Goal: Task Accomplishment & Management: Complete application form

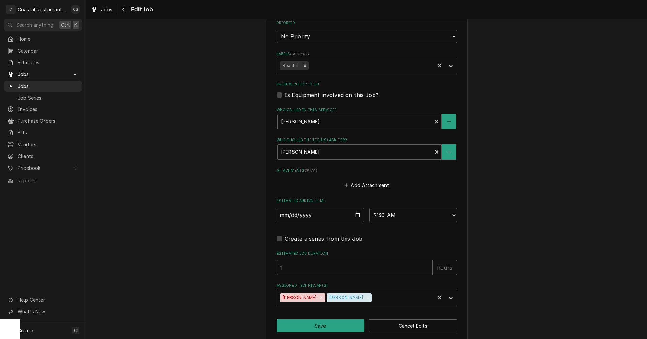
scroll to position [388, 0]
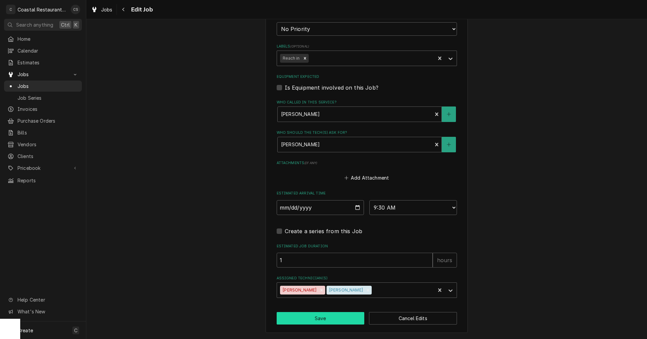
click at [334, 319] on button "Save" at bounding box center [321, 318] width 88 height 12
type textarea "x"
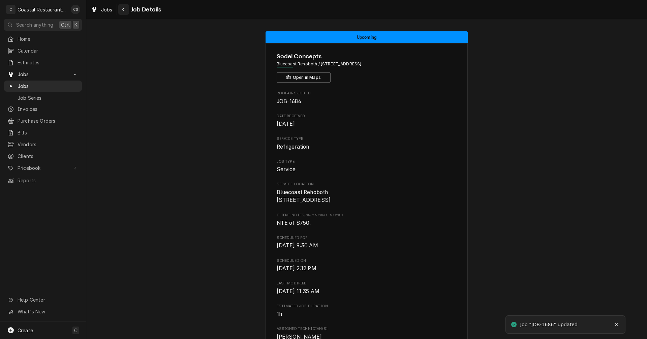
click at [123, 9] on icon "Navigate back" at bounding box center [123, 10] width 2 height 4
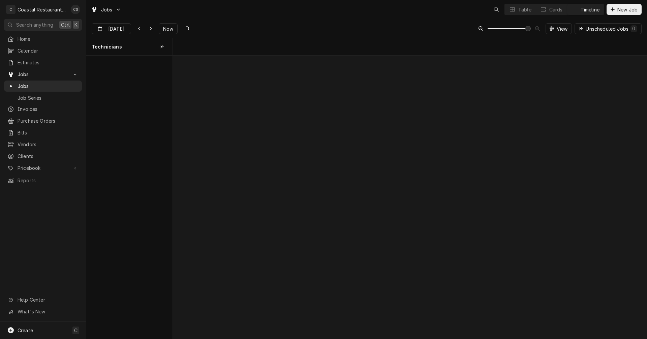
scroll to position [0, 9405]
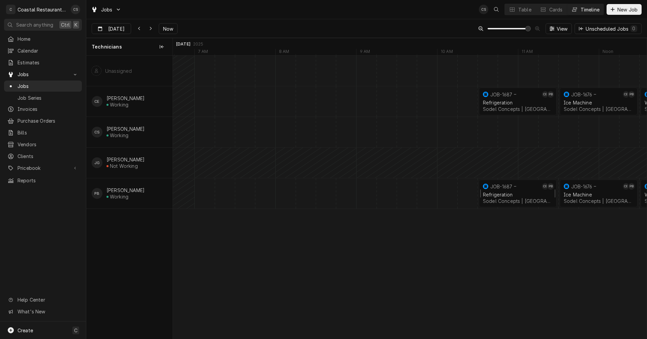
click at [511, 195] on div "Refrigeration" at bounding box center [518, 195] width 70 height 6
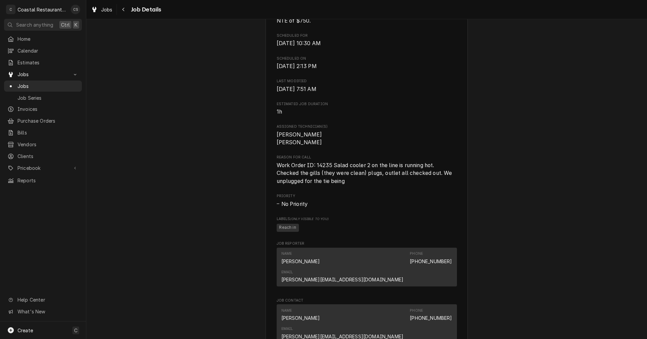
scroll to position [371, 0]
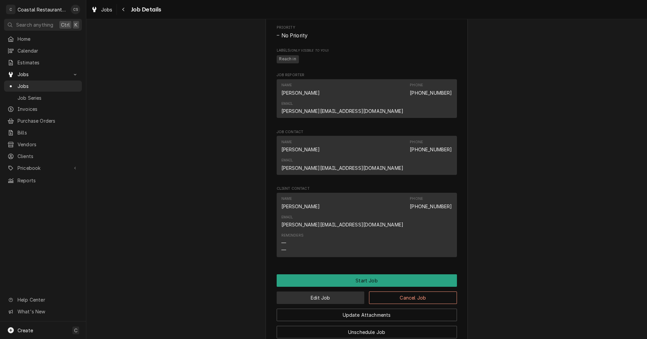
click at [322, 292] on button "Edit Job" at bounding box center [321, 298] width 88 height 12
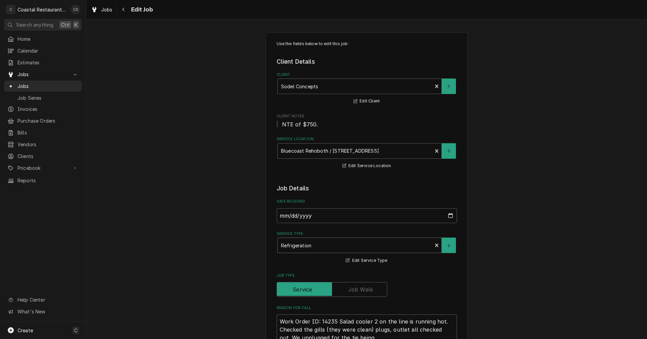
type textarea "x"
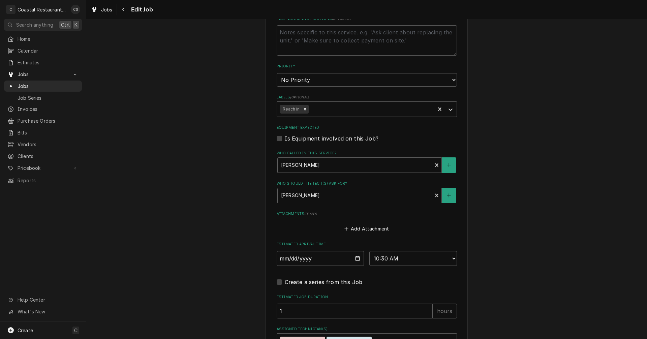
scroll to position [388, 0]
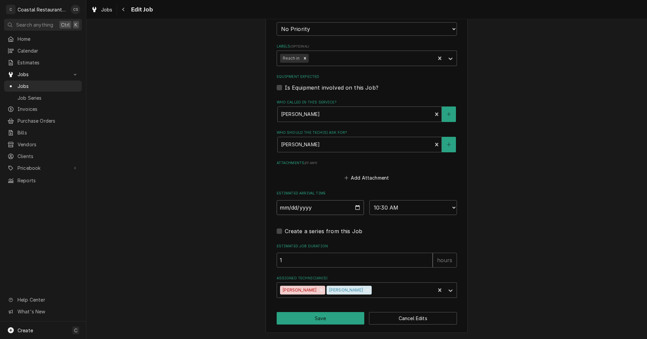
click at [354, 209] on input "2025-09-26" at bounding box center [321, 207] width 88 height 15
type input "2025-09-29"
click at [329, 319] on button "Save" at bounding box center [321, 318] width 88 height 12
type textarea "x"
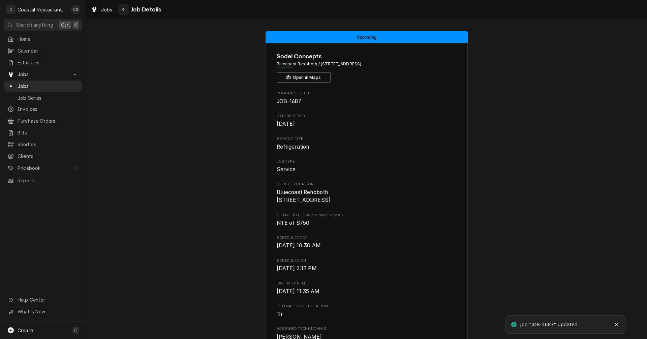
click at [123, 7] on icon "Navigate back" at bounding box center [123, 9] width 3 height 5
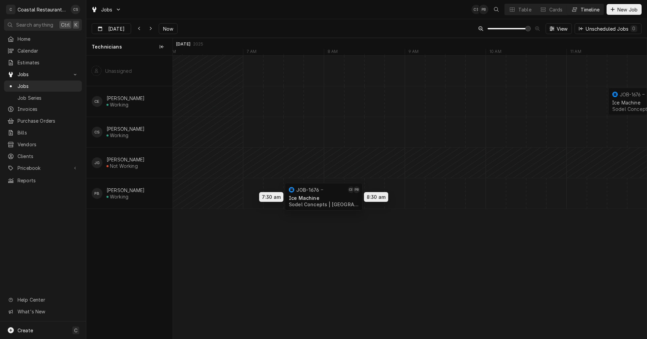
drag, startPoint x: 403, startPoint y: 192, endPoint x: 328, endPoint y: 196, distance: 75.3
click at [328, 196] on div "11:30 AM 12:30 PM JOB-1676 CE PB Ice Machine Sodel Concepts | Selbyville, 19975…" at bounding box center [410, 197] width 474 height 283
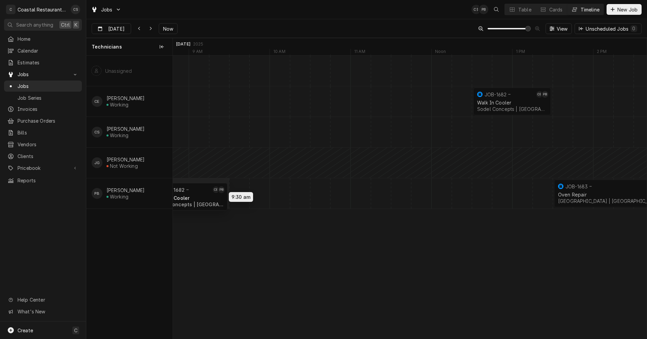
drag, startPoint x: 509, startPoint y: 196, endPoint x: 179, endPoint y: 199, distance: 330.1
click at [179, 199] on div "12:30 PM 1:30 PM JOB-1682 CE PB Walk In Cooler Sodel Concepts | Selbyville, 199…" at bounding box center [410, 197] width 474 height 283
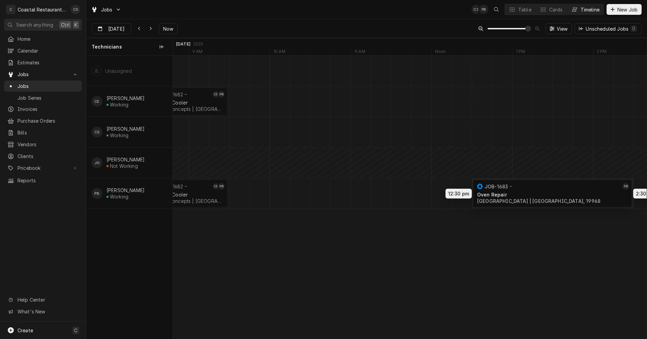
drag, startPoint x: 591, startPoint y: 193, endPoint x: 513, endPoint y: 193, distance: 77.5
click at [513, 193] on div "8:30 AM 9:30 AM JOB-1682 CE PB Walk In Cooler Sodel Concepts | Selbyville, 1997…" at bounding box center [410, 197] width 474 height 283
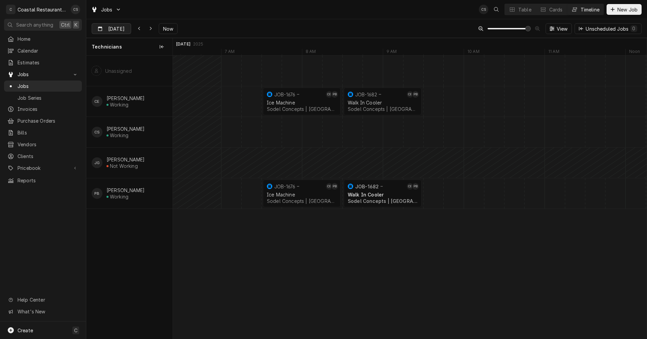
click at [117, 26] on input "Sep 26" at bounding box center [106, 30] width 29 height 13
click at [148, 110] on div "25" at bounding box center [146, 108] width 9 height 9
type input "Sep 25"
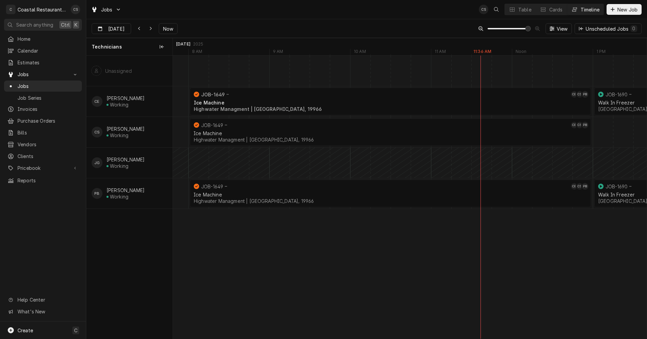
scroll to position [0, 7536]
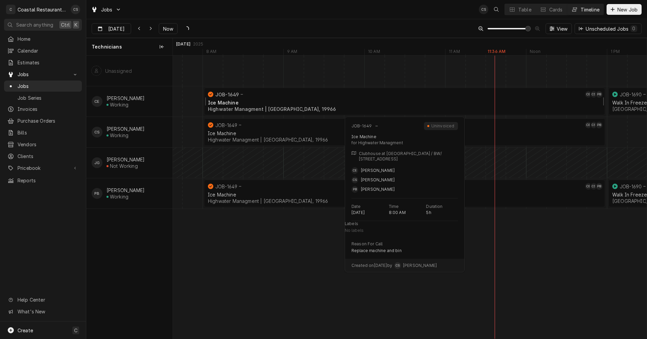
click at [322, 104] on div "Ice Machine" at bounding box center [404, 103] width 393 height 6
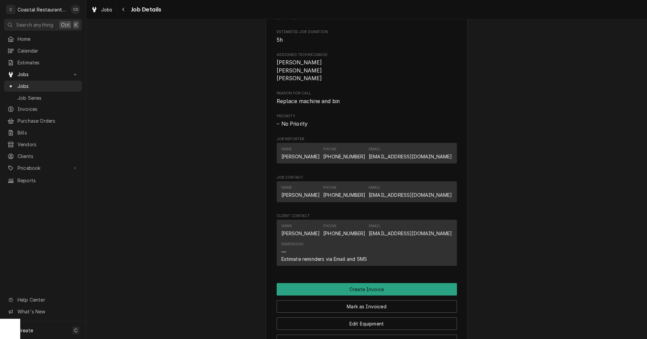
scroll to position [405, 0]
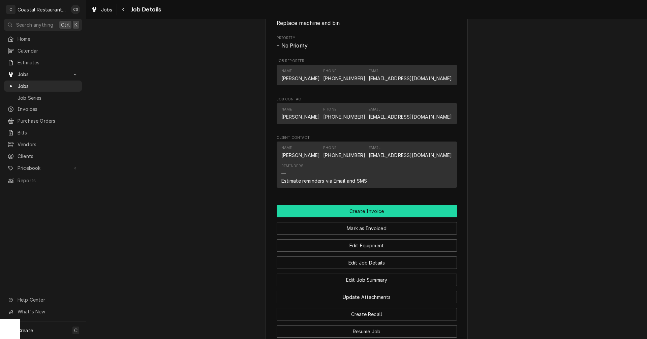
click at [360, 217] on button "Create Invoice" at bounding box center [367, 211] width 180 height 12
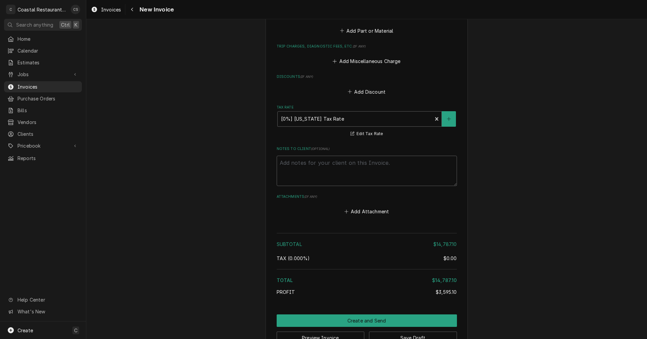
scroll to position [1115, 0]
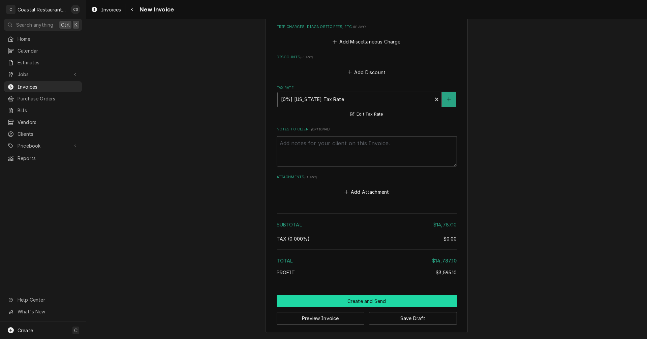
click at [367, 302] on button "Create and Send" at bounding box center [367, 301] width 180 height 12
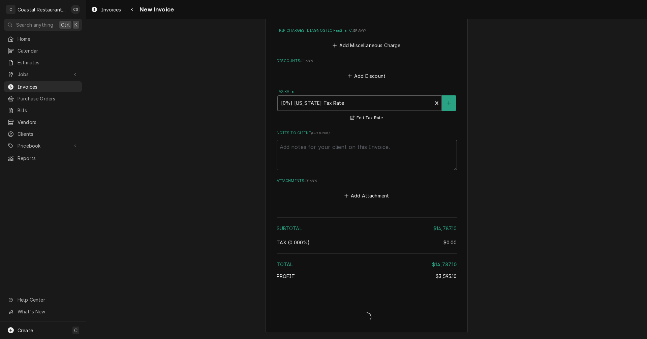
type textarea "x"
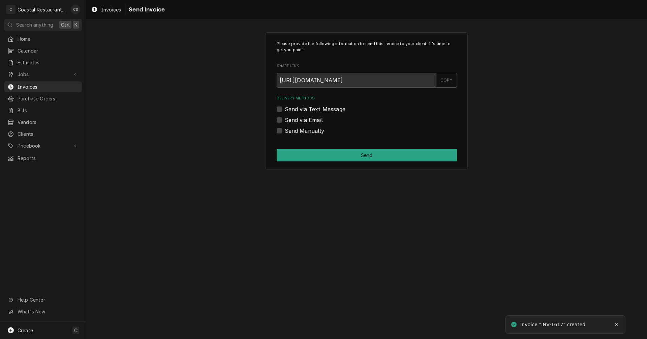
click at [285, 119] on label "Send via Email" at bounding box center [304, 120] width 38 height 8
click at [285, 119] on input "Send via Email" at bounding box center [375, 123] width 180 height 15
checkbox input "true"
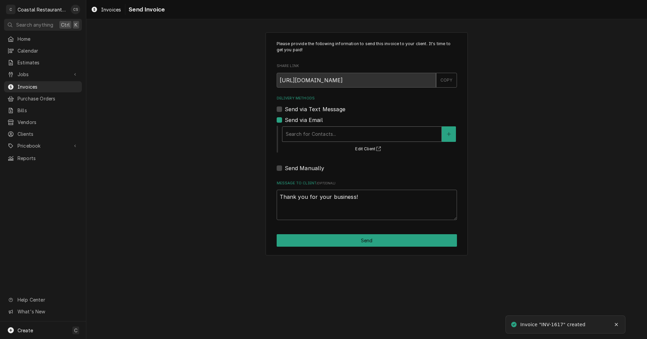
click at [305, 132] on div "Delivery Methods" at bounding box center [362, 134] width 152 height 12
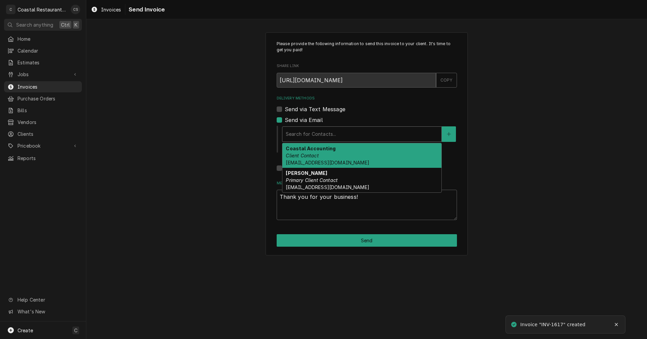
click at [309, 156] on em "Client Contact" at bounding box center [302, 156] width 33 height 6
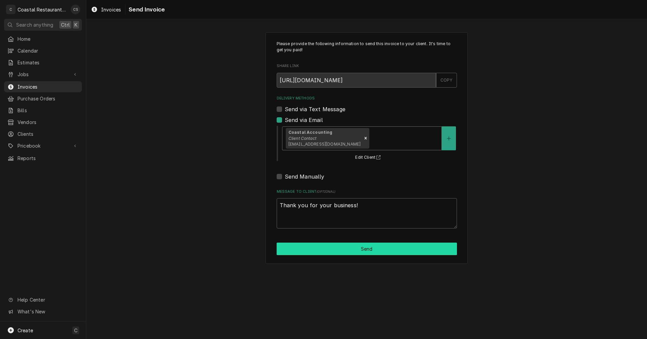
click at [357, 250] on button "Send" at bounding box center [367, 249] width 180 height 12
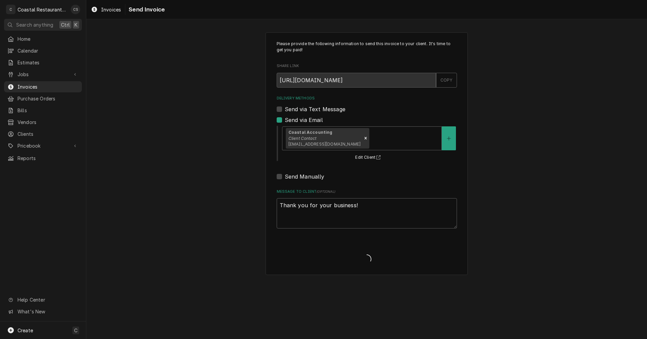
type textarea "x"
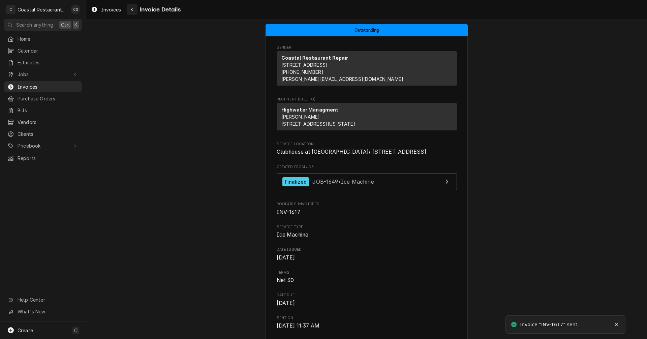
click at [135, 9] on div "Navigate back" at bounding box center [132, 9] width 7 height 7
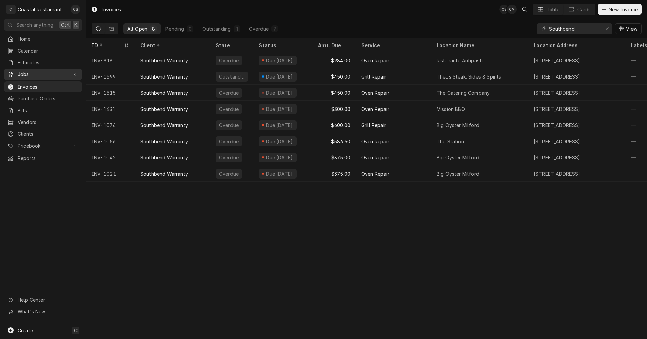
click at [40, 71] on span "Jobs" at bounding box center [43, 74] width 51 height 7
click at [39, 82] on div "Jobs" at bounding box center [42, 86] width 75 height 8
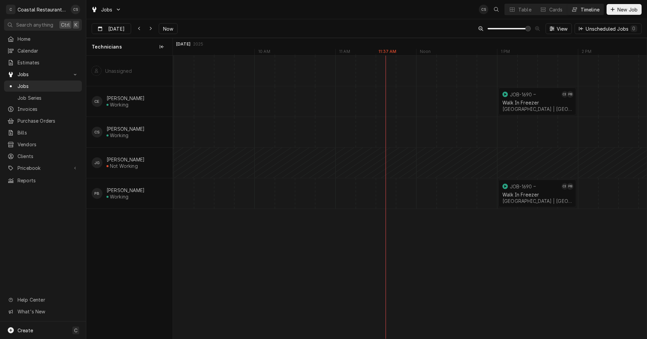
scroll to position [0, 9548]
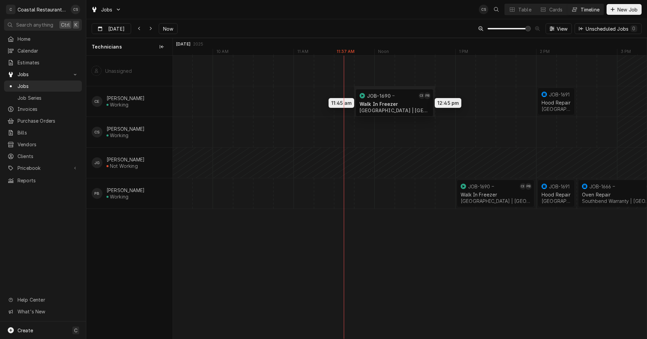
drag, startPoint x: 482, startPoint y: 98, endPoint x: 384, endPoint y: 100, distance: 98.1
click at [384, 100] on div "11:45 AM 12:45 PM JOB-1690 CE PB Walk In Freezer Cape Henlopen School District …" at bounding box center [410, 197] width 474 height 283
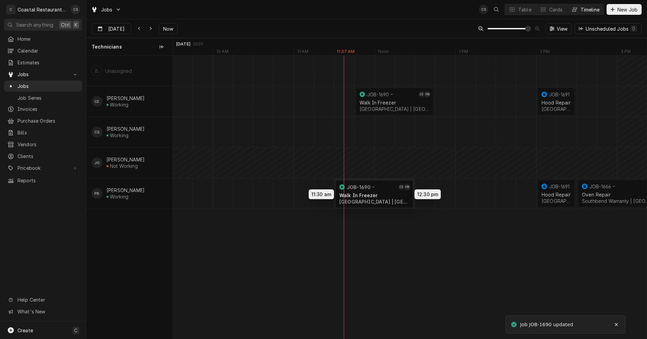
drag, startPoint x: 391, startPoint y: 189, endPoint x: 378, endPoint y: 189, distance: 12.5
click at [378, 189] on div "11:45 AM 12:45 PM JOB-1690 CE PB Walk In Freezer Cape Henlopen School District …" at bounding box center [410, 197] width 474 height 283
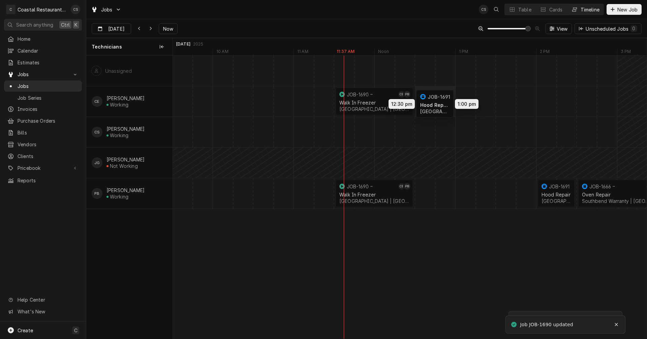
drag, startPoint x: 561, startPoint y: 98, endPoint x: 438, endPoint y: 100, distance: 122.7
click at [438, 100] on div "11:30 AM 12:30 PM JOB-1690 CE PB Walk In Freezer Cape Henlopen School District …" at bounding box center [410, 197] width 474 height 283
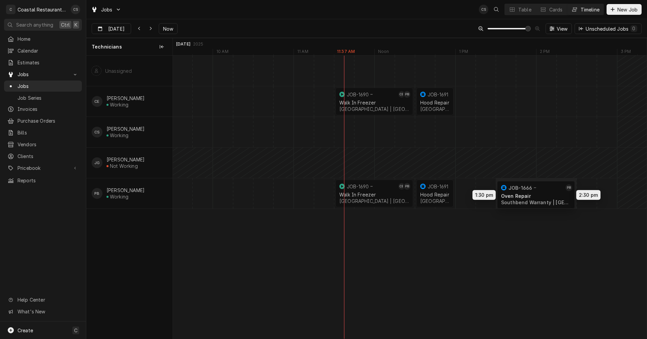
drag, startPoint x: 600, startPoint y: 190, endPoint x: 516, endPoint y: 192, distance: 84.3
click at [516, 192] on div "11:30 AM 12:30 PM JOB-1690 CE PB Walk In Freezer Cape Henlopen School District …" at bounding box center [410, 197] width 474 height 283
click at [149, 31] on icon "Dynamic Content Wrapper" at bounding box center [150, 28] width 3 height 5
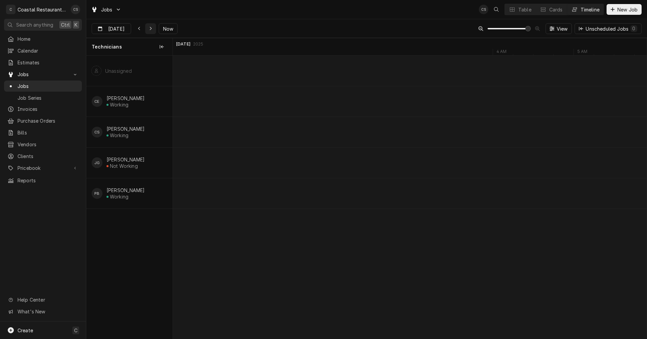
scroll to position [0, 11060]
click at [139, 27] on icon "Dynamic Content Wrapper" at bounding box center [139, 28] width 3 height 5
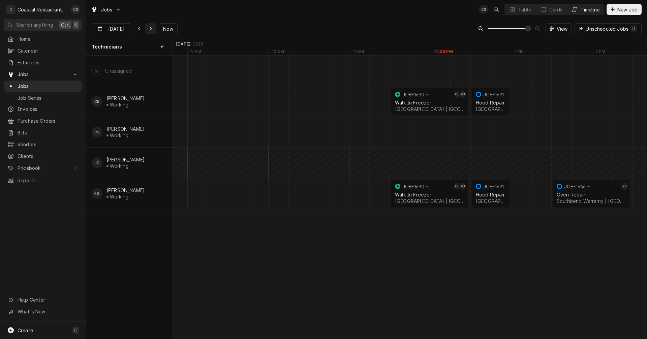
click at [150, 28] on icon "Dynamic Content Wrapper" at bounding box center [150, 28] width 3 height 5
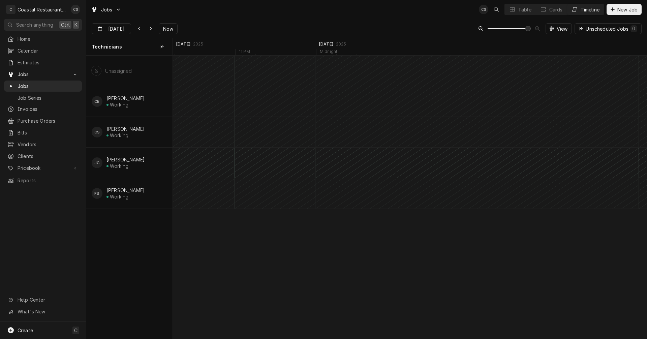
scroll to position [0, 11060]
type input "Sep 26"
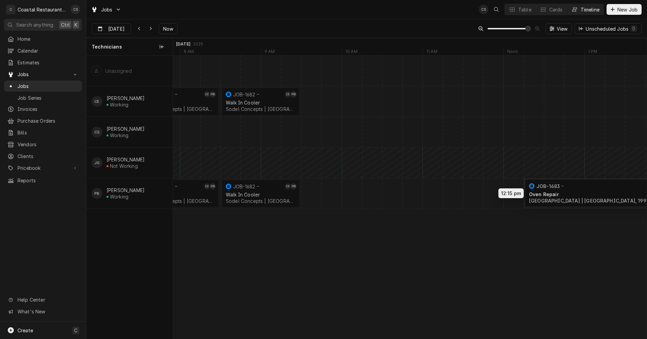
drag, startPoint x: 570, startPoint y: 194, endPoint x: 552, endPoint y: 194, distance: 17.5
click at [552, 194] on div "7:30 AM 8:30 AM JOB-1676 CE PB Ice Machine Sodel Concepts | Selbyville, 19975 1…" at bounding box center [410, 197] width 474 height 283
click at [521, 8] on div "Table" at bounding box center [525, 9] width 13 height 7
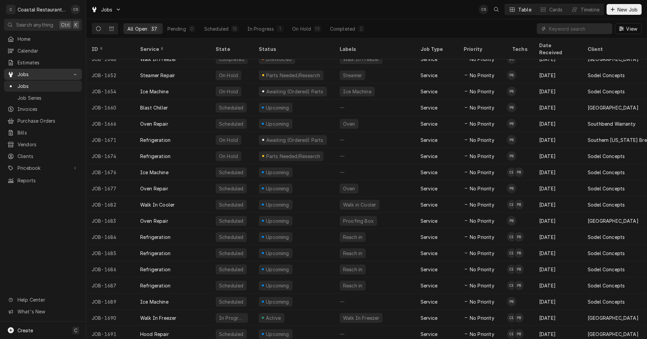
click at [34, 71] on span "Jobs" at bounding box center [43, 74] width 51 height 7
click at [34, 72] on span "Jobs" at bounding box center [43, 74] width 51 height 7
click at [31, 85] on span "Jobs" at bounding box center [48, 86] width 61 height 7
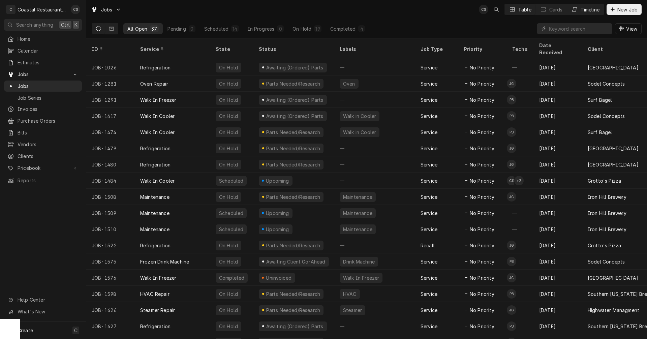
click at [591, 10] on div "Timeline" at bounding box center [590, 9] width 19 height 7
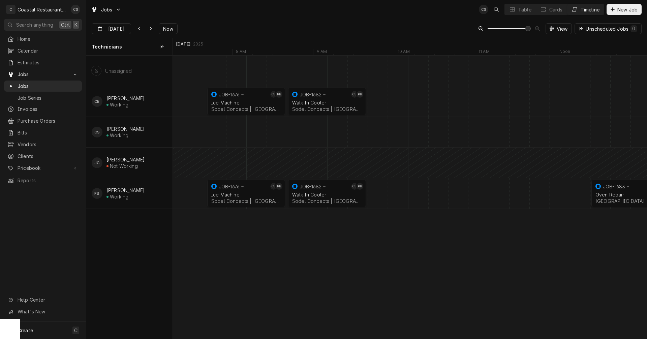
scroll to position [0, 9333]
click at [114, 29] on input "[DATE]" at bounding box center [106, 30] width 29 height 13
click at [110, 122] on div "29" at bounding box center [110, 121] width 9 height 9
type input "[DATE]"
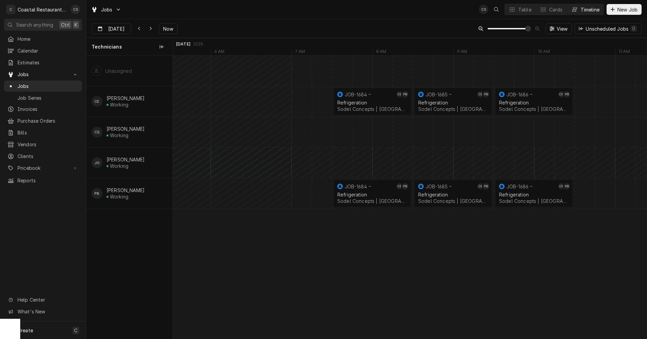
scroll to position [0, 0]
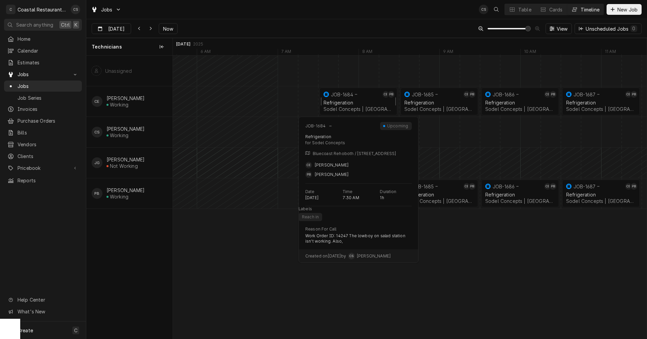
click at [355, 99] on div "Refrigeration Sodel Concepts | [GEOGRAPHIC_DATA], 19971" at bounding box center [358, 105] width 72 height 15
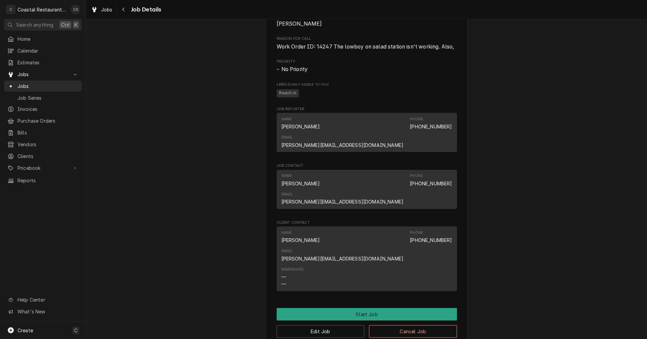
scroll to position [371, 0]
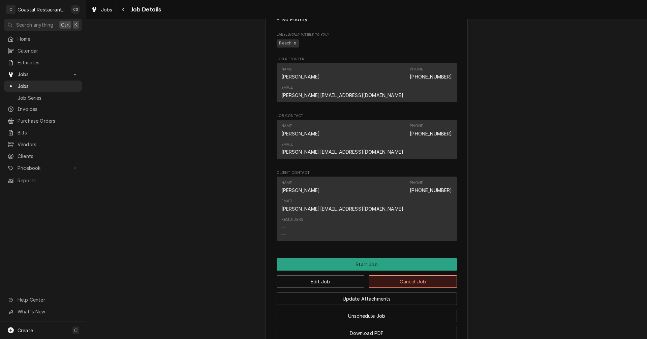
click at [409, 275] on button "Cancel Job" at bounding box center [413, 281] width 88 height 12
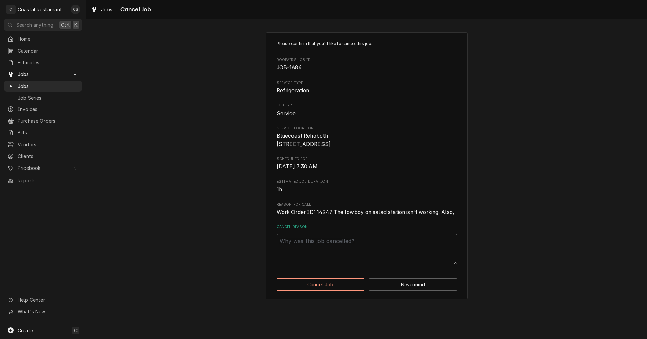
click at [326, 247] on textarea "Cancel Reason" at bounding box center [367, 249] width 180 height 30
type textarea "x"
type textarea "R"
type textarea "x"
type textarea "Re"
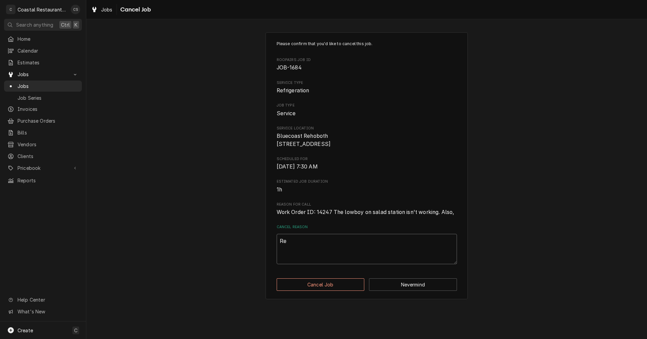
type textarea "x"
type textarea "Rem"
type textarea "x"
type textarea "Remc"
type textarea "x"
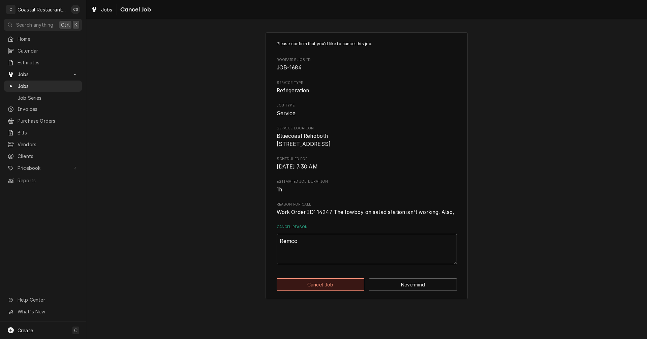
type textarea "Remco"
click at [298, 291] on button "Cancel Job" at bounding box center [321, 284] width 88 height 12
type textarea "x"
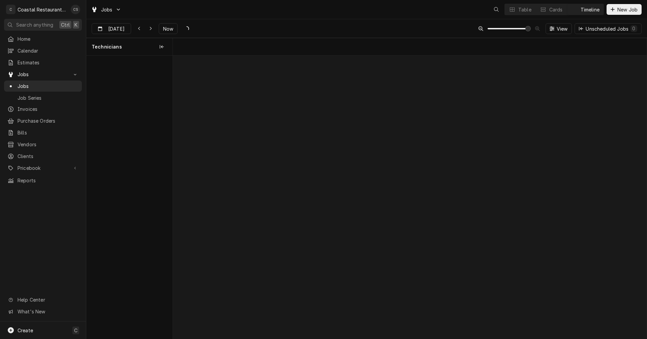
scroll to position [0, 9402]
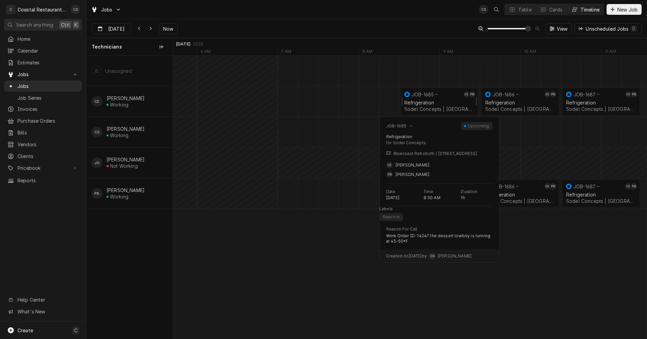
click at [429, 100] on div "Refrigeration" at bounding box center [440, 103] width 70 height 6
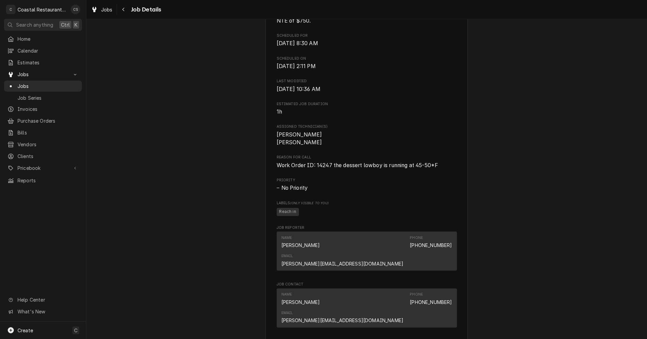
scroll to position [403, 0]
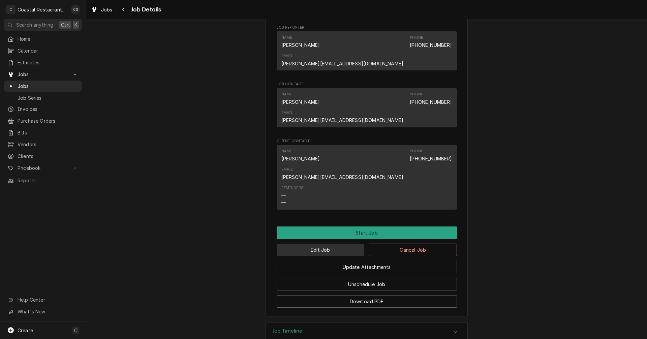
click at [332, 244] on button "Edit Job" at bounding box center [321, 250] width 88 height 12
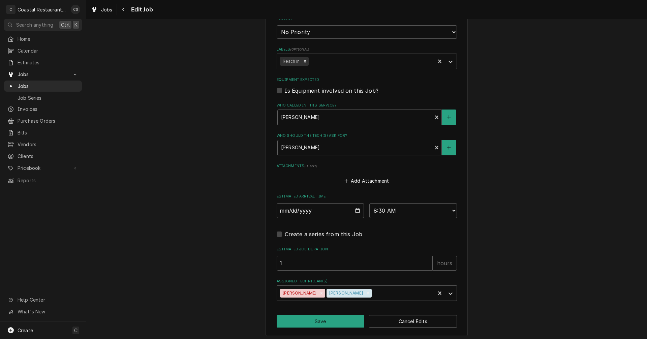
scroll to position [388, 0]
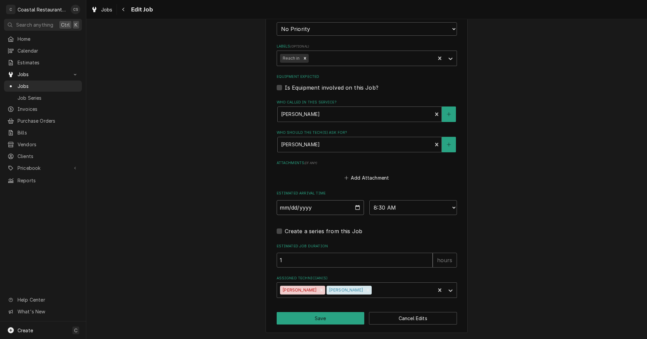
click at [357, 207] on input "2025-09-29" at bounding box center [321, 207] width 88 height 15
click at [390, 232] on div "Create a series from this Job" at bounding box center [367, 231] width 180 height 8
click at [338, 320] on button "Save" at bounding box center [321, 318] width 88 height 12
type textarea "x"
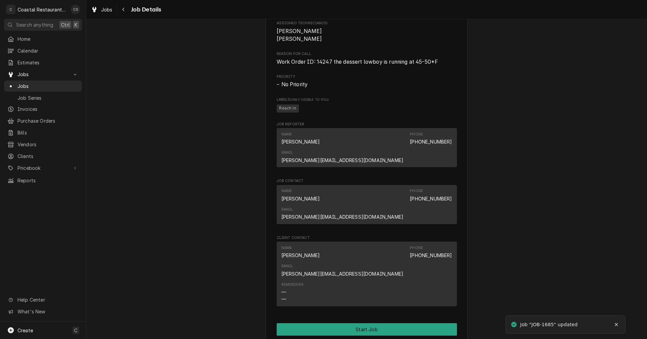
scroll to position [403, 0]
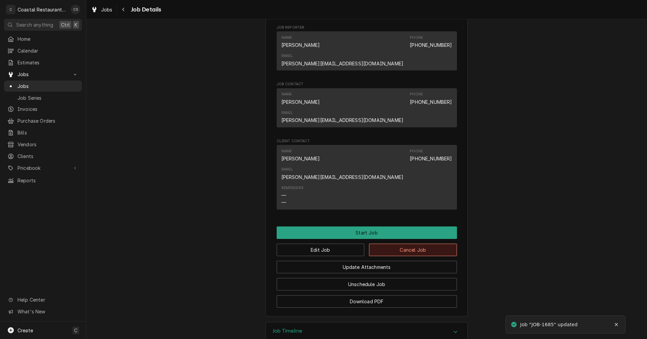
click at [407, 244] on button "Cancel Job" at bounding box center [413, 250] width 88 height 12
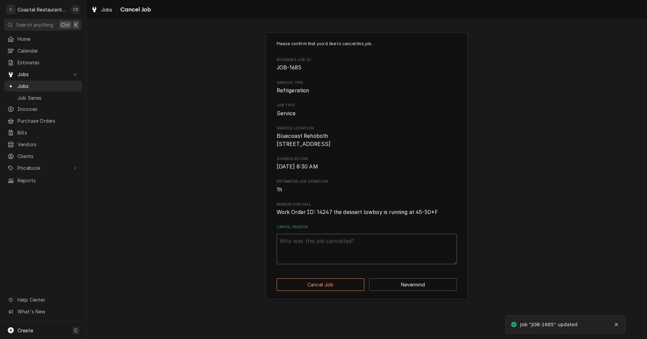
click at [316, 252] on textarea "Cancel Reason" at bounding box center [367, 249] width 180 height 30
type textarea "x"
type textarea "R"
type textarea "x"
type textarea "Re"
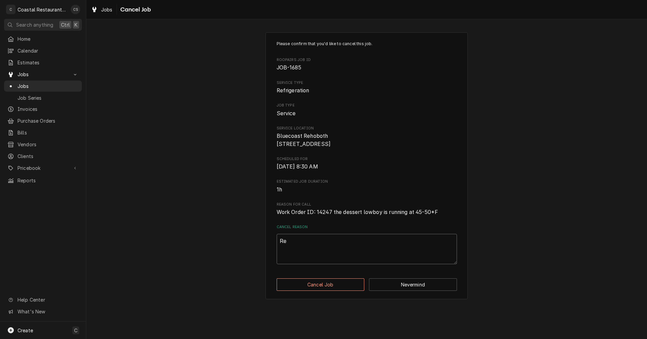
type textarea "x"
type textarea "Rem"
type textarea "x"
type textarea "Remc"
type textarea "x"
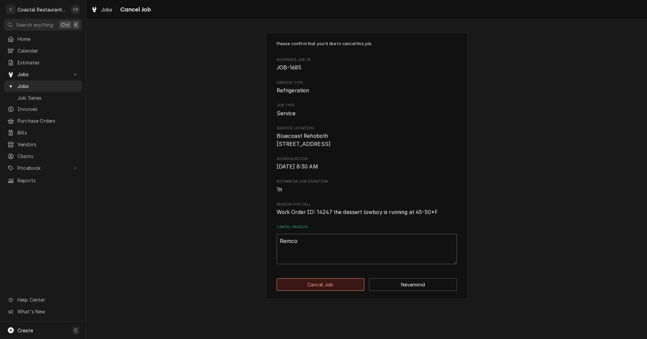
type textarea "Remco"
click at [324, 291] on button "Cancel Job" at bounding box center [321, 284] width 88 height 12
type textarea "x"
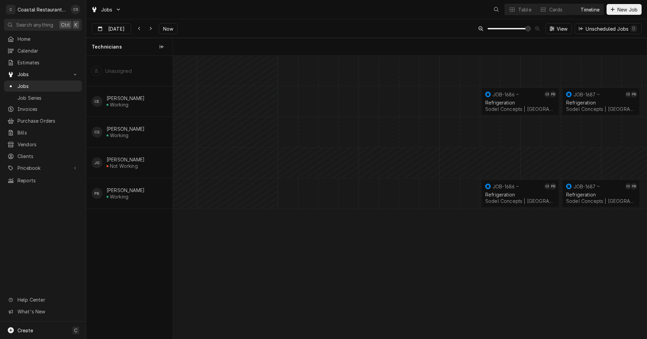
scroll to position [0, 9402]
click at [507, 99] on div "Refrigeration Sodel Concepts | [GEOGRAPHIC_DATA], 19971" at bounding box center [520, 105] width 72 height 15
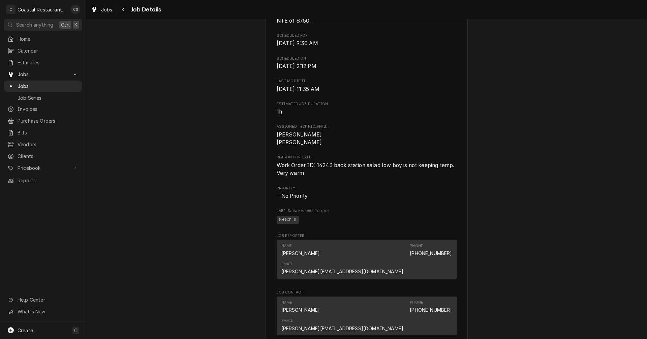
scroll to position [371, 0]
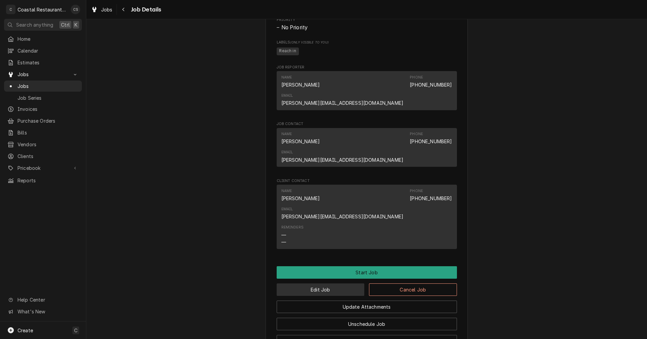
click at [330, 284] on button "Edit Job" at bounding box center [321, 290] width 88 height 12
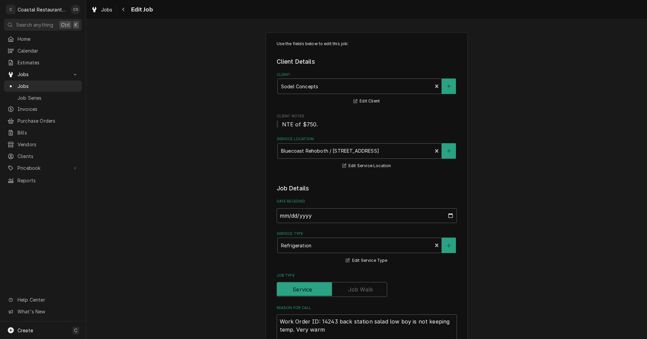
type textarea "x"
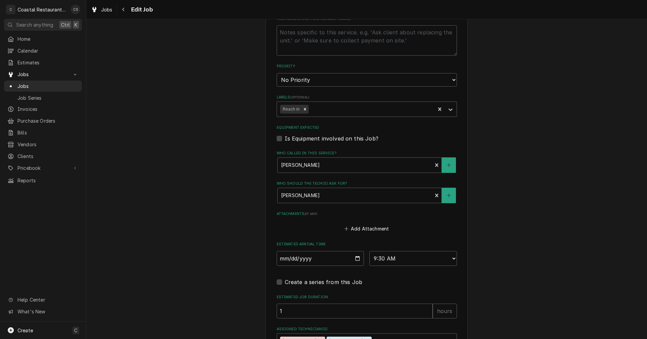
scroll to position [388, 0]
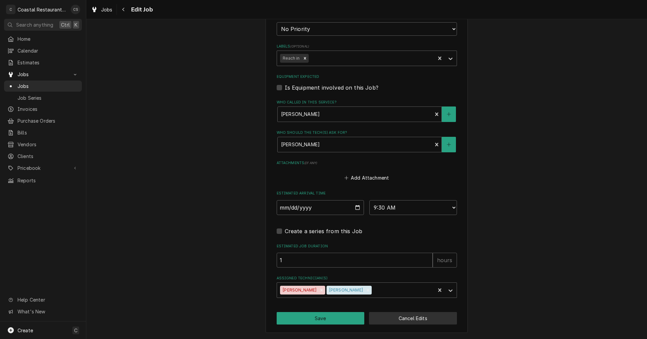
click at [403, 317] on button "Cancel Edits" at bounding box center [413, 318] width 88 height 12
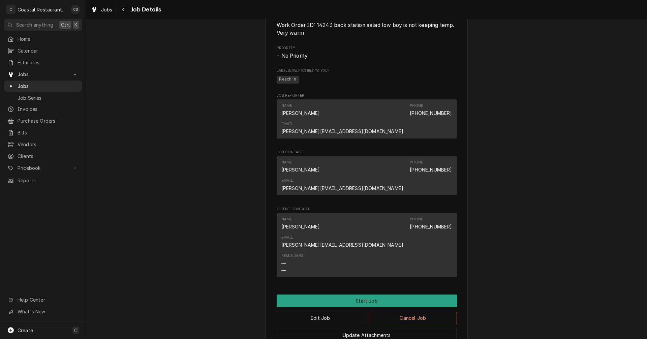
scroll to position [410, 0]
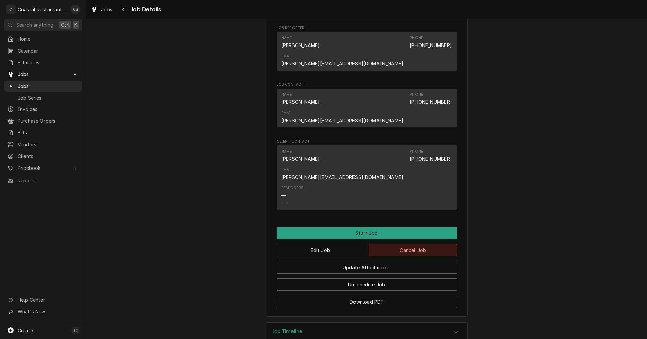
click at [387, 244] on button "Cancel Job" at bounding box center [413, 250] width 88 height 12
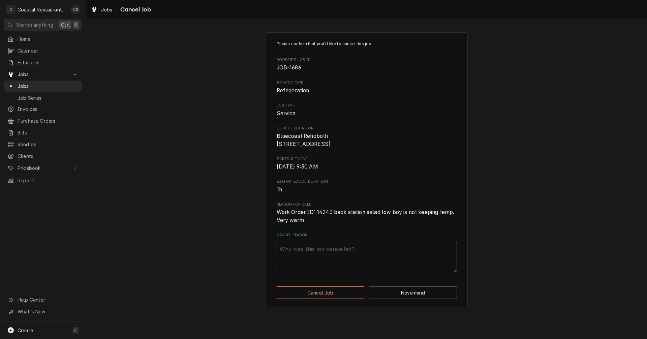
click at [340, 258] on textarea "Cancel Reason" at bounding box center [367, 257] width 180 height 30
type textarea "x"
type textarea "R"
type textarea "x"
type textarea "Re"
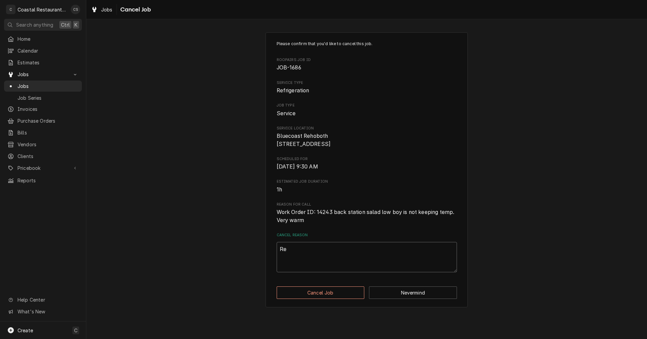
type textarea "x"
type textarea "Rem"
type textarea "x"
type textarea "Remc"
type textarea "x"
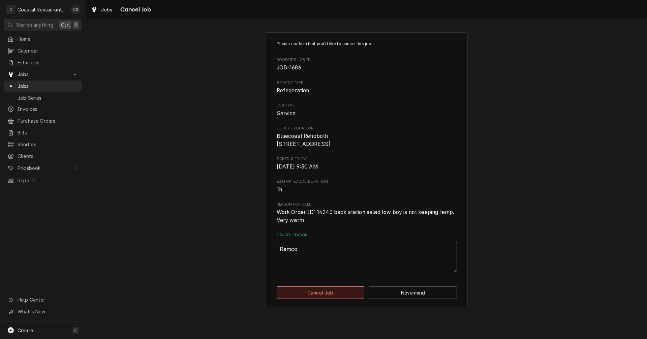
type textarea "Remco"
click at [345, 298] on button "Cancel Job" at bounding box center [321, 293] width 88 height 12
type textarea "x"
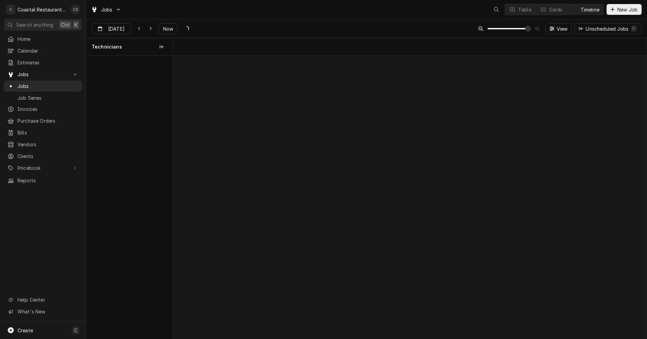
scroll to position [0, 9402]
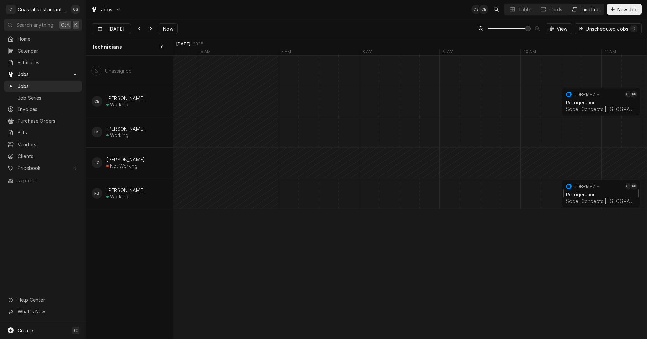
click at [590, 195] on div "Refrigeration" at bounding box center [601, 195] width 70 height 6
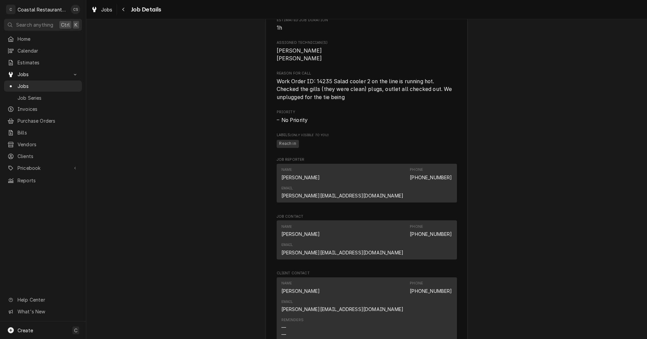
scroll to position [405, 0]
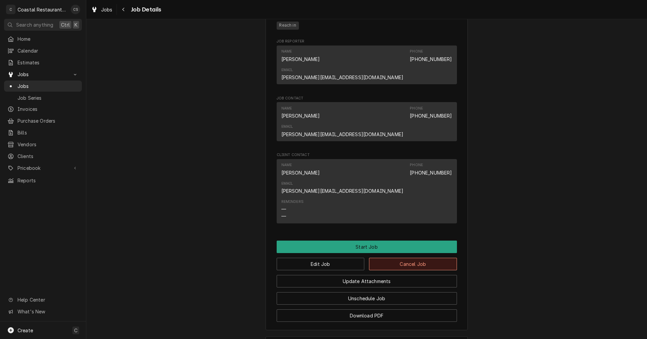
click at [387, 258] on button "Cancel Job" at bounding box center [413, 264] width 88 height 12
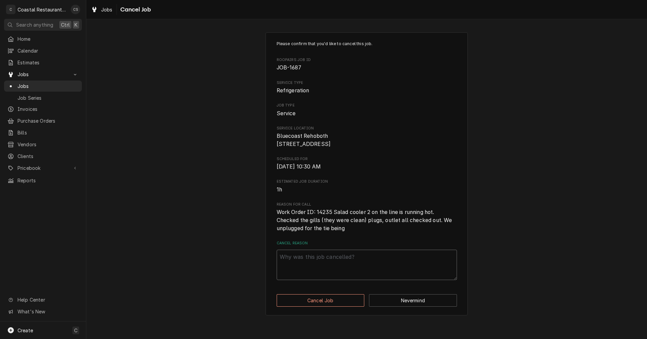
click at [360, 263] on textarea "Cancel Reason" at bounding box center [367, 265] width 180 height 30
type textarea "x"
type textarea "R"
type textarea "x"
type textarea "Re"
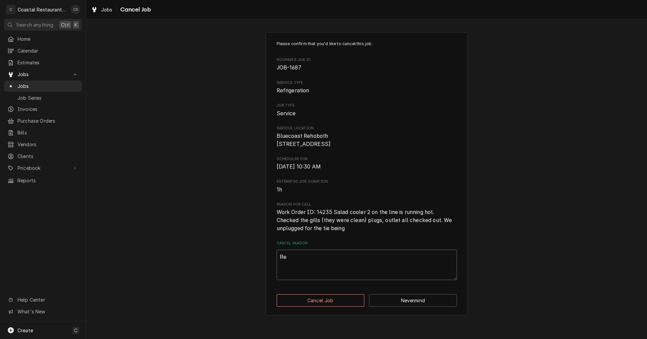
type textarea "x"
type textarea "Rem"
type textarea "x"
type textarea "Remc"
type textarea "x"
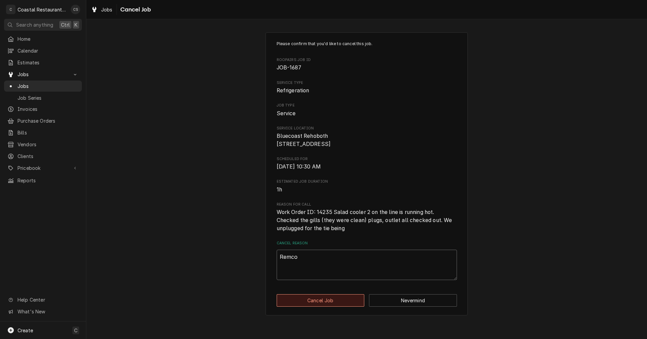
type textarea "Remco"
click at [322, 307] on button "Cancel Job" at bounding box center [321, 300] width 88 height 12
type textarea "x"
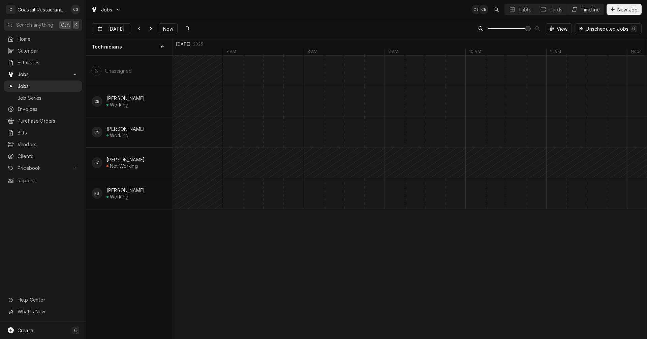
scroll to position [0, 9485]
click at [122, 28] on div "Dynamic Content Wrapper" at bounding box center [125, 29] width 9 height 11
click at [157, 107] on div "26" at bounding box center [158, 108] width 9 height 9
type input "Sep 26"
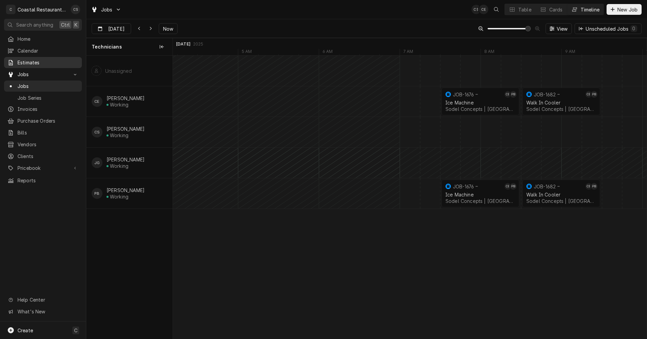
click at [30, 59] on span "Estimates" at bounding box center [48, 62] width 61 height 7
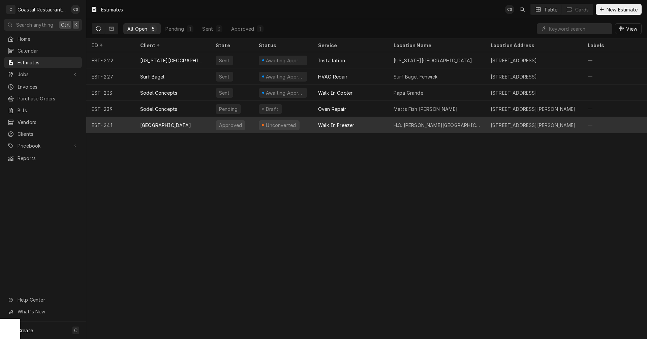
click at [163, 123] on div "Cape Henlopen School District" at bounding box center [165, 125] width 51 height 7
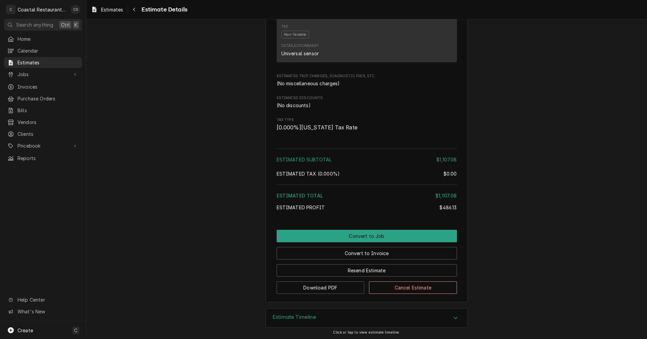
scroll to position [641, 0]
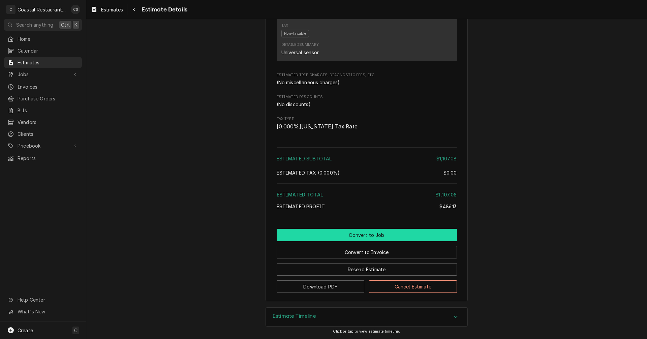
click at [366, 238] on button "Convert to Job" at bounding box center [367, 235] width 180 height 12
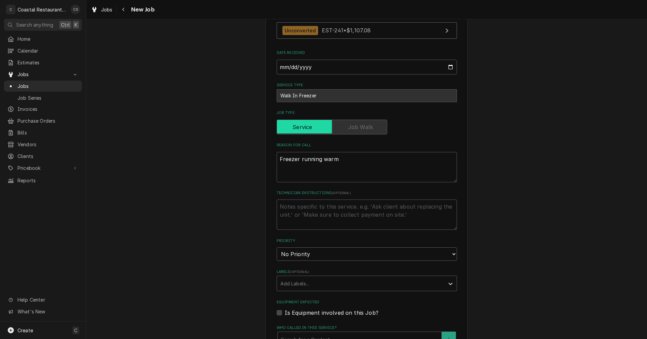
scroll to position [270, 0]
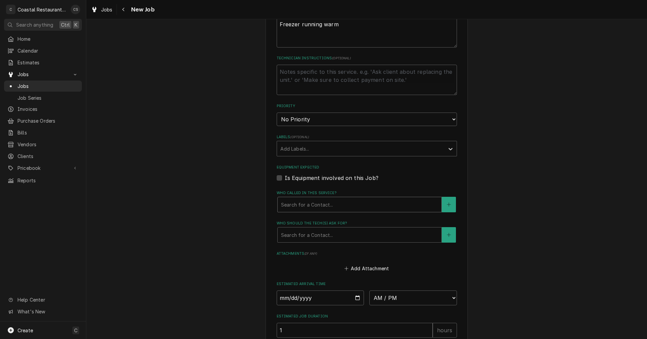
click at [318, 206] on div "Who called in this service?" at bounding box center [359, 205] width 157 height 12
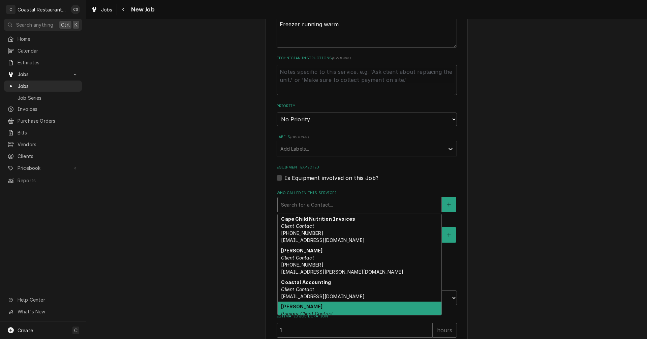
click at [313, 308] on div "Stacy Smith Primary Client Contact Stacy.Smith@cape.k12.de.us" at bounding box center [360, 318] width 164 height 32
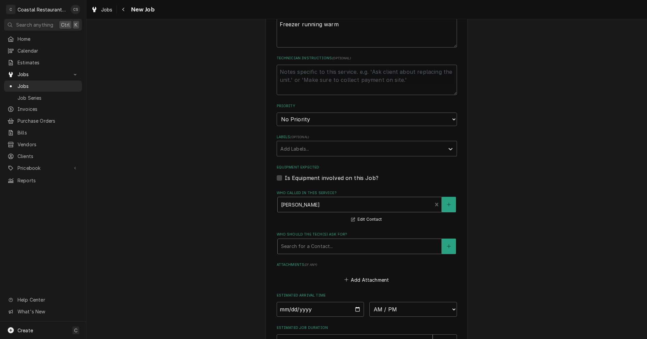
click at [309, 251] on div "Who should the tech(s) ask for?" at bounding box center [359, 246] width 157 height 12
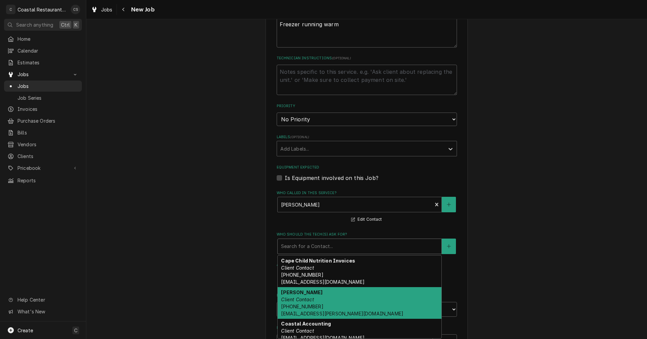
scroll to position [29, 0]
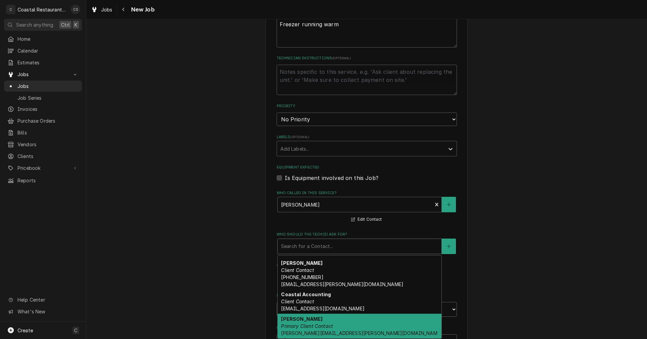
click at [326, 329] on div "Stacy Smith Primary Client Contact Stacy.Smith@cape.k12.de.us" at bounding box center [360, 330] width 164 height 32
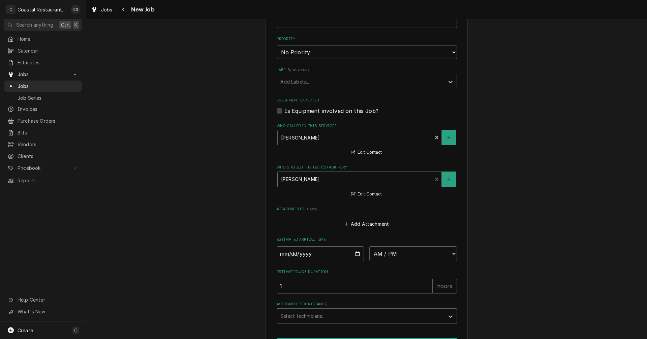
scroll to position [337, 0]
click at [357, 253] on input "Date" at bounding box center [321, 253] width 88 height 15
type textarea "x"
type input "2025-09-29"
type textarea "x"
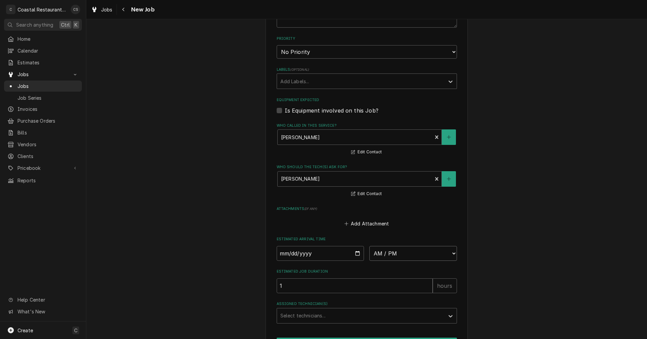
click at [386, 252] on select "AM / PM 6:00 AM 6:15 AM 6:30 AM 6:45 AM 7:00 AM 7:15 AM 7:30 AM 7:45 AM 8:00 AM…" at bounding box center [413, 253] width 88 height 15
select select "08:00:00"
click at [369, 246] on select "AM / PM 6:00 AM 6:15 AM 6:30 AM 6:45 AM 7:00 AM 7:15 AM 7:30 AM 7:45 AM 8:00 AM…" at bounding box center [413, 253] width 88 height 15
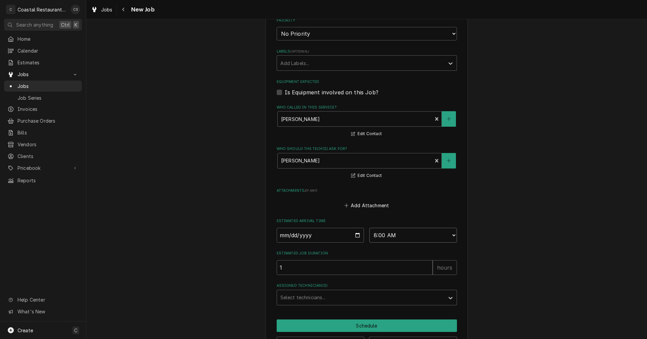
scroll to position [371, 0]
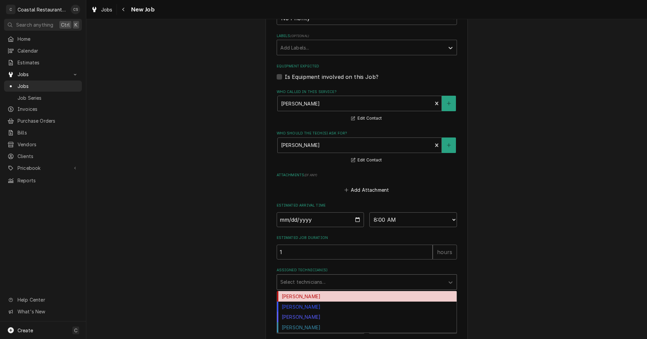
click at [303, 280] on div "Assigned Technician(s)" at bounding box center [360, 282] width 161 height 12
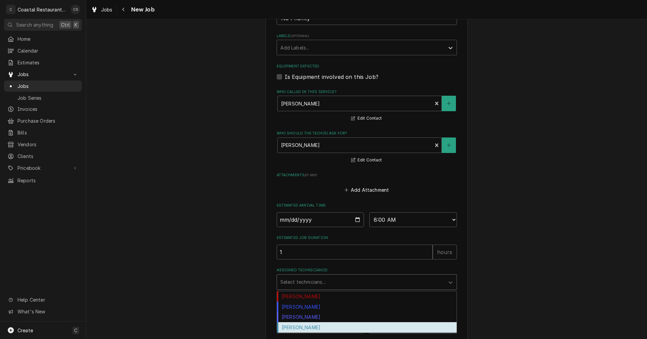
drag, startPoint x: 295, startPoint y: 327, endPoint x: 295, endPoint y: 323, distance: 3.7
click at [295, 327] on div "Phill Blush" at bounding box center [367, 327] width 180 height 10
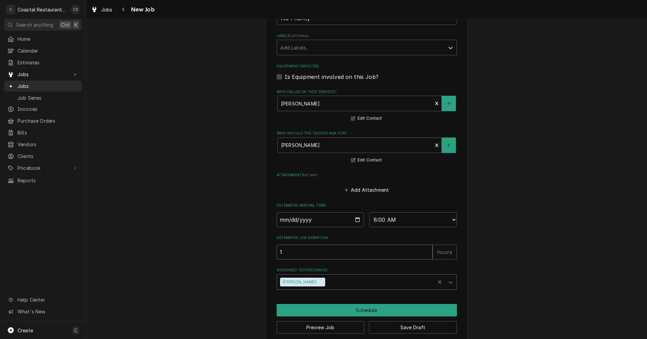
click at [292, 251] on input "1" at bounding box center [355, 252] width 156 height 15
type textarea "x"
type input "3"
type textarea "x"
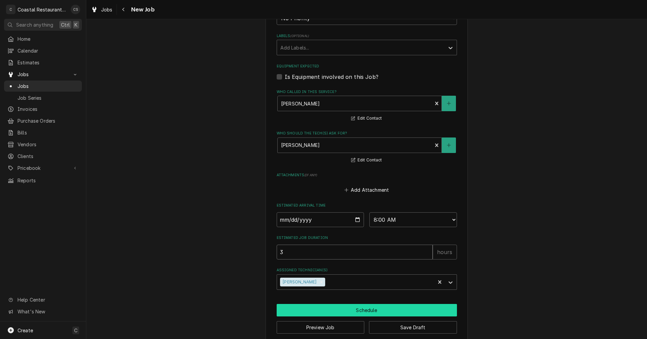
type input "3"
click at [362, 312] on button "Schedule" at bounding box center [367, 310] width 180 height 12
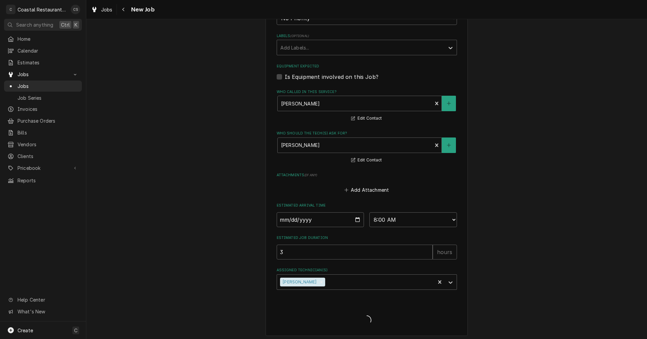
type textarea "x"
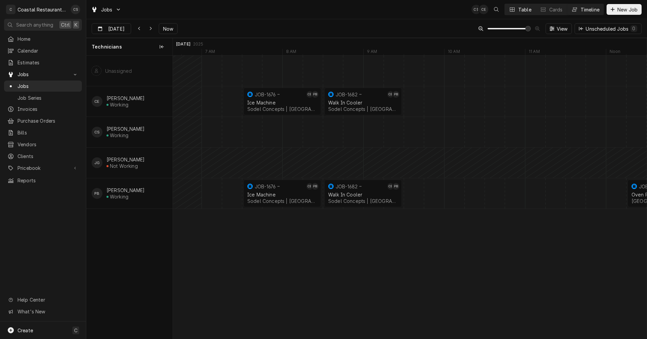
click at [521, 10] on div "Table" at bounding box center [525, 9] width 13 height 7
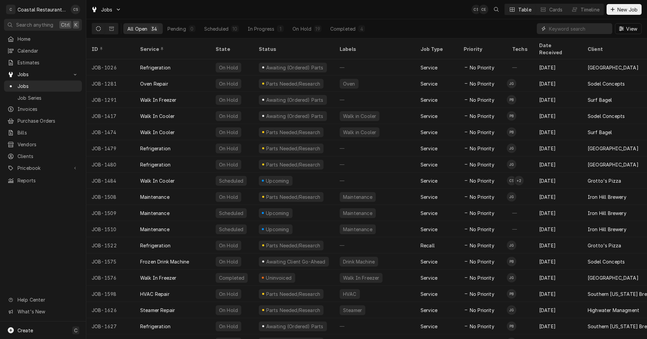
click at [571, 29] on input "Dynamic Content Wrapper" at bounding box center [579, 28] width 60 height 11
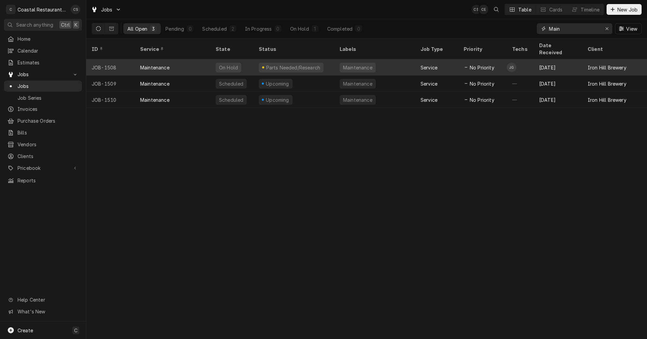
type input "Main"
click at [164, 64] on div "Maintenance" at bounding box center [154, 67] width 29 height 7
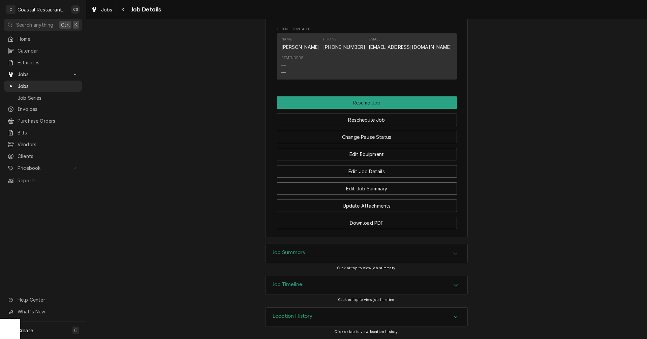
scroll to position [613, 0]
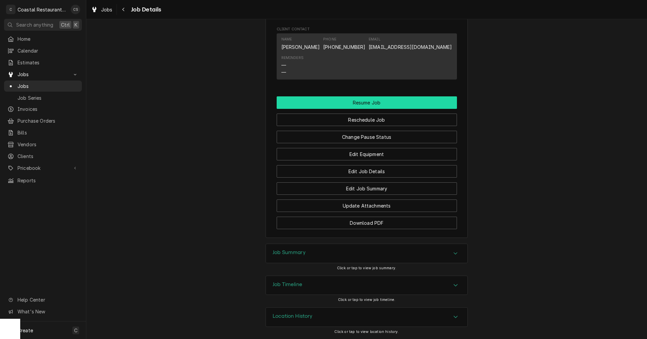
click at [365, 102] on button "Resume Job" at bounding box center [367, 102] width 180 height 12
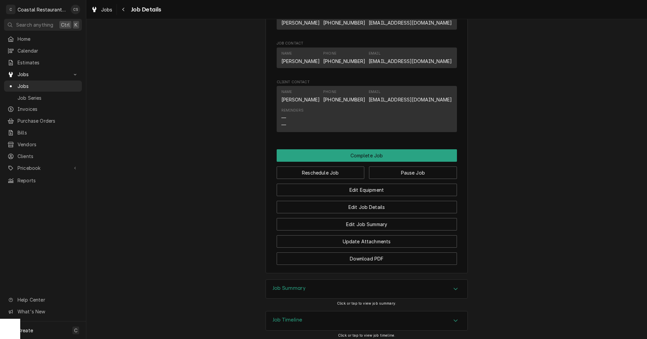
scroll to position [542, 0]
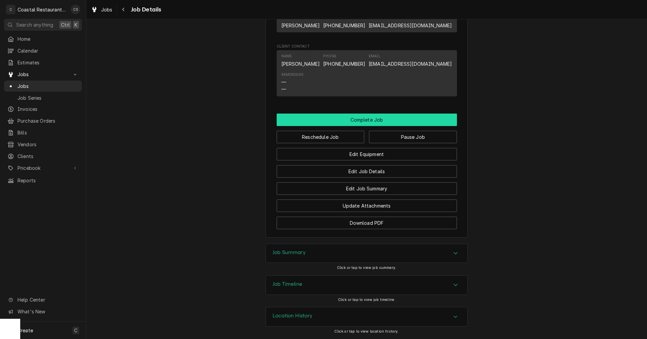
click at [378, 120] on button "Complete Job" at bounding box center [367, 120] width 180 height 12
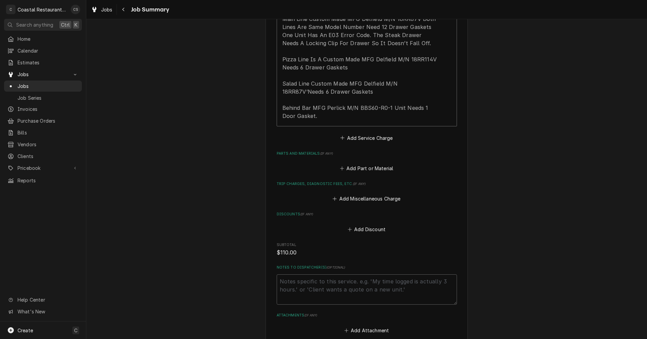
scroll to position [364, 0]
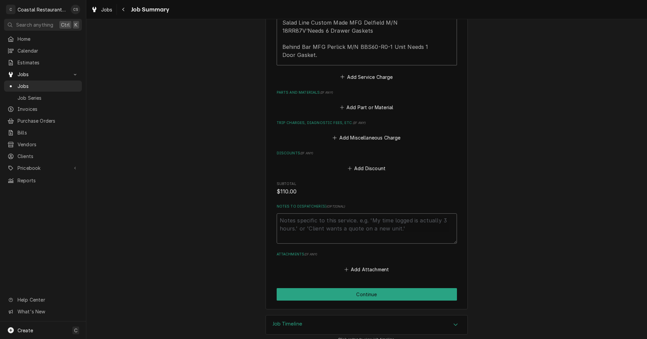
click at [332, 214] on textarea "Notes to Dispatcher(s) ( optional )" at bounding box center [367, 228] width 180 height 30
type textarea "x"
type textarea "B"
type textarea "x"
type textarea "Ba"
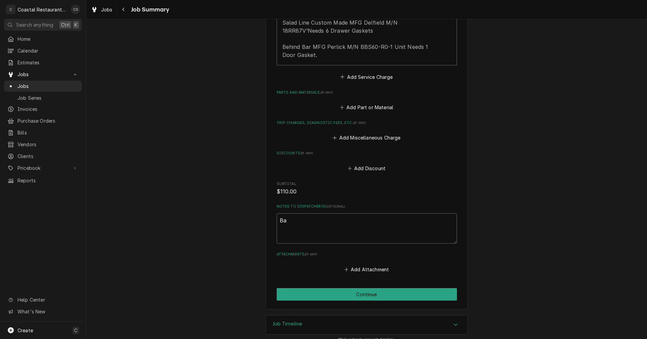
type textarea "x"
type textarea "Ban"
type textarea "x"
type textarea "Bank"
type textarea "x"
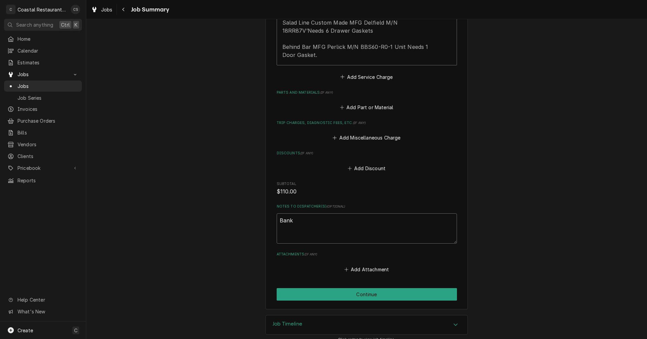
type textarea "Ban"
type textarea "x"
type textarea "Ba"
type textarea "x"
type textarea "B"
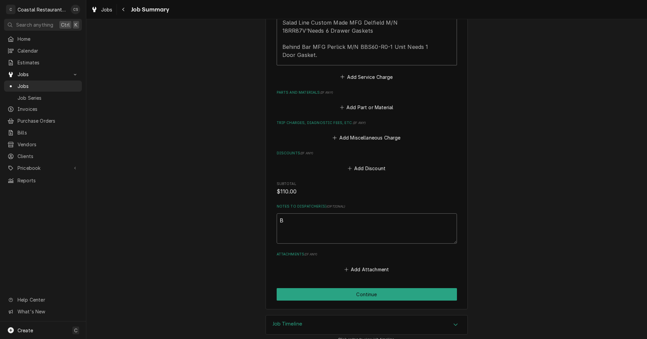
type textarea "x"
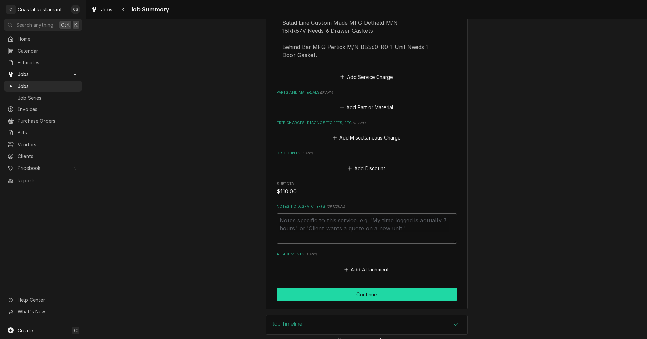
click at [357, 288] on button "Continue" at bounding box center [367, 294] width 180 height 12
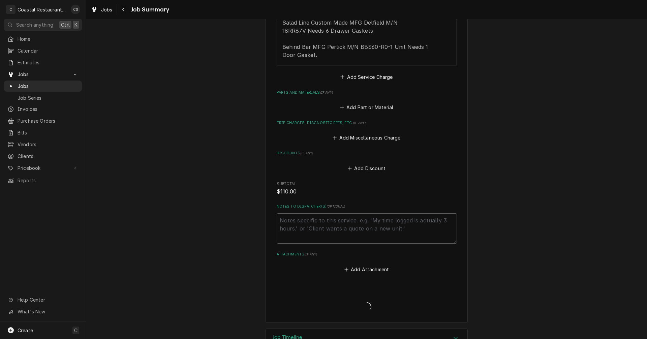
type textarea "x"
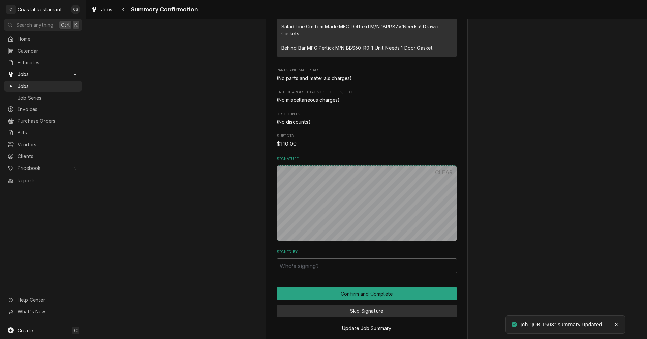
scroll to position [360, 0]
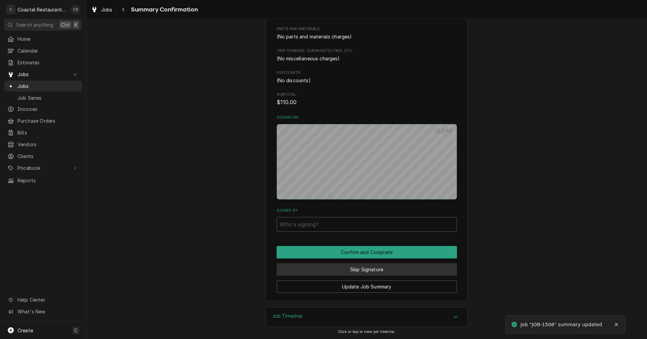
click at [370, 271] on button "Skip Signature" at bounding box center [367, 269] width 180 height 12
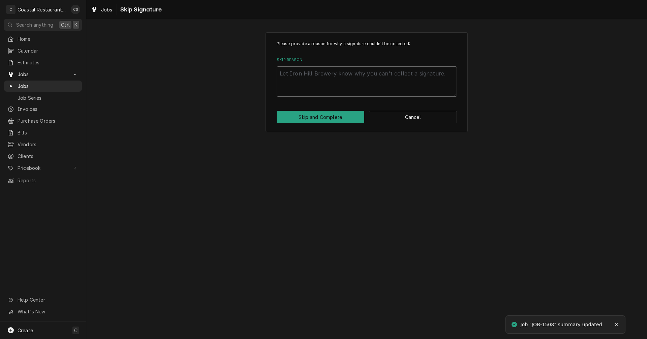
click at [311, 70] on textarea "Skip Reason" at bounding box center [367, 81] width 180 height 30
type textarea "x"
type textarea "n"
type textarea "x"
type textarea "no"
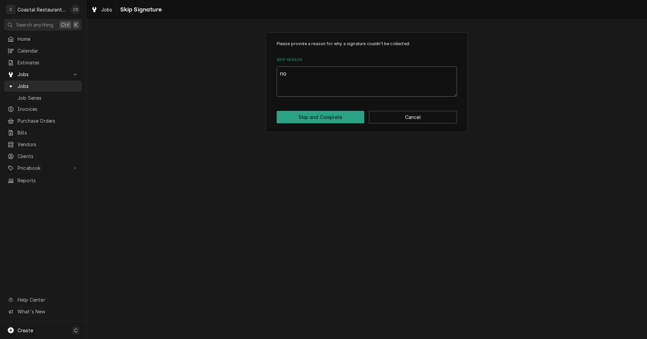
type textarea "x"
type textarea "not"
type textarea "x"
type textarea "not"
type textarea "x"
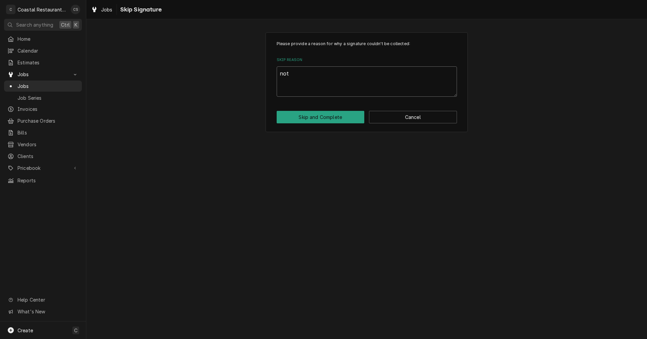
type textarea "not o"
type textarea "x"
type textarea "not on"
type textarea "x"
type textarea "not on"
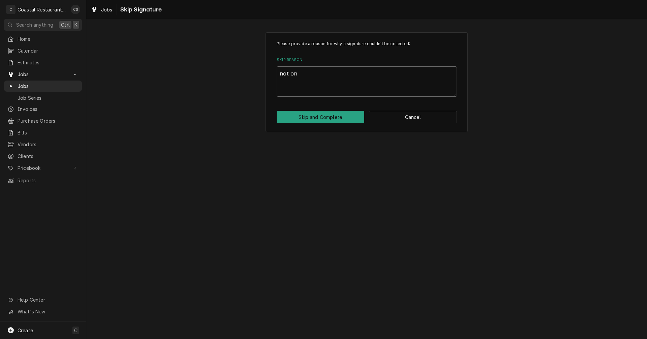
type textarea "x"
type textarea "not on s"
type textarea "x"
type textarea "not on si"
type textarea "x"
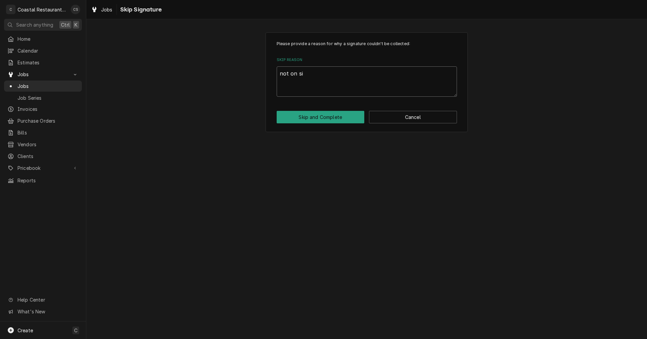
type textarea "not on sit"
type textarea "x"
type textarea "not on site"
click at [318, 115] on button "Skip and Complete" at bounding box center [321, 117] width 88 height 12
type textarea "x"
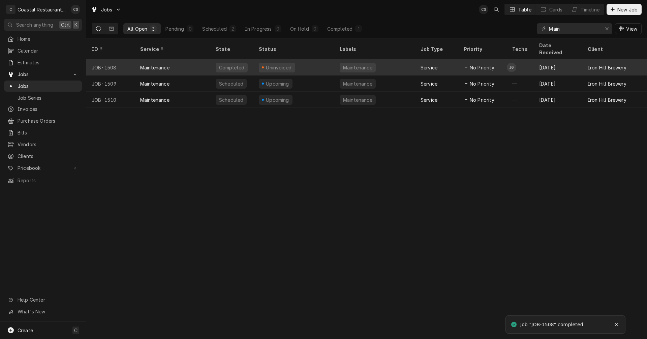
click at [198, 60] on div "Maintenance" at bounding box center [173, 67] width 76 height 16
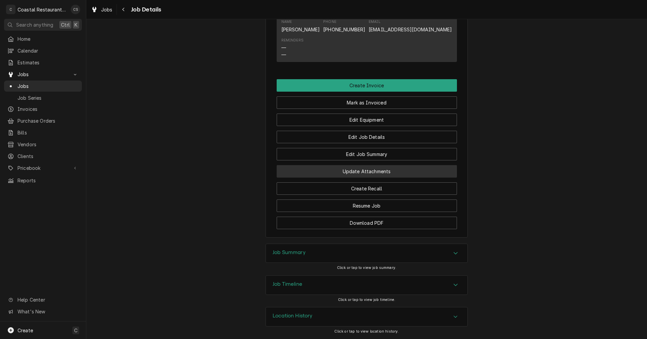
scroll to position [495, 0]
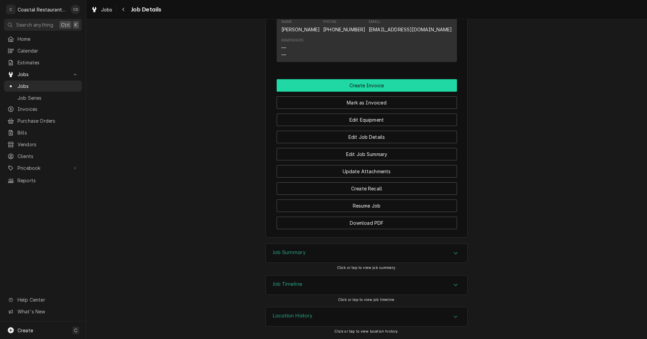
click at [372, 85] on button "Create Invoice" at bounding box center [367, 85] width 180 height 12
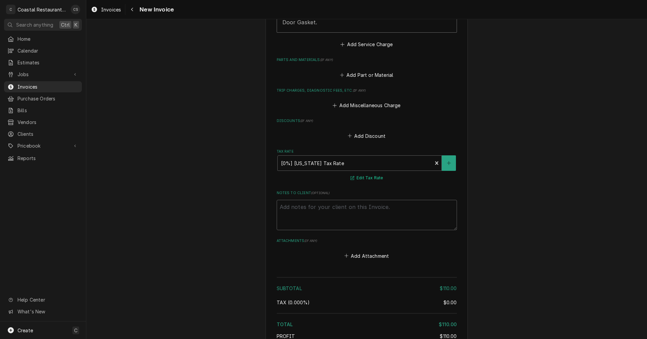
scroll to position [701, 0]
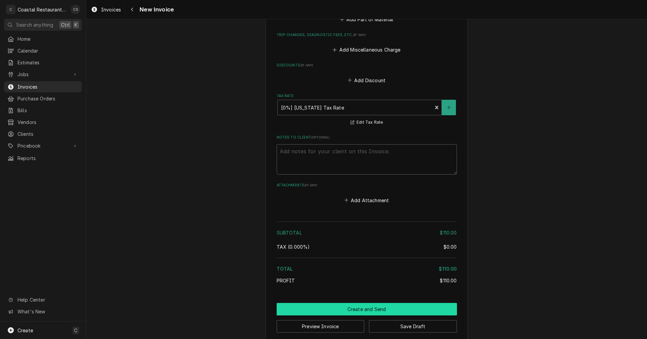
click at [378, 303] on button "Create and Send" at bounding box center [367, 309] width 180 height 12
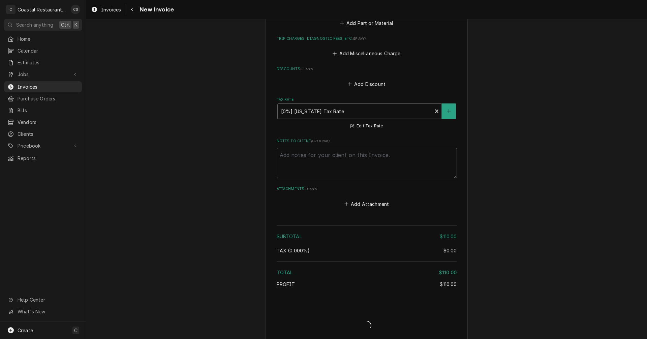
type textarea "x"
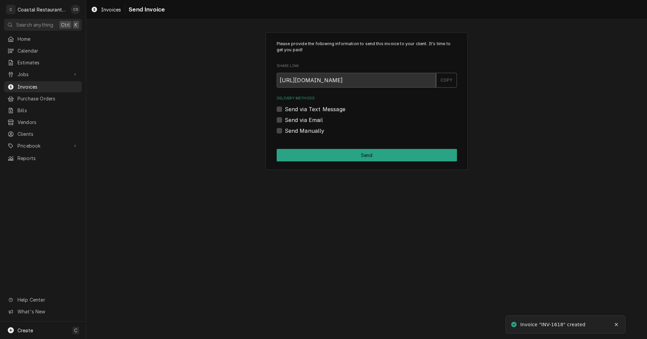
click at [285, 120] on label "Send via Email" at bounding box center [304, 120] width 38 height 8
click at [285, 120] on input "Send via Email" at bounding box center [375, 123] width 180 height 15
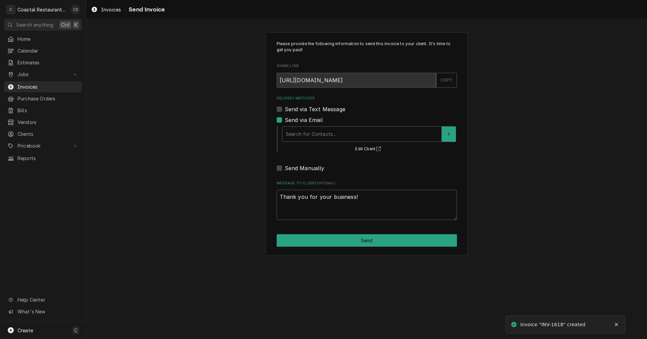
click at [285, 121] on label "Send via Email" at bounding box center [304, 120] width 38 height 8
click at [285, 121] on input "Send via Email" at bounding box center [375, 123] width 180 height 15
checkbox input "false"
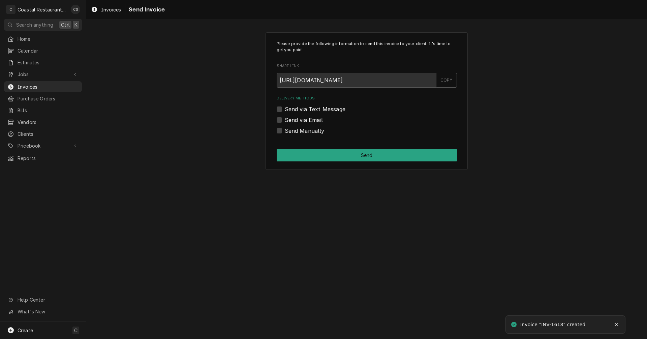
click at [285, 131] on label "Send Manually" at bounding box center [305, 131] width 40 height 8
click at [285, 131] on input "Send Manually" at bounding box center [375, 134] width 180 height 15
checkbox input "true"
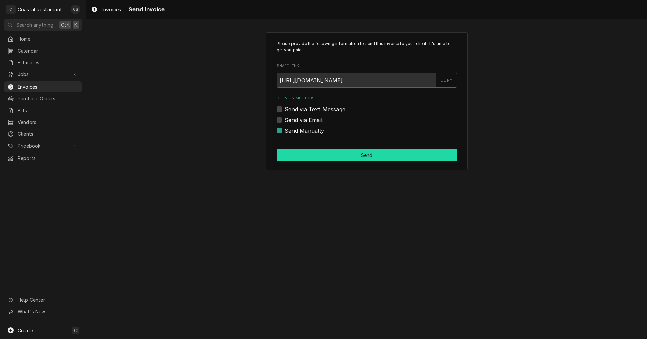
click at [338, 159] on button "Send" at bounding box center [367, 155] width 180 height 12
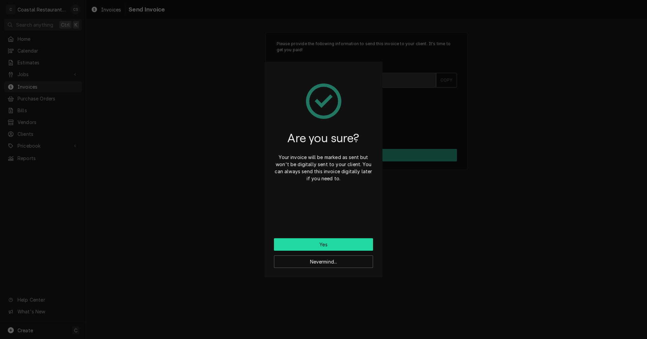
click at [344, 243] on button "Yes" at bounding box center [323, 244] width 99 height 12
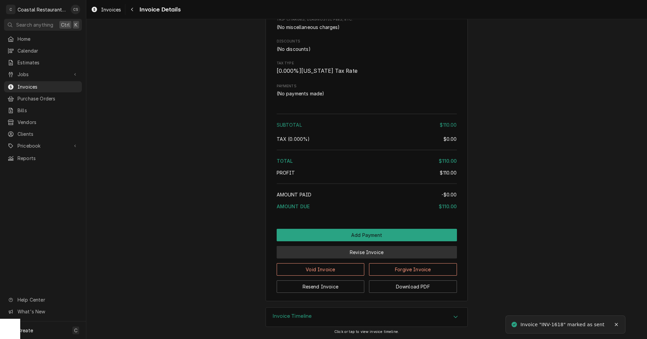
scroll to position [612, 0]
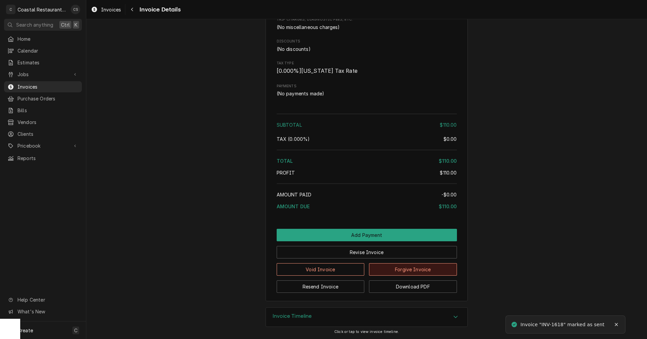
click at [408, 267] on button "Forgive Invoice" at bounding box center [413, 269] width 88 height 12
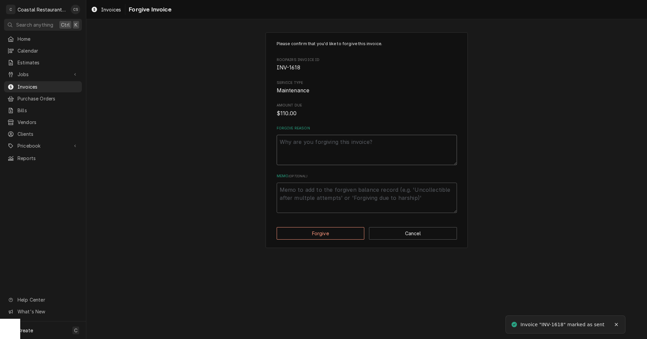
click at [332, 148] on textarea "Forgive Reason" at bounding box center [367, 150] width 180 height 30
type textarea "x"
type textarea "B"
type textarea "x"
type textarea "Ba"
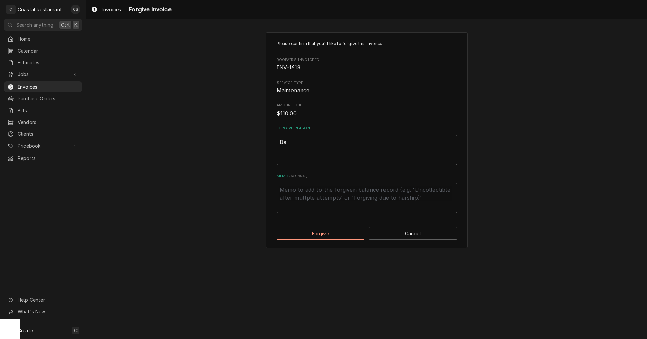
type textarea "x"
type textarea "Ban"
type textarea "x"
type textarea "Bank"
type textarea "x"
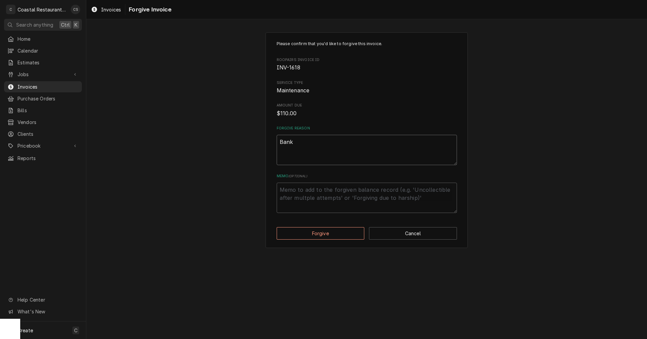
type textarea "Bankf"
type textarea "x"
type textarea "Bank"
type textarea "x"
type textarea "Bankr"
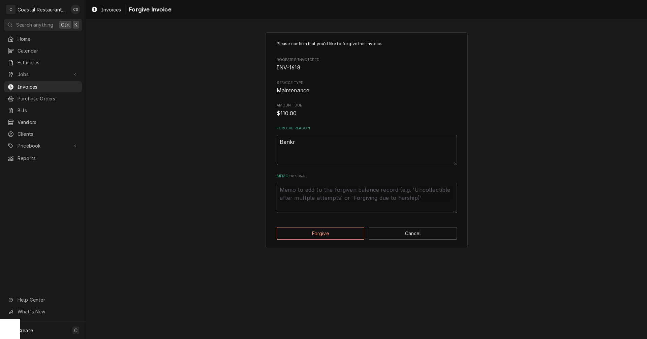
type textarea "x"
type textarea "Bankru"
type textarea "x"
type textarea "Bankrup"
type textarea "x"
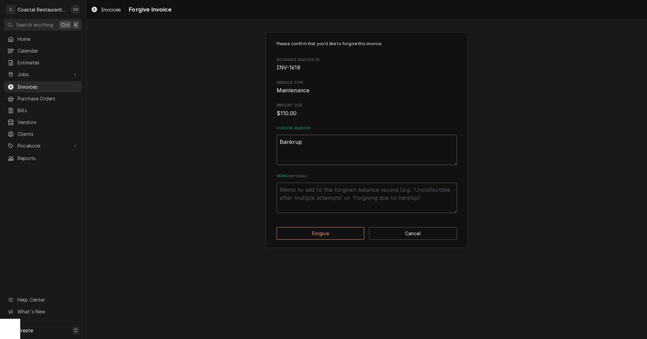
type textarea "Bankrupc"
type textarea "x"
type textarea "Bankrupcy"
click at [322, 235] on button "Forgive" at bounding box center [321, 233] width 88 height 12
type textarea "x"
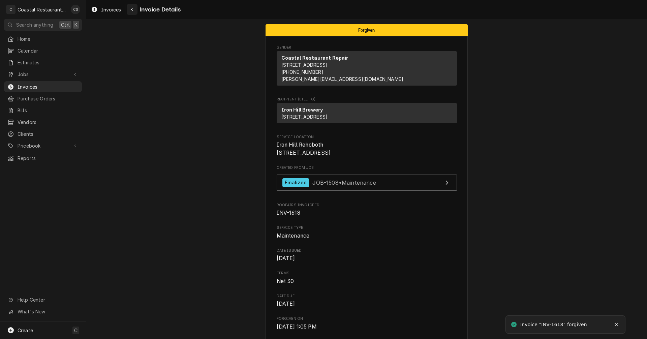
click at [134, 10] on icon "Navigate back" at bounding box center [132, 9] width 3 height 5
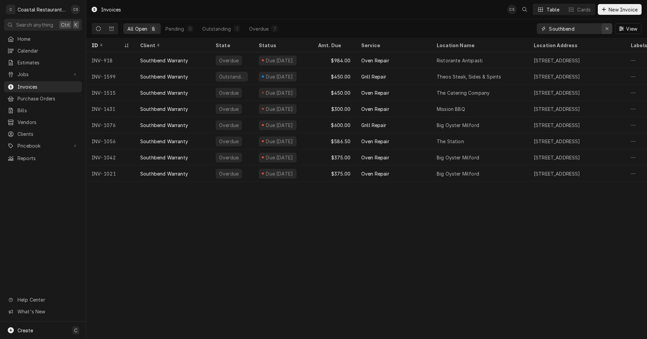
click at [609, 29] on icon "Erase input" at bounding box center [607, 28] width 4 height 5
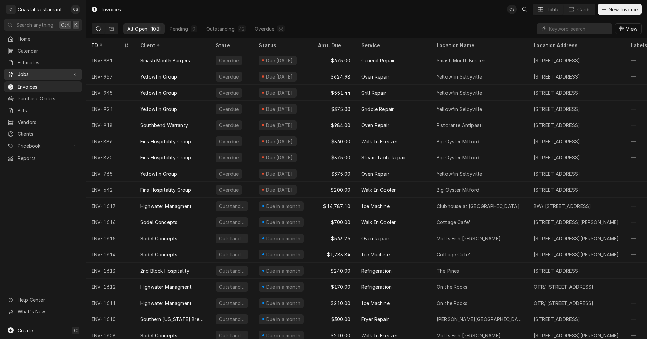
click at [53, 71] on span "Jobs" at bounding box center [43, 74] width 51 height 7
click at [46, 85] on span "Jobs" at bounding box center [48, 86] width 61 height 7
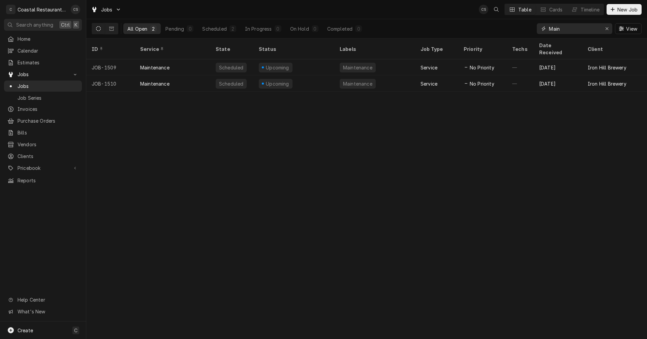
click at [563, 30] on input "Main" at bounding box center [574, 28] width 51 height 11
type input "M"
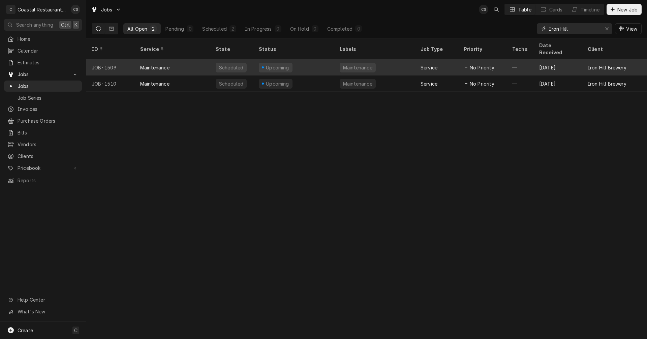
type input "Iron Hill"
click at [197, 59] on div "Maintenance" at bounding box center [173, 67] width 76 height 16
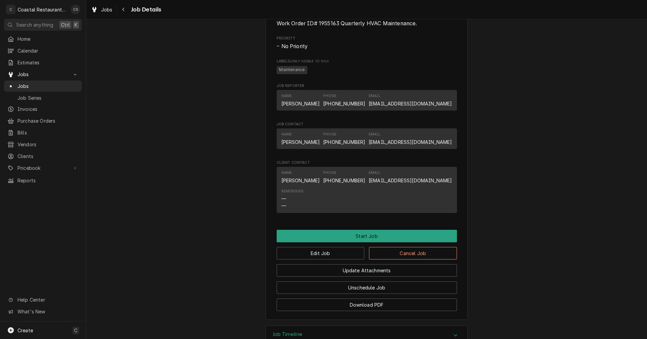
scroll to position [349, 0]
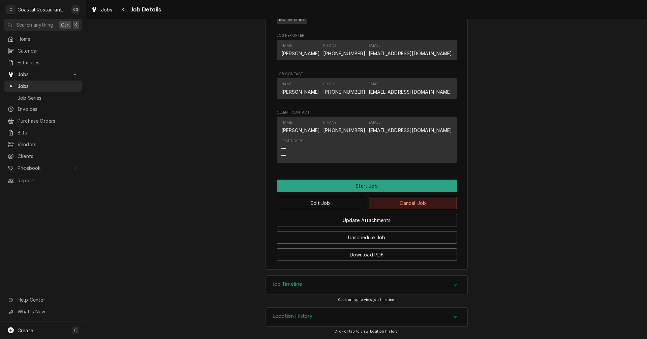
click at [410, 204] on button "Cancel Job" at bounding box center [413, 203] width 88 height 12
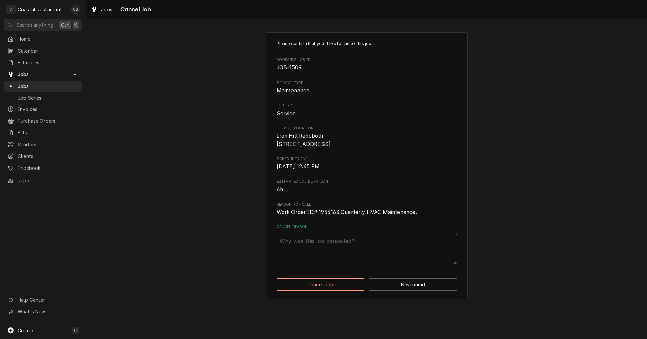
click at [337, 257] on textarea "Cancel Reason" at bounding box center [367, 249] width 180 height 30
type textarea "x"
type textarea "B"
type textarea "x"
type textarea "Ba"
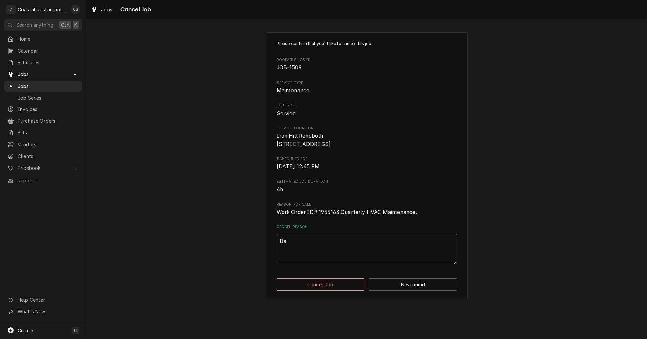
type textarea "x"
type textarea "Ban"
type textarea "x"
type textarea "Bank"
type textarea "x"
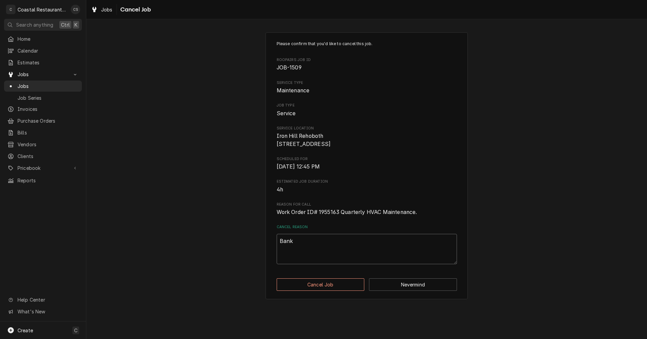
type textarea "Bankr"
type textarea "x"
type textarea "Bankru"
type textarea "x"
type textarea "Bankru["
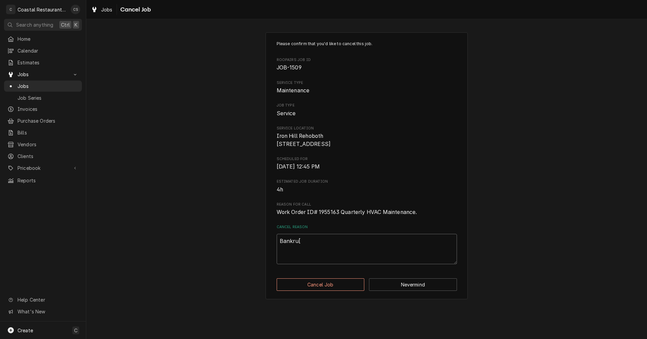
type textarea "x"
type textarea "Bankru"
type textarea "x"
type textarea "Bankrup"
type textarea "x"
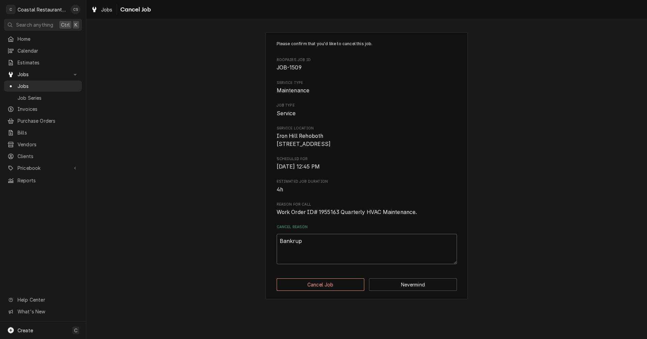
type textarea "Bankrupt"
type textarea "x"
type textarea "Bankrupt"
click at [317, 291] on button "Cancel Job" at bounding box center [321, 284] width 88 height 12
type textarea "x"
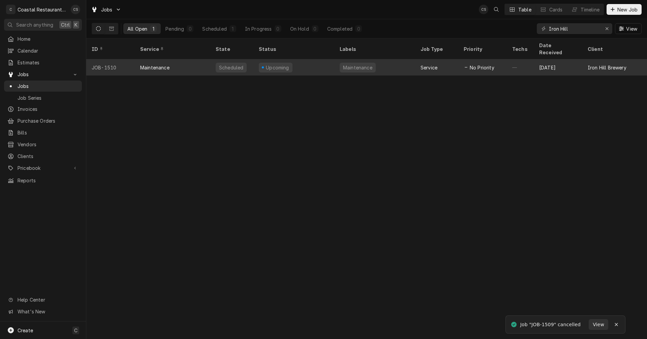
click at [155, 64] on div "Maintenance" at bounding box center [154, 67] width 29 height 7
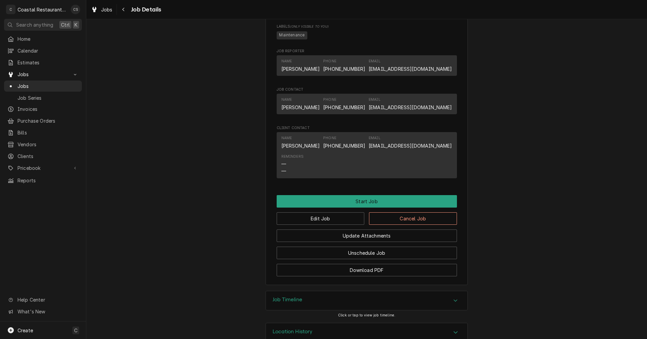
scroll to position [349, 0]
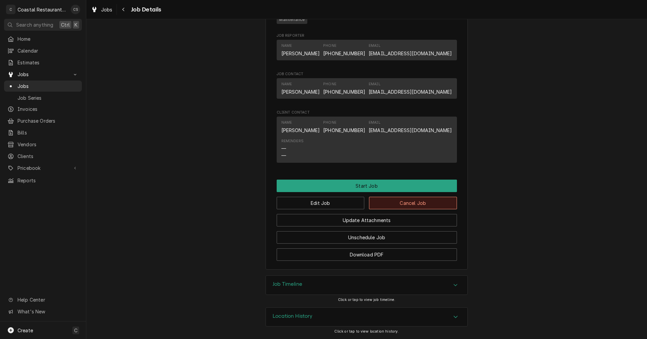
click at [396, 203] on button "Cancel Job" at bounding box center [413, 203] width 88 height 12
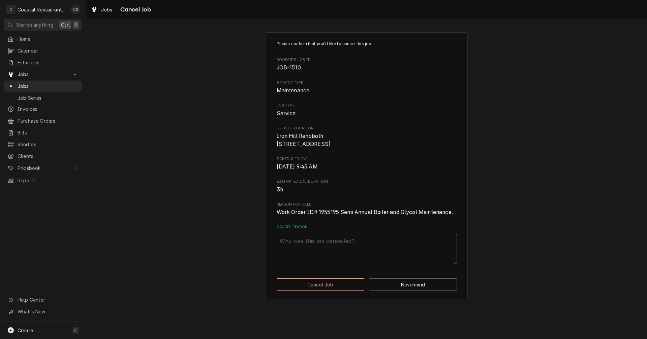
click at [346, 249] on textarea "Cancel Reason" at bounding box center [367, 249] width 180 height 30
type textarea "x"
type textarea "B"
type textarea "x"
type textarea "Ba"
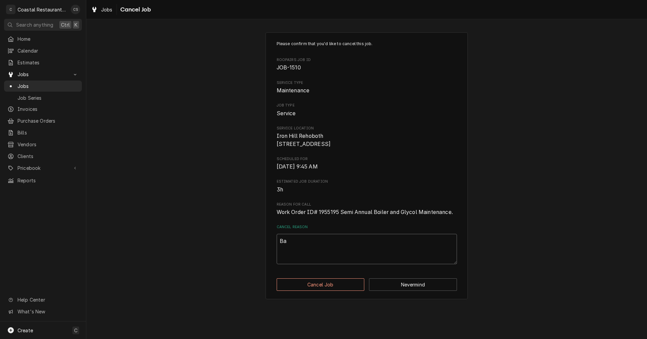
type textarea "x"
type textarea "Ban"
type textarea "x"
type textarea "Bank"
type textarea "x"
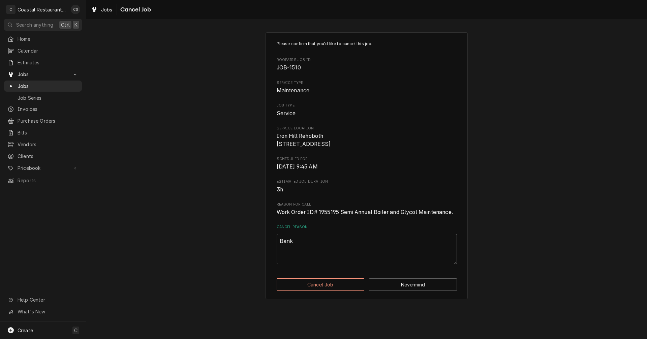
type textarea "Bankr"
type textarea "x"
type textarea "Bankru"
type textarea "x"
type textarea "Bankrup"
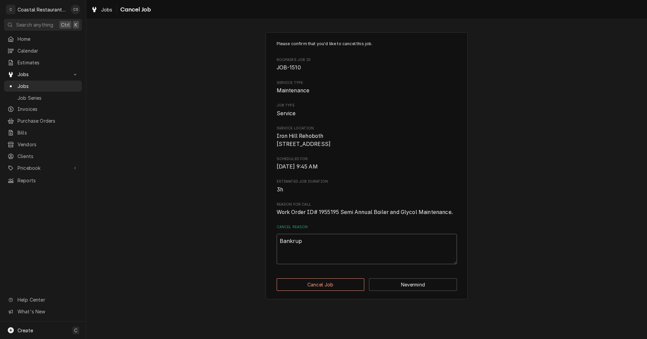
type textarea "x"
type textarea "Bankrupt"
click at [325, 291] on button "Cancel Job" at bounding box center [321, 284] width 88 height 12
type textarea "x"
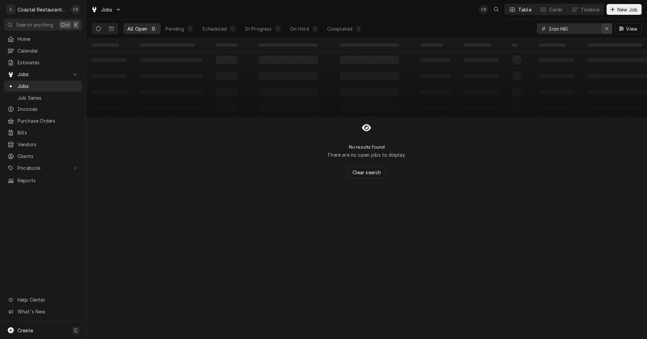
click at [607, 27] on icon "Erase input" at bounding box center [607, 28] width 4 height 5
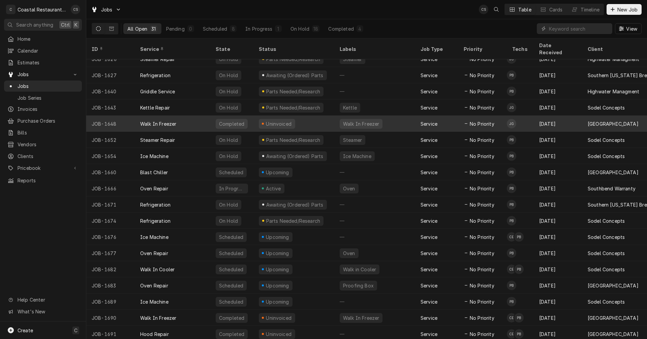
scroll to position [219, 0]
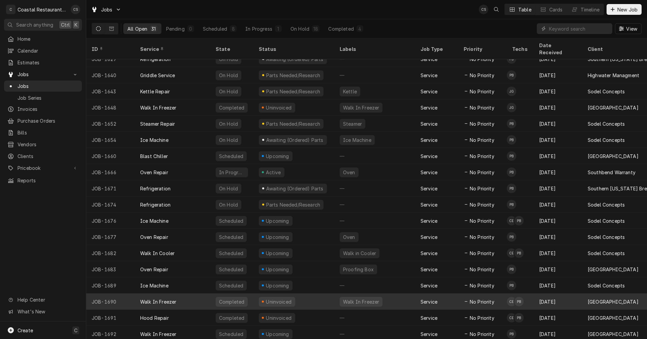
click at [185, 294] on div "Walk In Freezer" at bounding box center [173, 302] width 76 height 16
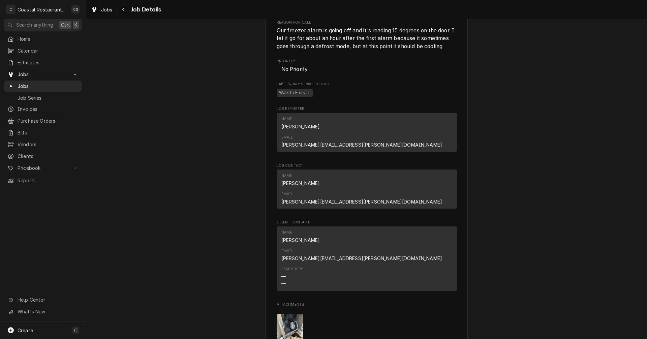
scroll to position [472, 0]
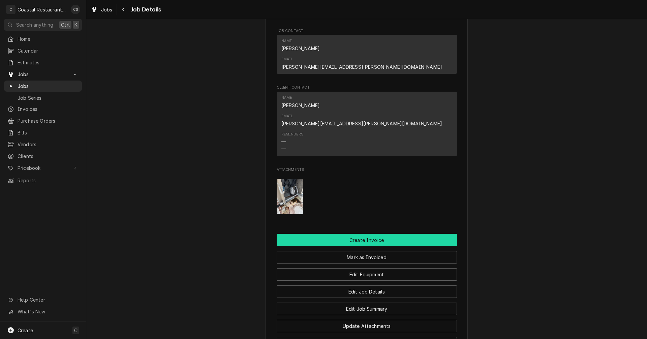
click at [361, 234] on button "Create Invoice" at bounding box center [367, 240] width 180 height 12
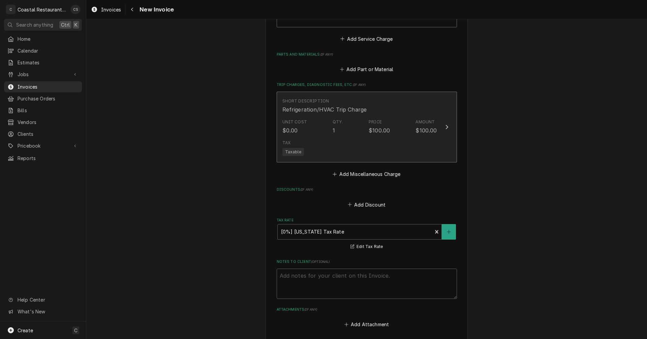
scroll to position [691, 0]
click at [380, 136] on div "$100.00" at bounding box center [379, 133] width 21 height 8
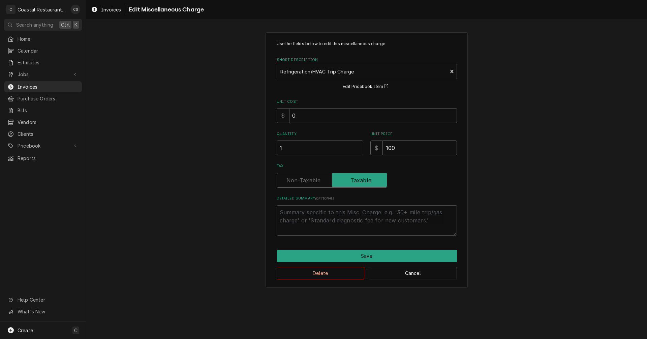
click at [395, 148] on input "100" at bounding box center [420, 148] width 74 height 15
type textarea "x"
type input "10"
type textarea "x"
type input "1"
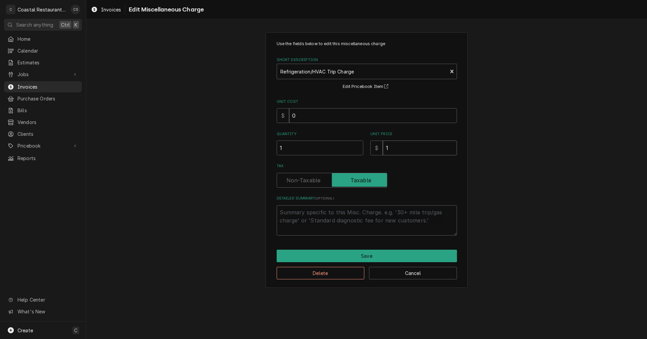
type textarea "x"
type input "9"
type textarea "x"
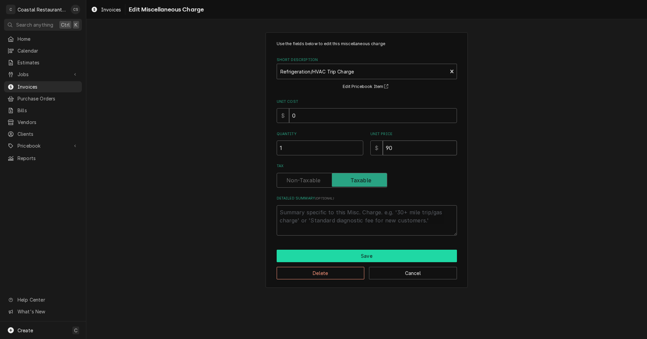
type input "90"
click at [369, 256] on button "Save" at bounding box center [367, 256] width 180 height 12
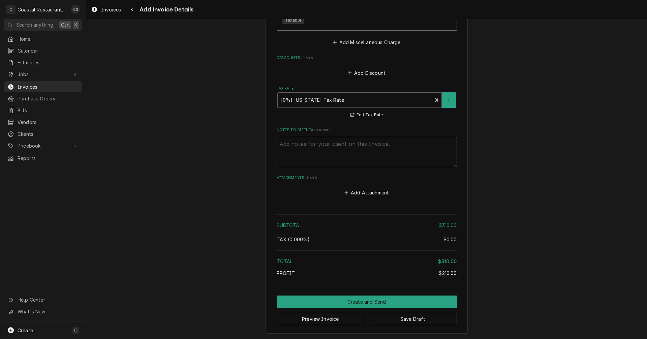
scroll to position [826, 0]
click at [364, 301] on button "Create and Send" at bounding box center [367, 301] width 180 height 12
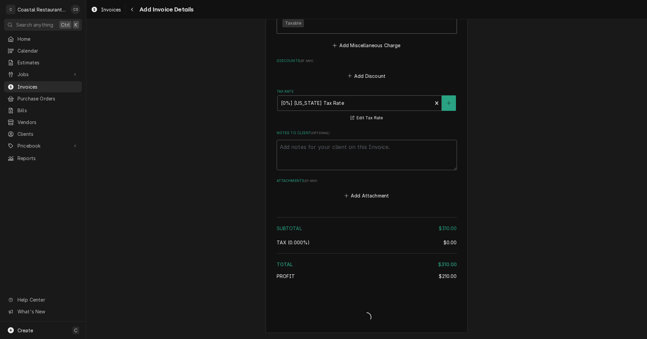
scroll to position [823, 0]
type textarea "x"
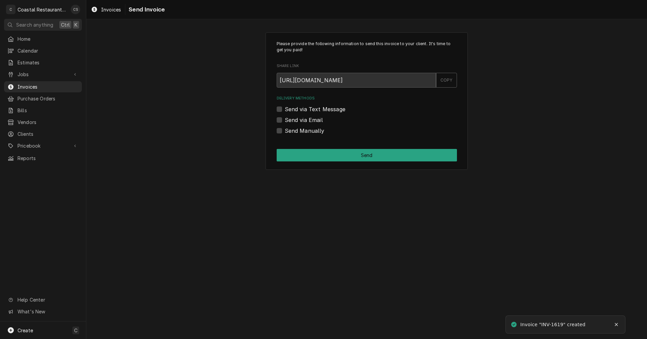
click at [285, 120] on label "Send via Email" at bounding box center [304, 120] width 38 height 8
click at [285, 120] on input "Send via Email" at bounding box center [375, 123] width 180 height 15
checkbox input "true"
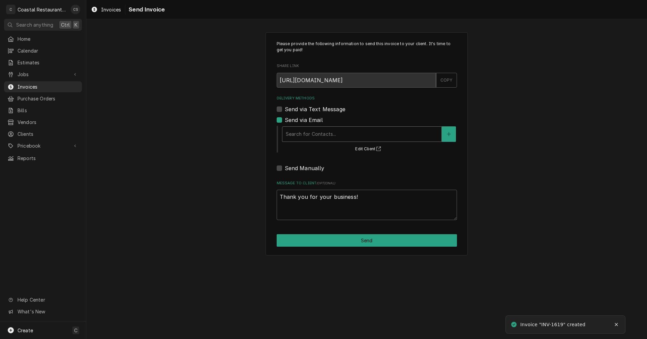
click at [300, 134] on div "Delivery Methods" at bounding box center [362, 134] width 152 height 12
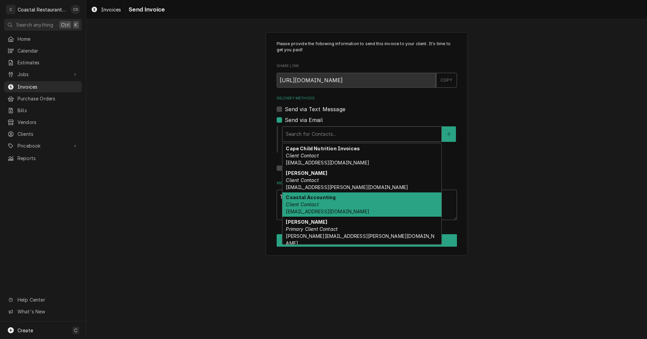
click at [303, 205] on em "Client Contact" at bounding box center [302, 205] width 33 height 6
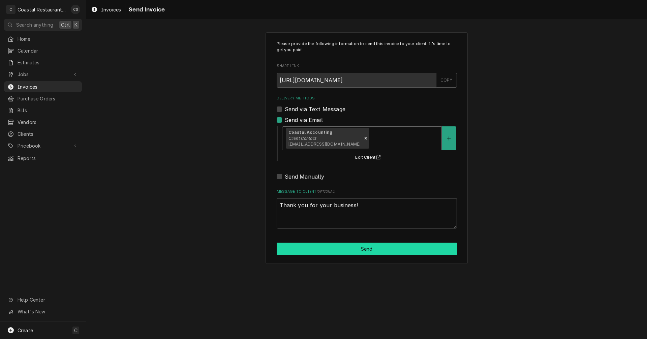
click at [350, 247] on button "Send" at bounding box center [367, 249] width 180 height 12
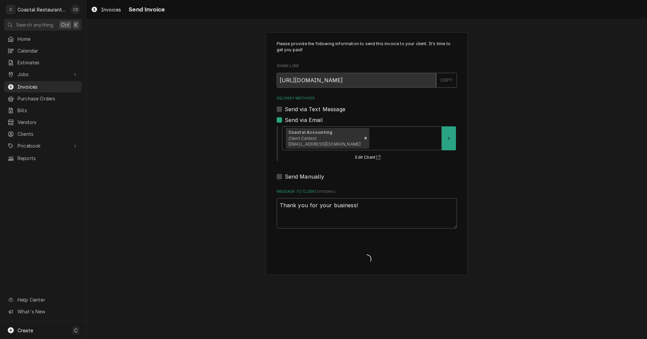
type textarea "x"
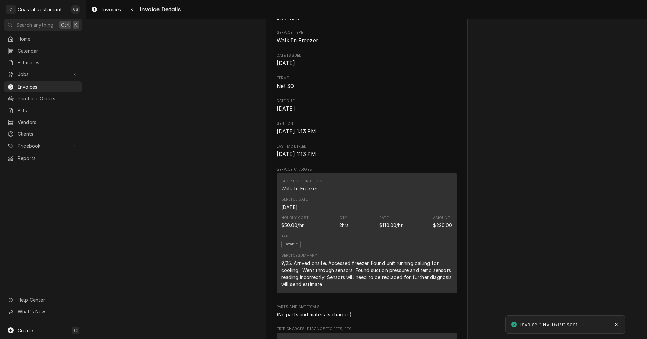
scroll to position [438, 0]
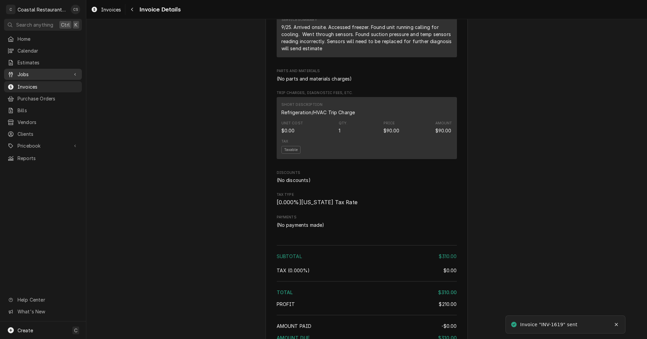
click at [32, 71] on span "Jobs" at bounding box center [43, 74] width 51 height 7
click at [33, 83] on span "Jobs" at bounding box center [48, 86] width 61 height 7
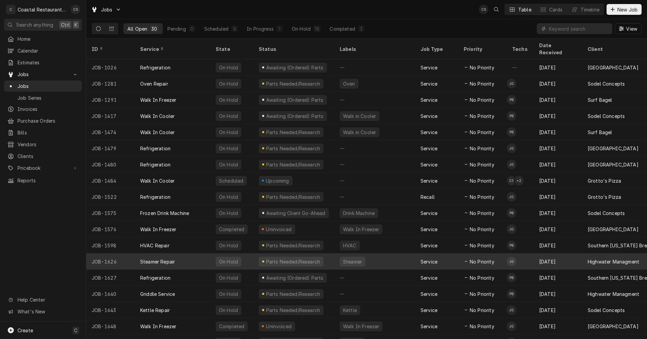
scroll to position [34, 0]
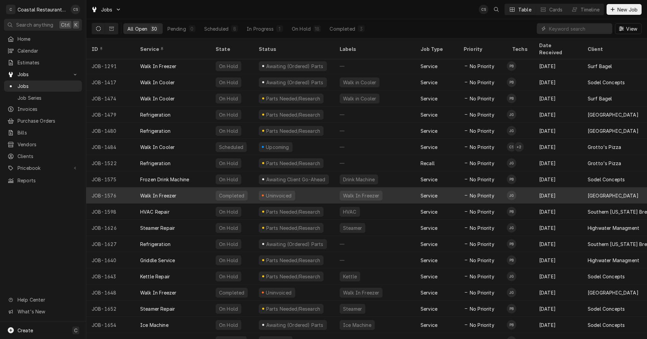
click at [282, 192] on div "Uninvoiced" at bounding box center [278, 195] width 27 height 7
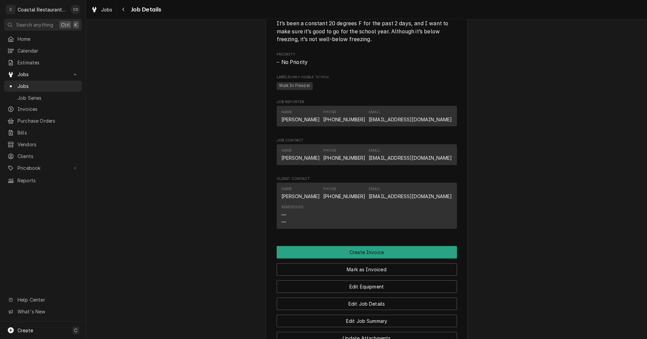
scroll to position [337, 0]
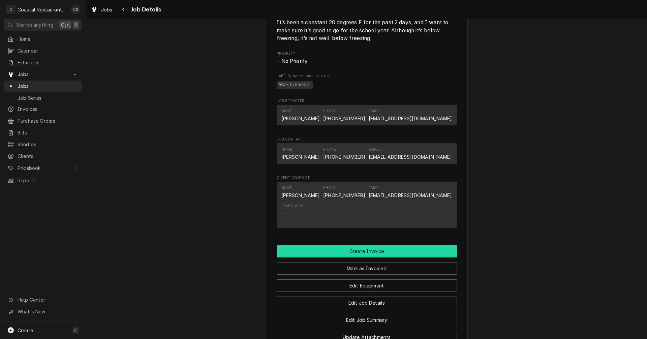
click at [367, 258] on button "Create Invoice" at bounding box center [367, 251] width 180 height 12
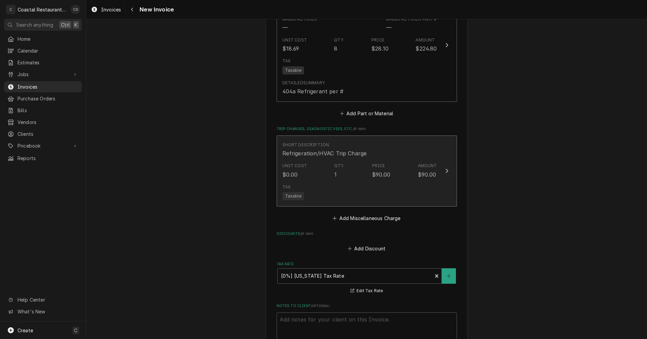
scroll to position [795, 0]
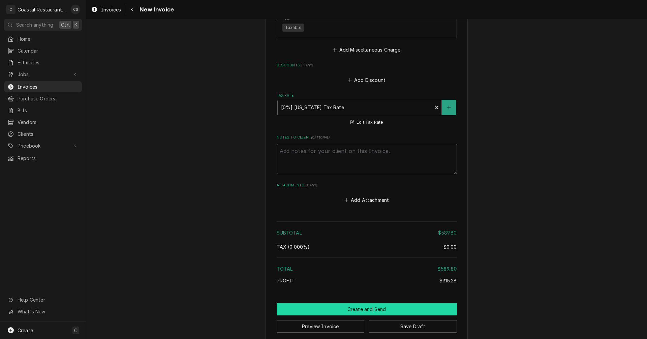
click at [365, 303] on button "Create and Send" at bounding box center [367, 309] width 180 height 12
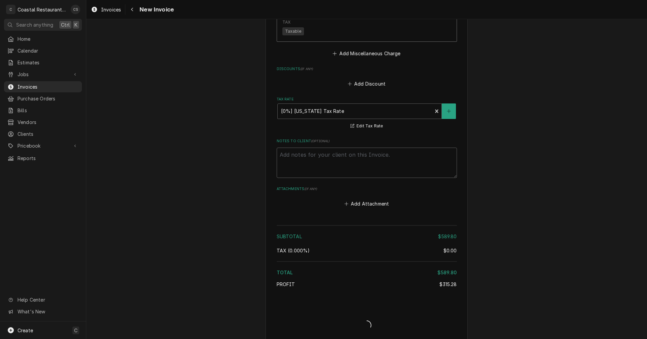
type textarea "x"
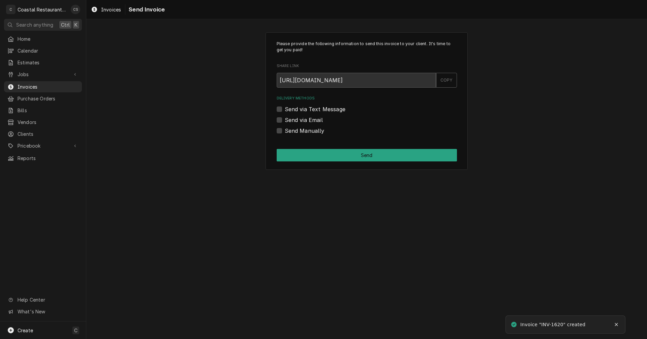
click at [285, 119] on label "Send via Email" at bounding box center [304, 120] width 38 height 8
click at [285, 119] on input "Send via Email" at bounding box center [375, 123] width 180 height 15
checkbox input "true"
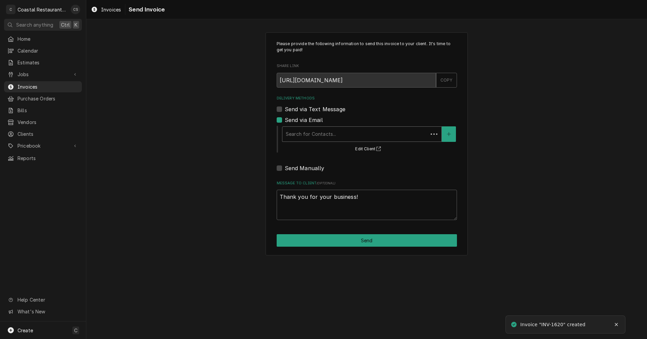
click at [312, 136] on div "Delivery Methods" at bounding box center [355, 134] width 139 height 12
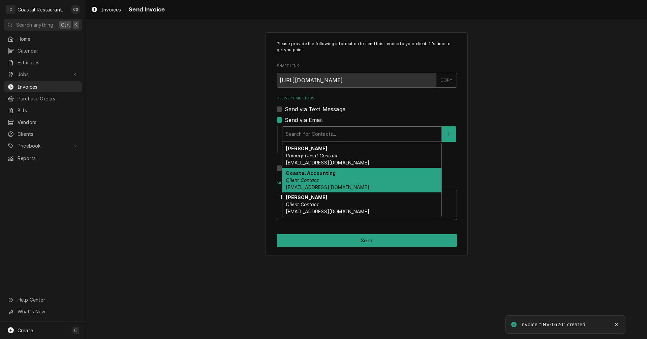
click at [308, 176] on div "Coastal Accounting Client Contact accounting@coastalrestaurantrepair.com" at bounding box center [362, 180] width 159 height 25
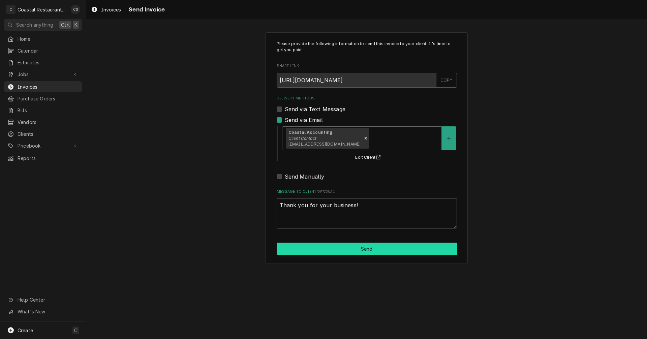
click at [366, 249] on button "Send" at bounding box center [367, 249] width 180 height 12
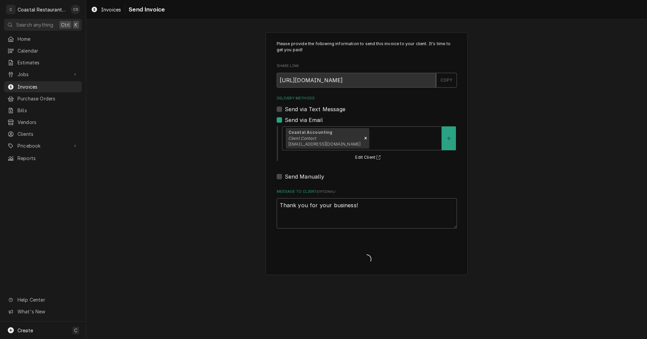
type textarea "x"
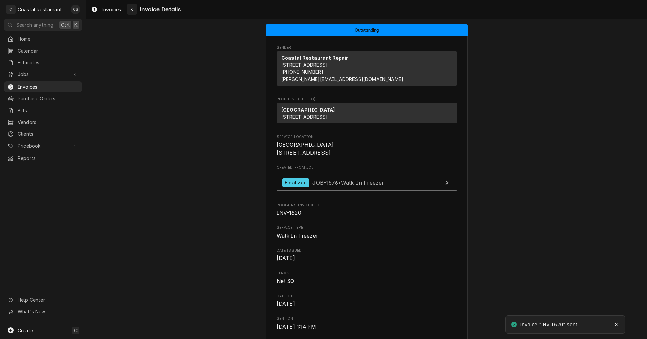
click at [133, 12] on div "Navigate back" at bounding box center [132, 9] width 7 height 7
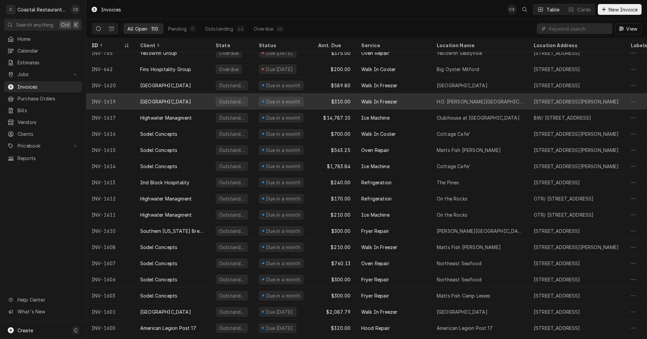
scroll to position [122, 0]
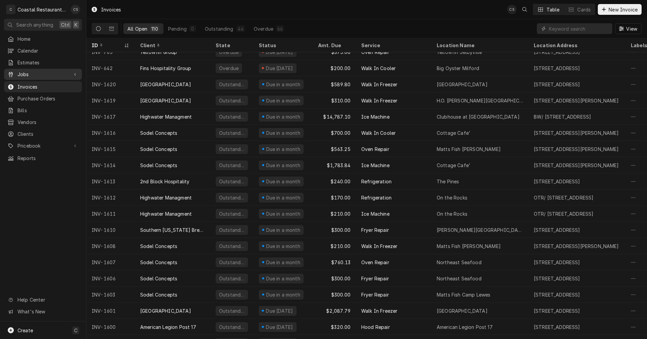
click at [43, 75] on span "Jobs" at bounding box center [43, 74] width 51 height 7
click at [36, 83] on span "Jobs" at bounding box center [48, 86] width 61 height 7
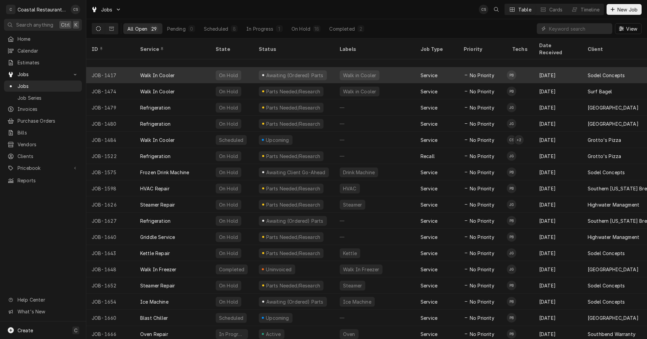
scroll to position [89, 0]
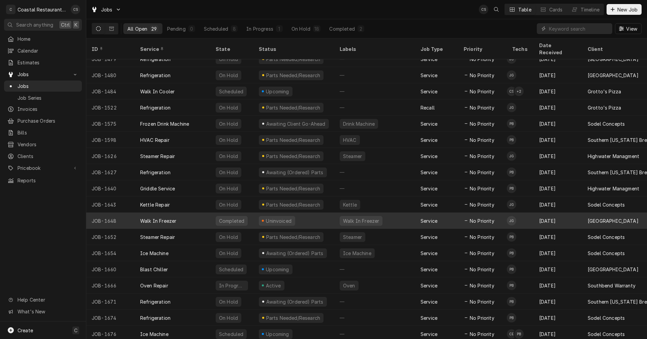
click at [273, 217] on div "Uninvoiced" at bounding box center [278, 220] width 27 height 7
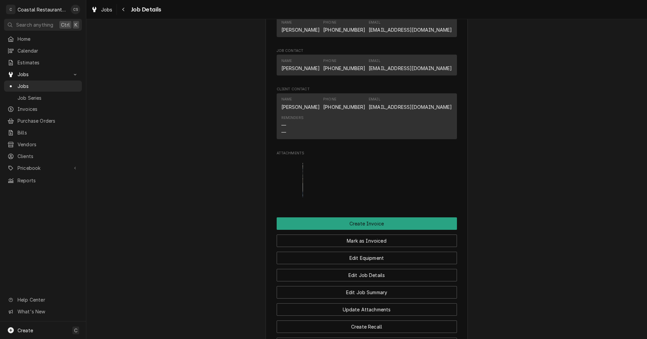
scroll to position [438, 0]
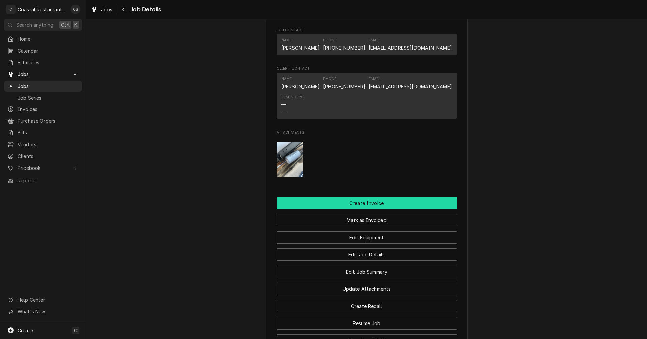
click at [360, 209] on button "Create Invoice" at bounding box center [367, 203] width 180 height 12
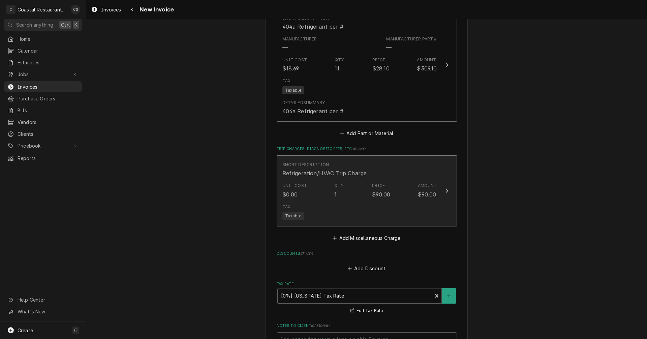
scroll to position [607, 0]
click at [365, 208] on div "Tax Taxable" at bounding box center [360, 212] width 155 height 22
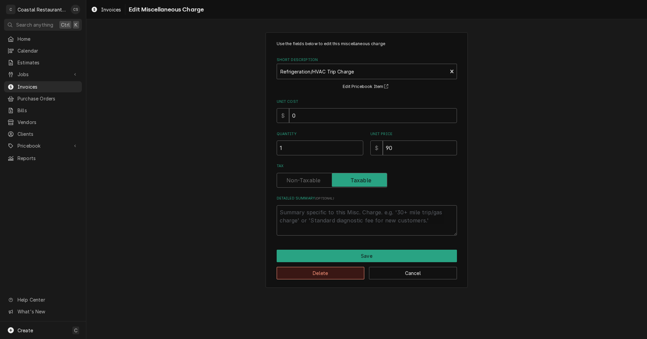
click at [340, 273] on button "Delete" at bounding box center [321, 273] width 88 height 12
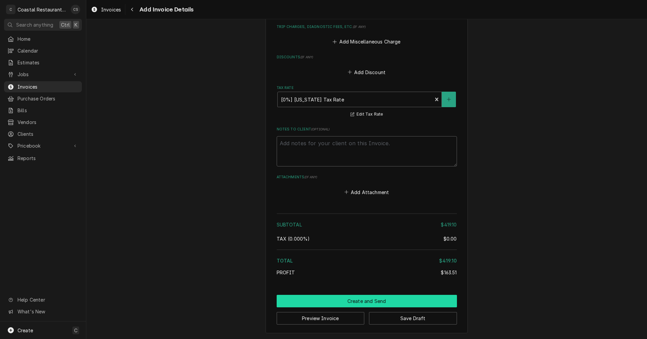
click at [365, 301] on button "Create and Send" at bounding box center [367, 301] width 180 height 12
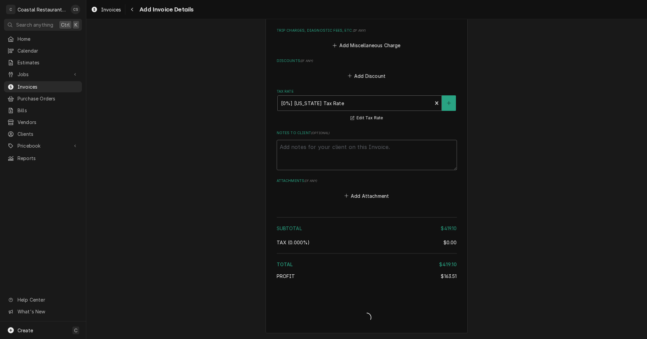
type textarea "x"
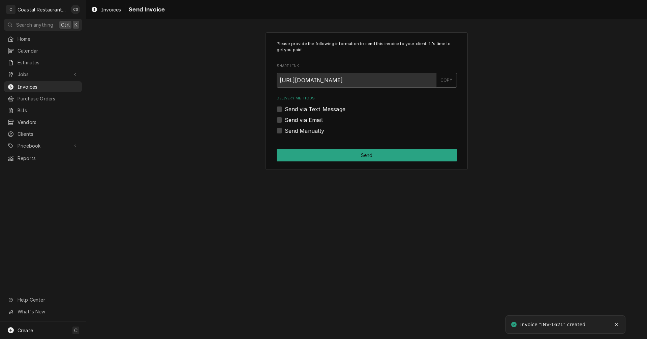
click at [285, 120] on label "Send via Email" at bounding box center [304, 120] width 38 height 8
click at [285, 120] on input "Send via Email" at bounding box center [375, 123] width 180 height 15
checkbox input "true"
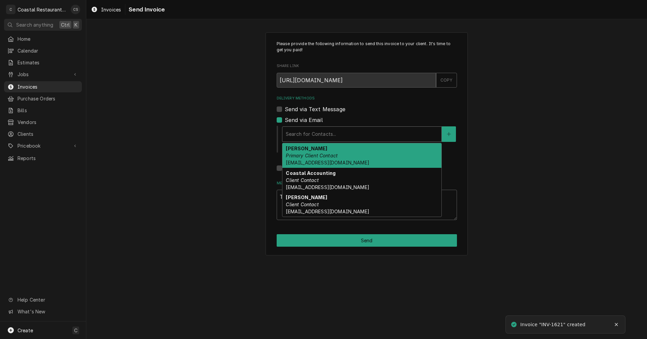
click at [307, 133] on div "Delivery Methods" at bounding box center [362, 134] width 152 height 12
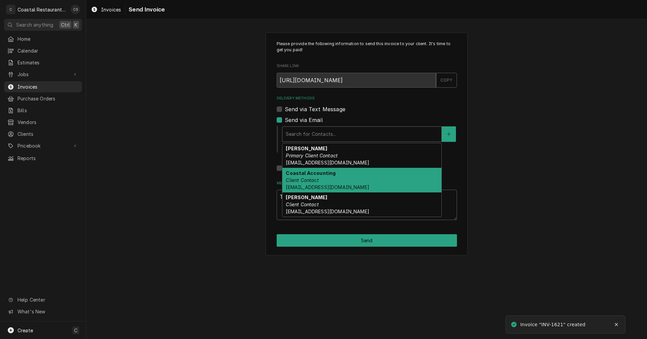
click at [309, 179] on em "Client Contact" at bounding box center [302, 180] width 33 height 6
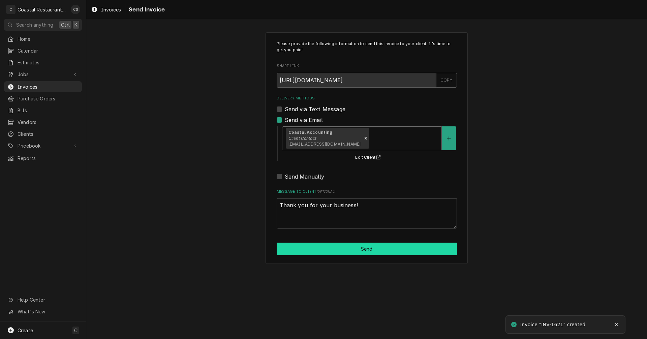
click at [368, 248] on button "Send" at bounding box center [367, 249] width 180 height 12
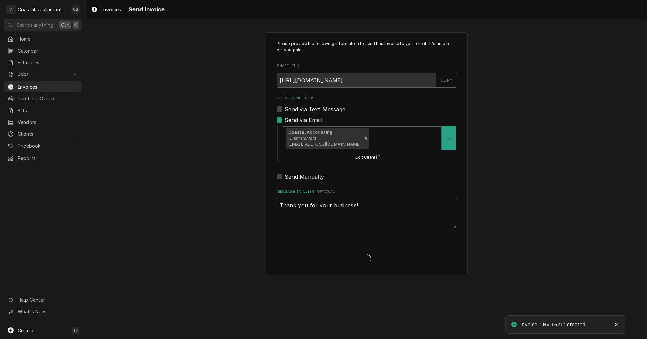
type textarea "x"
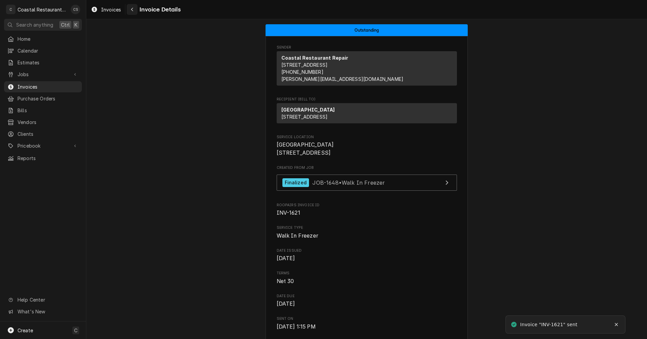
click at [134, 8] on div "Navigate back" at bounding box center [132, 9] width 7 height 7
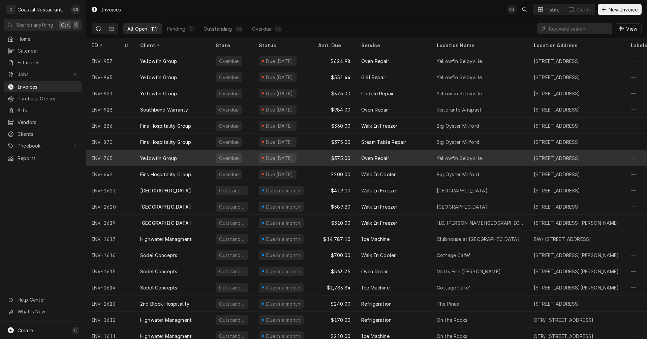
scroll to position [41, 0]
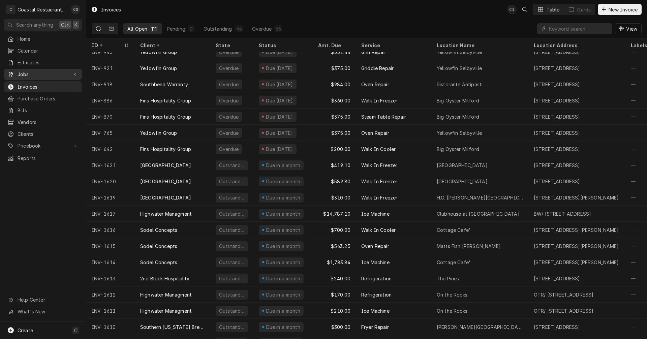
click at [41, 71] on span "Jobs" at bounding box center [43, 74] width 51 height 7
click at [36, 83] on span "Jobs" at bounding box center [48, 86] width 61 height 7
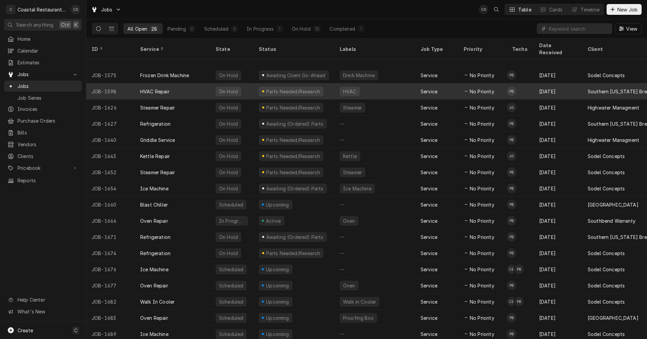
scroll to position [170, 0]
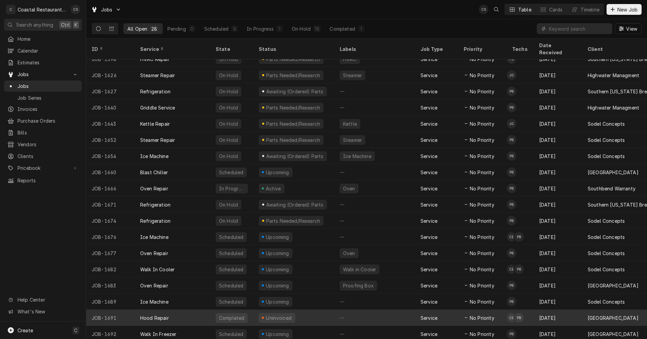
click at [202, 310] on div "Hood Repair" at bounding box center [173, 318] width 76 height 16
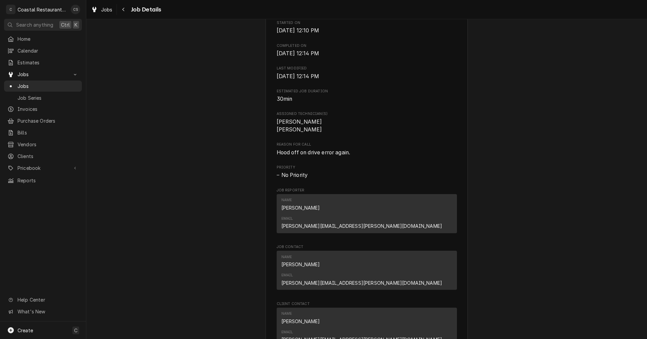
scroll to position [371, 0]
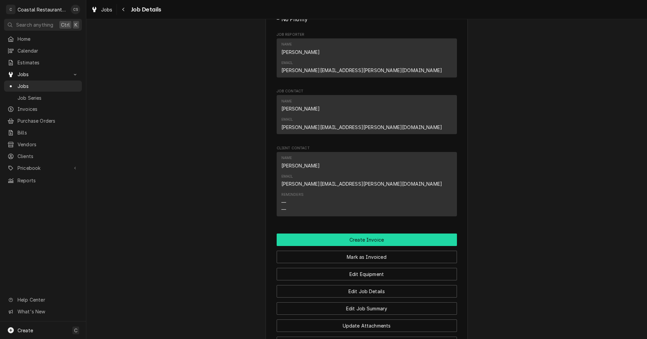
click at [361, 234] on button "Create Invoice" at bounding box center [367, 240] width 180 height 12
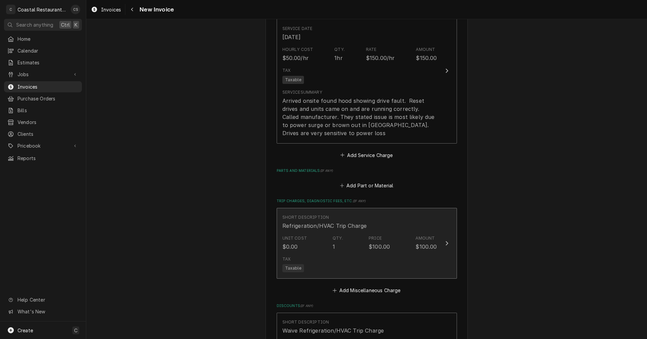
scroll to position [641, 0]
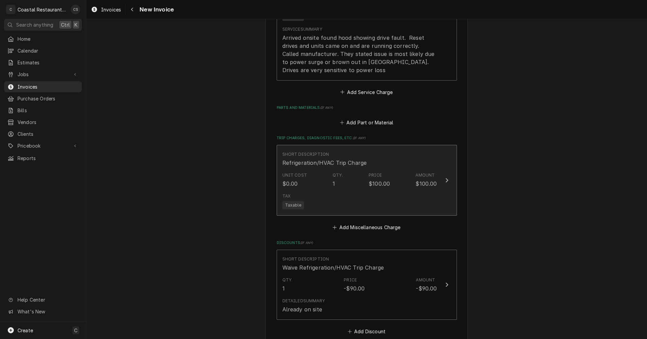
click at [373, 192] on div "Tax Taxable" at bounding box center [360, 201] width 155 height 22
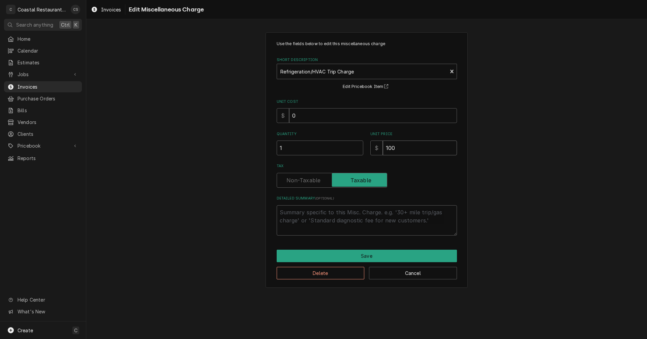
click at [390, 148] on input "100" at bounding box center [420, 148] width 74 height 15
click at [395, 147] on input "100" at bounding box center [420, 148] width 74 height 15
type textarea "x"
type input "10"
type textarea "x"
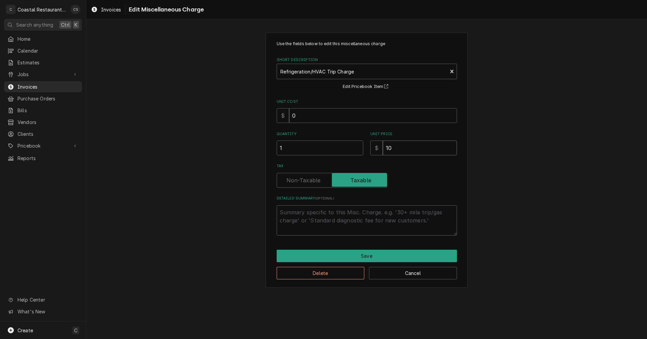
type input "1"
type textarea "x"
type input "9"
type textarea "x"
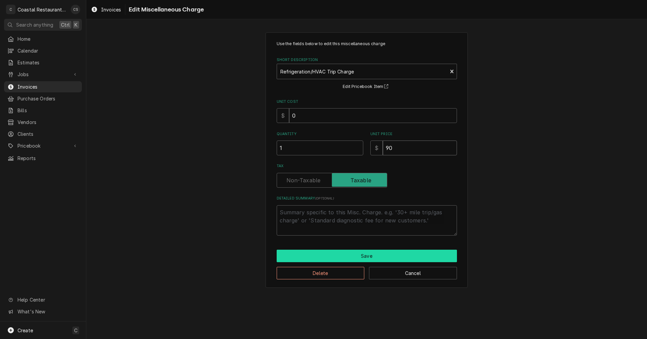
type input "90"
click at [371, 254] on button "Save" at bounding box center [367, 256] width 180 height 12
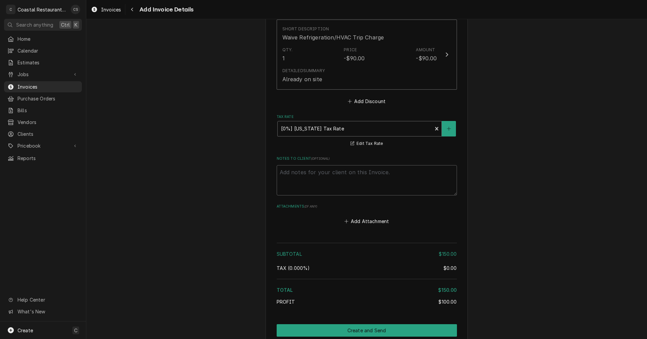
scroll to position [900, 0]
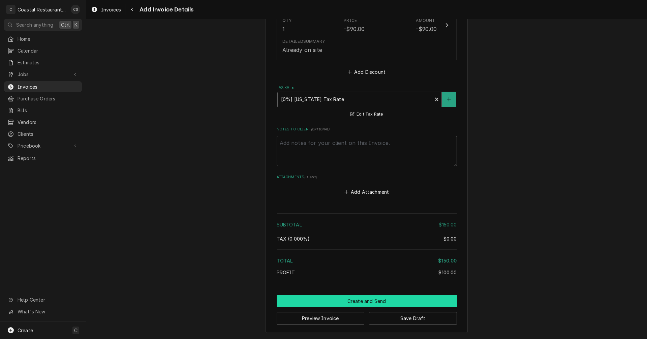
click at [361, 302] on button "Create and Send" at bounding box center [367, 301] width 180 height 12
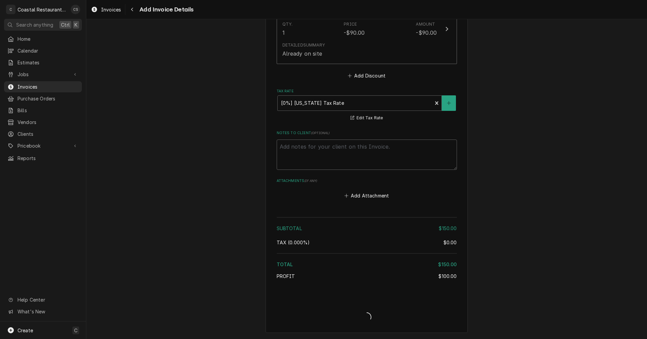
scroll to position [896, 0]
type textarea "x"
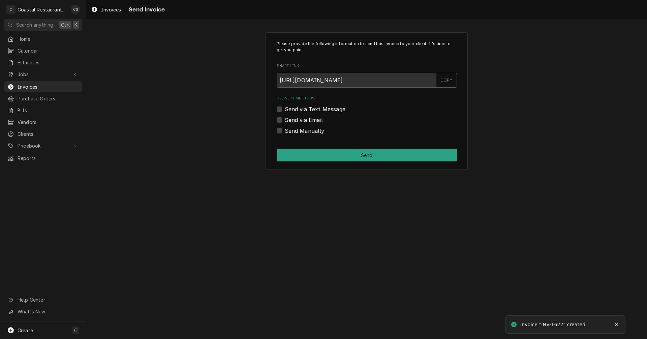
click at [285, 118] on label "Send via Email" at bounding box center [304, 120] width 38 height 8
click at [285, 118] on input "Send via Email" at bounding box center [375, 123] width 180 height 15
checkbox input "true"
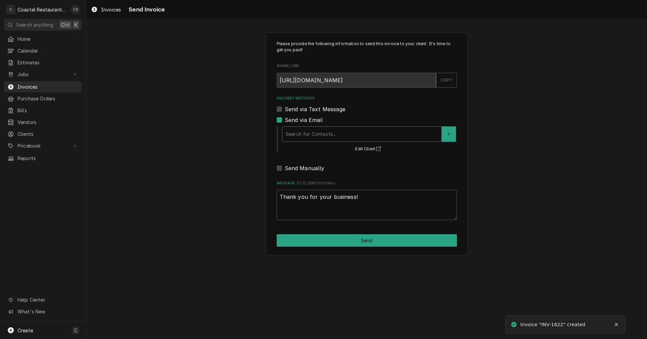
click at [309, 137] on div "Delivery Methods" at bounding box center [362, 134] width 152 height 12
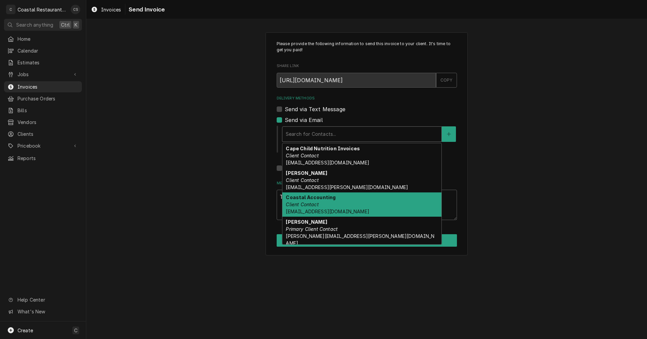
click at [311, 205] on em "Client Contact" at bounding box center [302, 205] width 33 height 6
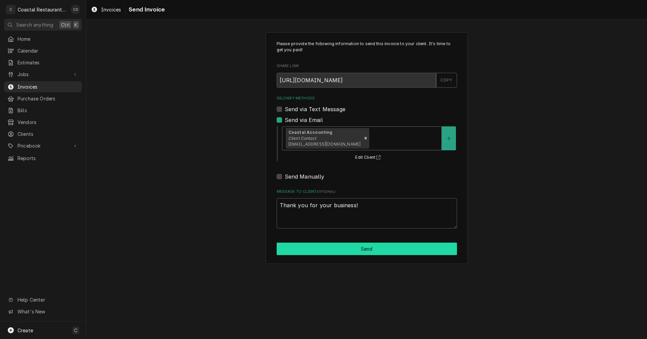
click at [347, 251] on button "Send" at bounding box center [367, 249] width 180 height 12
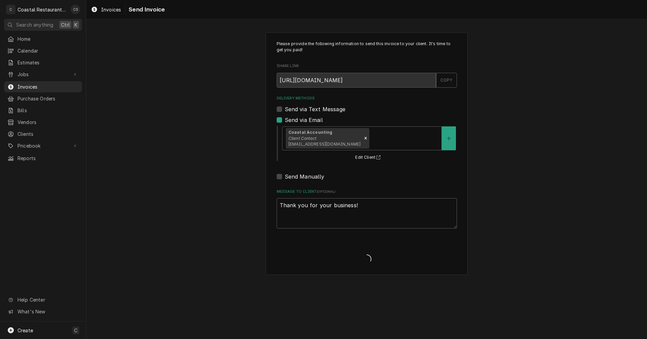
type textarea "x"
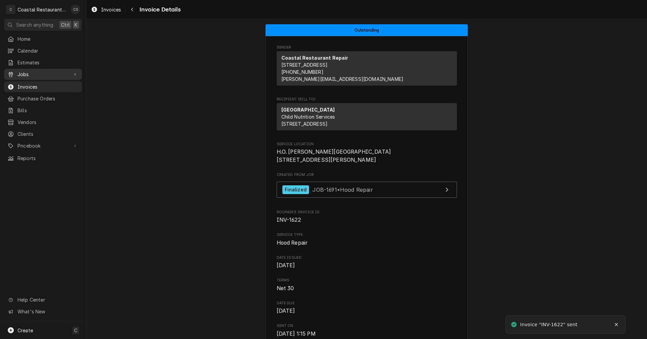
click at [37, 71] on span "Jobs" at bounding box center [43, 74] width 51 height 7
click at [36, 83] on span "Jobs" at bounding box center [48, 86] width 61 height 7
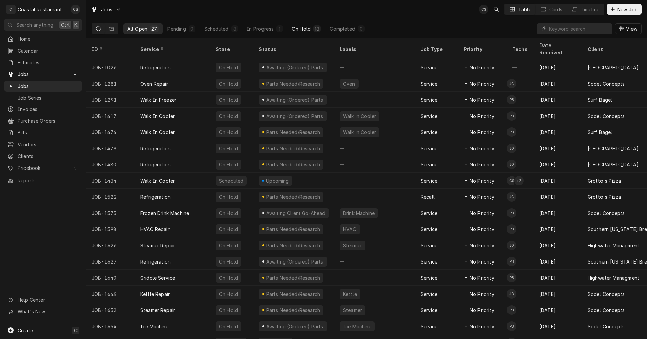
click at [296, 28] on div "On Hold" at bounding box center [301, 28] width 19 height 7
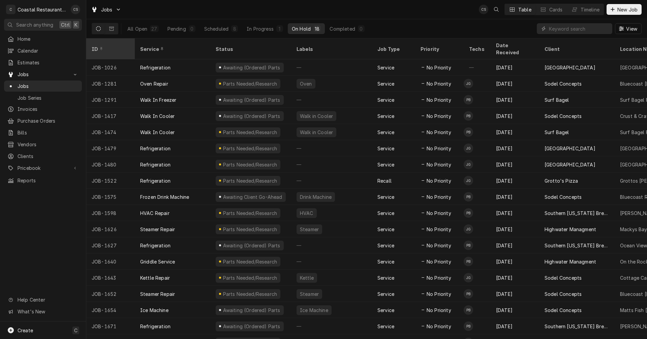
click at [110, 46] on div "ID" at bounding box center [110, 49] width 36 height 7
click at [126, 47] on icon "Dynamic Content Wrapper" at bounding box center [127, 49] width 4 height 4
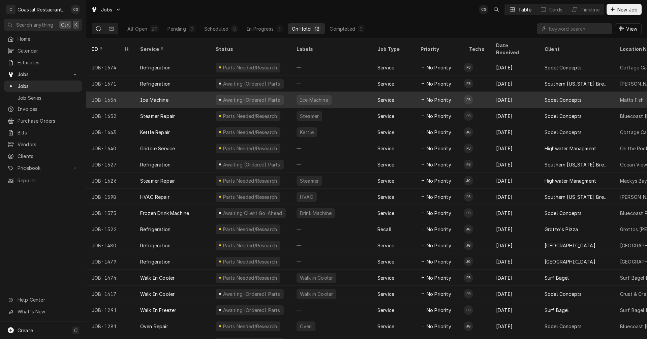
click at [181, 92] on div "Ice Machine" at bounding box center [173, 100] width 76 height 16
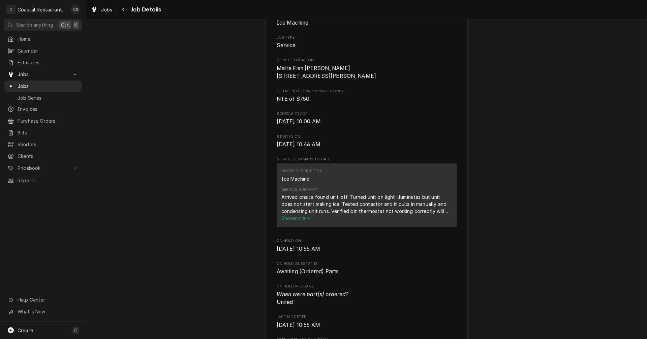
scroll to position [202, 0]
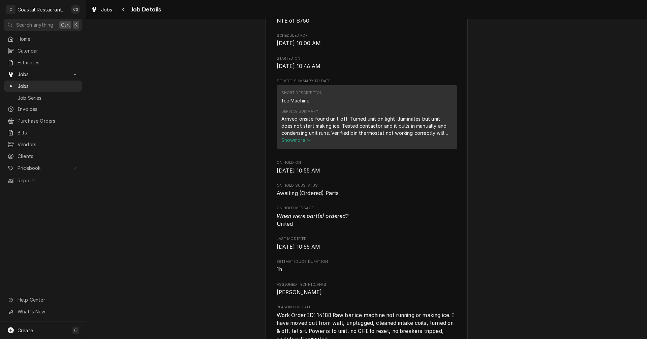
click at [298, 143] on span "Show more" at bounding box center [297, 140] width 30 height 6
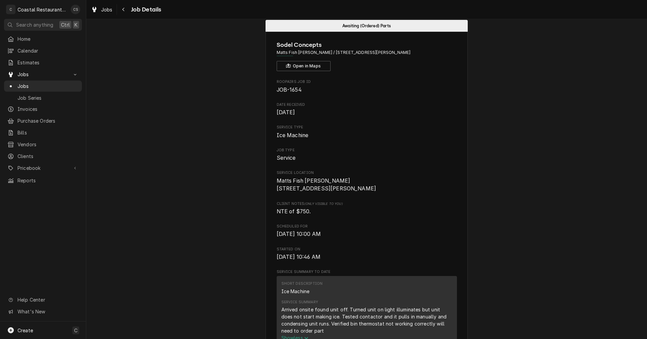
scroll to position [0, 0]
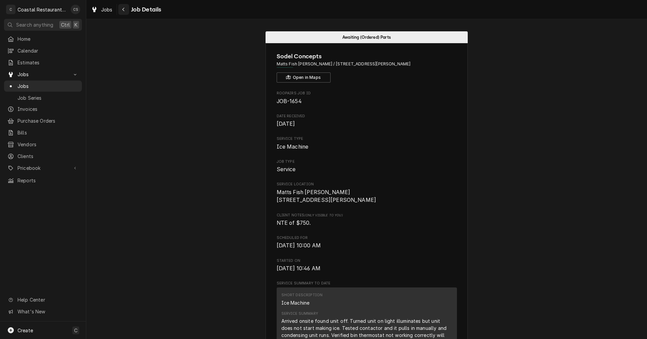
click at [122, 7] on icon "Navigate back" at bounding box center [123, 9] width 3 height 5
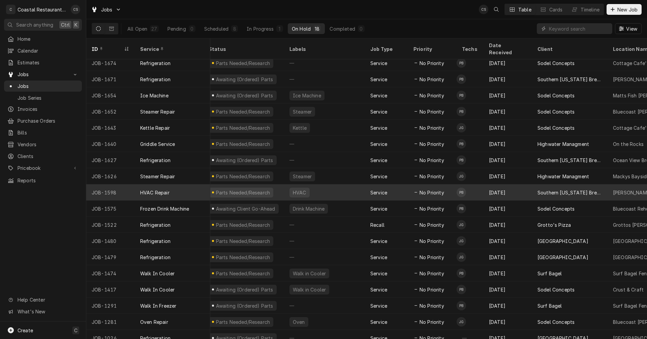
scroll to position [8, 7]
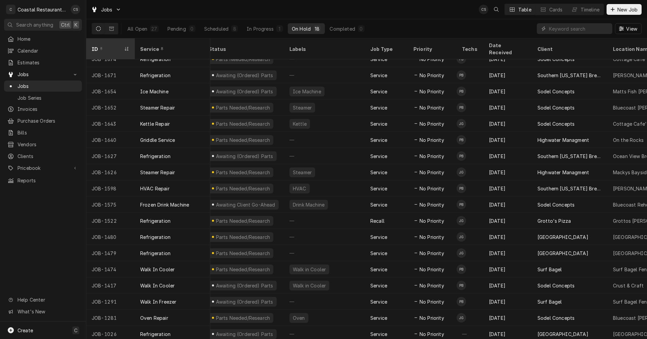
click at [131, 42] on div "ID" at bounding box center [111, 49] width 46 height 18
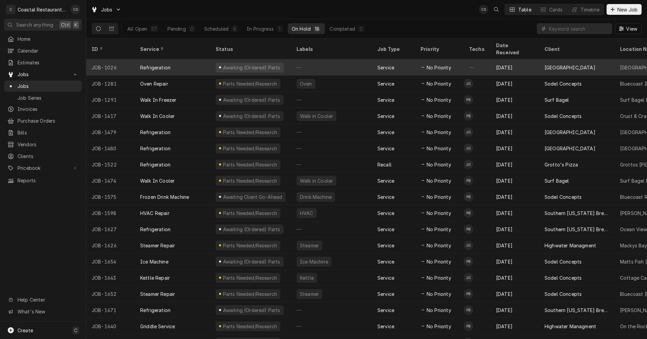
click at [310, 59] on div "—" at bounding box center [331, 67] width 81 height 16
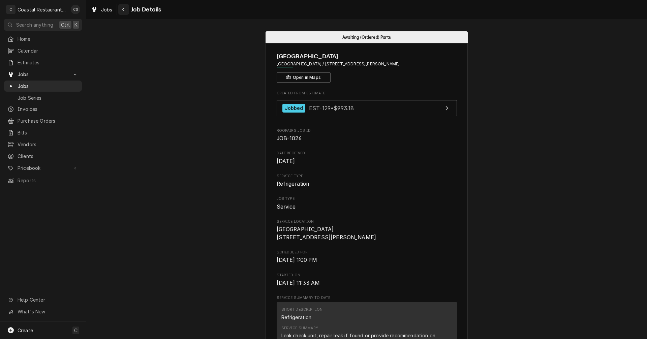
click at [125, 10] on div "Navigate back" at bounding box center [123, 9] width 7 height 7
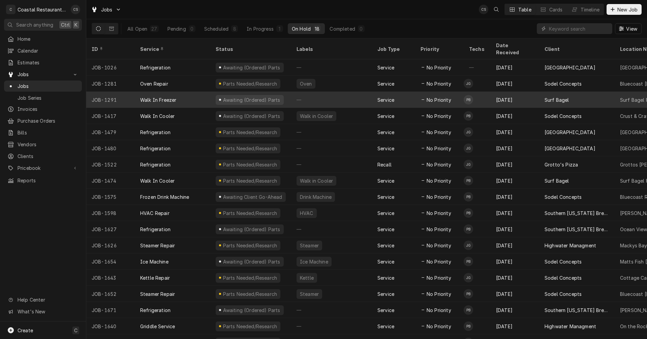
click at [195, 92] on div "Walk In Freezer" at bounding box center [173, 100] width 76 height 16
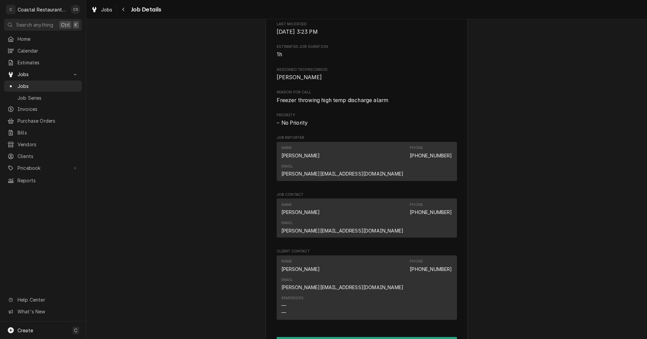
scroll to position [472, 0]
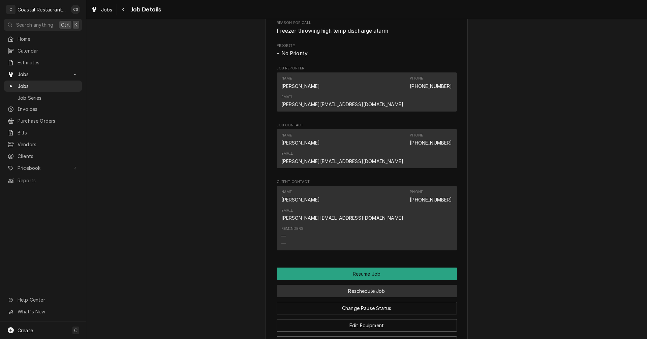
click at [360, 285] on button "Reschedule Job" at bounding box center [367, 291] width 180 height 12
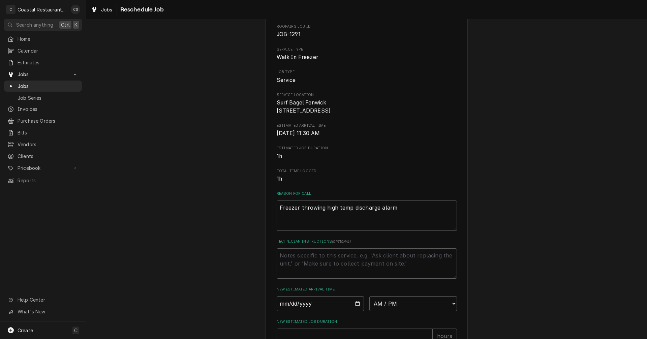
scroll to position [34, 0]
click at [319, 265] on textarea "Technician Instructions ( optional )" at bounding box center [367, 263] width 180 height 30
click at [355, 311] on input "Date" at bounding box center [321, 303] width 88 height 15
type textarea "x"
type input "2025-10-02"
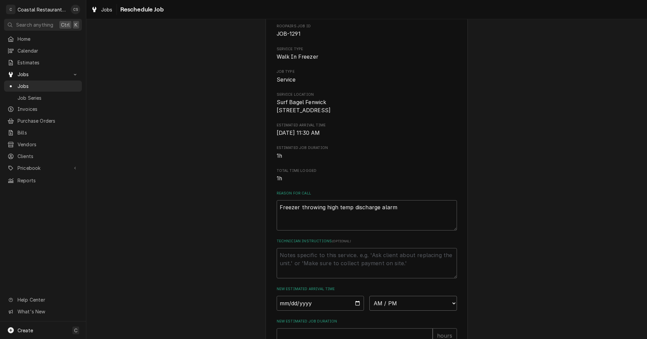
click at [393, 311] on select "AM / PM 6:00 AM 6:15 AM 6:30 AM 6:45 AM 7:00 AM 7:15 AM 7:30 AM 7:45 AM 8:00 AM…" at bounding box center [413, 303] width 88 height 15
select select "08:00:00"
click at [369, 304] on select "AM / PM 6:00 AM 6:15 AM 6:30 AM 6:45 AM 7:00 AM 7:15 AM 7:30 AM 7:45 AM 8:00 AM…" at bounding box center [413, 303] width 88 height 15
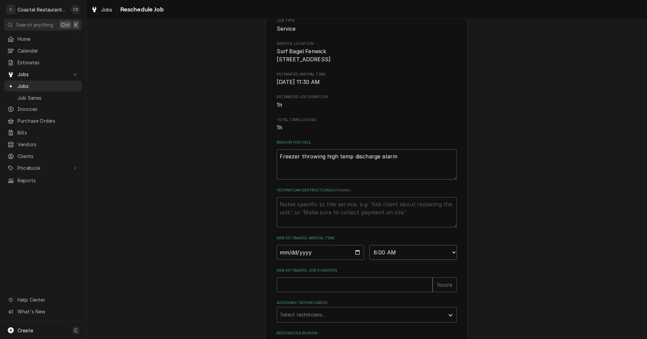
scroll to position [135, 0]
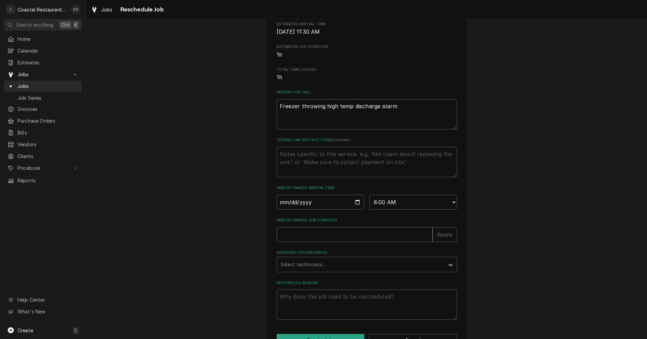
click at [300, 242] on input "New Estimated Job Duration" at bounding box center [355, 234] width 156 height 15
type textarea "x"
type input "1"
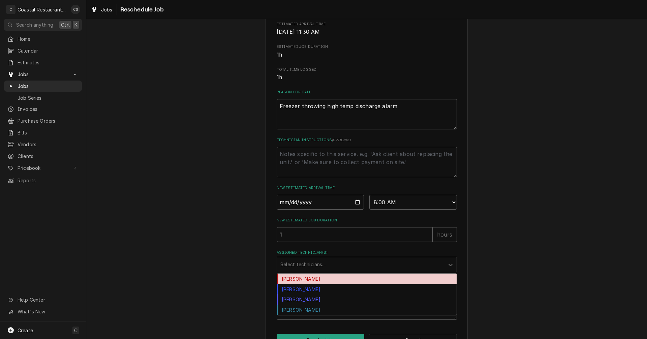
click at [296, 271] on div "Assigned Technician(s)" at bounding box center [360, 265] width 161 height 12
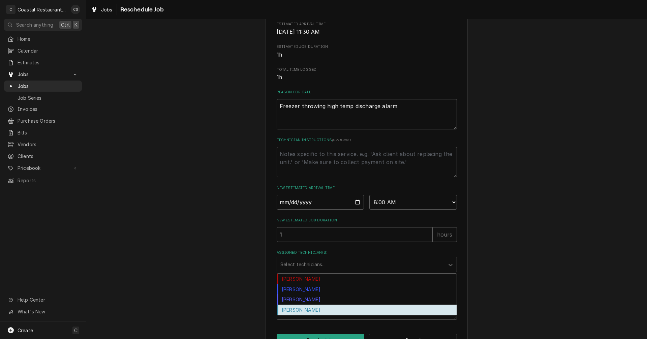
click at [294, 315] on div "[PERSON_NAME]" at bounding box center [367, 310] width 180 height 10
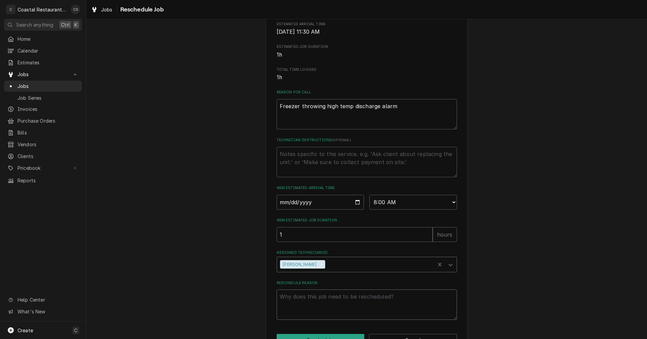
click at [299, 311] on textarea "Reschedule Reason" at bounding box center [367, 305] width 180 height 30
type textarea "x"
type textarea "P"
type textarea "x"
type textarea "Pa"
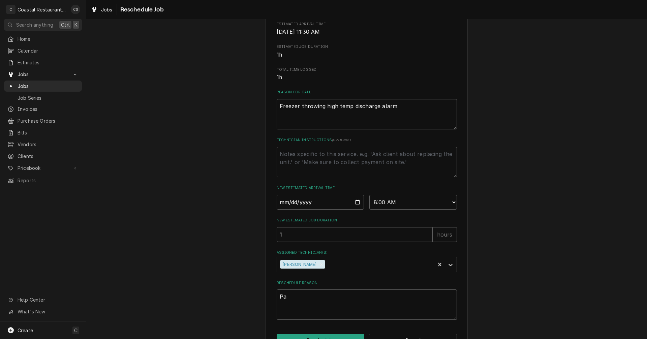
type textarea "x"
type textarea "Par"
type textarea "x"
type textarea "Part"
type textarea "x"
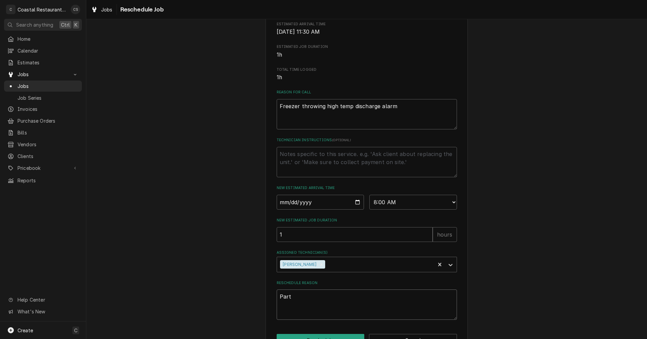
type textarea "Parts"
type textarea "x"
type textarea "Parts"
type textarea "x"
type textarea "Parts A"
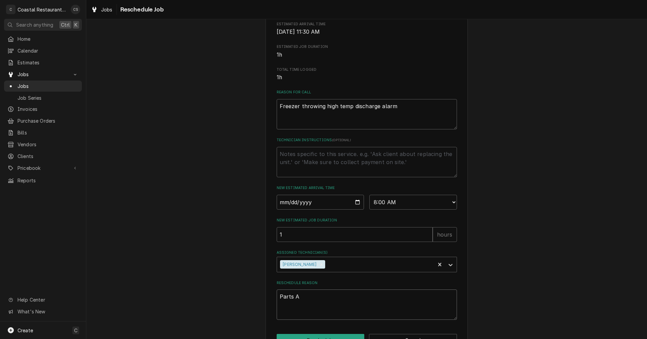
type textarea "x"
type textarea "Parts Ar"
type textarea "x"
type textarea "Parts Arr"
type textarea "x"
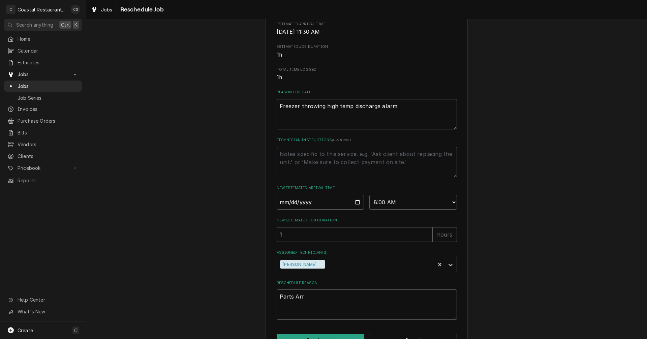
type textarea "Parts Arri"
type textarea "x"
type textarea "Parts Arriv"
type textarea "x"
type textarea "Parts Arrive"
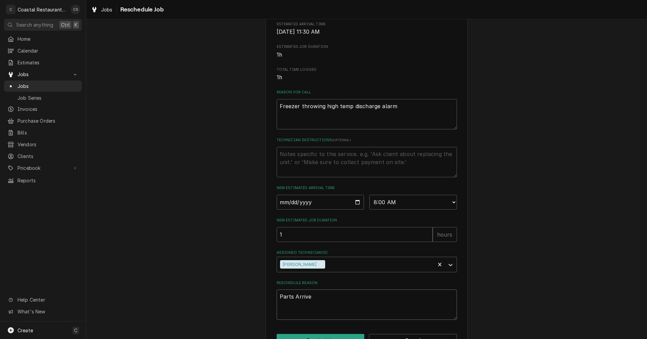
type textarea "x"
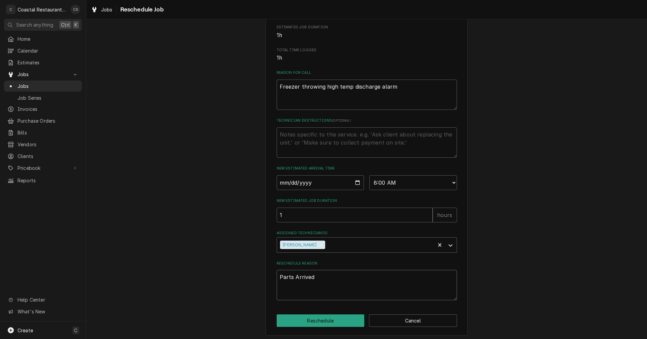
scroll to position [165, 0]
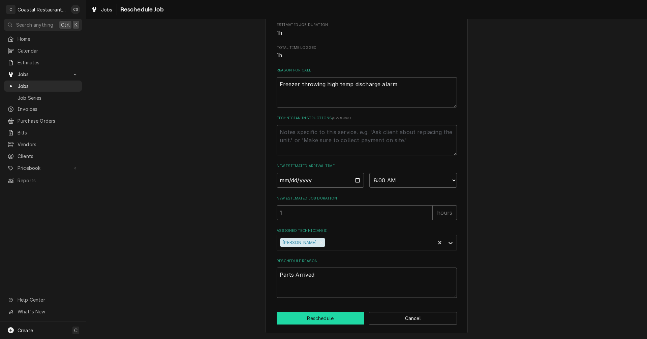
type textarea "Parts Arrived"
click at [314, 319] on button "Reschedule" at bounding box center [321, 318] width 88 height 12
type textarea "x"
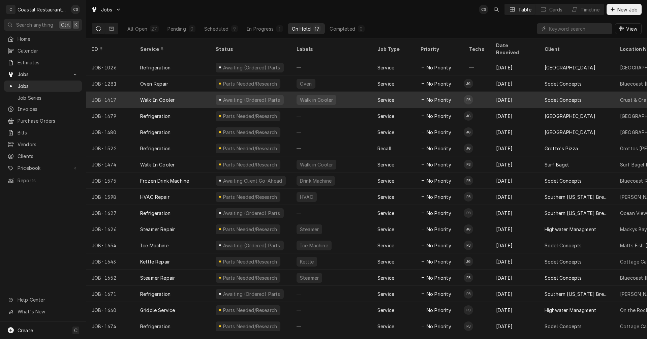
click at [203, 92] on div "Walk In Cooler" at bounding box center [173, 100] width 76 height 16
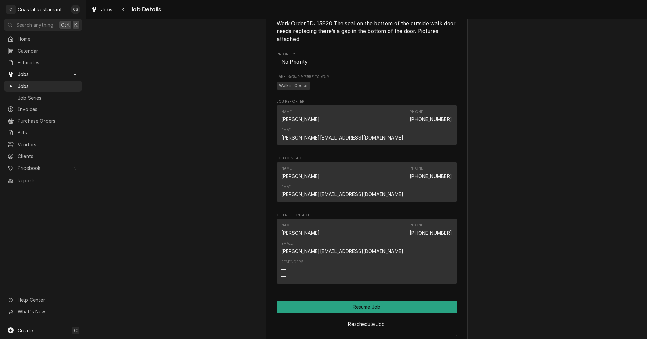
scroll to position [539, 0]
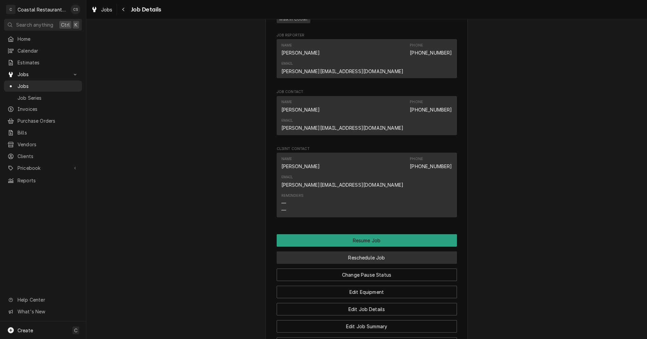
click at [360, 252] on button "Reschedule Job" at bounding box center [367, 258] width 180 height 12
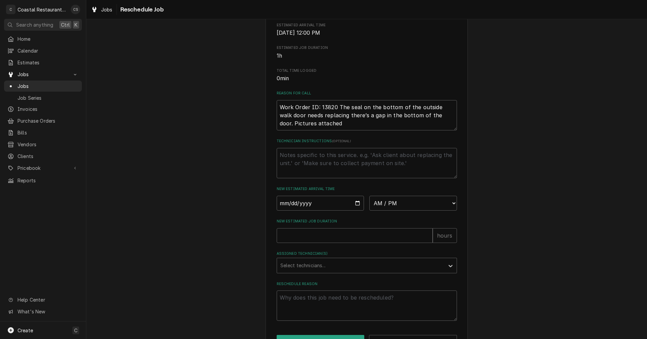
scroll to position [135, 0]
click at [355, 208] on input "Date" at bounding box center [321, 202] width 88 height 15
type input "[DATE]"
click at [349, 242] on input "New Estimated Job Duration" at bounding box center [355, 234] width 156 height 15
type textarea "x"
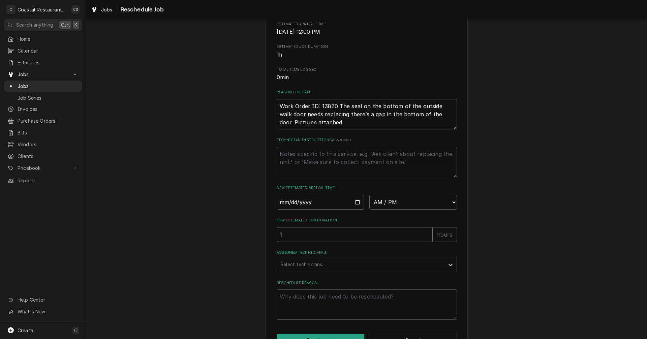
type input "1"
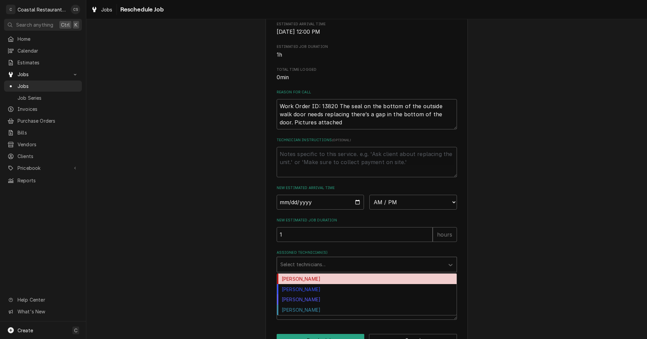
click at [336, 271] on div "Assigned Technician(s)" at bounding box center [360, 265] width 161 height 12
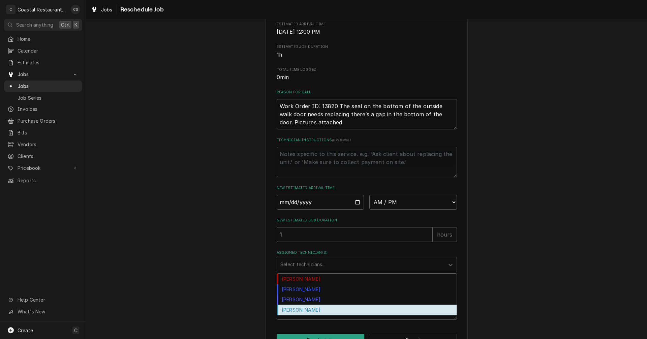
click at [306, 315] on div "[PERSON_NAME]" at bounding box center [367, 310] width 180 height 10
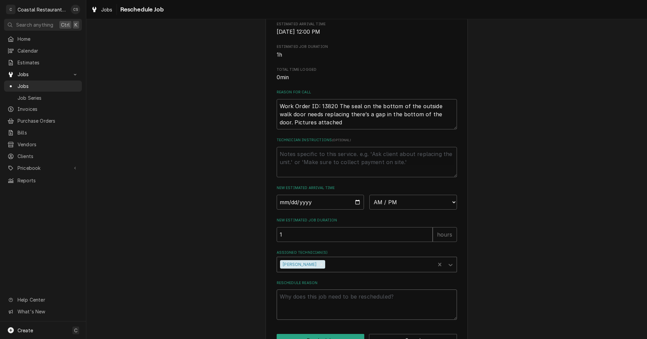
click at [307, 305] on textarea "Reschedule Reason" at bounding box center [367, 305] width 180 height 30
type textarea "x"
type textarea "P"
type textarea "x"
type textarea "Pa"
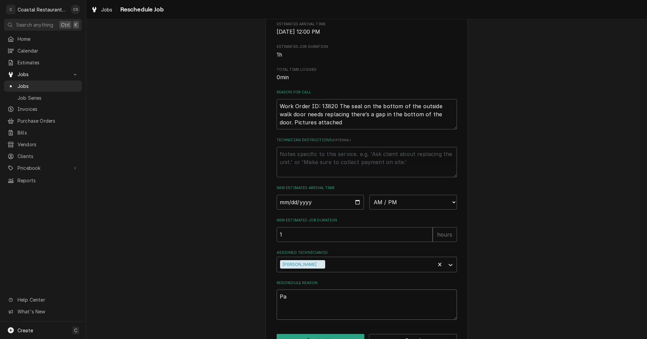
type textarea "x"
type textarea "Par"
type textarea "x"
type textarea "Part"
type textarea "x"
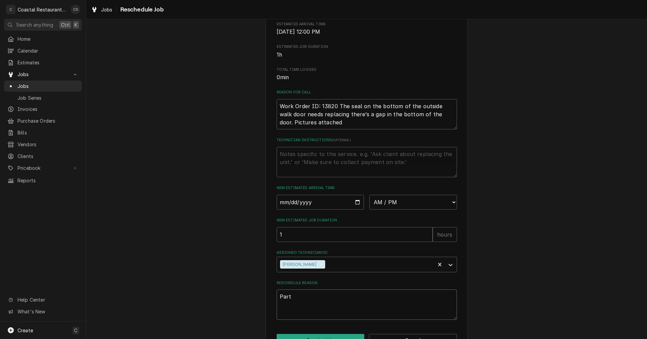
type textarea "Parts"
type textarea "x"
type textarea "Parts"
type textarea "x"
type textarea "Parts A"
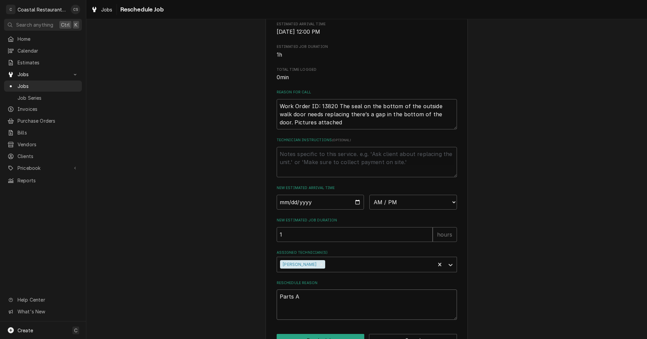
type textarea "x"
type textarea "Parts Ar"
type textarea "x"
type textarea "Parts Arr"
type textarea "x"
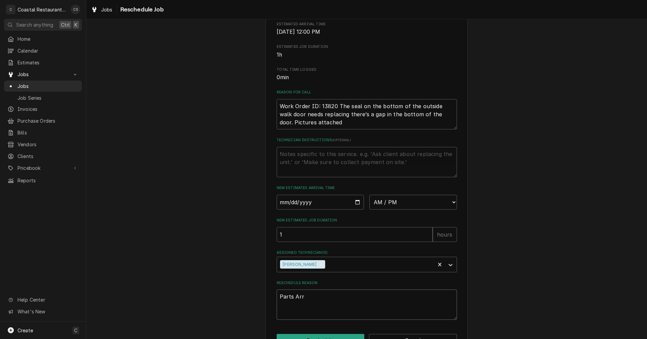
type textarea "Parts Arri"
type textarea "x"
type textarea "Parts Arriv"
type textarea "x"
type textarea "Parts Arrive"
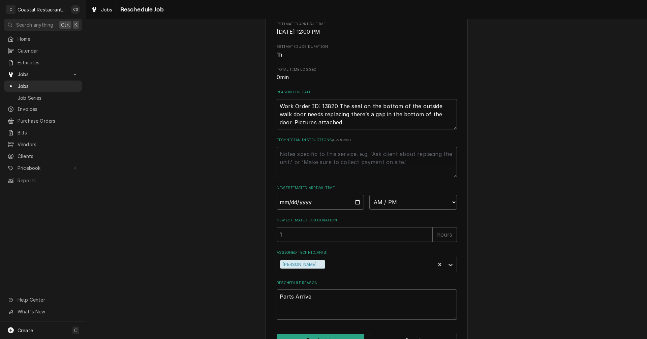
type textarea "x"
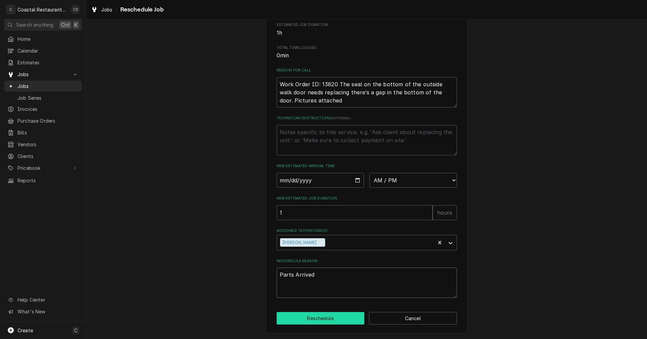
type textarea "Parts Arrived"
click at [316, 320] on button "Reschedule" at bounding box center [321, 318] width 88 height 12
type textarea "x"
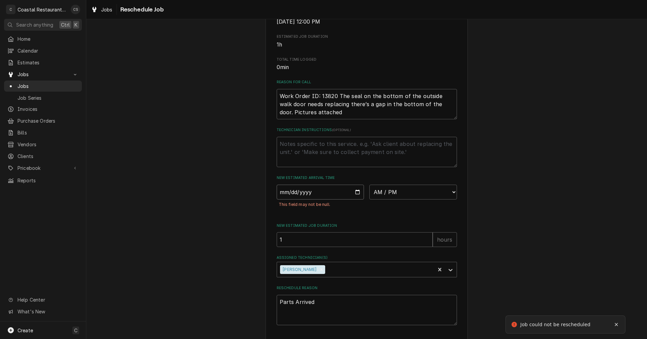
click at [335, 199] on input "[DATE]" at bounding box center [321, 192] width 88 height 15
click at [382, 198] on select "AM / PM 6:00 AM 6:15 AM 6:30 AM 6:45 AM 7:00 AM 7:15 AM 7:30 AM 7:45 AM 8:00 AM…" at bounding box center [413, 192] width 88 height 15
select select "09:00:00"
click at [369, 193] on select "AM / PM 6:00 AM 6:15 AM 6:30 AM 6:45 AM 7:00 AM 7:15 AM 7:30 AM 7:45 AM 8:00 AM…" at bounding box center [413, 192] width 88 height 15
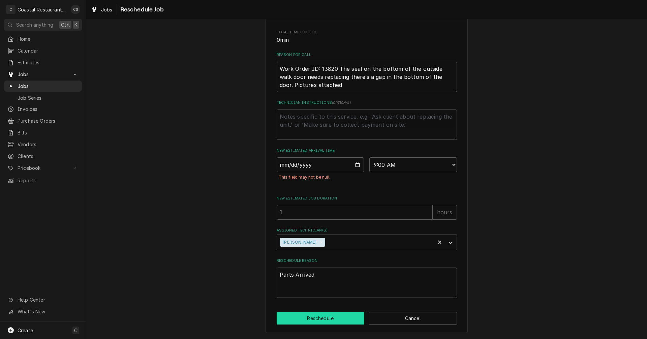
click at [329, 319] on button "Reschedule" at bounding box center [321, 318] width 88 height 12
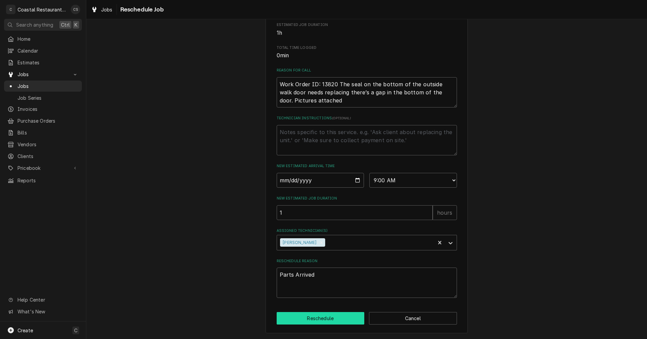
type textarea "x"
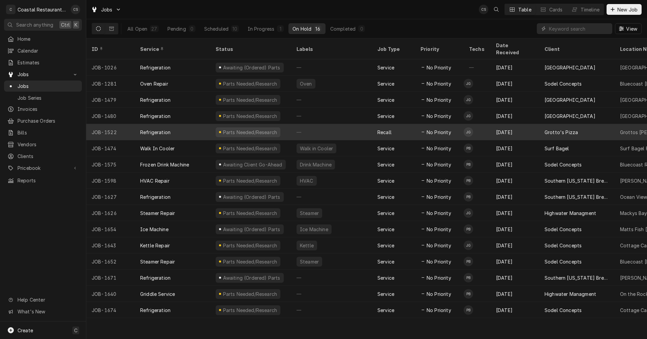
click at [188, 124] on div "Refrigeration" at bounding box center [173, 132] width 76 height 16
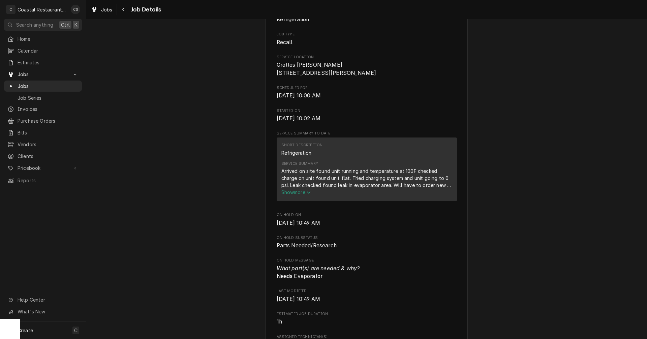
scroll to position [169, 0]
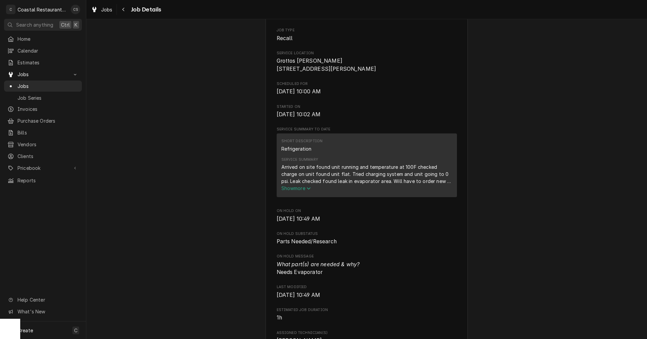
click at [291, 191] on span "Show more" at bounding box center [297, 188] width 30 height 6
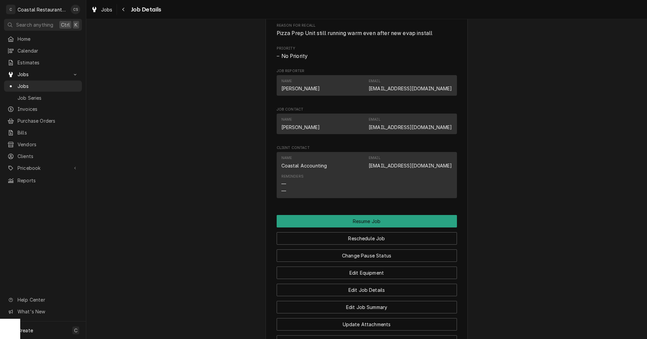
scroll to position [632, 0]
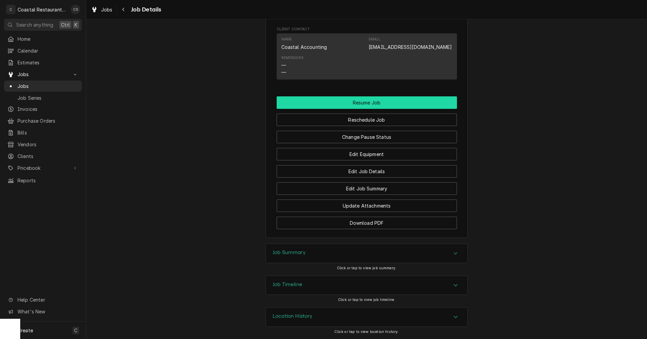
click at [358, 102] on button "Resume Job" at bounding box center [367, 102] width 180 height 12
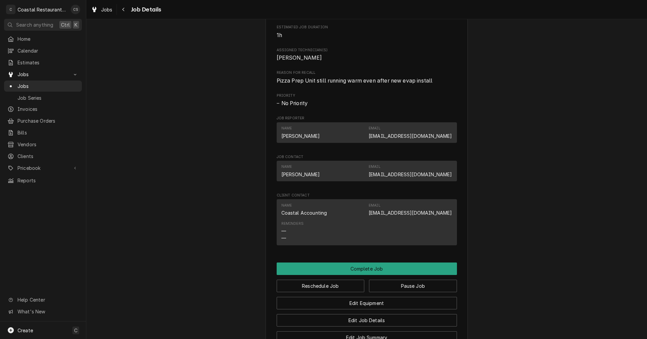
scroll to position [539, 0]
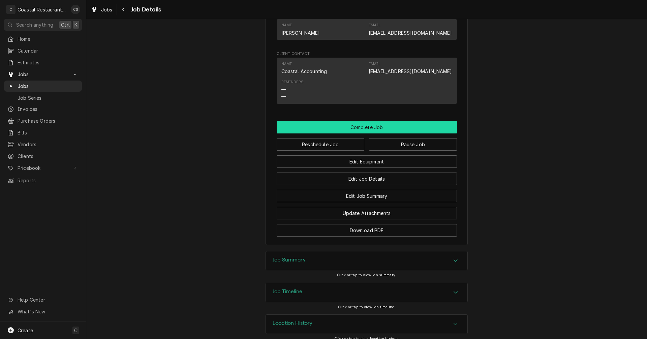
click at [371, 134] on button "Complete Job" at bounding box center [367, 127] width 180 height 12
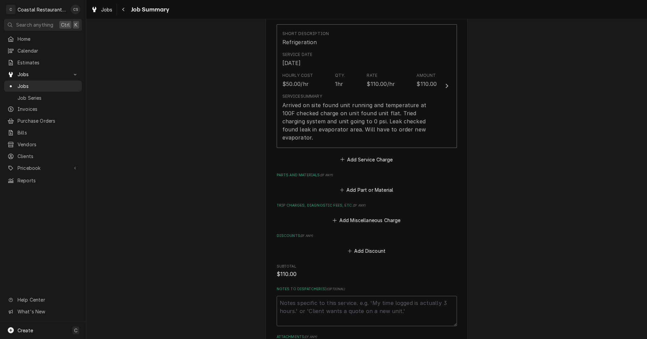
scroll to position [251, 0]
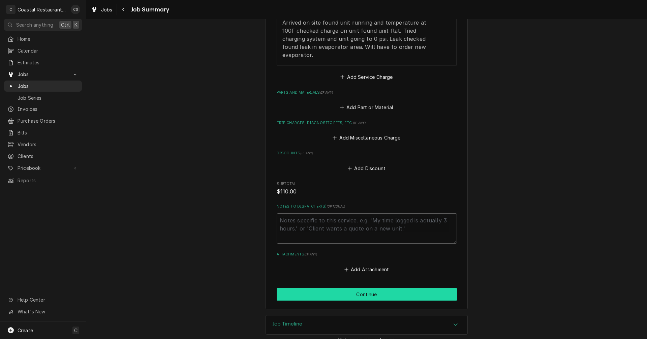
click at [360, 288] on button "Continue" at bounding box center [367, 294] width 180 height 12
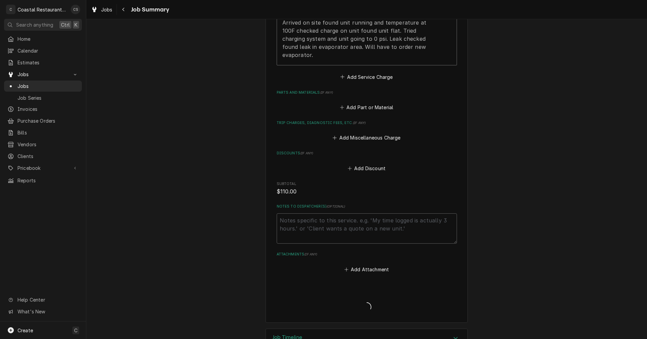
type textarea "x"
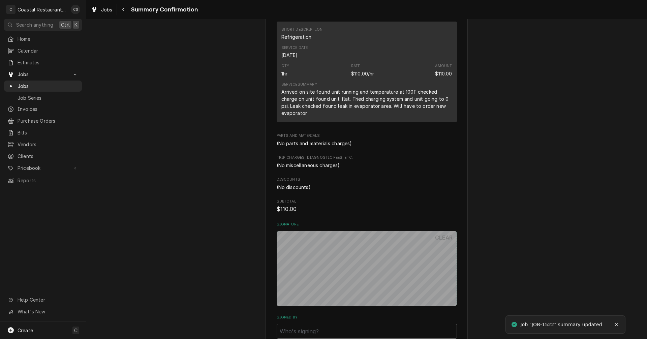
scroll to position [275, 0]
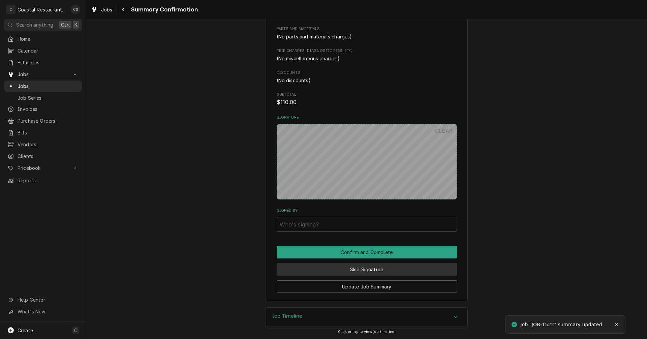
click at [370, 271] on button "Skip Signature" at bounding box center [367, 269] width 180 height 12
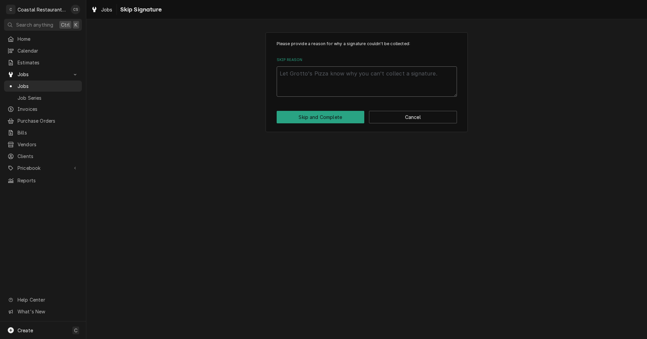
click at [299, 72] on textarea "Skip Reason" at bounding box center [367, 81] width 180 height 30
type textarea "x"
type textarea ";"
type textarea "x"
type textarea ";k"
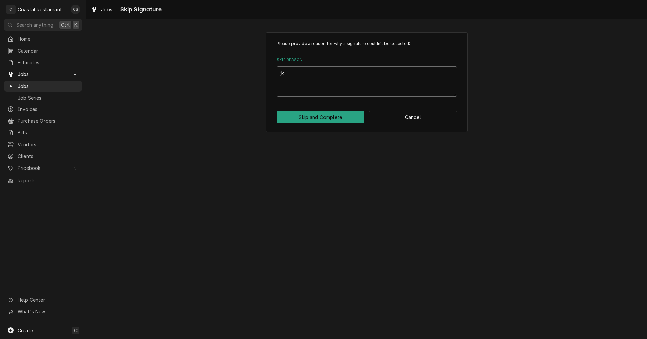
type textarea "x"
type textarea ";kj"
type textarea "x"
type textarea ";kja"
type textarea "x"
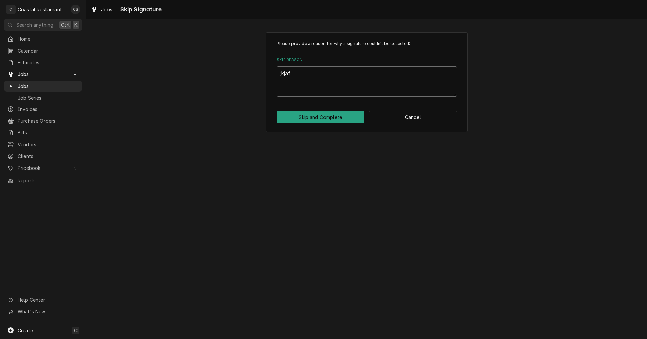
type textarea ";kjafa"
type textarea "x"
type textarea ";kjafa"
click at [340, 118] on button "Skip and Complete" at bounding box center [321, 117] width 88 height 12
type textarea "x"
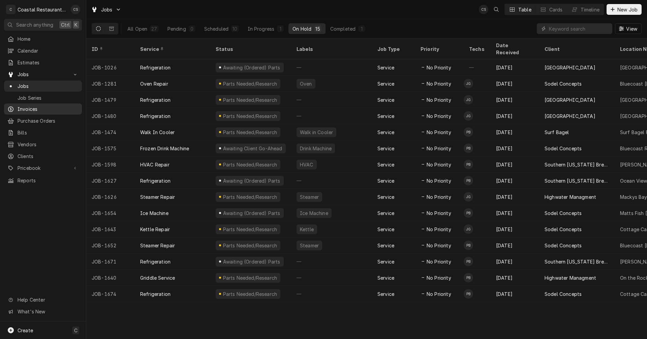
click at [23, 107] on span "Invoices" at bounding box center [48, 109] width 61 height 7
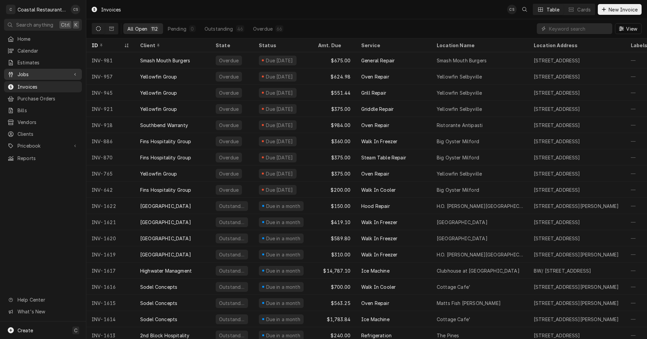
click at [34, 72] on span "Jobs" at bounding box center [43, 74] width 51 height 7
click at [32, 83] on span "Jobs" at bounding box center [48, 86] width 61 height 7
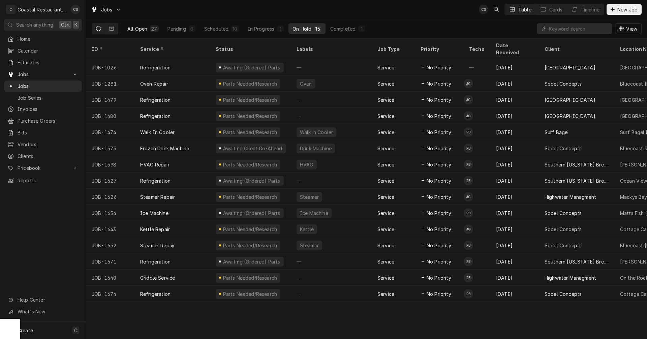
click at [143, 27] on div "All Open" at bounding box center [137, 28] width 20 height 7
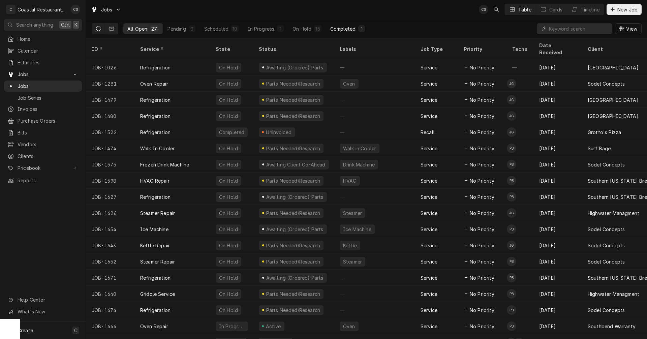
click at [345, 28] on div "Completed" at bounding box center [342, 28] width 25 height 7
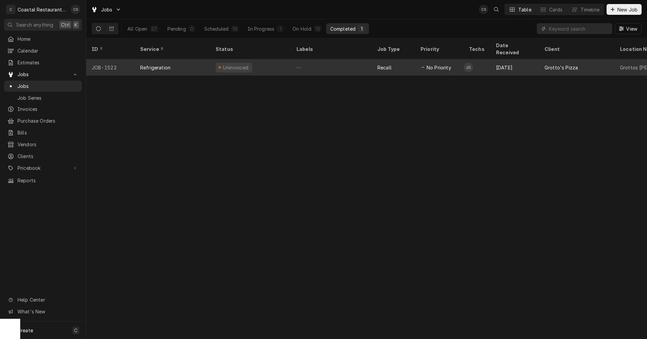
click at [194, 59] on div "Refrigeration" at bounding box center [173, 67] width 76 height 16
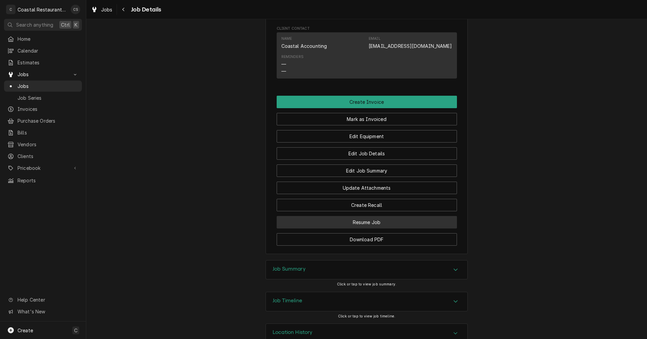
scroll to position [507, 0]
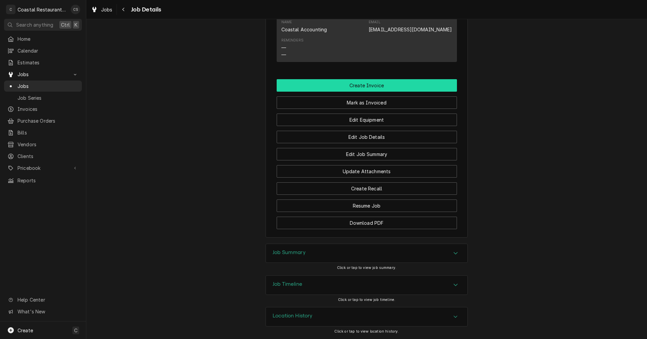
click at [369, 86] on button "Create Invoice" at bounding box center [367, 85] width 180 height 12
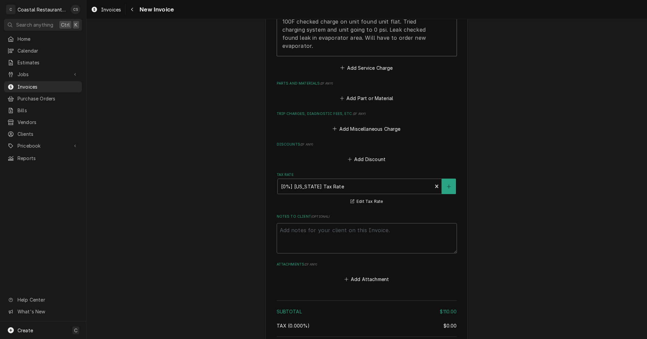
scroll to position [744, 0]
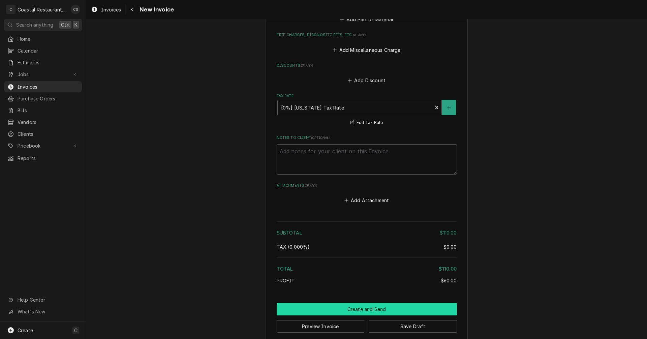
click at [362, 303] on button "Create and Send" at bounding box center [367, 309] width 180 height 12
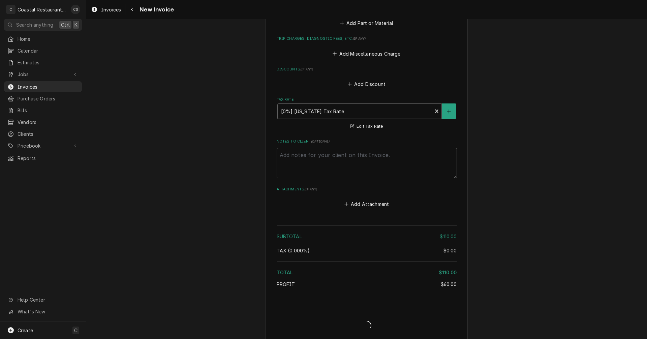
type textarea "x"
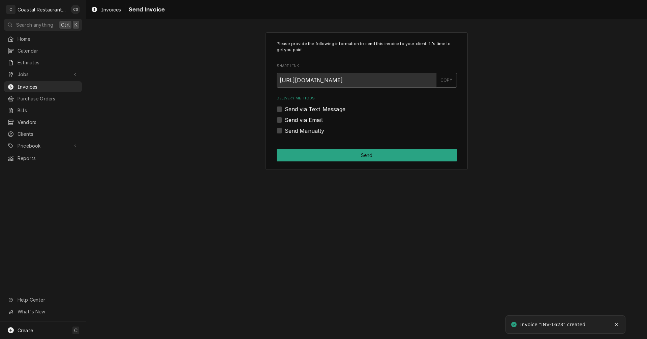
click at [285, 119] on label "Send via Email" at bounding box center [304, 120] width 38 height 8
click at [285, 119] on input "Send via Email" at bounding box center [375, 123] width 180 height 15
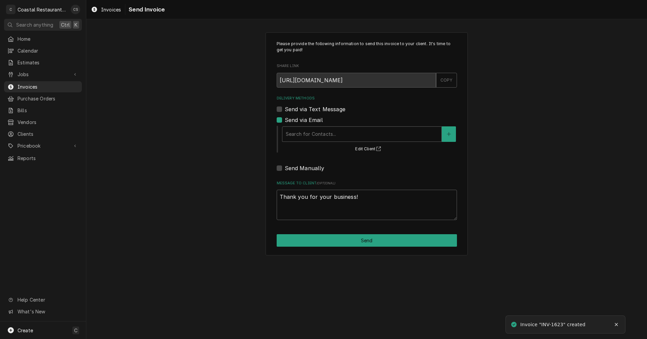
click at [285, 119] on label "Send via Email" at bounding box center [304, 120] width 38 height 8
click at [285, 119] on input "Send via Email" at bounding box center [375, 123] width 180 height 15
checkbox input "false"
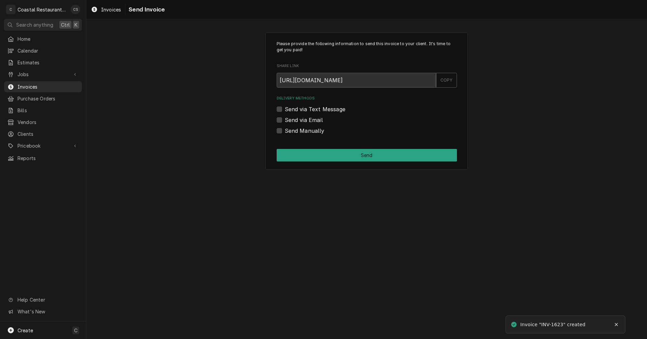
click at [285, 129] on label "Send Manually" at bounding box center [305, 131] width 40 height 8
click at [285, 129] on input "Send Manually" at bounding box center [375, 134] width 180 height 15
checkbox input "true"
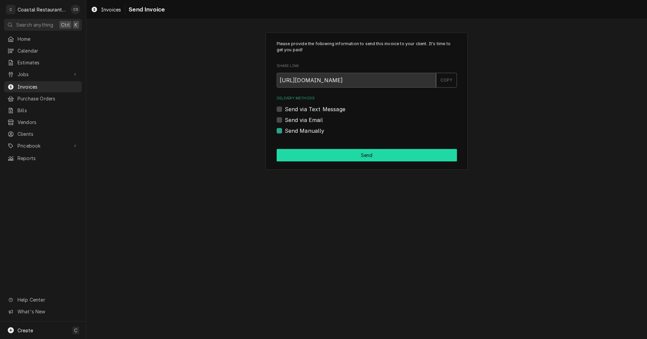
click at [322, 156] on button "Send" at bounding box center [367, 155] width 180 height 12
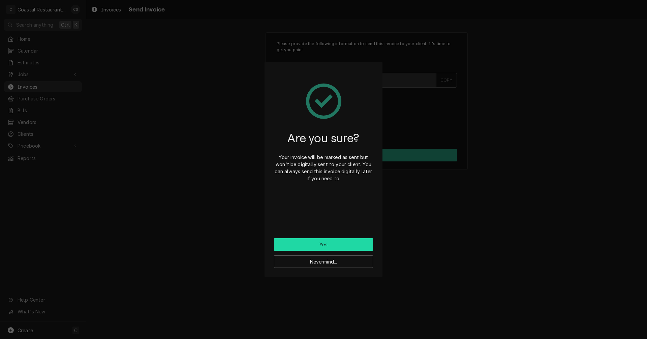
click at [323, 243] on button "Yes" at bounding box center [323, 244] width 99 height 12
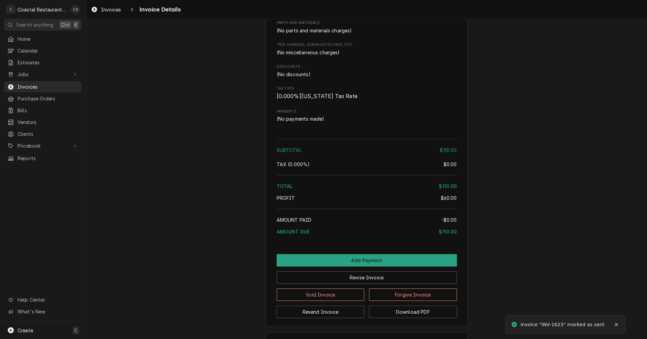
scroll to position [527, 0]
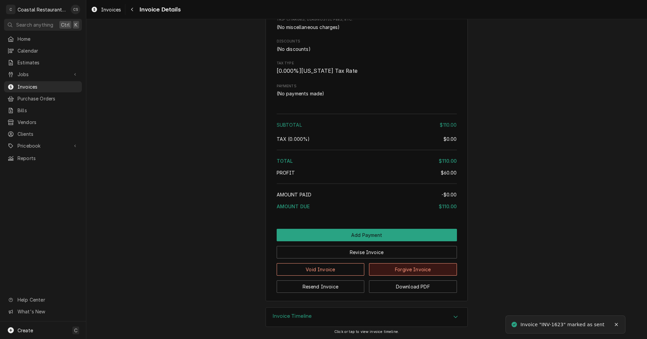
click at [397, 269] on button "Forgive Invoice" at bounding box center [413, 269] width 88 height 12
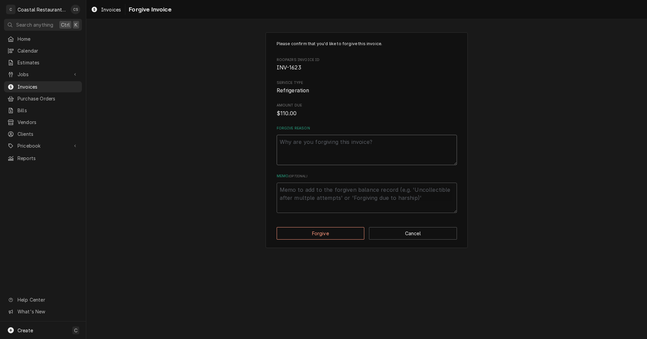
click at [354, 146] on textarea "Forgive Reason" at bounding box center [367, 150] width 180 height 30
type textarea "x"
type textarea "N"
type textarea "x"
type textarea "Ne"
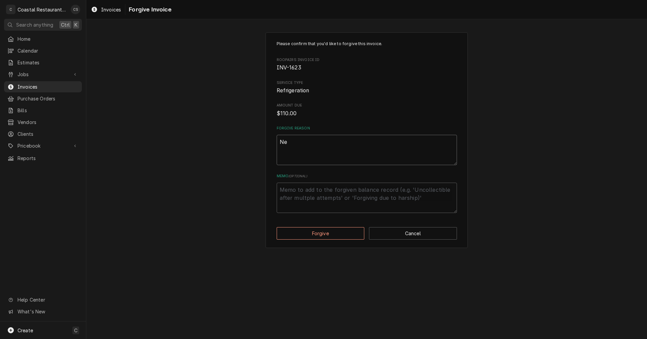
type textarea "x"
type textarea "Nev"
type textarea "x"
type textarea "Neve"
type textarea "x"
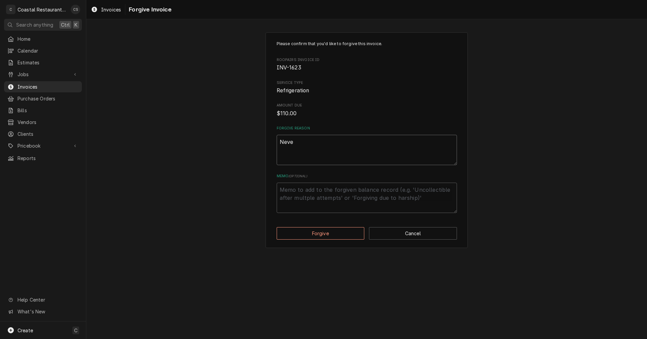
type textarea "Never"
type textarea "x"
type textarea "Never"
type textarea "x"
type textarea "Never r"
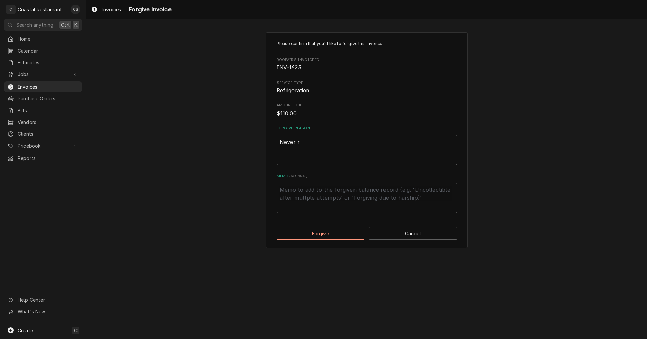
type textarea "x"
type textarea "Never re"
type textarea "x"
type textarea "Never rep"
type textarea "x"
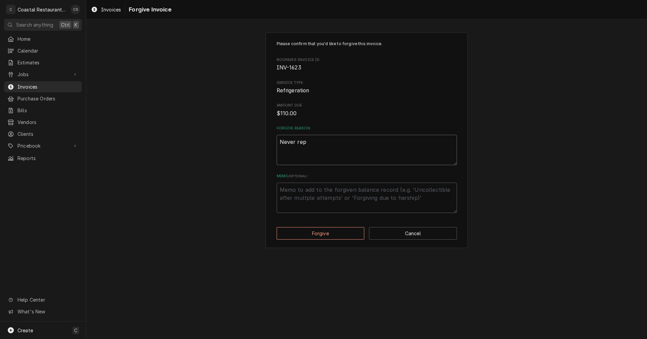
type textarea "Never repa"
type textarea "x"
type textarea "Never repai"
type textarea "x"
type textarea "Never repair"
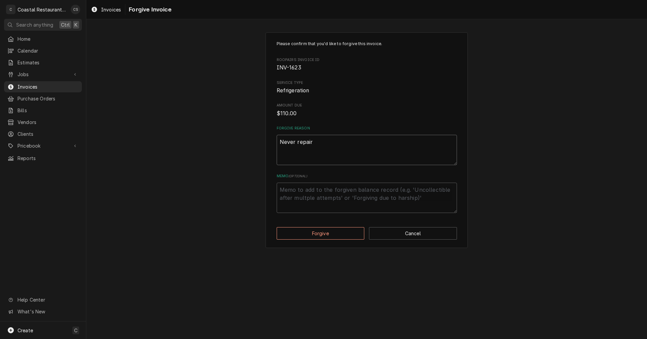
type textarea "x"
type textarea "Never repaire"
type textarea "x"
type textarea "Never repairee"
type textarea "x"
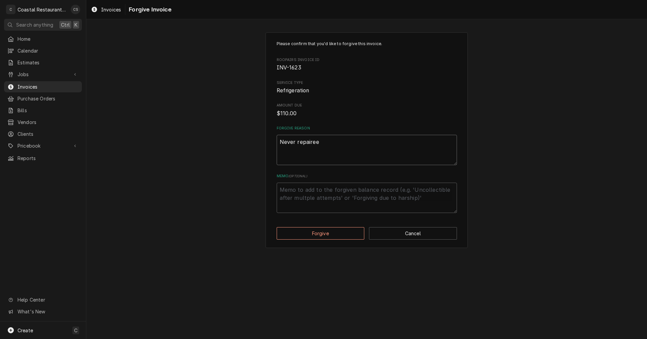
type textarea "Never repaire"
type textarea "x"
type textarea "Never repaired"
type textarea "x"
type textarea "Never repaired/"
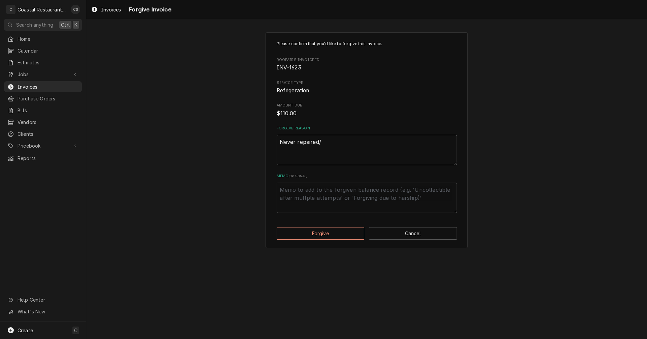
type textarea "x"
type textarea "Never repaired/"
type textarea "x"
type textarea "Never repaired/"
type textarea "x"
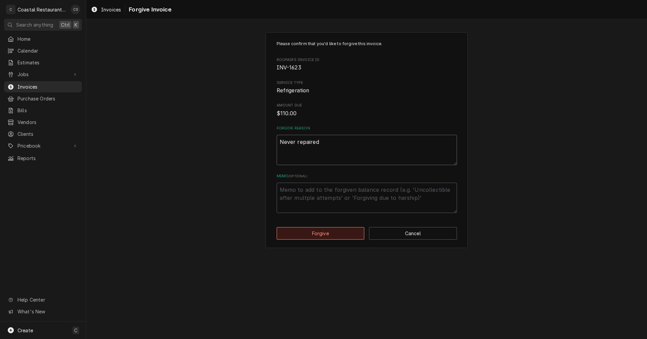
type textarea "Never repaired"
click at [338, 231] on button "Forgive" at bounding box center [321, 233] width 88 height 12
type textarea "x"
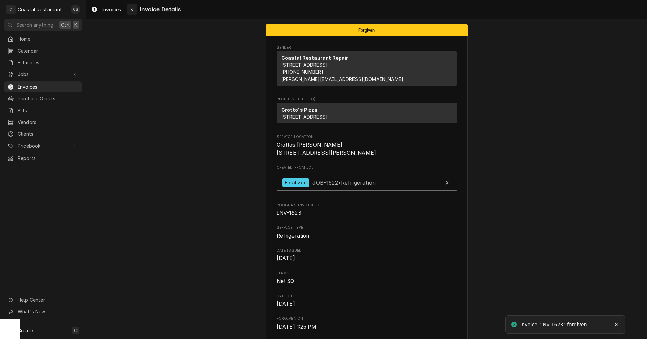
click at [131, 9] on icon "Navigate back" at bounding box center [132, 10] width 2 height 4
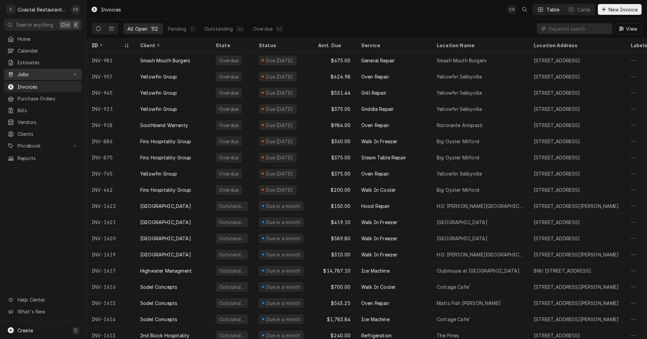
click at [27, 71] on span "Jobs" at bounding box center [43, 74] width 51 height 7
click at [30, 83] on span "Jobs" at bounding box center [48, 86] width 61 height 7
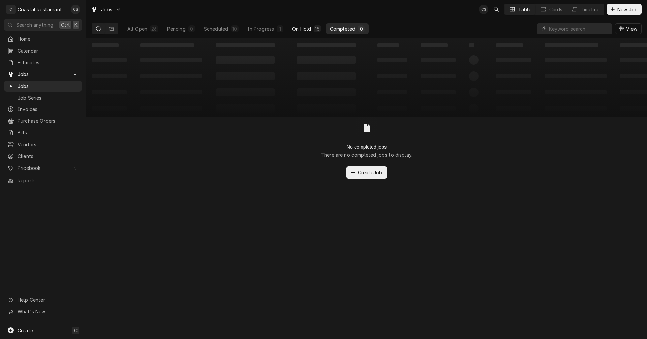
click at [301, 27] on div "On Hold" at bounding box center [301, 28] width 19 height 7
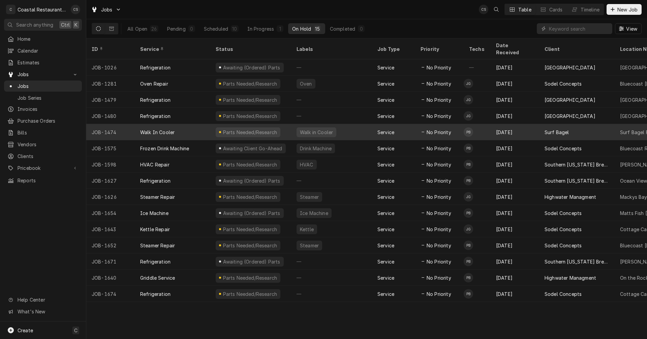
click at [593, 124] on div "Surf Bagel" at bounding box center [577, 132] width 76 height 16
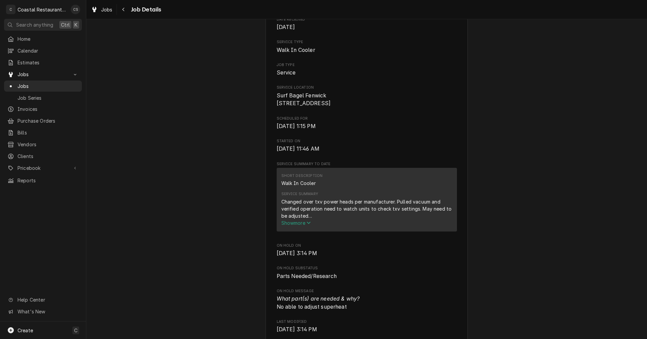
scroll to position [101, 0]
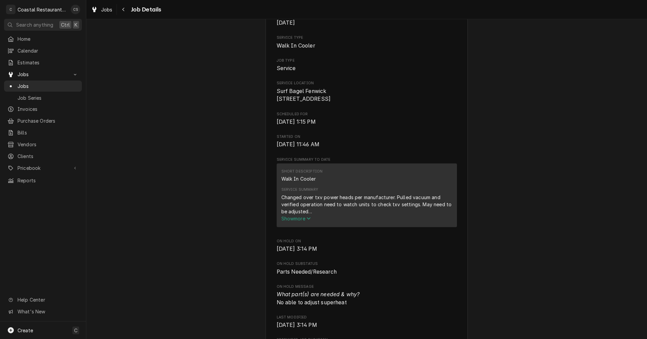
click at [295, 221] on span "Show more" at bounding box center [297, 219] width 30 height 6
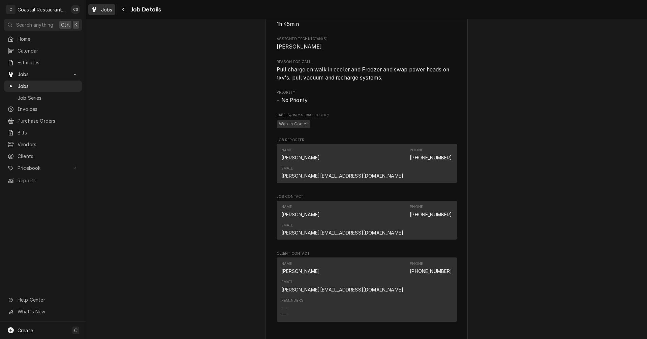
scroll to position [438, 0]
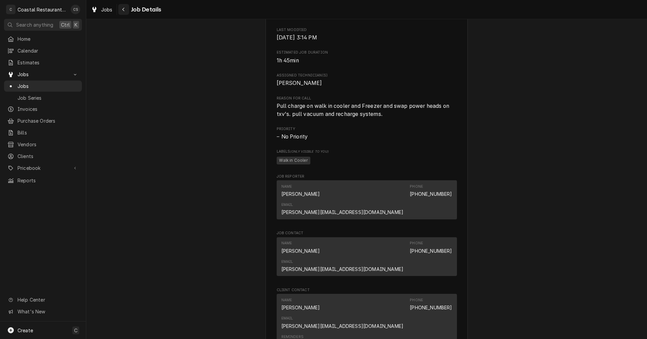
click at [124, 10] on icon "Navigate back" at bounding box center [123, 9] width 3 height 5
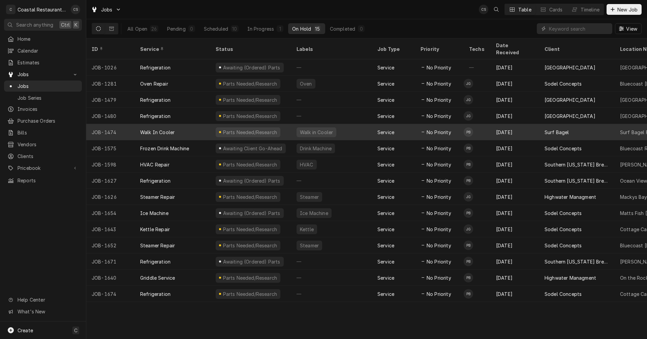
click at [177, 124] on div "Walk In Cooler" at bounding box center [173, 132] width 76 height 16
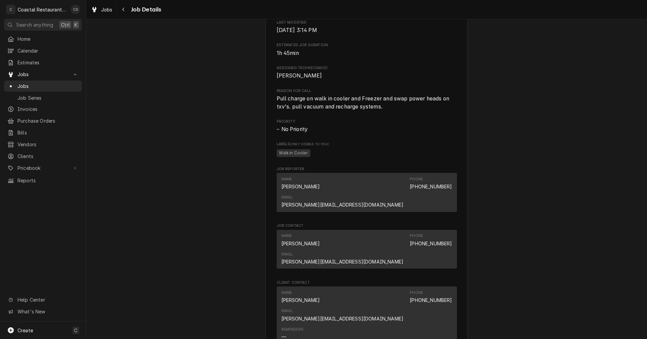
scroll to position [539, 0]
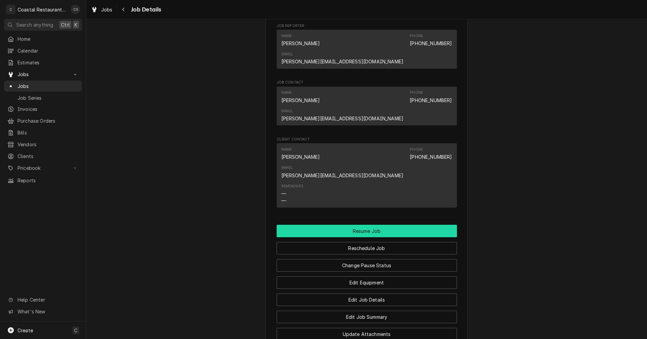
click at [366, 225] on button "Resume Job" at bounding box center [367, 231] width 180 height 12
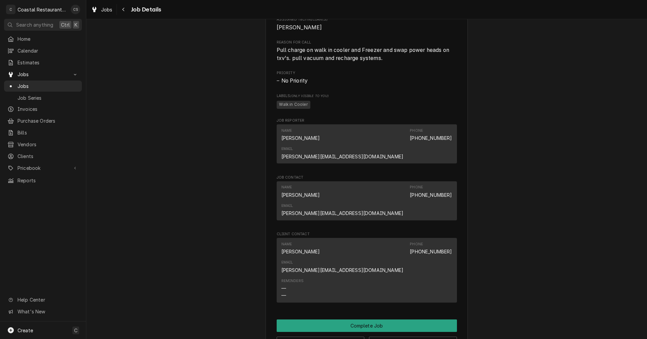
scroll to position [438, 0]
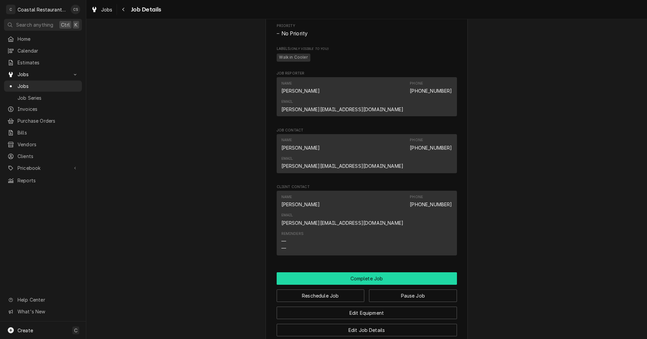
click at [365, 272] on button "Complete Job" at bounding box center [367, 278] width 180 height 12
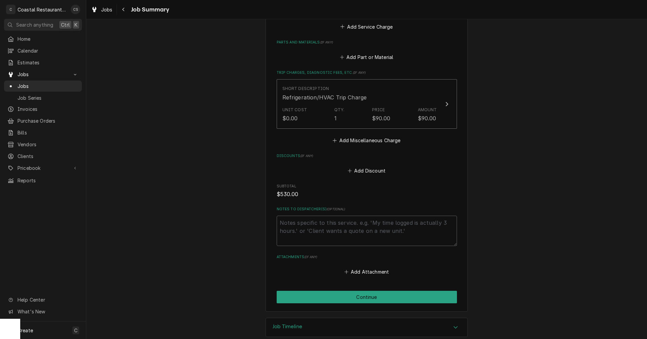
scroll to position [368, 0]
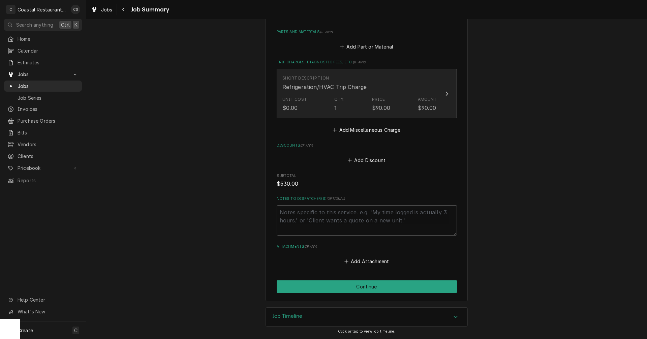
click at [419, 102] on div "Amount $90.00" at bounding box center [427, 104] width 19 height 16
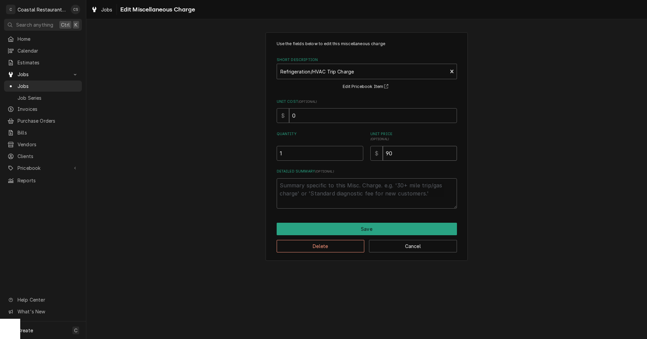
click at [398, 152] on input "90" at bounding box center [420, 153] width 74 height 15
type textarea "x"
type input "9"
type textarea "x"
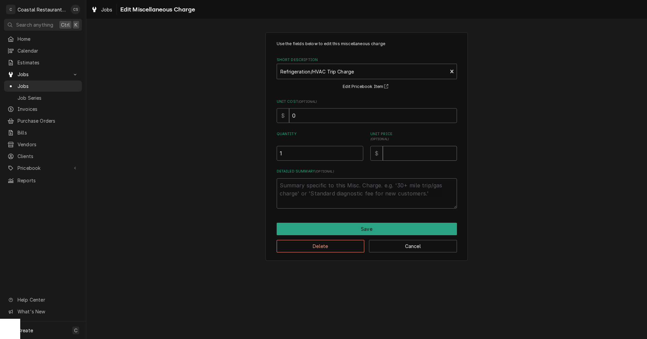
type input "1"
type textarea "x"
type input "10"
type textarea "x"
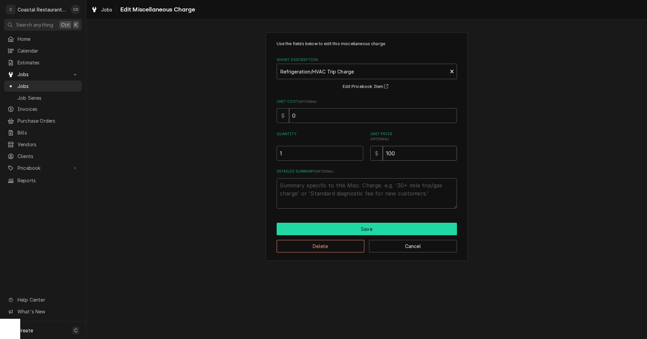
type input "100"
click at [367, 228] on button "Save" at bounding box center [367, 229] width 180 height 12
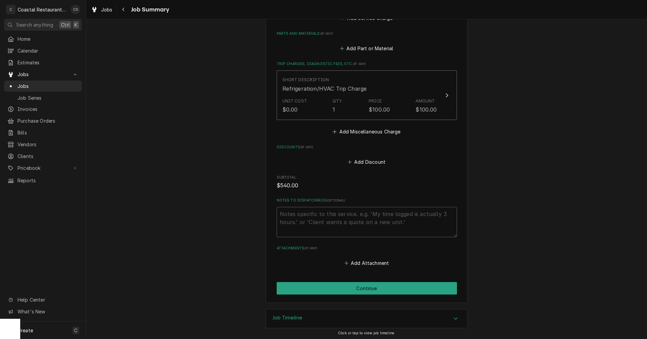
scroll to position [368, 0]
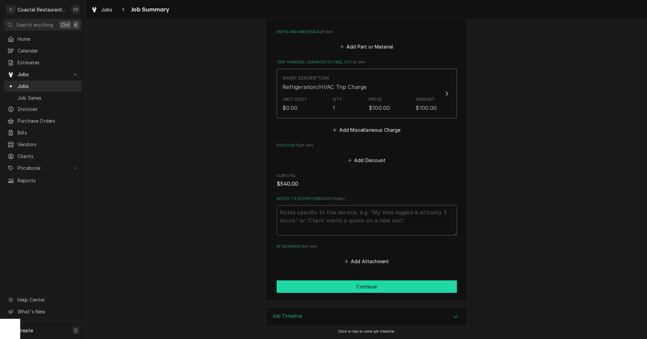
click at [362, 289] on button "Continue" at bounding box center [367, 286] width 180 height 12
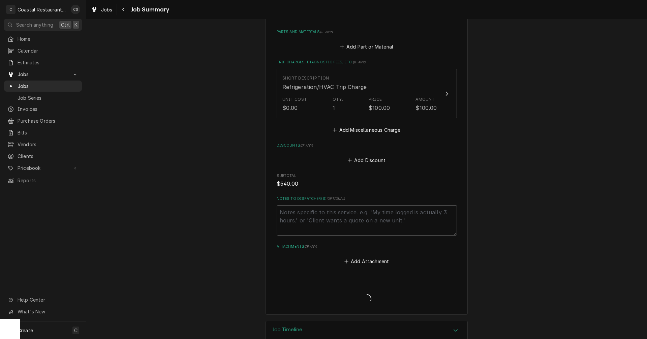
type textarea "x"
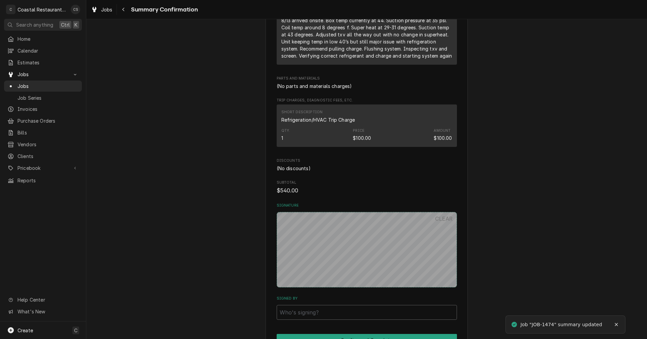
scroll to position [356, 0]
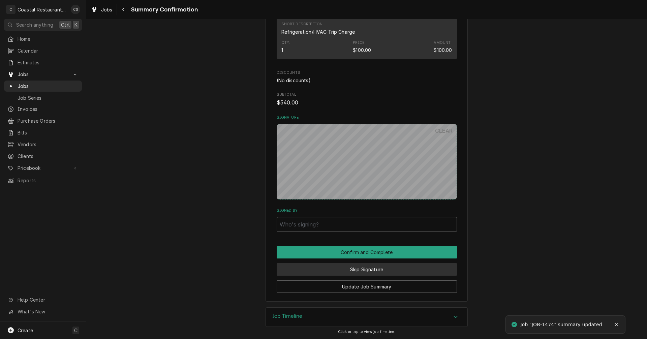
click at [367, 271] on button "Skip Signature" at bounding box center [367, 269] width 180 height 12
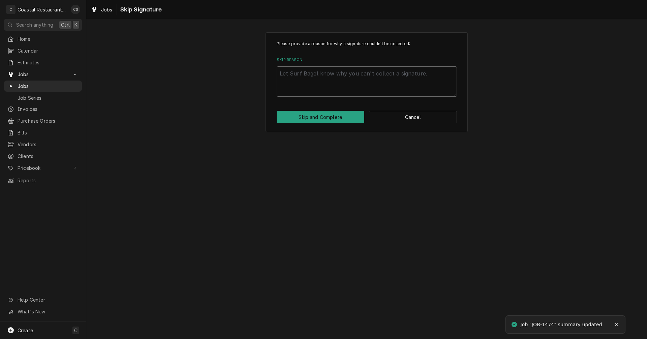
click at [322, 87] on textarea "Skip Reason" at bounding box center [367, 81] width 180 height 30
type textarea "x"
type textarea "N"
type textarea "x"
type textarea "No"
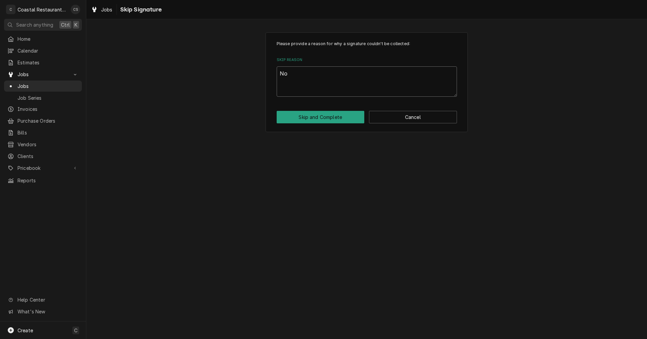
type textarea "x"
type textarea "Not"
type textarea "x"
type textarea "Not"
type textarea "x"
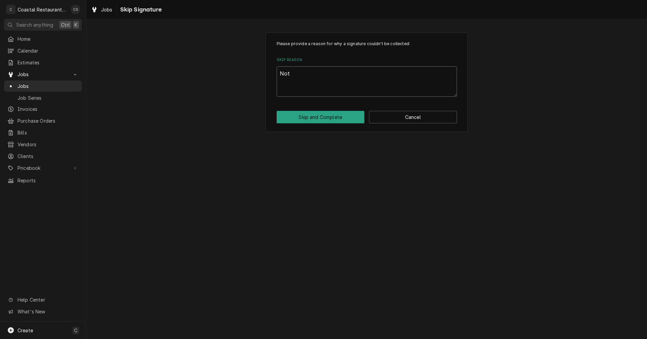
type textarea "Not o"
type textarea "x"
type textarea "Not on"
type textarea "x"
type textarea "Not on"
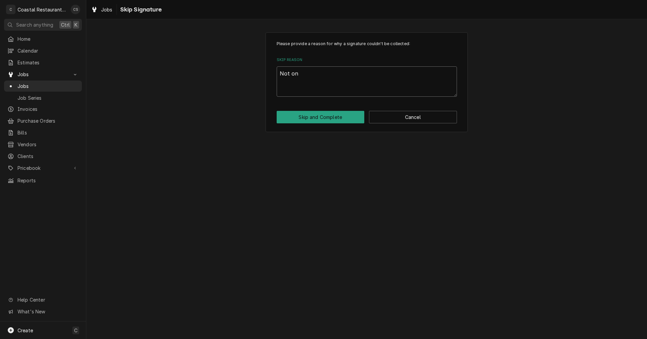
type textarea "x"
type textarea "Not on s"
type textarea "x"
type textarea "Not on si"
type textarea "x"
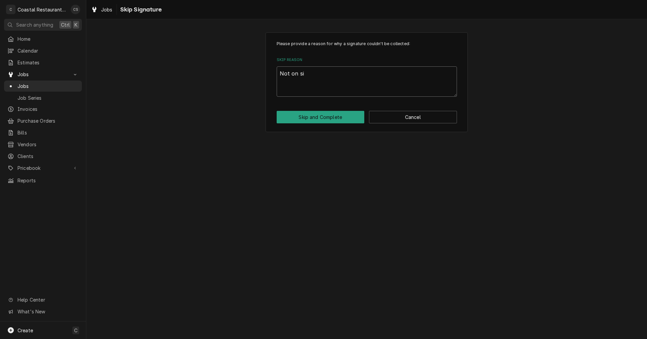
type textarea "Not on sit"
type textarea "x"
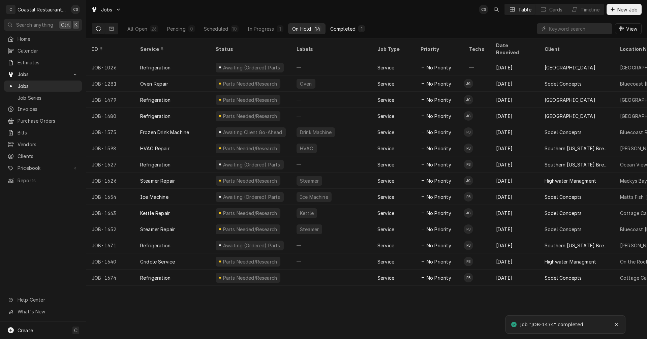
click at [346, 29] on div "Completed" at bounding box center [342, 28] width 25 height 7
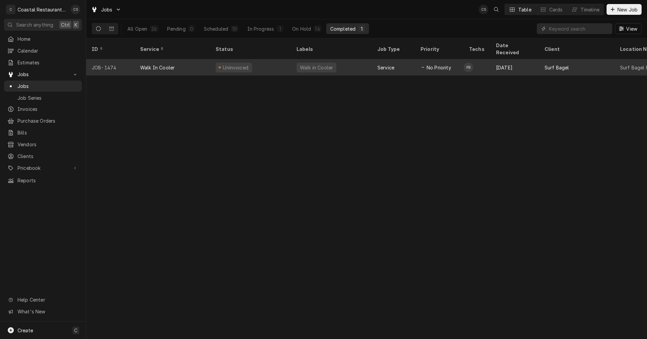
click at [194, 59] on div "Walk In Cooler" at bounding box center [173, 67] width 76 height 16
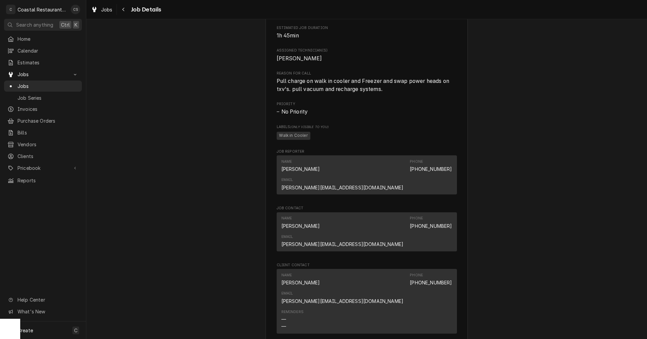
scroll to position [337, 0]
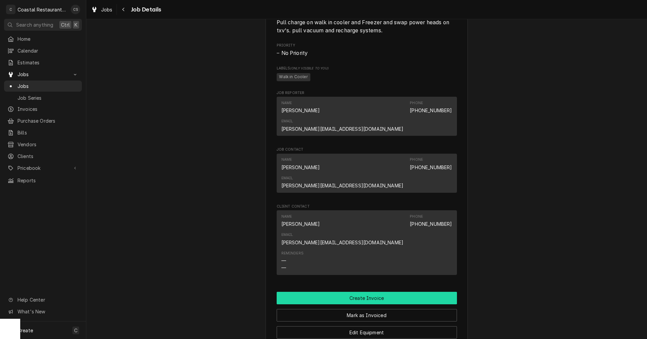
click at [360, 292] on button "Create Invoice" at bounding box center [367, 298] width 180 height 12
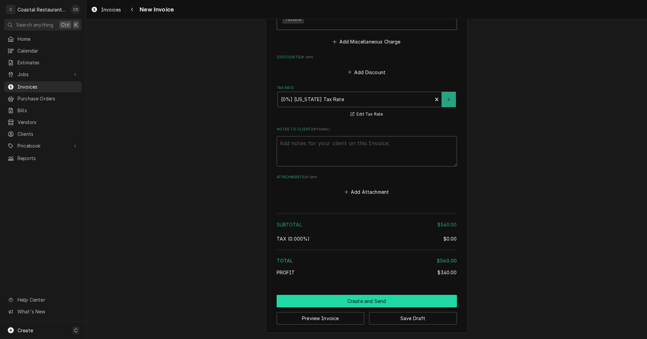
click at [368, 303] on button "Create and Send" at bounding box center [367, 301] width 180 height 12
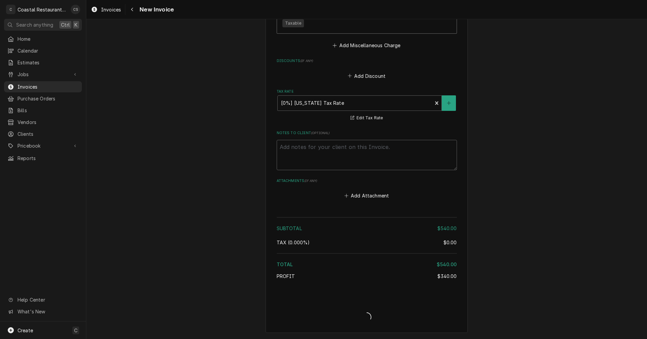
scroll to position [879, 0]
type textarea "x"
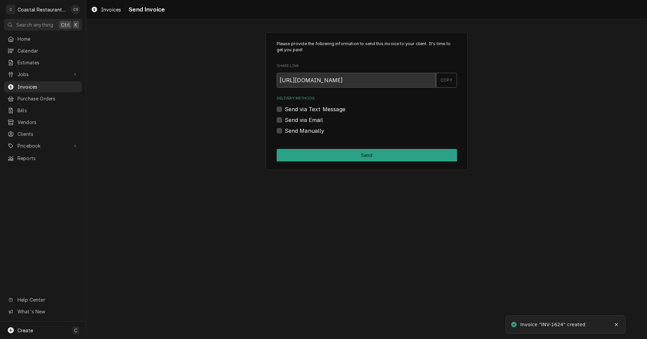
click at [285, 121] on label "Send via Email" at bounding box center [304, 120] width 38 height 8
click at [285, 121] on input "Send via Email" at bounding box center [375, 123] width 180 height 15
checkbox input "true"
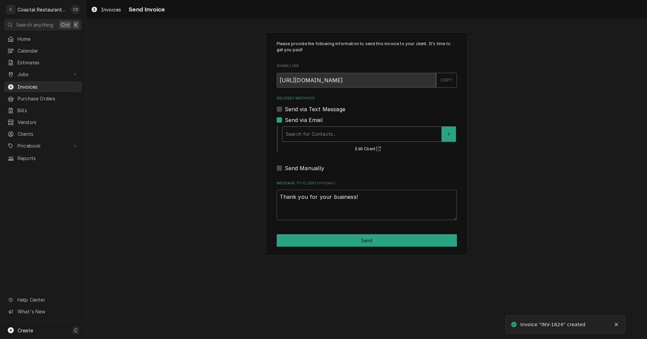
click at [298, 134] on div "Delivery Methods" at bounding box center [362, 134] width 152 height 12
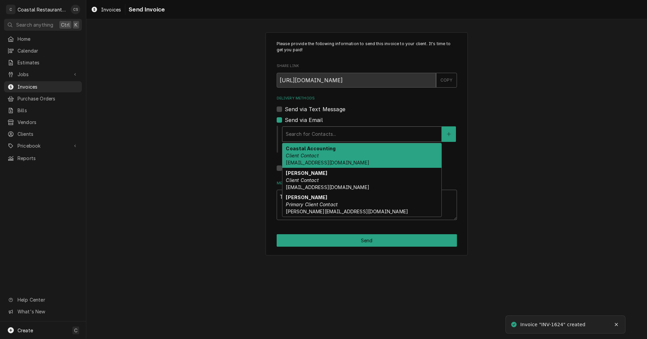
click at [304, 151] on strong "Coastal Accounting" at bounding box center [311, 149] width 50 height 6
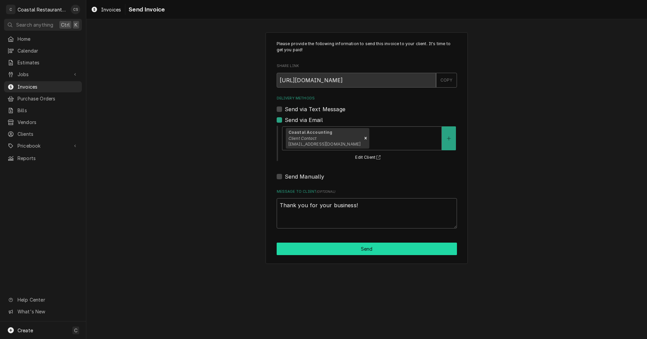
click at [366, 250] on button "Send" at bounding box center [367, 249] width 180 height 12
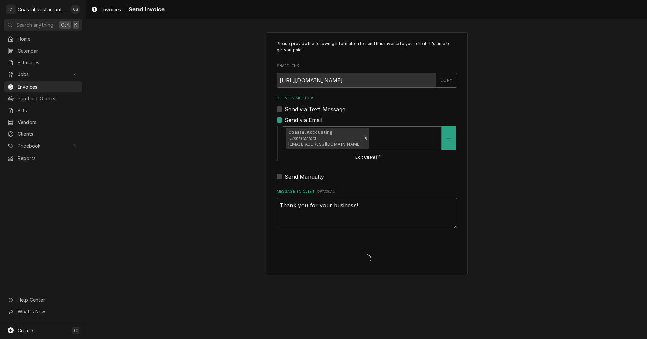
type textarea "x"
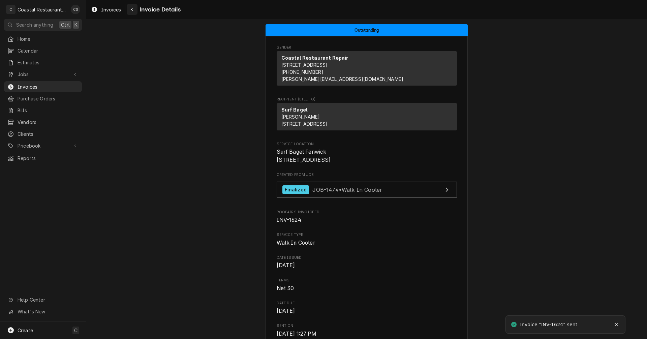
click at [132, 7] on icon "Navigate back" at bounding box center [132, 9] width 3 height 5
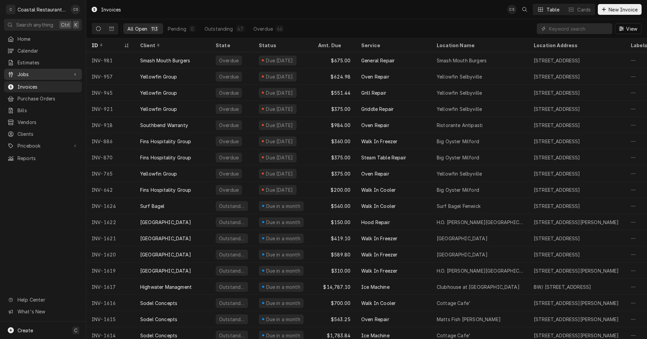
click at [41, 71] on span "Jobs" at bounding box center [43, 74] width 51 height 7
click at [39, 84] on span "Jobs" at bounding box center [48, 86] width 61 height 7
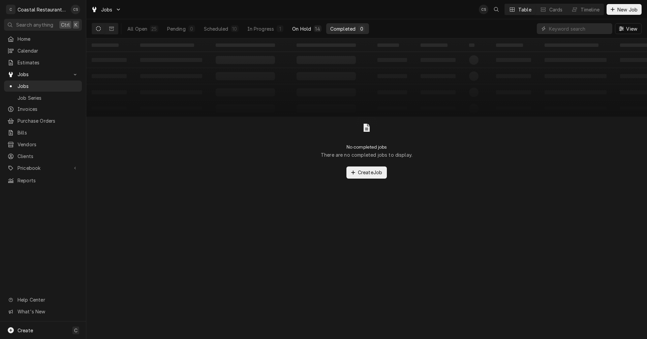
click at [302, 30] on div "On Hold" at bounding box center [301, 28] width 19 height 7
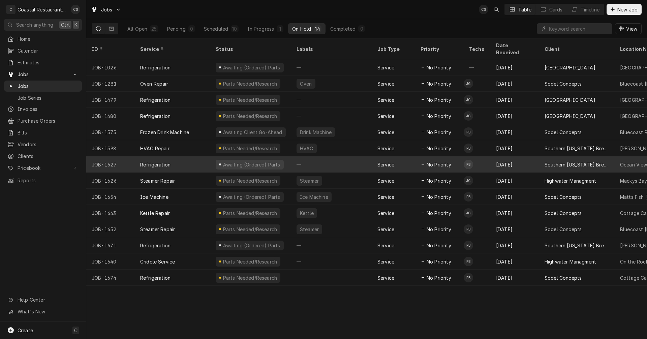
click at [337, 156] on div "—" at bounding box center [331, 164] width 81 height 16
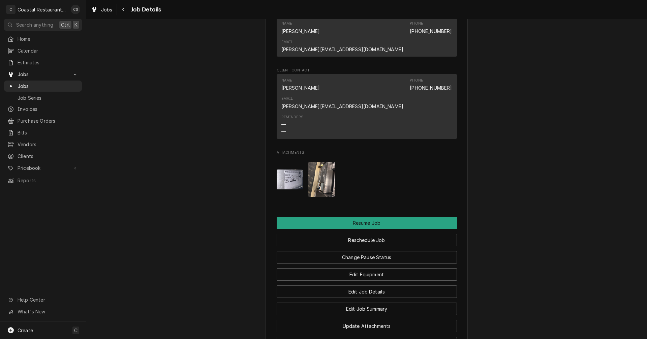
scroll to position [607, 0]
click at [368, 234] on button "Reschedule Job" at bounding box center [367, 240] width 180 height 12
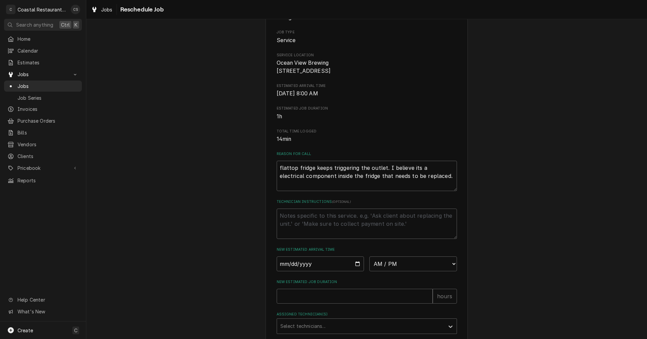
scroll to position [165, 0]
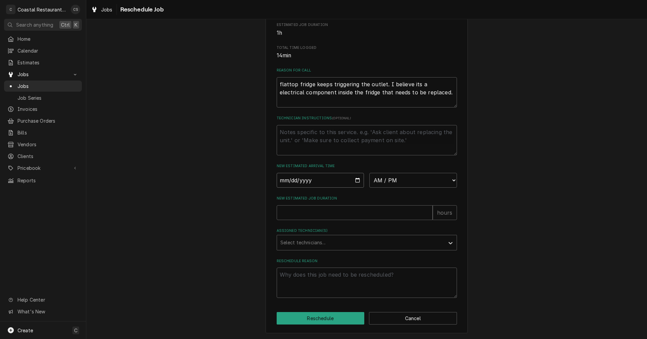
click at [355, 179] on input "Date" at bounding box center [321, 180] width 88 height 15
type input "[DATE]"
type textarea "x"
click at [380, 181] on select "AM / PM 6:00 AM 6:15 AM 6:30 AM 6:45 AM 7:00 AM 7:15 AM 7:30 AM 7:45 AM 8:00 AM…" at bounding box center [413, 180] width 88 height 15
select select "10:30:00"
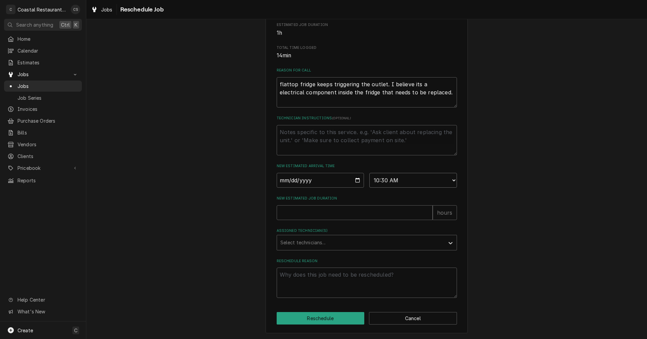
click at [369, 173] on select "AM / PM 6:00 AM 6:15 AM 6:30 AM 6:45 AM 7:00 AM 7:15 AM 7:30 AM 7:45 AM 8:00 AM…" at bounding box center [413, 180] width 88 height 15
click at [323, 212] on input "New Estimated Job Duration" at bounding box center [355, 212] width 156 height 15
type textarea "x"
type input "1"
click at [314, 243] on div "Assigned Technician(s)" at bounding box center [360, 243] width 161 height 12
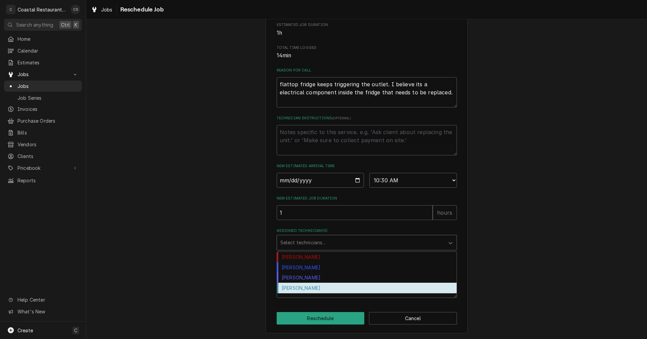
click at [305, 290] on div "[PERSON_NAME]" at bounding box center [367, 288] width 180 height 10
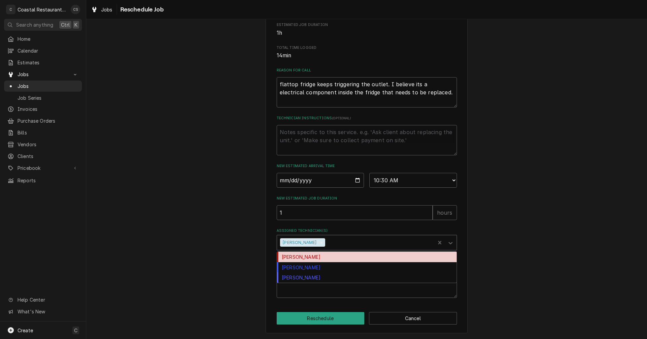
click at [327, 244] on div "Assigned Technician(s)" at bounding box center [379, 243] width 105 height 12
click at [309, 256] on div "[PERSON_NAME]" at bounding box center [367, 257] width 180 height 10
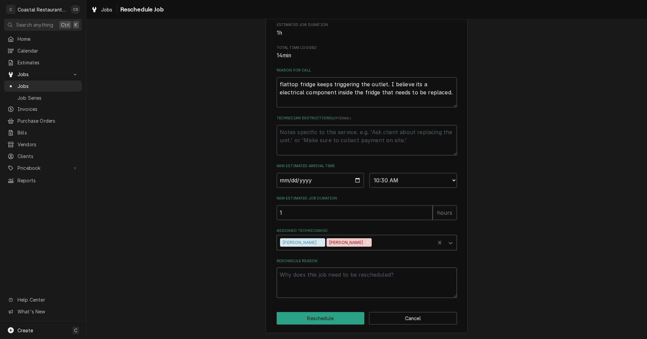
click at [318, 278] on textarea "Reschedule Reason" at bounding box center [367, 283] width 180 height 30
type textarea "x"
type textarea "P"
type textarea "x"
type textarea "Pa"
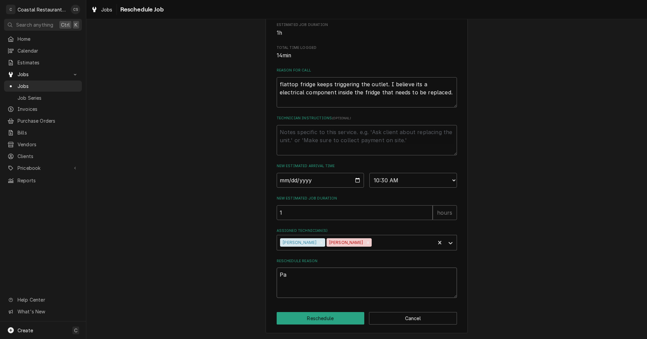
type textarea "x"
type textarea "Par"
type textarea "x"
type textarea "Part"
type textarea "x"
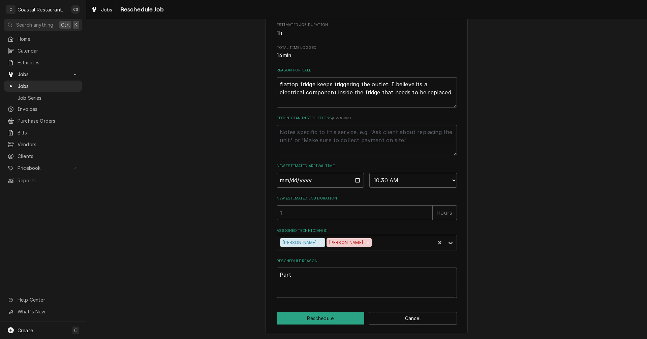
type textarea "Parts"
type textarea "x"
type textarea "Parts"
type textarea "x"
type textarea "Parts A"
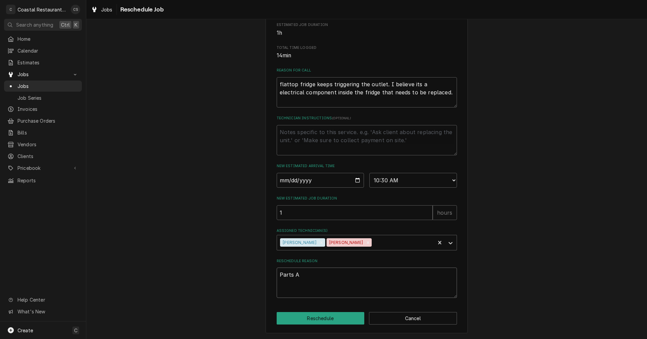
type textarea "x"
type textarea "Parts Ar"
type textarea "x"
type textarea "Parts Arr"
type textarea "x"
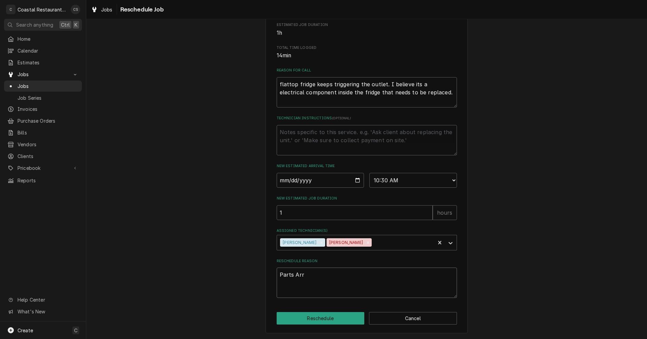
type textarea "Parts Arri"
type textarea "x"
type textarea "Parts Arrie"
type textarea "x"
type textarea "Parts Arriev"
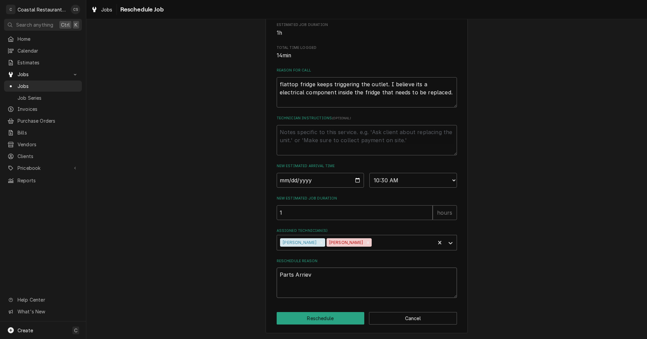
type textarea "x"
type textarea "Parts Arrieve"
type textarea "x"
type textarea "Parts Arriever"
type textarea "x"
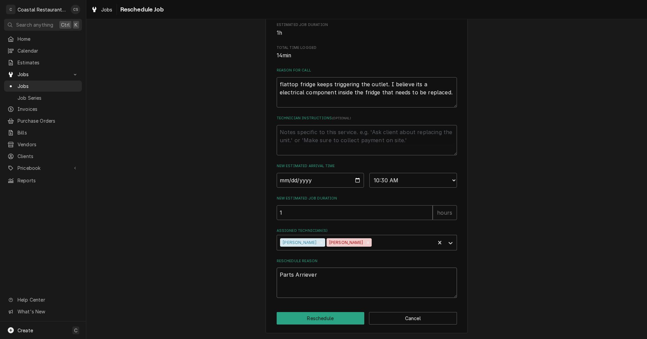
type textarea "Parts Arrieve"
type textarea "x"
type textarea "Parts Arriev"
type textarea "x"
type textarea "Parts Arrie"
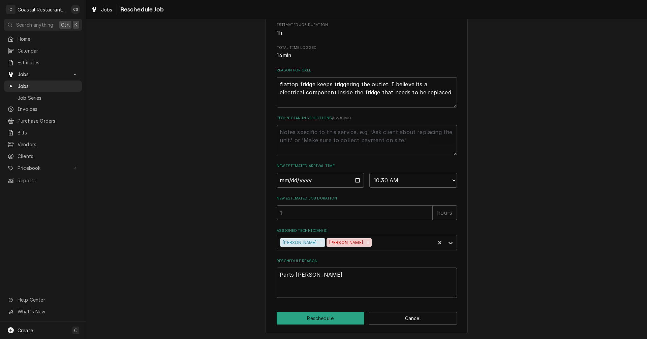
type textarea "x"
type textarea "Parts Arri"
type textarea "x"
type textarea "Parts Arriv"
type textarea "x"
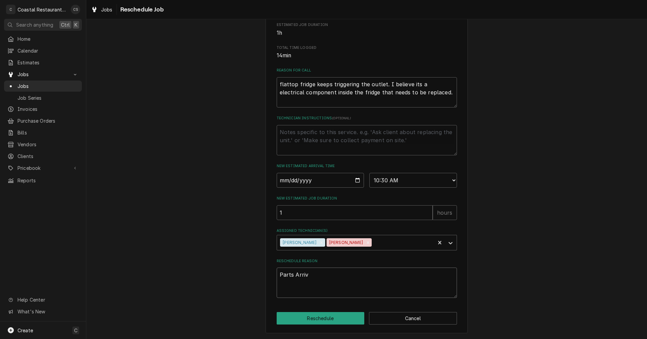
type textarea "Parts Arrive"
type textarea "x"
type textarea "Parts Arrived"
click at [319, 322] on button "Reschedule" at bounding box center [321, 318] width 88 height 12
type textarea "x"
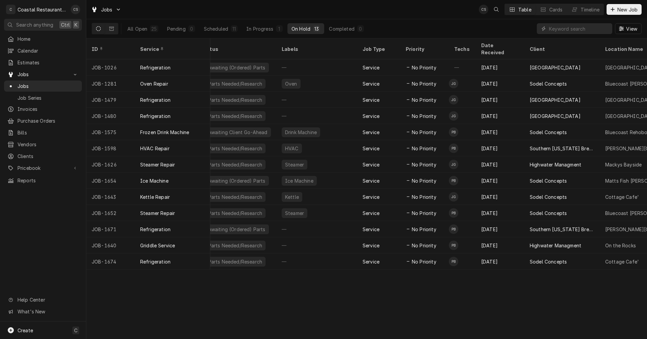
scroll to position [0, 16]
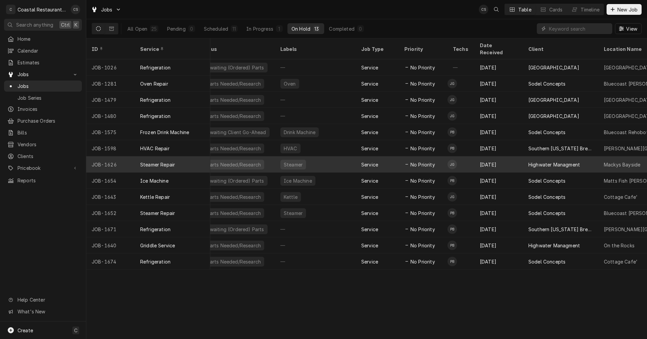
click at [197, 156] on div "Steamer Repair" at bounding box center [173, 164] width 76 height 16
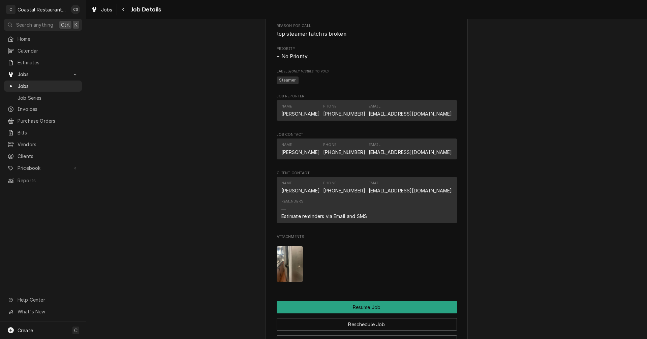
scroll to position [472, 0]
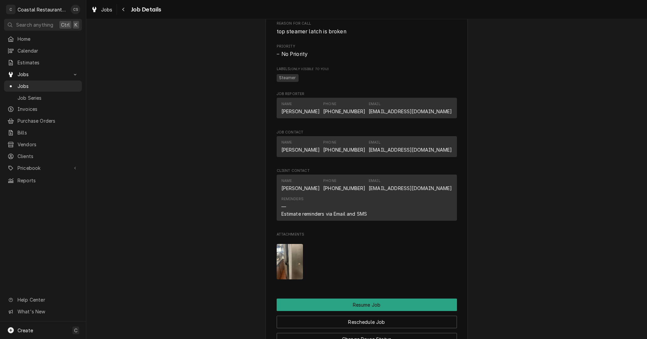
click at [282, 259] on img "Attachments" at bounding box center [290, 261] width 27 height 35
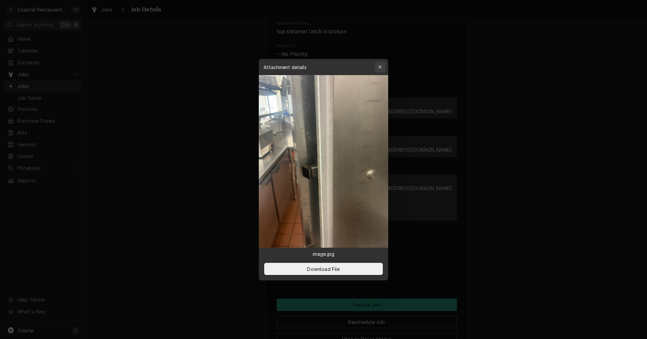
click at [382, 65] on icon "button" at bounding box center [381, 67] width 4 height 5
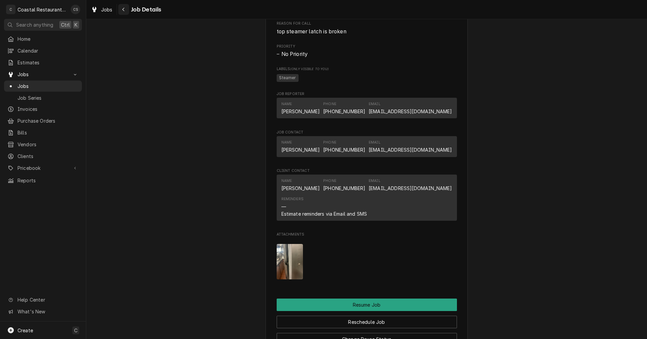
click at [122, 8] on icon "Navigate back" at bounding box center [123, 9] width 3 height 5
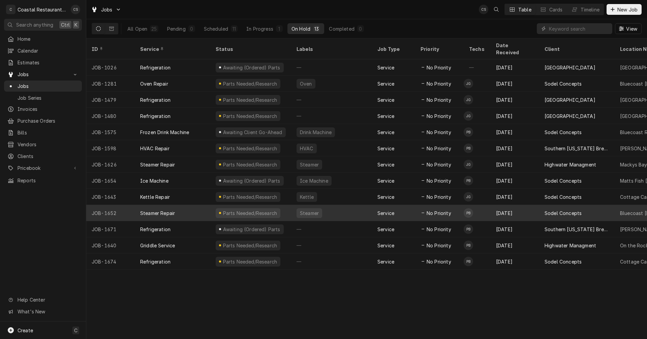
click at [185, 205] on div "Steamer Repair" at bounding box center [173, 213] width 76 height 16
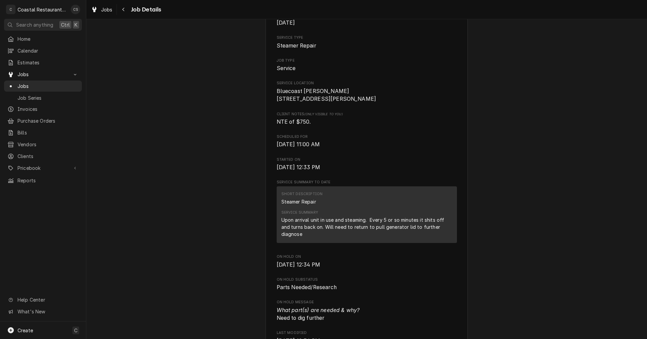
scroll to position [236, 0]
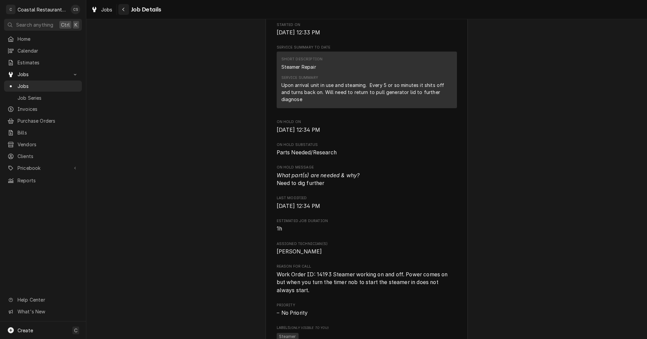
click at [125, 8] on icon "Navigate back" at bounding box center [123, 9] width 3 height 5
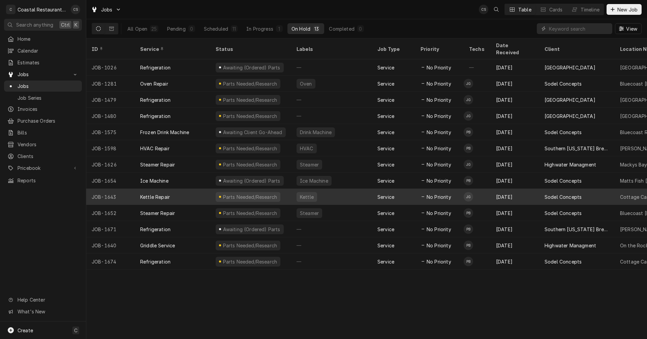
click at [186, 189] on div "Kettle Repair" at bounding box center [173, 197] width 76 height 16
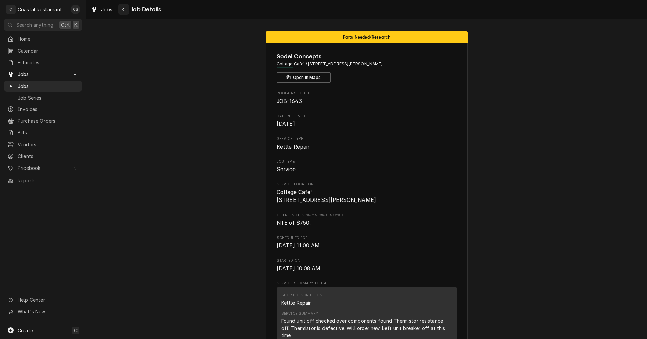
click at [123, 9] on icon "Navigate back" at bounding box center [123, 10] width 2 height 4
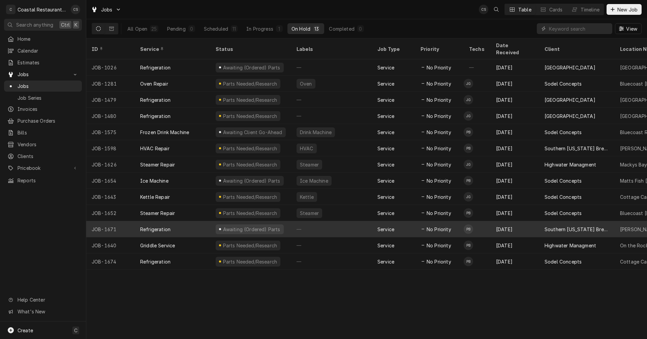
click at [186, 221] on div "Refrigeration" at bounding box center [173, 229] width 76 height 16
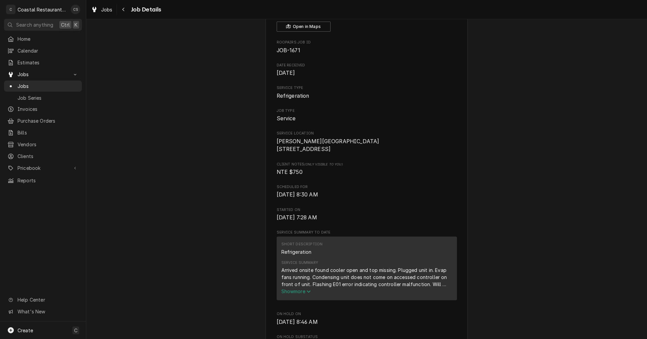
scroll to position [67, 0]
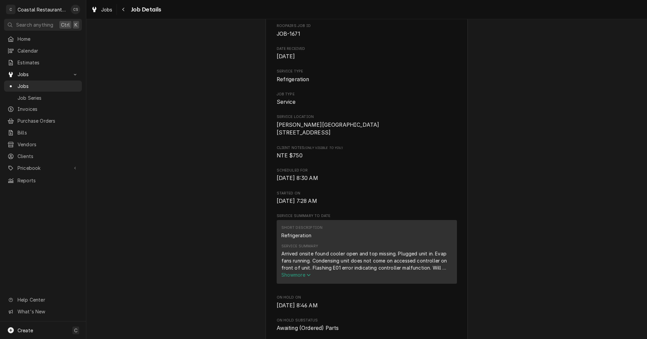
click at [304, 278] on span "Show more" at bounding box center [297, 275] width 30 height 6
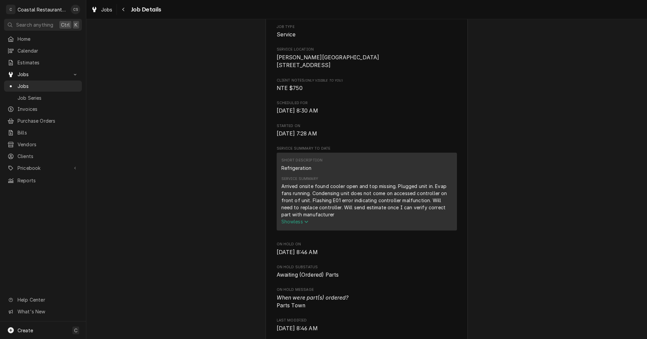
scroll to position [34, 0]
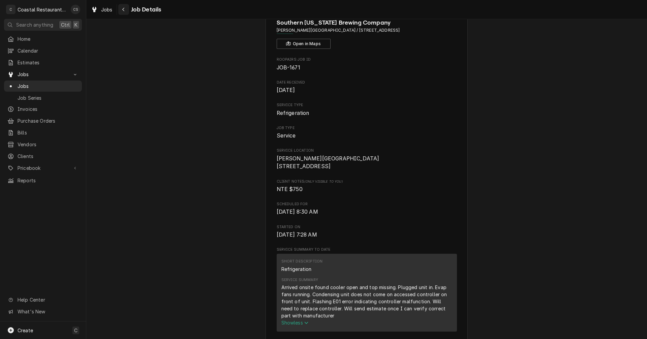
click at [123, 10] on icon "Navigate back" at bounding box center [123, 9] width 3 height 5
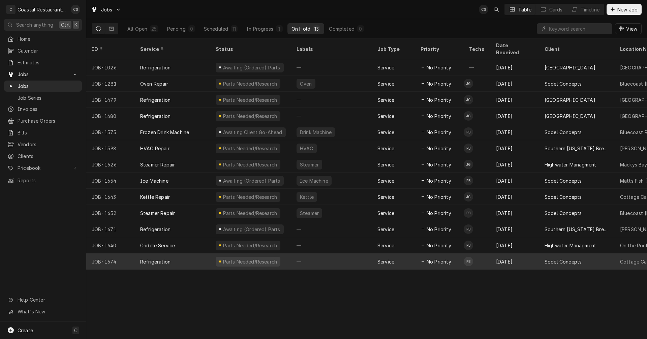
click at [193, 254] on div "Refrigeration" at bounding box center [173, 262] width 76 height 16
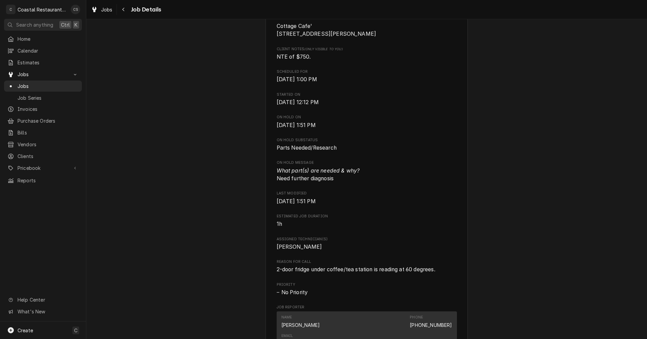
scroll to position [202, 0]
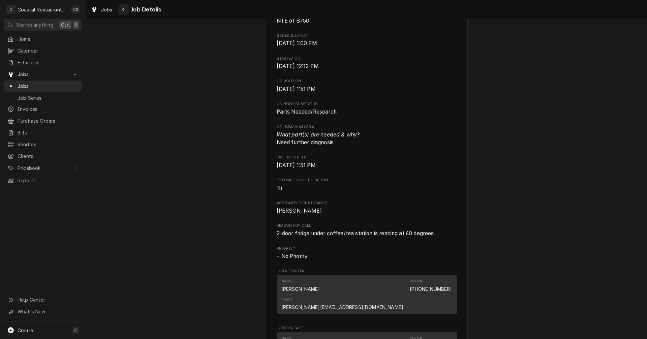
click at [124, 8] on icon "Navigate back" at bounding box center [123, 10] width 2 height 4
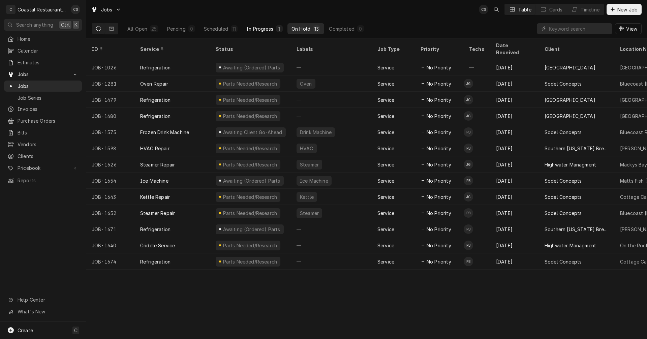
click at [262, 27] on div "In Progress" at bounding box center [259, 28] width 27 height 7
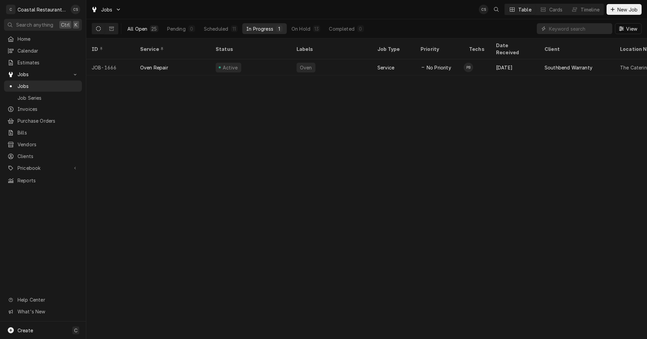
click at [154, 27] on div "25" at bounding box center [153, 28] width 5 height 7
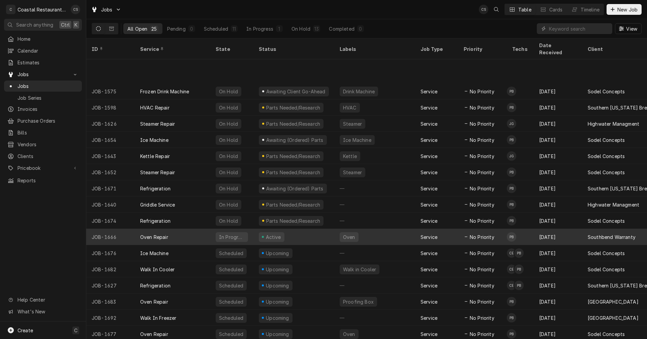
scroll to position [89, 0]
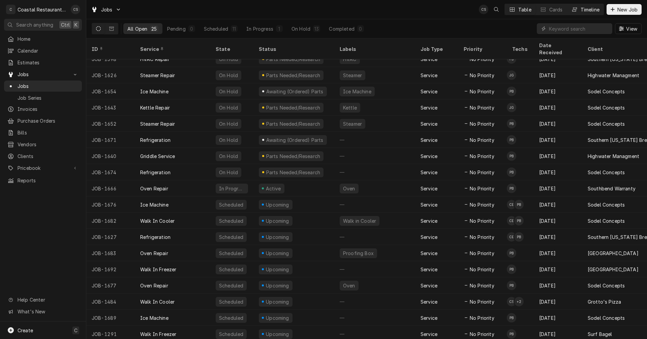
click at [581, 10] on div "Timeline" at bounding box center [590, 9] width 19 height 7
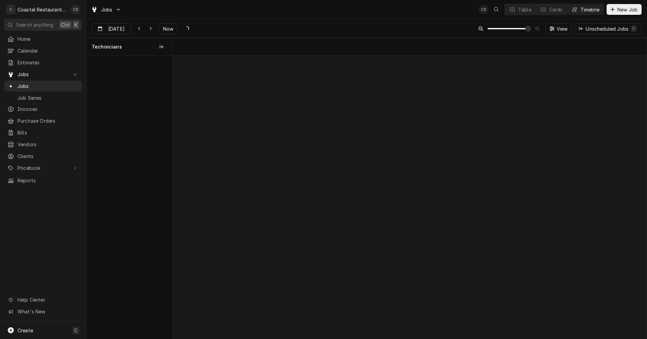
scroll to position [0, 9398]
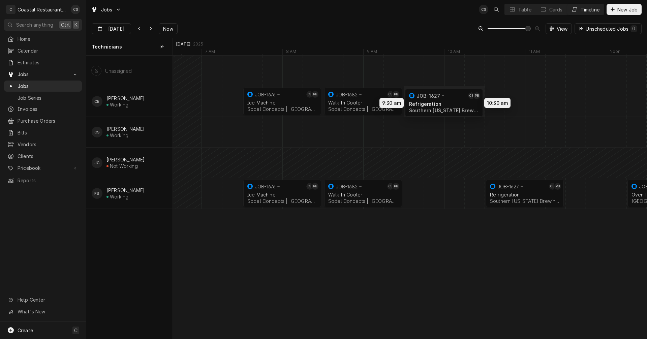
drag, startPoint x: 521, startPoint y: 96, endPoint x: 440, endPoint y: 97, distance: 81.3
click at [440, 97] on div "7:30 AM 8:30 AM JOB-1676 CE PB Ice Machine Sodel Concepts | [GEOGRAPHIC_DATA], …" at bounding box center [410, 197] width 474 height 283
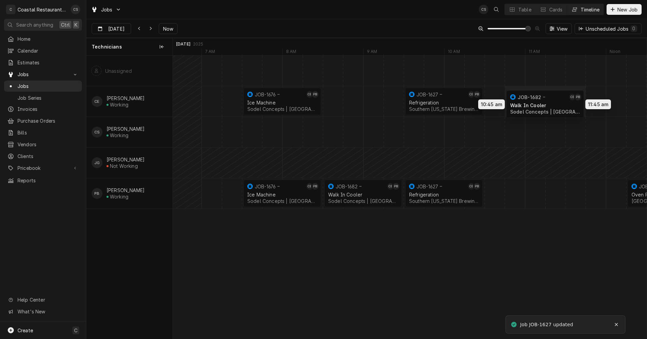
drag, startPoint x: 361, startPoint y: 101, endPoint x: 551, endPoint y: 104, distance: 190.2
click at [551, 104] on div "7:30 AM 8:30 AM JOB-1676 CE PB Ice Machine Sodel Concepts | [GEOGRAPHIC_DATA], …" at bounding box center [410, 197] width 474 height 283
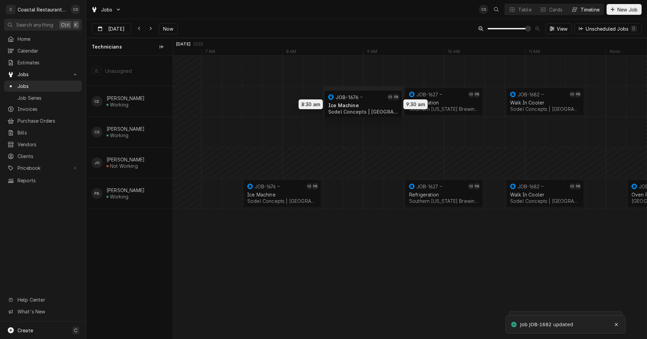
drag, startPoint x: 308, startPoint y: 98, endPoint x: 387, endPoint y: 101, distance: 79.3
click at [387, 101] on div "8:30 AM 9:30 AM JOB-1676 CE PB Ice Machine Sodel Concepts | [GEOGRAPHIC_DATA], …" at bounding box center [410, 197] width 474 height 283
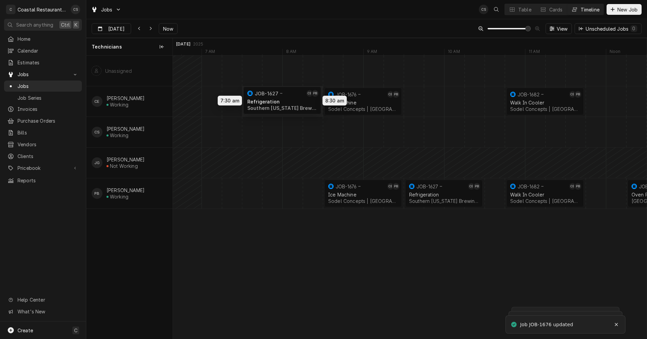
drag, startPoint x: 444, startPoint y: 101, endPoint x: 286, endPoint y: 100, distance: 158.1
click at [286, 100] on div "8:30 AM 9:30 AM JOB-1676 CE PB Ice Machine Sodel Concepts | [GEOGRAPHIC_DATA], …" at bounding box center [410, 197] width 474 height 283
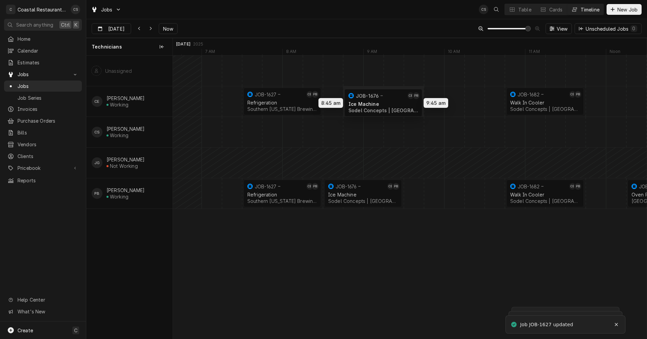
drag, startPoint x: 361, startPoint y: 102, endPoint x: 389, endPoint y: 103, distance: 27.7
click at [389, 103] on div "8:45 AM 9:45 AM JOB-1676 CE PB Ice Machine Sodel Concepts | [GEOGRAPHIC_DATA], …" at bounding box center [410, 197] width 474 height 283
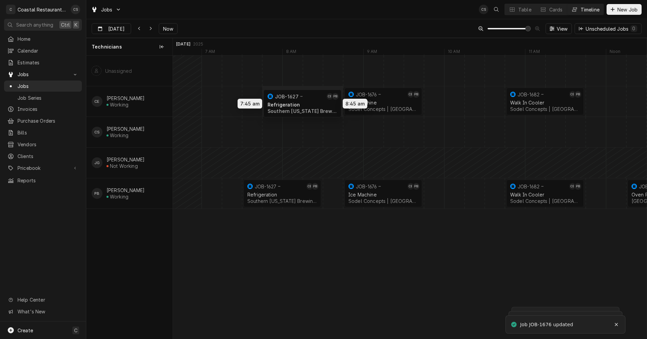
drag, startPoint x: 281, startPoint y: 96, endPoint x: 305, endPoint y: 98, distance: 24.4
click at [305, 98] on div "8:45 AM 9:45 AM JOB-1676 CE PB Ice Machine Sodel Concepts | [GEOGRAPHIC_DATA], …" at bounding box center [410, 197] width 474 height 283
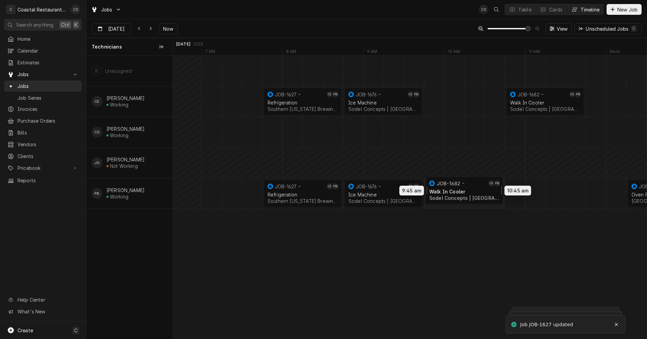
drag, startPoint x: 529, startPoint y: 194, endPoint x: 443, endPoint y: 190, distance: 86.0
click at [443, 190] on div "8:45 AM 9:45 AM JOB-1676 CE PB Ice Machine Sodel Concepts | [GEOGRAPHIC_DATA], …" at bounding box center [410, 197] width 474 height 283
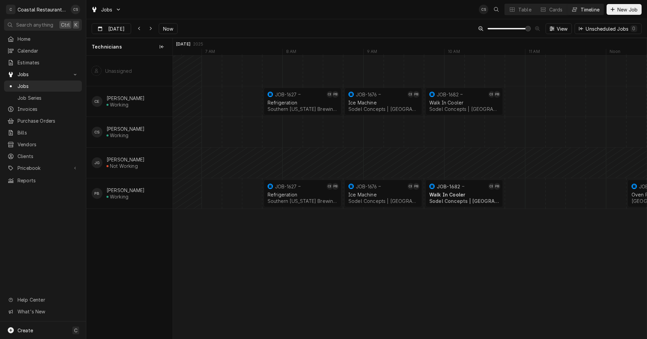
click at [514, 189] on div "Dynamic Content Wrapper" at bounding box center [515, 193] width 19480 height 30
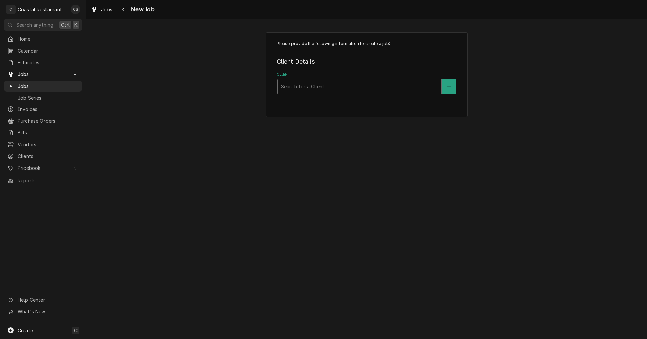
click at [312, 87] on div "Client" at bounding box center [359, 86] width 157 height 12
type input "Sodel"
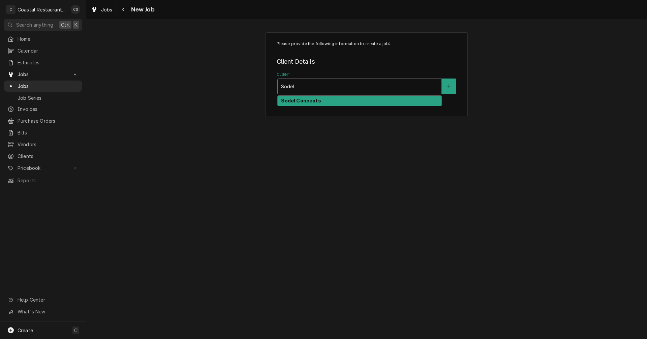
click at [312, 101] on strong "Sodel Concepts" at bounding box center [301, 101] width 40 height 6
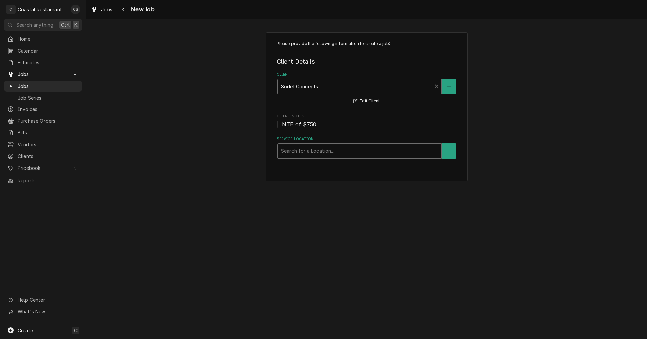
click at [301, 150] on div "Service Location" at bounding box center [359, 151] width 157 height 12
type input "{"
type input "Papa"
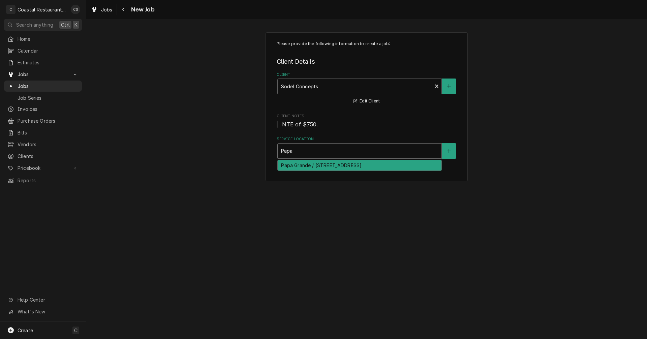
click at [294, 166] on div "Papa Grande / [STREET_ADDRESS]" at bounding box center [360, 165] width 164 height 10
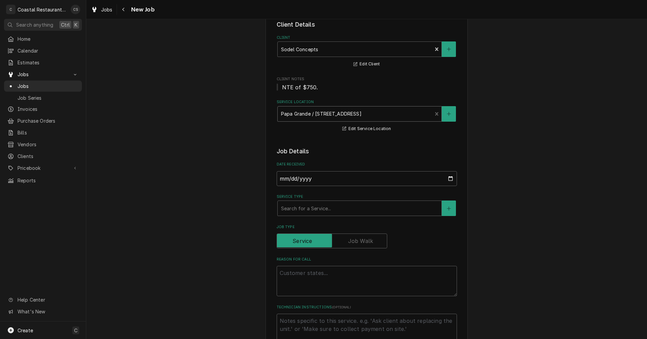
scroll to position [101, 0]
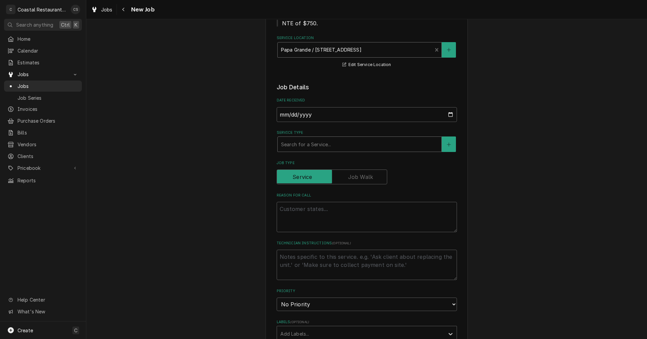
click at [289, 145] on div "Service Type" at bounding box center [359, 144] width 157 height 12
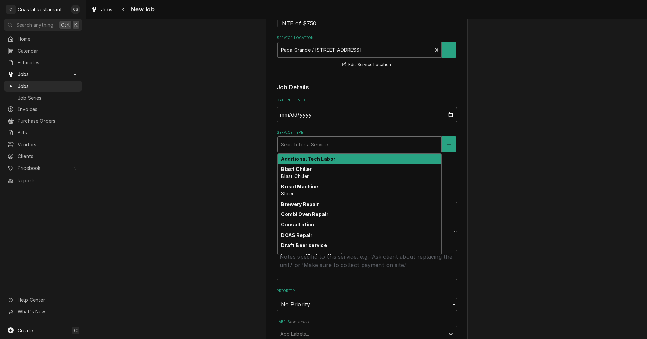
type textarea "x"
type input "Q"
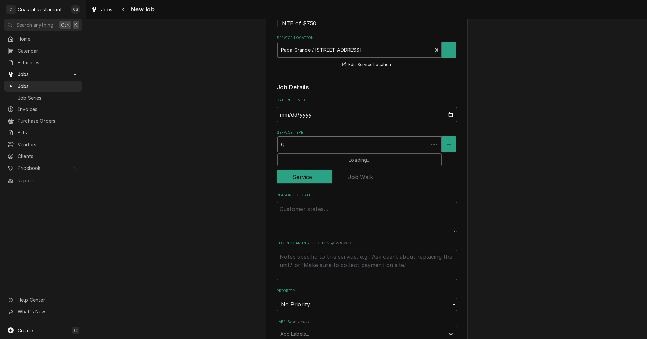
type textarea "x"
type input "Qu"
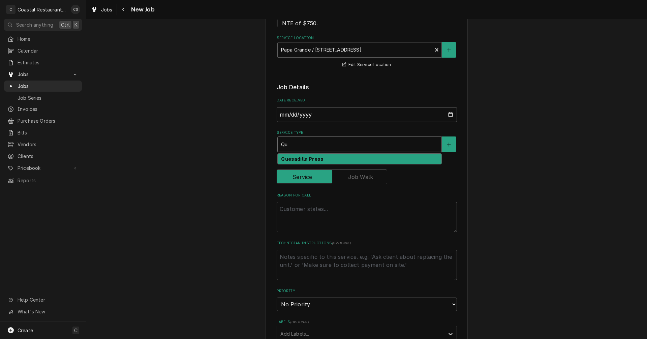
click at [291, 157] on strong "Quesadilla Press" at bounding box center [302, 159] width 42 height 6
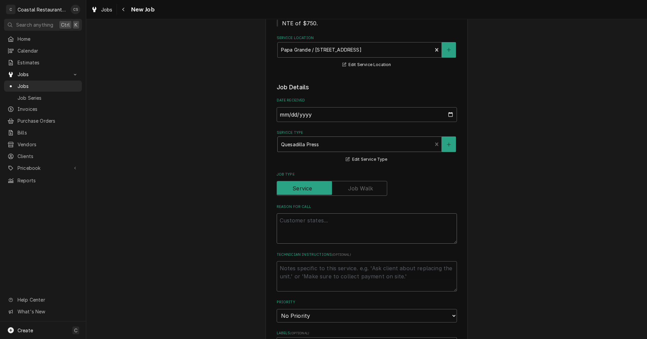
click at [291, 223] on textarea "Reason For Call" at bounding box center [367, 228] width 180 height 30
click at [305, 222] on textarea "Reason For Call" at bounding box center [367, 228] width 180 height 30
paste textarea "Work Order ID: 14240"
type textarea "x"
type textarea "Work Order ID: 14240"
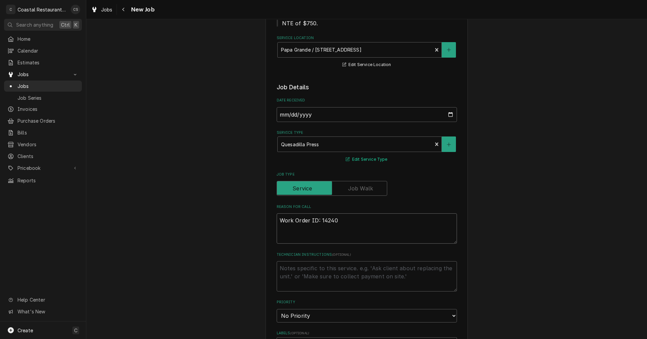
type textarea "x"
type textarea "Work Order ID: 14240"
type textarea "x"
type textarea "Work Order ID: 14240"
click at [350, 220] on textarea "Work Order ID: 14240" at bounding box center [367, 228] width 180 height 30
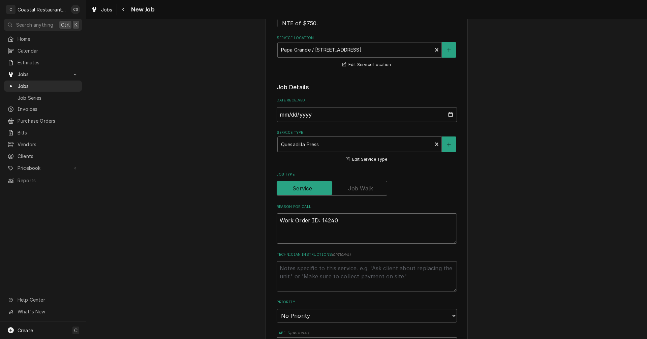
paste textarea "The two grills at the [GEOGRAPHIC_DATA] are not heating up on top. Please check."
type textarea "x"
type textarea "Work Order ID: 14240 The two grills at the [GEOGRAPHIC_DATA] are not heating up…"
type textarea "x"
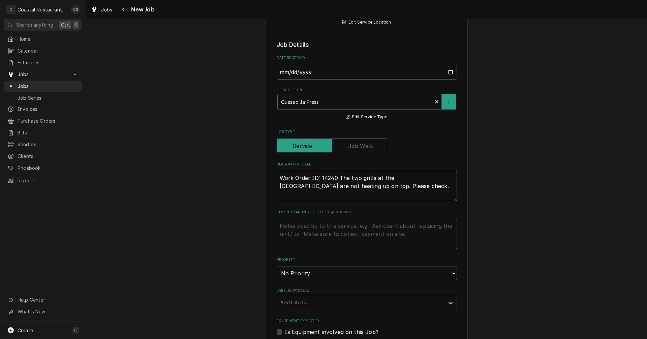
scroll to position [236, 0]
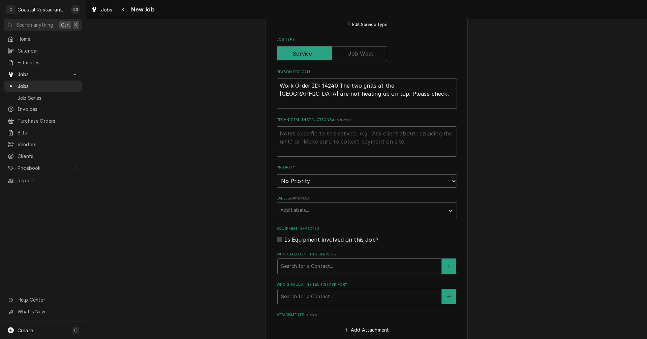
type textarea "Work Order ID: 14240 The two grills at the [GEOGRAPHIC_DATA] are not heating up…"
click at [306, 210] on div "Labels" at bounding box center [360, 210] width 161 height 12
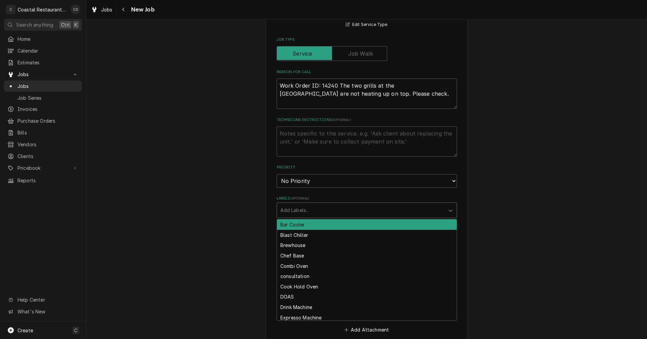
type input "W"
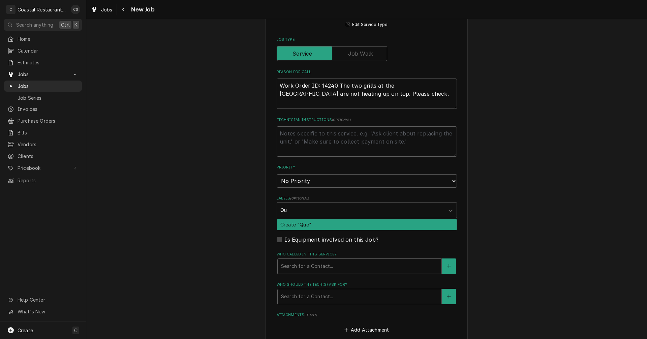
type input "Q"
type input "P"
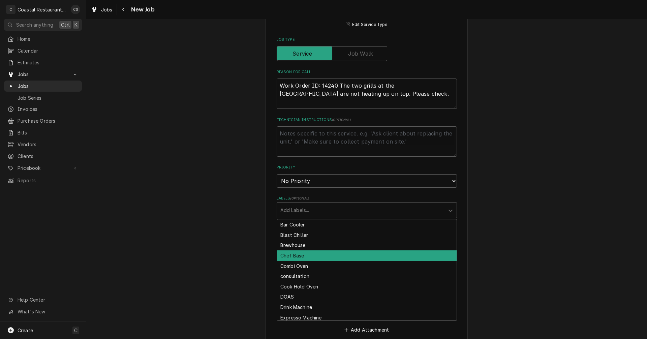
click at [232, 271] on div "Please provide the following information to create a job: Client Details Client…" at bounding box center [366, 149] width 561 height 718
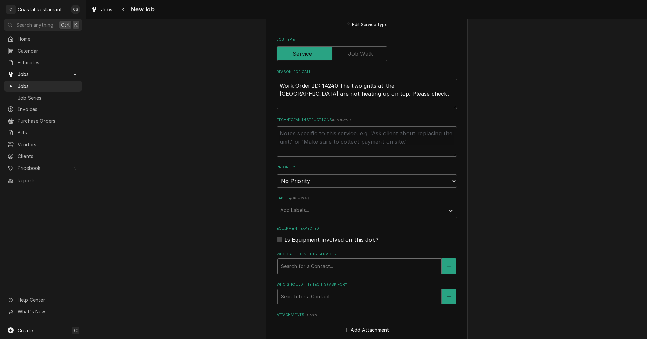
click at [308, 264] on div "Who called in this service?" at bounding box center [359, 266] width 157 height 12
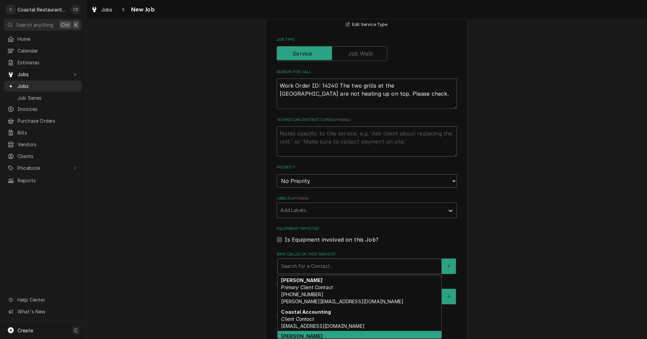
scroll to position [0, 0]
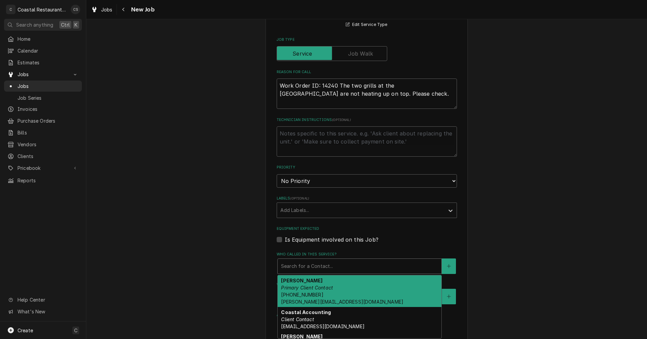
click at [312, 289] on em "Primary Client Contact" at bounding box center [307, 288] width 52 height 6
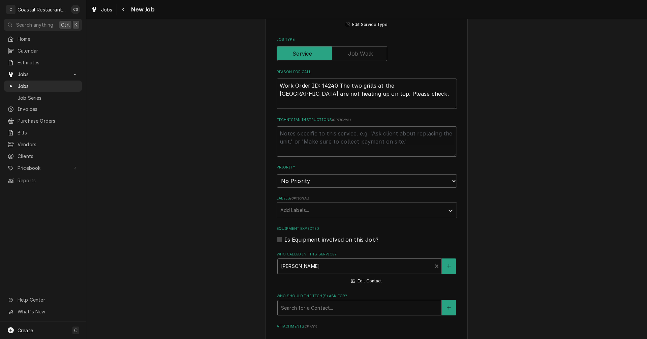
click at [311, 309] on div "Who should the tech(s) ask for?" at bounding box center [359, 308] width 157 height 12
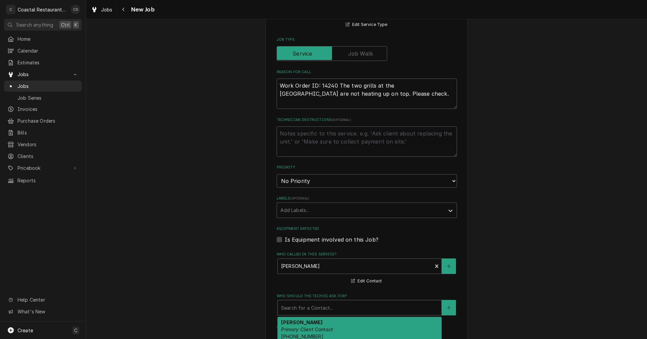
click at [313, 326] on div "[PERSON_NAME] Primary Client Contact [PHONE_NUMBER] [PERSON_NAME][EMAIL_ADDRESS…" at bounding box center [360, 333] width 164 height 32
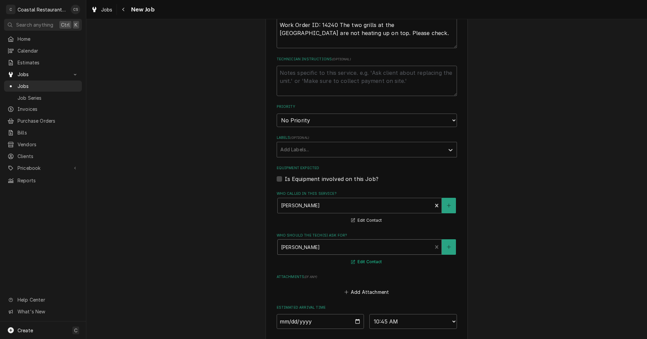
scroll to position [371, 0]
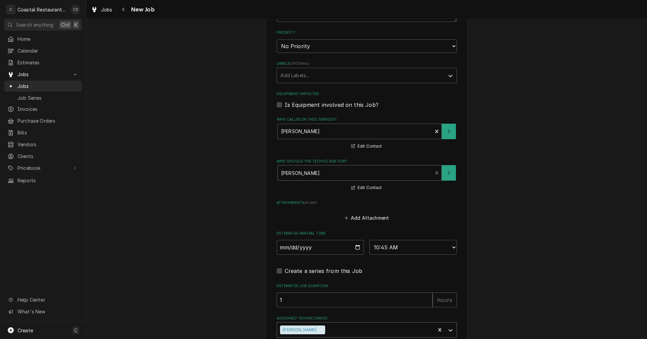
click at [327, 330] on div "Assigned Technician(s)" at bounding box center [379, 330] width 105 height 12
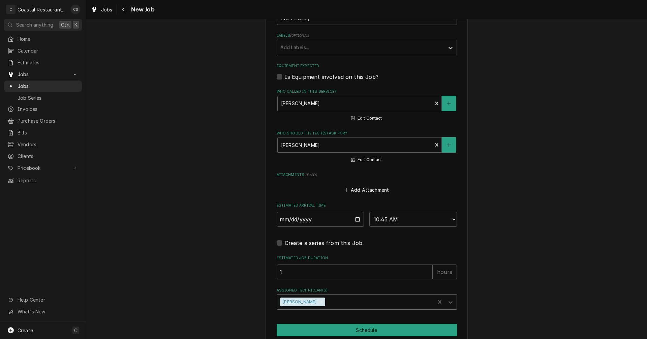
scroll to position [428, 0]
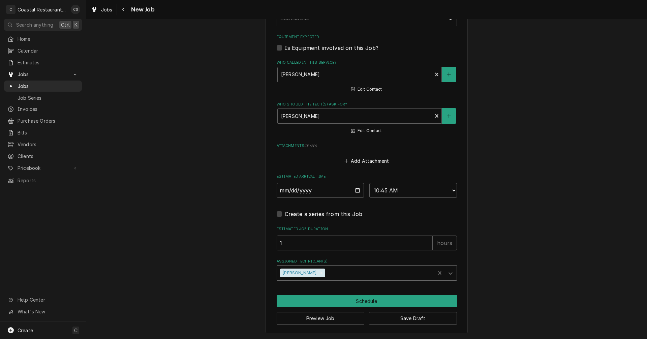
click at [327, 273] on div "Assigned Technician(s)" at bounding box center [379, 273] width 105 height 12
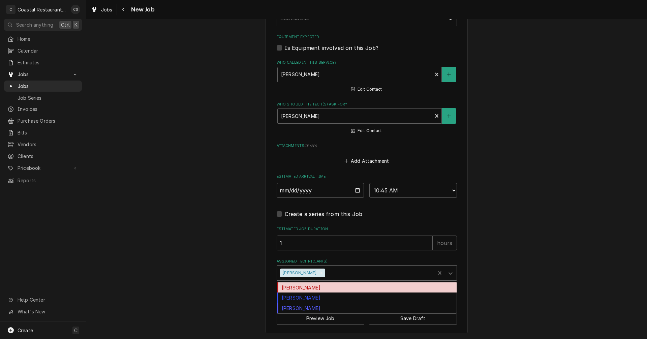
click at [308, 288] on div "[PERSON_NAME]" at bounding box center [367, 288] width 180 height 10
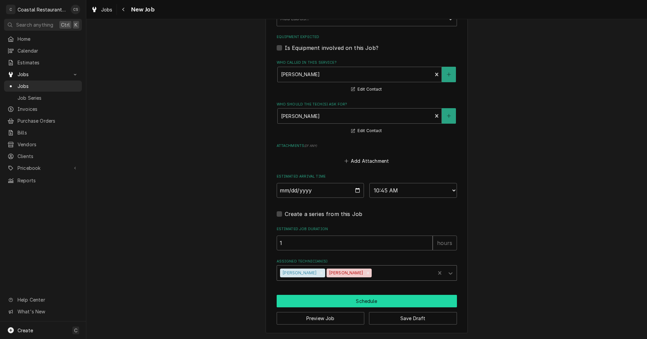
click at [360, 301] on button "Schedule" at bounding box center [367, 301] width 180 height 12
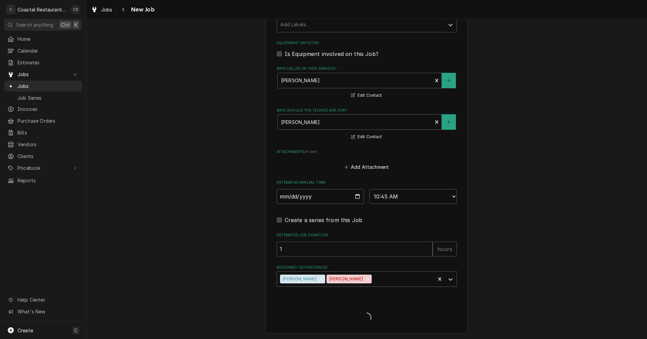
type textarea "x"
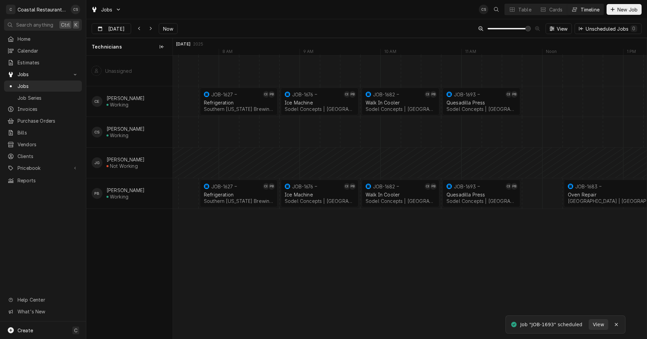
scroll to position [0, 9475]
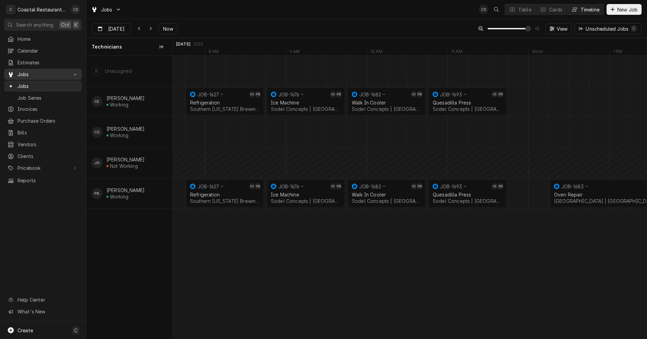
click at [25, 72] on span "Jobs" at bounding box center [43, 74] width 51 height 7
click at [25, 106] on span "Invoices" at bounding box center [48, 109] width 61 height 7
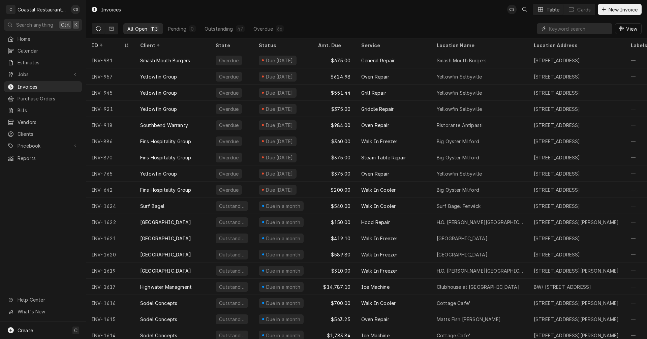
click at [579, 28] on input "Dynamic Content Wrapper" at bounding box center [579, 28] width 60 height 11
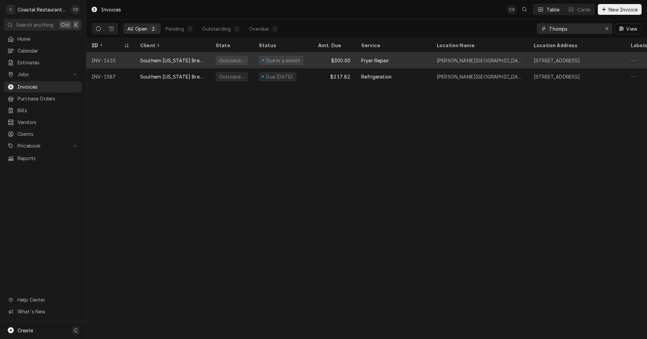
type input "Thomps"
click at [364, 58] on div "Fryer Repair" at bounding box center [375, 60] width 28 height 7
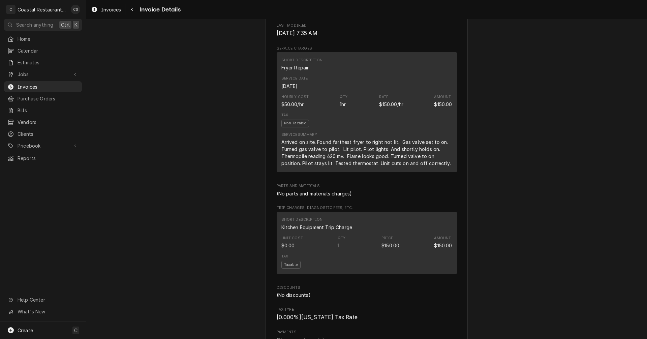
scroll to position [303, 0]
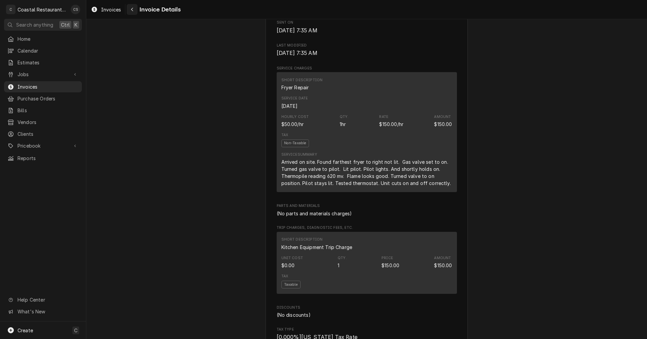
click at [132, 8] on icon "Navigate back" at bounding box center [132, 9] width 3 height 5
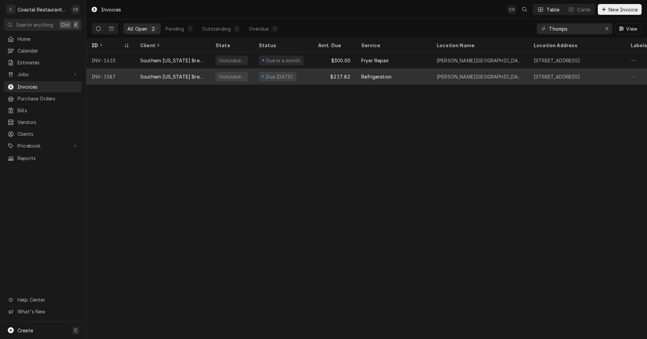
click at [180, 74] on div "Southern [US_STATE] Brewing Company" at bounding box center [172, 76] width 65 height 7
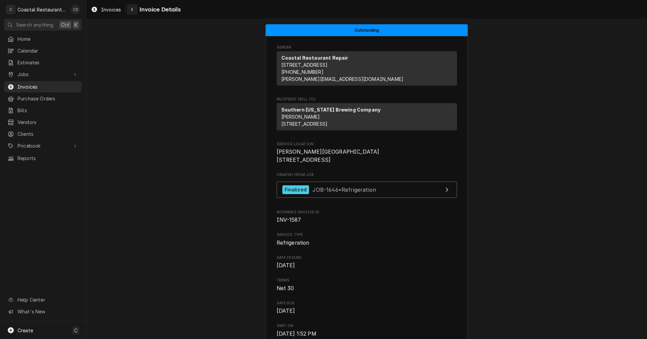
click at [132, 9] on icon "Navigate back" at bounding box center [132, 9] width 3 height 5
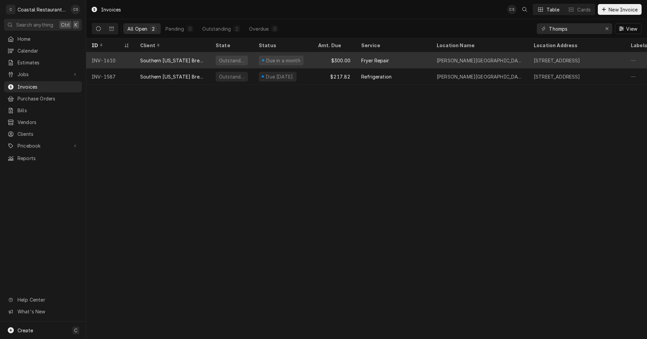
click at [194, 60] on div "Southern [US_STATE] Brewing Company" at bounding box center [172, 60] width 65 height 7
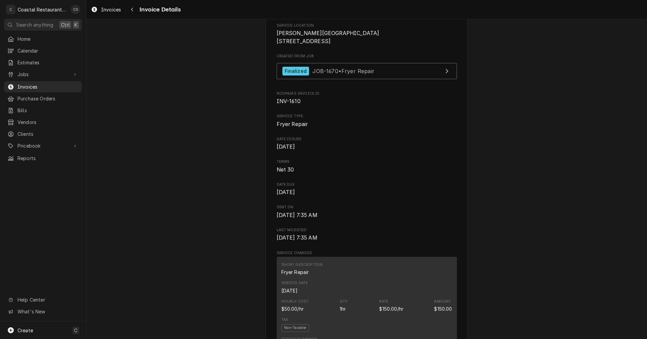
scroll to position [67, 0]
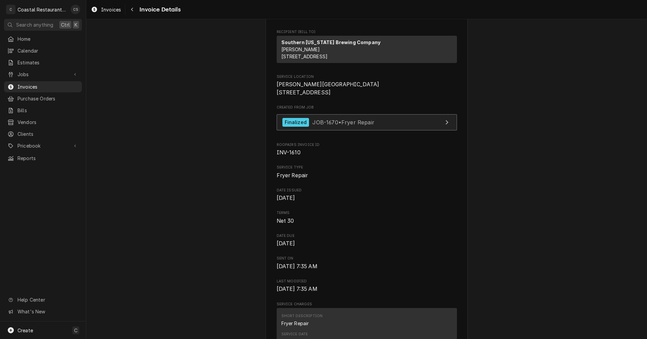
click at [339, 125] on span "JOB-1670 • Fryer Repair" at bounding box center [344, 122] width 62 height 7
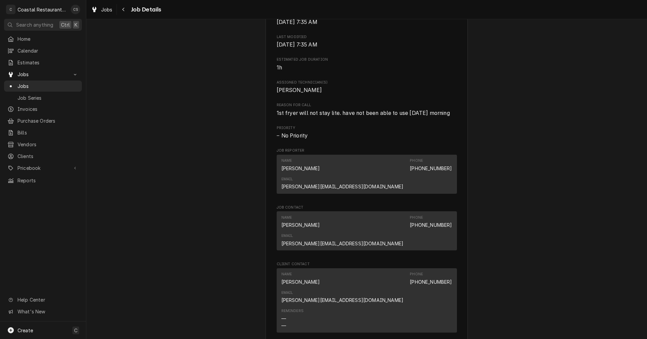
scroll to position [371, 0]
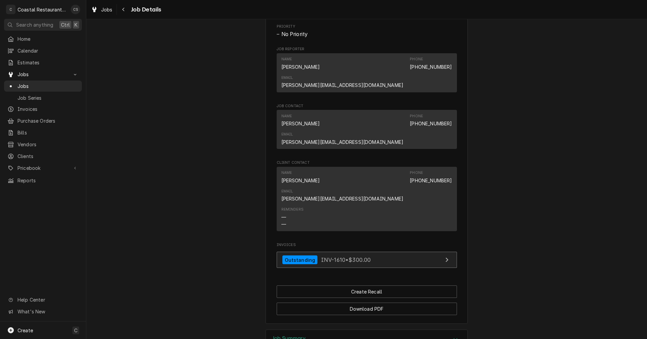
click at [353, 257] on span "INV-1610 • $300.00" at bounding box center [346, 260] width 50 height 7
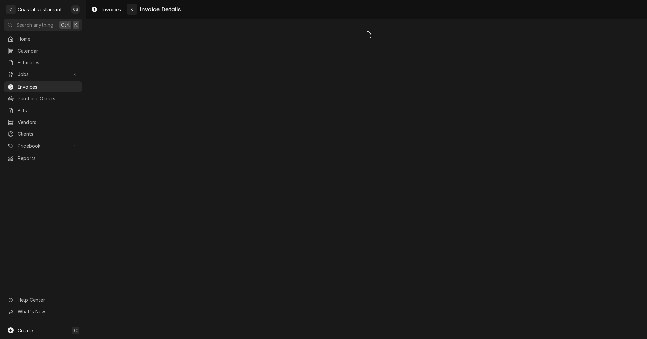
click at [135, 9] on div "Navigate back" at bounding box center [132, 9] width 7 height 7
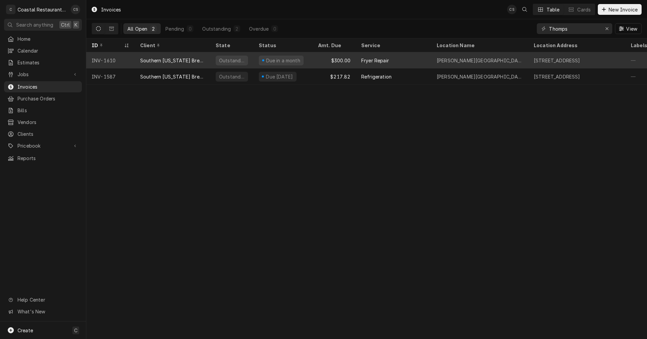
click at [373, 59] on div "Fryer Repair" at bounding box center [375, 60] width 28 height 7
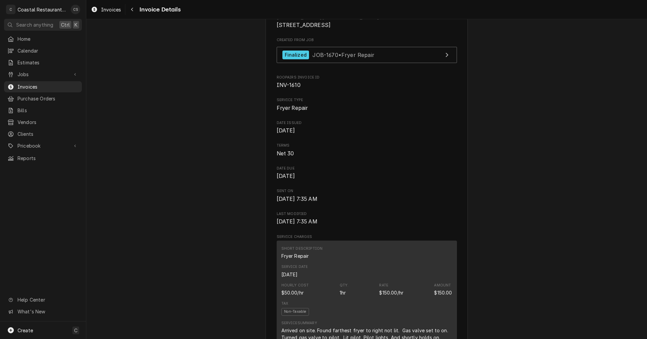
scroll to position [34, 0]
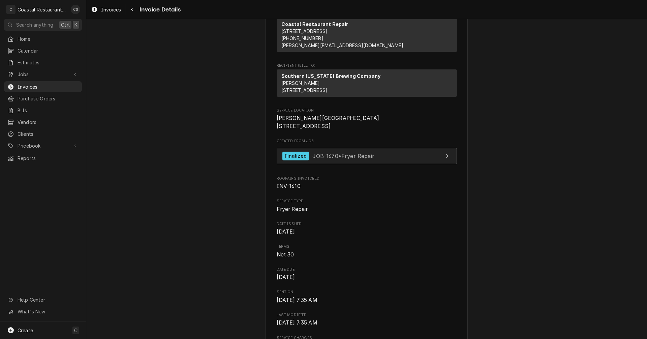
click at [359, 161] on div "Finalized JOB-1670 • Fryer Repair" at bounding box center [329, 156] width 92 height 9
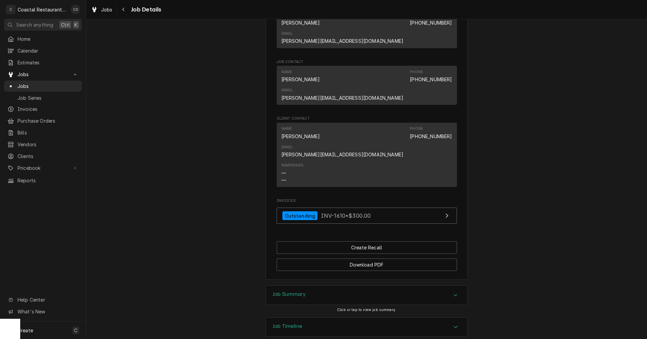
scroll to position [418, 0]
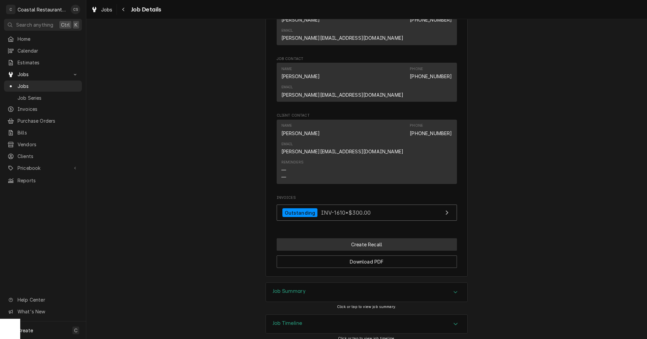
click at [366, 238] on button "Create Recall" at bounding box center [367, 244] width 180 height 12
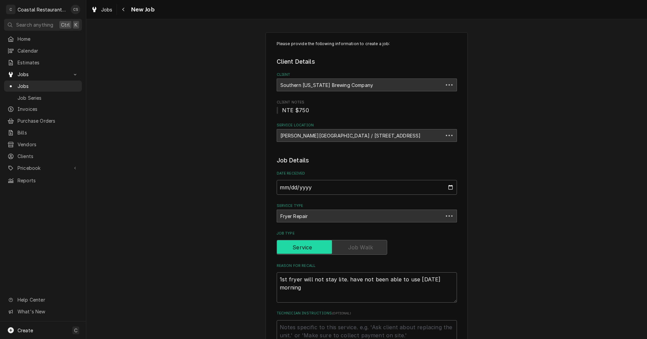
type textarea "x"
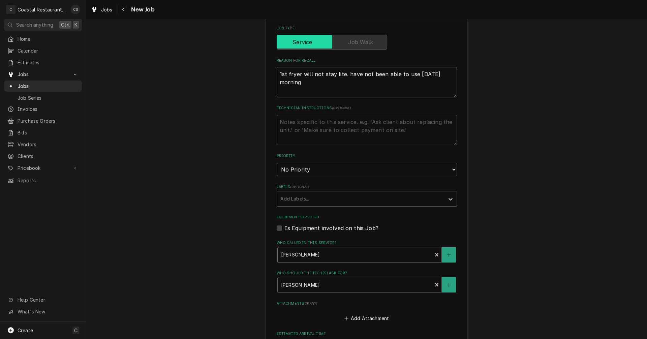
scroll to position [270, 0]
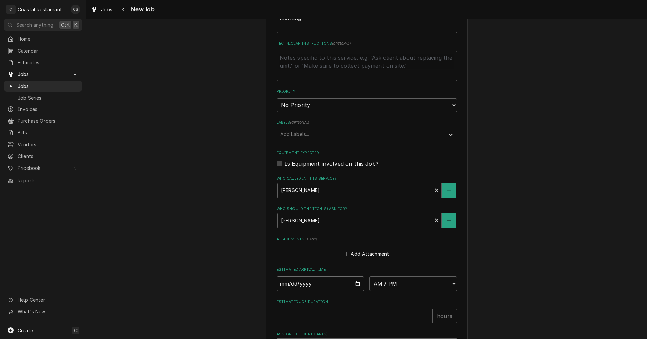
click at [354, 285] on input "Date" at bounding box center [321, 283] width 88 height 15
type input "[DATE]"
type textarea "x"
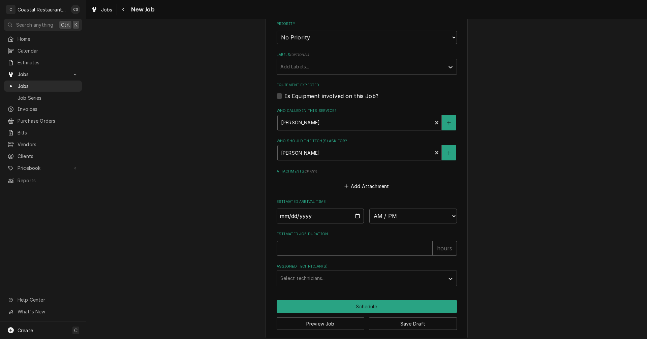
scroll to position [343, 0]
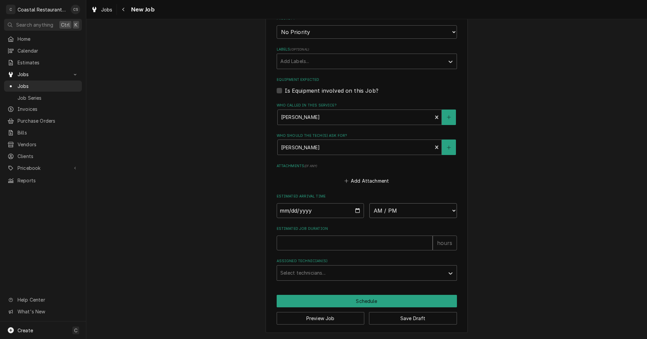
click at [393, 215] on select "AM / PM 6:00 AM 6:15 AM 6:30 AM 6:45 AM 7:00 AM 7:15 AM 7:30 AM 7:45 AM 8:00 AM…" at bounding box center [413, 210] width 88 height 15
select select "12:00:00"
click at [369, 203] on select "AM / PM 6:00 AM 6:15 AM 6:30 AM 6:45 AM 7:00 AM 7:15 AM 7:30 AM 7:45 AM 8:00 AM…" at bounding box center [413, 210] width 88 height 15
click at [315, 243] on input "Estimated Job Duration" at bounding box center [355, 243] width 156 height 15
type textarea "x"
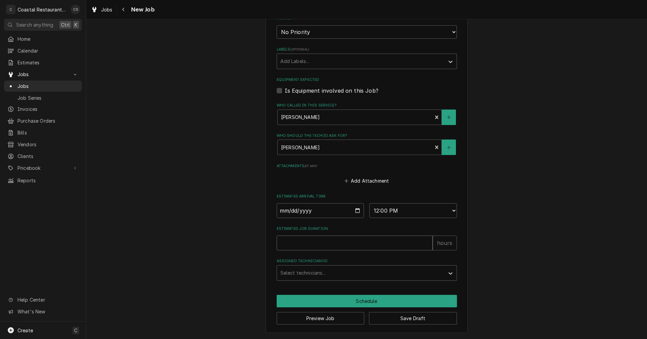
type input "1"
type textarea "x"
type input "1"
click at [310, 273] on div "Assigned Technician(s)" at bounding box center [360, 273] width 161 height 12
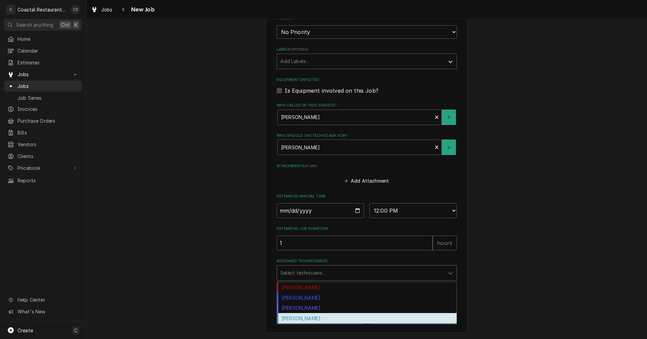
click at [300, 320] on div "[PERSON_NAME]" at bounding box center [367, 318] width 180 height 10
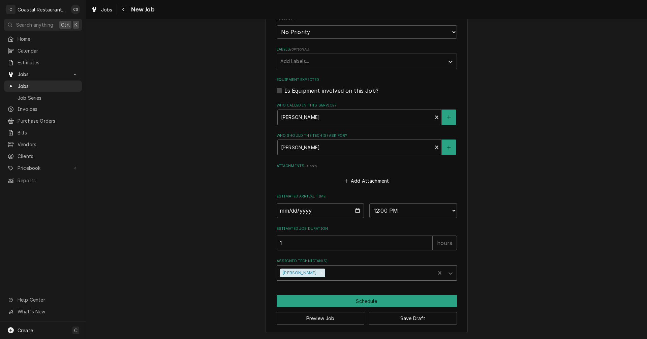
click at [327, 270] on div "Assigned Technician(s)" at bounding box center [379, 273] width 105 height 12
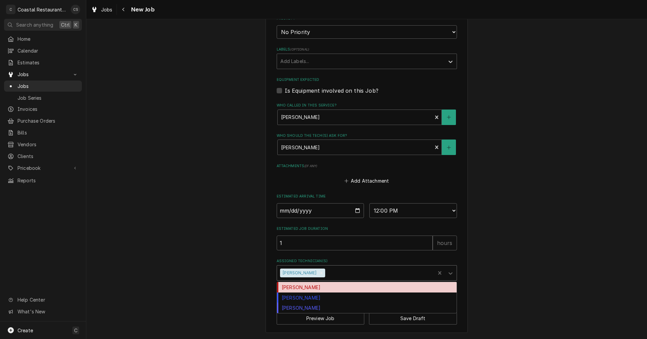
click at [312, 288] on div "[PERSON_NAME]" at bounding box center [367, 287] width 180 height 10
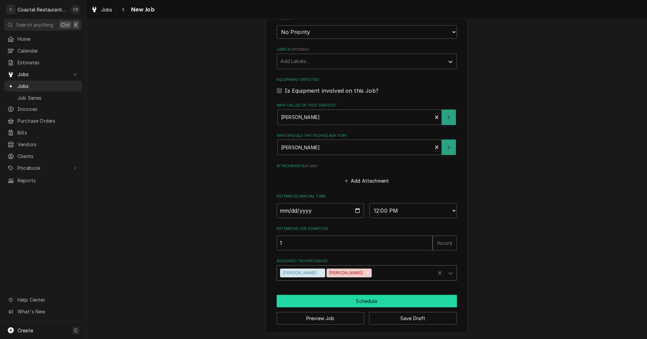
click at [328, 301] on button "Schedule" at bounding box center [367, 301] width 180 height 12
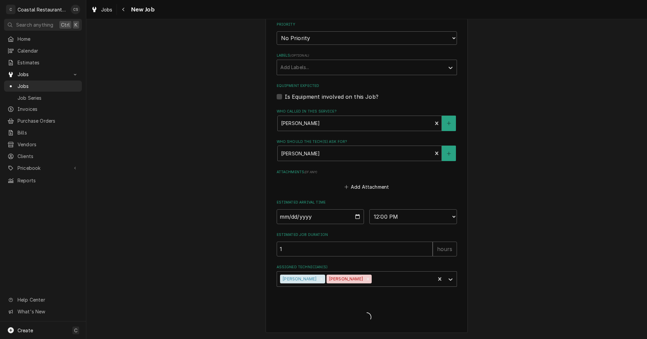
scroll to position [337, 0]
type textarea "x"
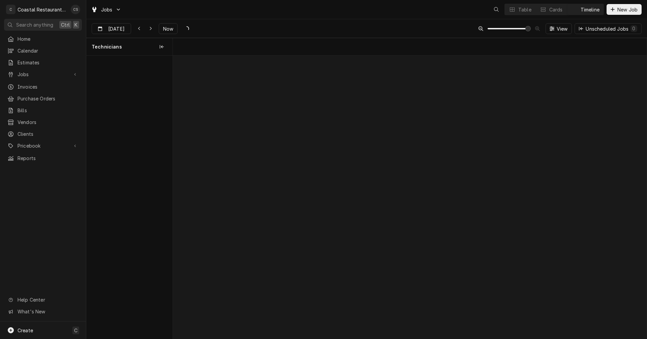
scroll to position [0, 9394]
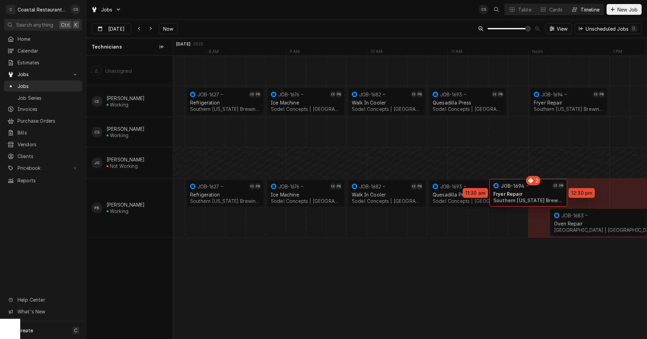
drag, startPoint x: 564, startPoint y: 194, endPoint x: 533, endPoint y: 193, distance: 30.7
click at [533, 193] on div "7:45 AM 8:45 AM JOB-1627 CE PB Refrigeration Southern Delaware Brewing Company …" at bounding box center [410, 197] width 474 height 283
click at [537, 178] on div "Dynamic Content Wrapper" at bounding box center [519, 163] width 19480 height 30
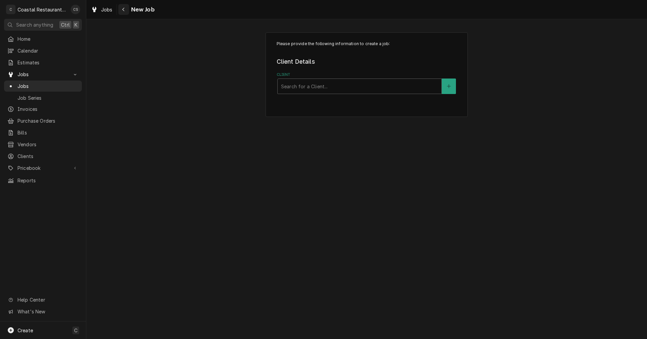
click at [125, 9] on icon "Navigate back" at bounding box center [123, 9] width 3 height 5
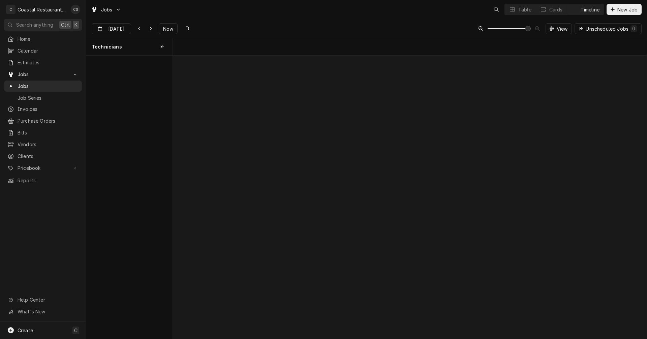
scroll to position [0, 9394]
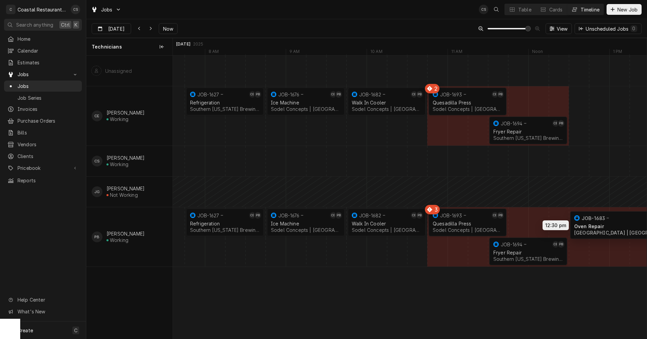
drag, startPoint x: 610, startPoint y: 221, endPoint x: 624, endPoint y: 224, distance: 14.7
click at [629, 224] on div "7:45 AM 8:45 AM JOB-1627 CE PB Refrigeration Southern [US_STATE] Brewing Compan…" at bounding box center [410, 197] width 474 height 283
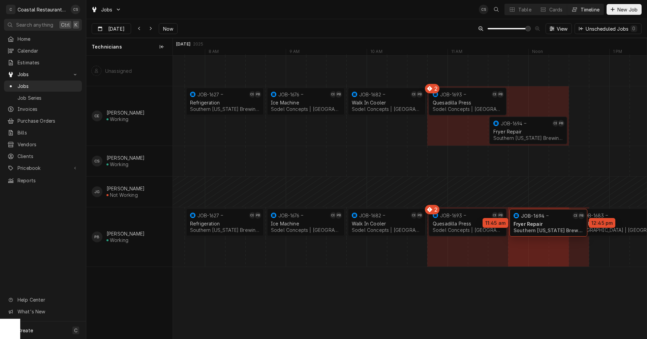
drag, startPoint x: 503, startPoint y: 257, endPoint x: 531, endPoint y: 228, distance: 40.8
click at [531, 228] on div "7:45 AM 8:45 AM JOB-1627 CE PB Refrigeration Southern [US_STATE] Brewing Compan…" at bounding box center [410, 197] width 474 height 283
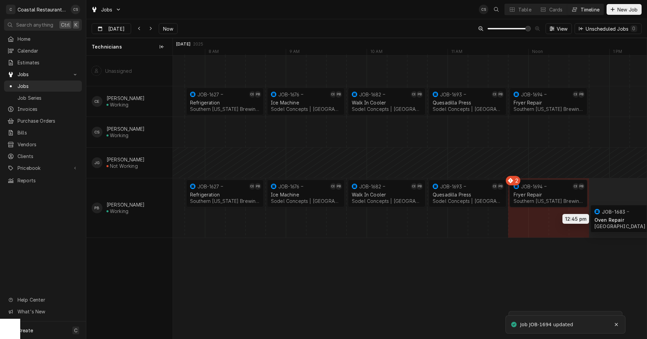
click at [625, 217] on div "7:45 AM 8:45 AM JOB-1627 CE PB Refrigeration Southern Delaware Brewing Company …" at bounding box center [410, 197] width 474 height 283
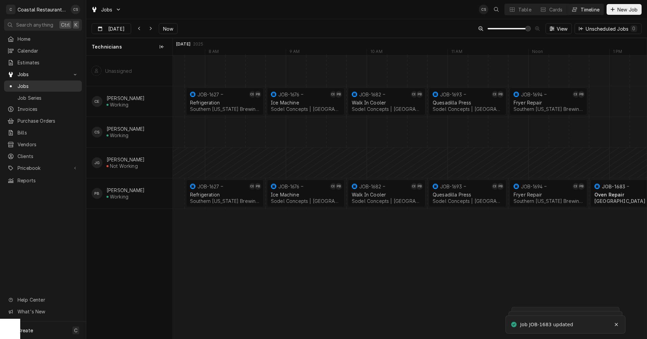
click at [33, 83] on span "Jobs" at bounding box center [48, 86] width 61 height 7
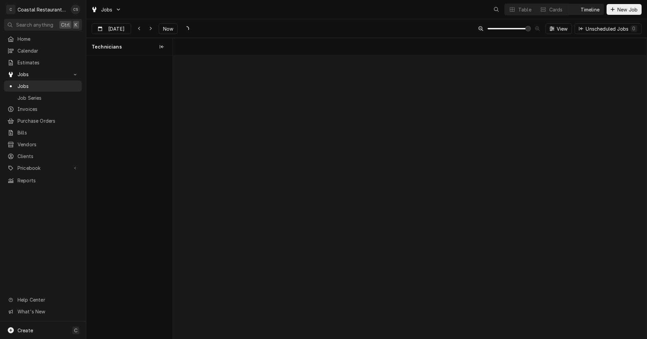
scroll to position [0, 9394]
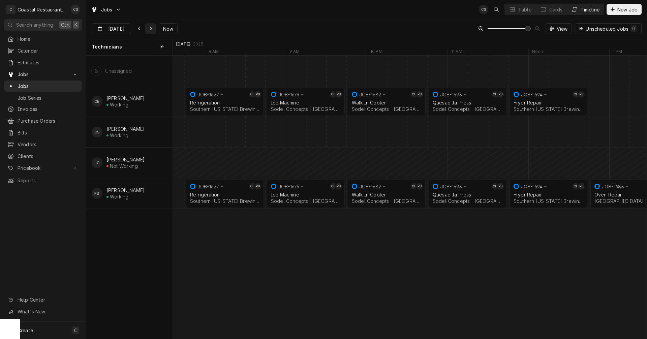
click at [149, 28] on icon "Dynamic Content Wrapper" at bounding box center [150, 28] width 3 height 5
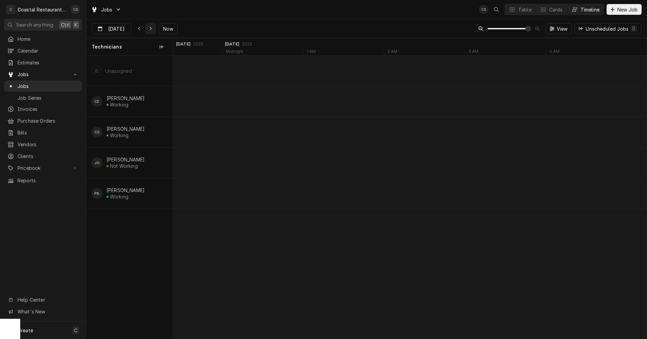
scroll to position [0, 11060]
click at [111, 25] on input "Sep 27" at bounding box center [106, 30] width 29 height 13
click at [112, 121] on div "29" at bounding box center [110, 121] width 9 height 9
click at [150, 29] on icon "Dynamic Content Wrapper" at bounding box center [151, 29] width 2 height 4
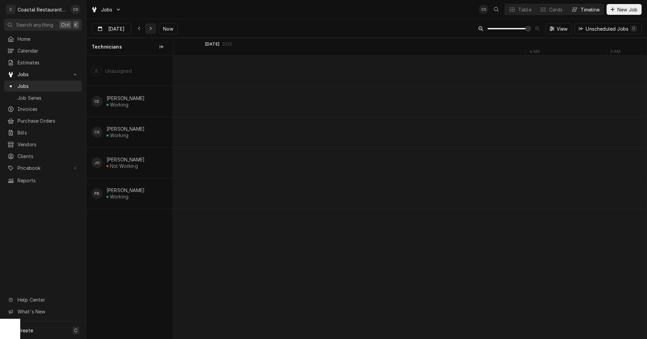
scroll to position [0, 16886]
type input "Sep 30"
click at [115, 29] on input "Sep 30" at bounding box center [106, 30] width 29 height 13
click at [122, 28] on div "Dynamic Content Wrapper" at bounding box center [125, 29] width 9 height 11
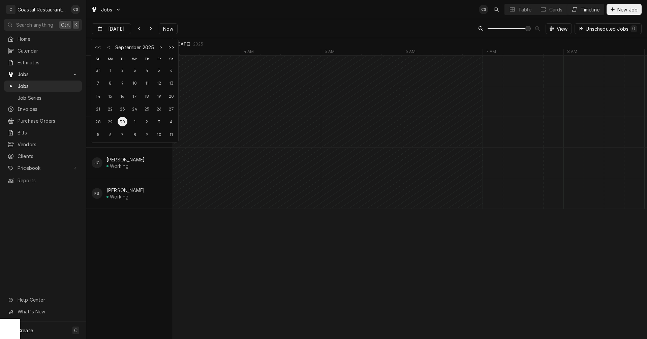
click at [203, 24] on div "Sep 30 Sep 30 Now View Unscheduled Jobs 0" at bounding box center [366, 28] width 561 height 19
click at [513, 10] on icon "Dynamic Content Wrapper" at bounding box center [512, 9] width 5 height 5
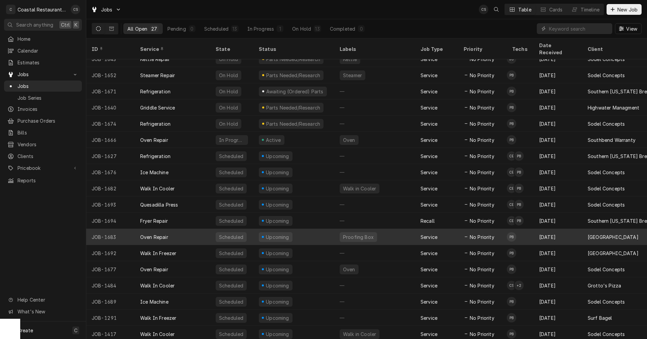
scroll to position [154, 0]
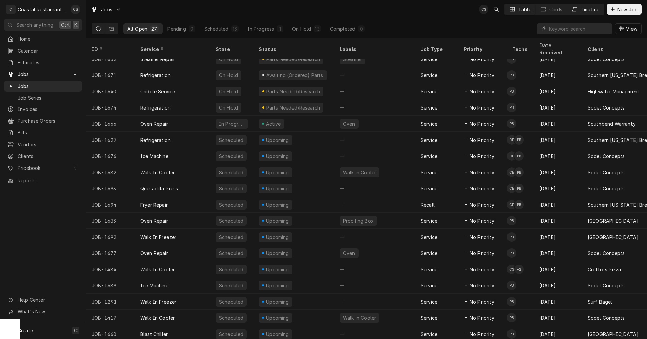
click at [591, 11] on div "Timeline" at bounding box center [590, 9] width 19 height 7
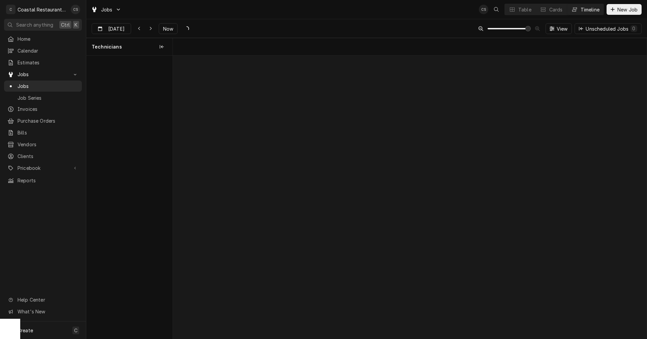
scroll to position [0, 9400]
click at [117, 30] on input "Sep 30" at bounding box center [106, 30] width 29 height 13
click at [114, 121] on div "29" at bounding box center [110, 121] width 9 height 9
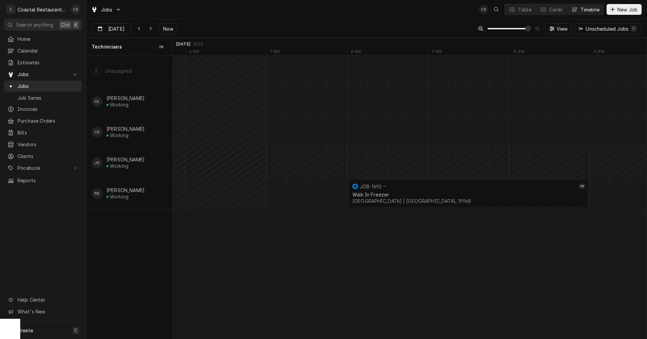
scroll to position [0, 7688]
drag, startPoint x: 448, startPoint y: 193, endPoint x: 322, endPoint y: 186, distance: 125.9
click at [115, 24] on input "[DATE]" at bounding box center [106, 30] width 29 height 13
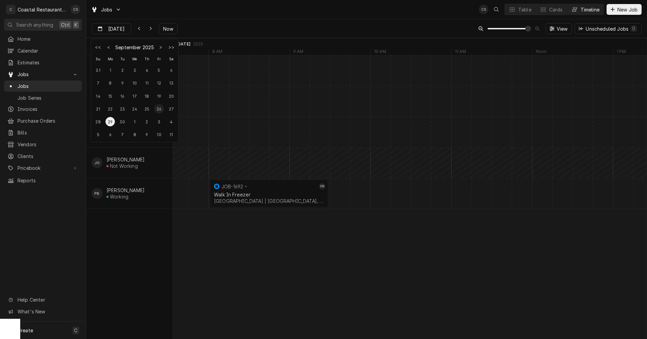
click at [159, 109] on div "26" at bounding box center [158, 108] width 9 height 9
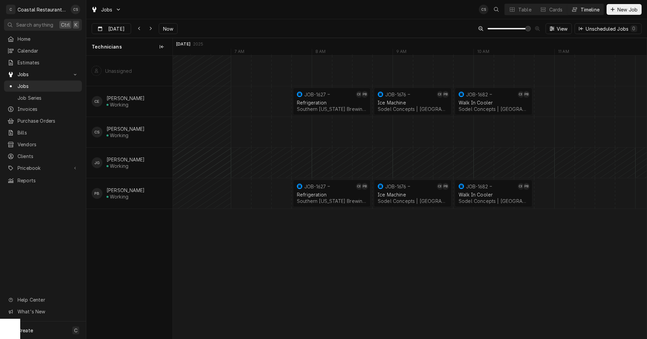
scroll to position [0, 1940]
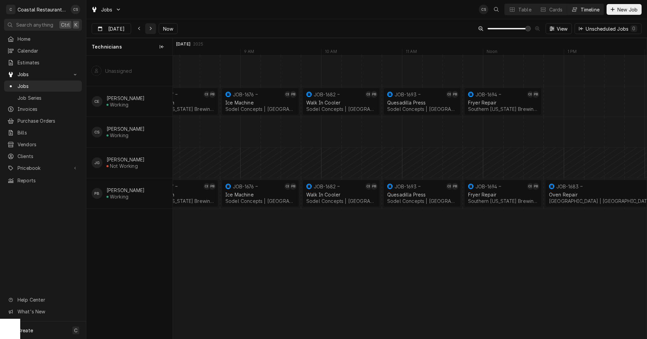
click at [149, 28] on icon "Dynamic Content Wrapper" at bounding box center [150, 28] width 3 height 5
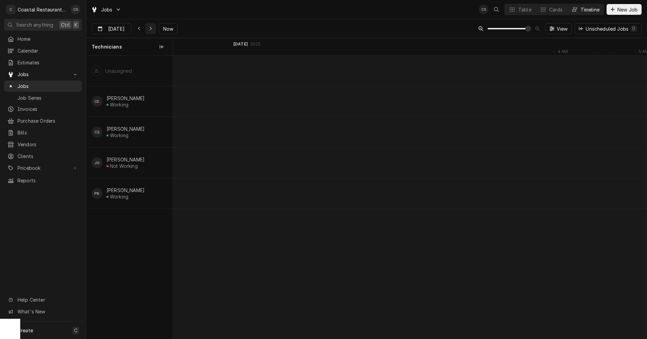
scroll to position [0, 3657]
click at [114, 27] on input "Sep 27" at bounding box center [106, 30] width 29 height 13
click at [111, 122] on div "29" at bounding box center [110, 121] width 9 height 9
type input "[DATE]"
drag, startPoint x: 344, startPoint y: 194, endPoint x: 568, endPoint y: 193, distance: 223.9
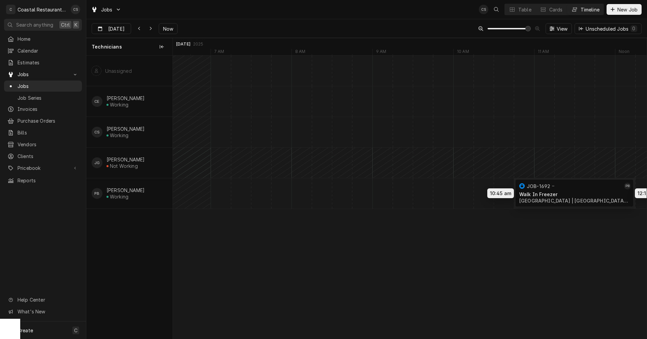
click at [568, 193] on div "10:45 AM 12:15 PM JOB-1692 PB Walk In Freezer Cape Henlopen School District | M…" at bounding box center [410, 197] width 474 height 283
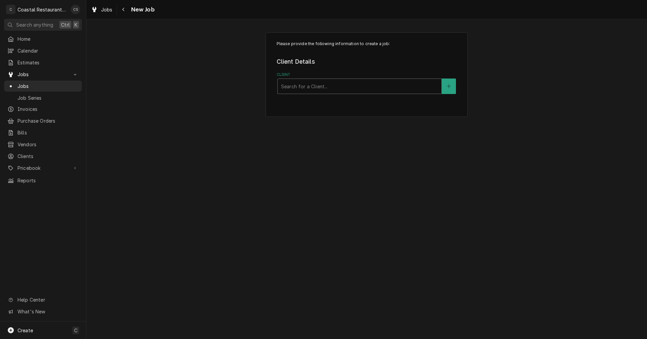
click at [303, 88] on div "Client" at bounding box center [359, 86] width 157 height 12
type input "High"
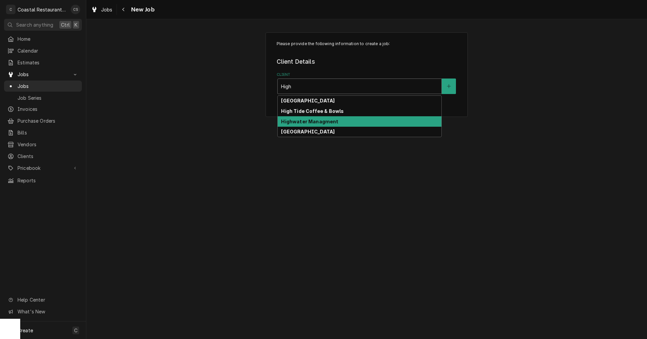
click at [307, 123] on strong "Highwater Managment" at bounding box center [309, 122] width 57 height 6
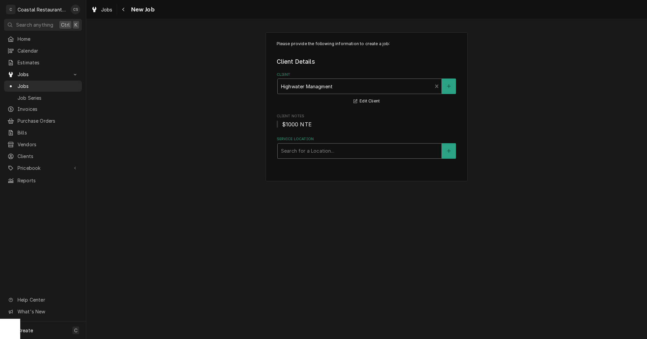
click at [307, 152] on div "Service Location" at bounding box center [359, 151] width 157 height 12
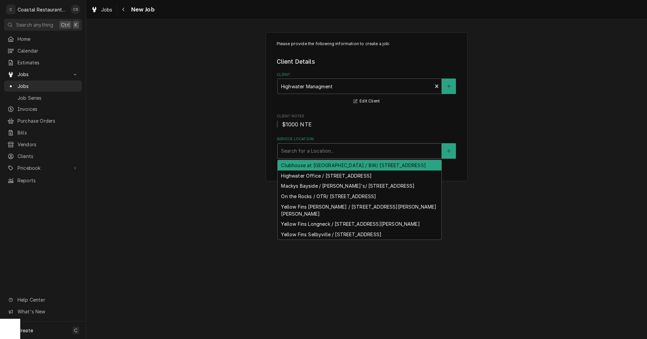
click at [308, 166] on div "Clubhouse at Baywood / BW/ 32267 Clubhouse Way, Millsboro, DE 19966" at bounding box center [360, 165] width 164 height 10
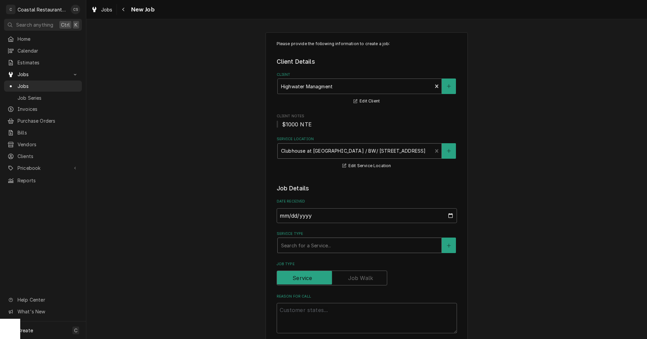
click at [305, 246] on div "Service Type" at bounding box center [359, 245] width 157 height 12
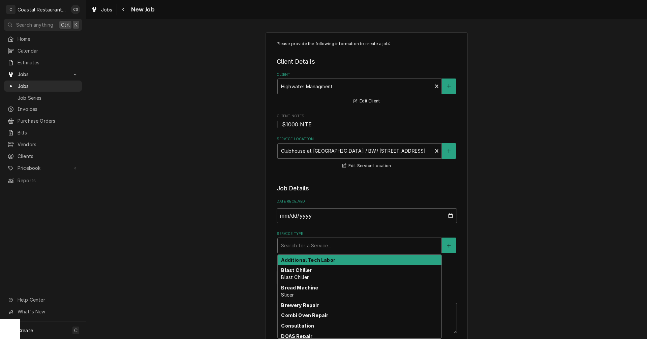
type textarea "x"
type input "O"
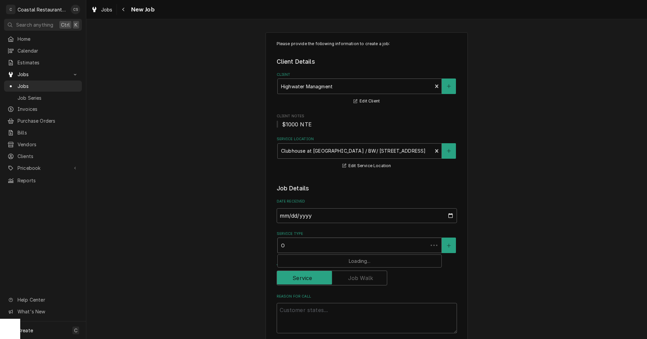
type textarea "x"
type input "Ov"
type textarea "x"
type input "Ove"
type textarea "x"
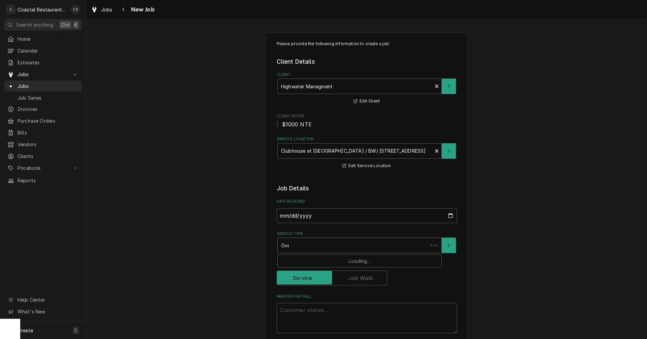
type input "Oven"
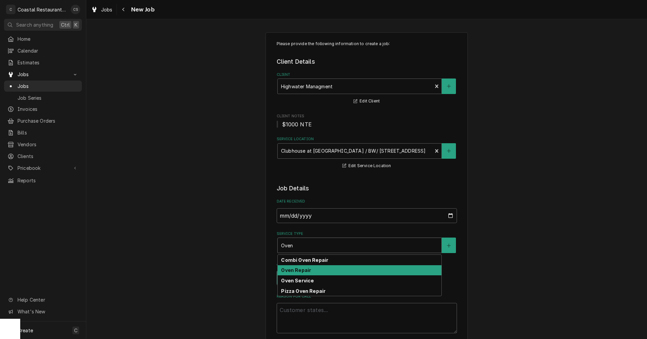
click at [296, 270] on strong "Oven Repair" at bounding box center [296, 270] width 30 height 6
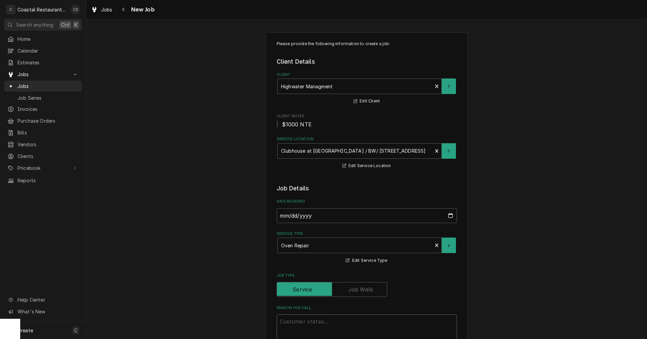
click at [287, 320] on textarea "Reason For Call" at bounding box center [367, 330] width 180 height 30
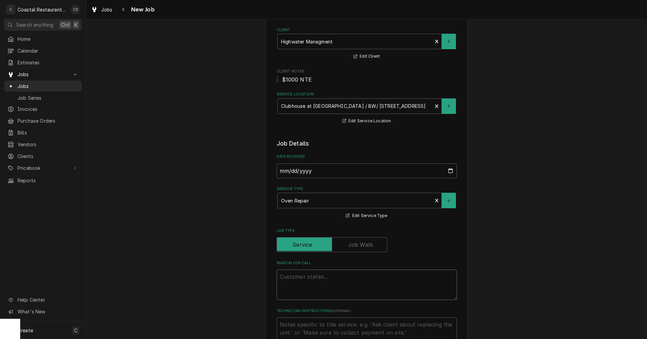
scroll to position [101, 0]
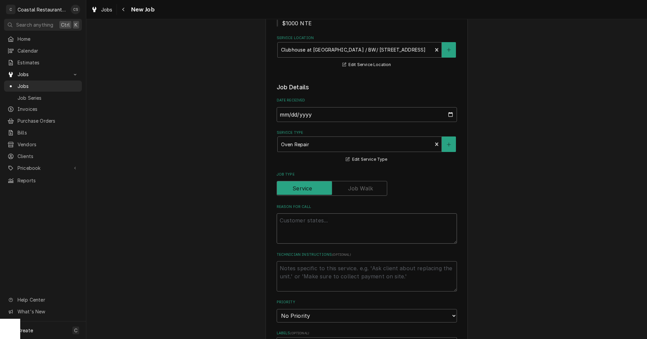
click at [282, 221] on textarea "Reason For Call" at bounding box center [367, 228] width 180 height 30
paste textarea "Work Order ID: 2612"
type textarea "x"
type textarea "Work Order ID: 2612"
type textarea "x"
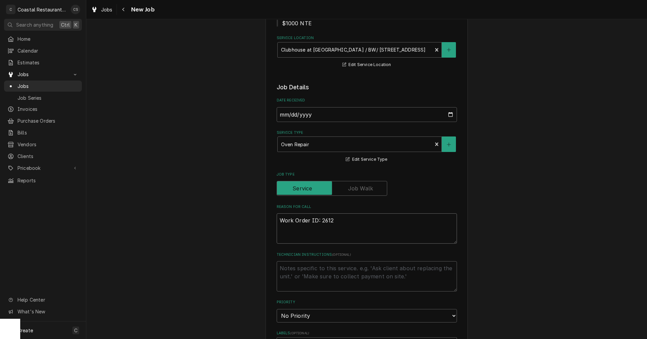
type textarea "Work Order ID: 2612"
type textarea "x"
type textarea "Work Order ID: 2612"
click at [334, 219] on textarea "Work Order ID: 2612" at bounding box center [367, 228] width 180 height 30
paste textarea "All double stack ovens need to be calibrated, they’re not accurate"
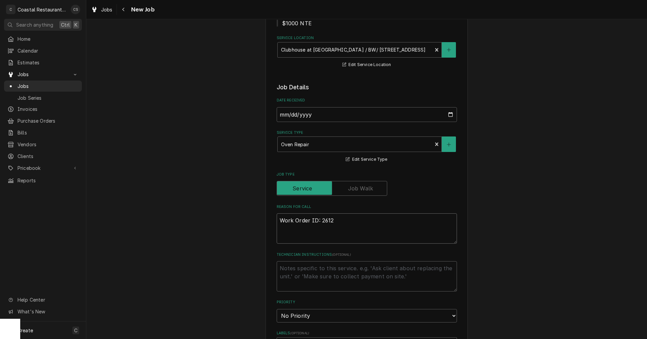
type textarea "x"
type textarea "Work Order ID: 2612 All double stack ovens need to be calibrated, they’re not a…"
type textarea "x"
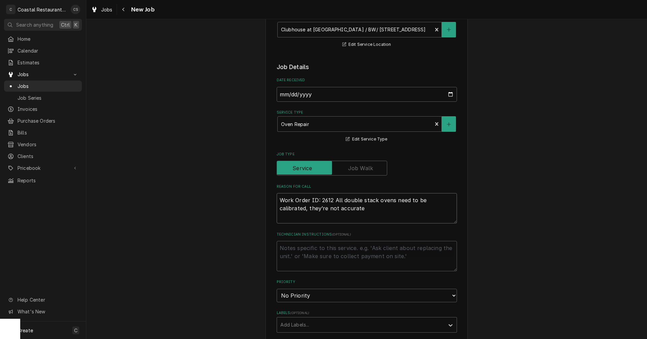
scroll to position [202, 0]
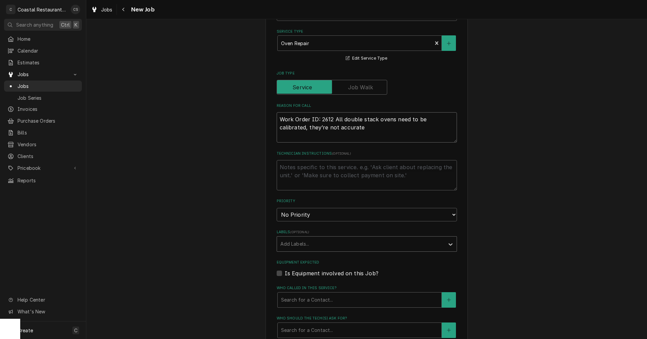
type textarea "Work Order ID: 2612 All double stack ovens need to be calibrated, they’re not a…"
click at [297, 241] on div "Labels" at bounding box center [360, 244] width 161 height 12
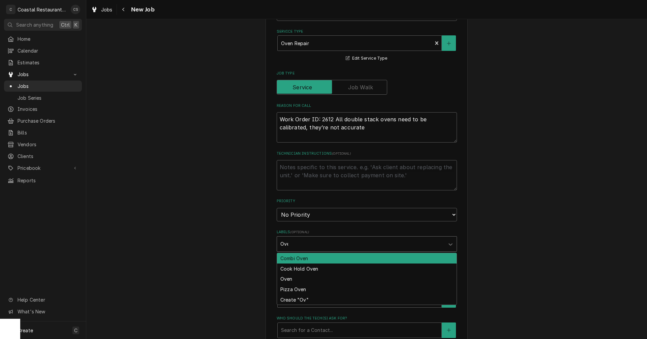
type input "Oven"
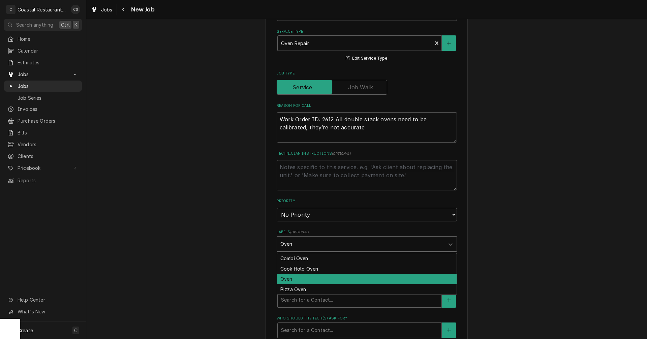
click at [293, 280] on div "Oven" at bounding box center [367, 279] width 180 height 10
type textarea "x"
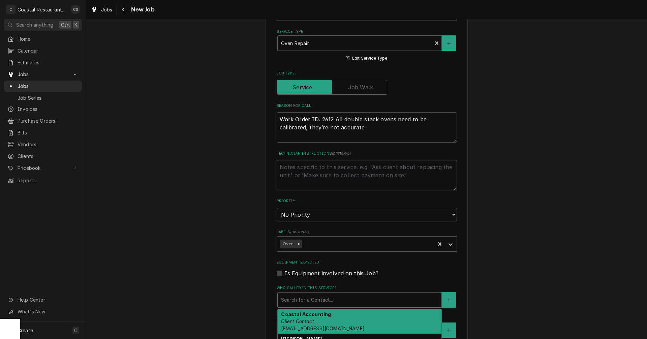
click at [299, 303] on div "Who called in this service?" at bounding box center [359, 300] width 157 height 12
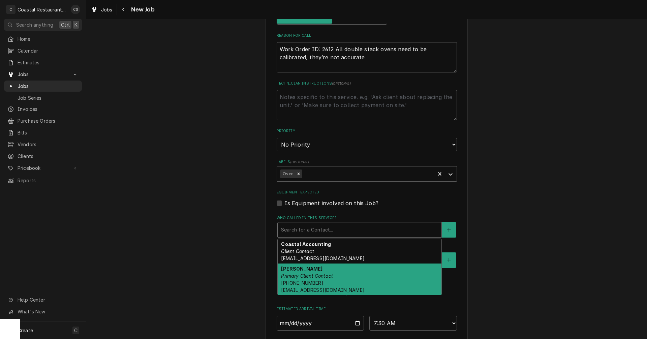
scroll to position [303, 0]
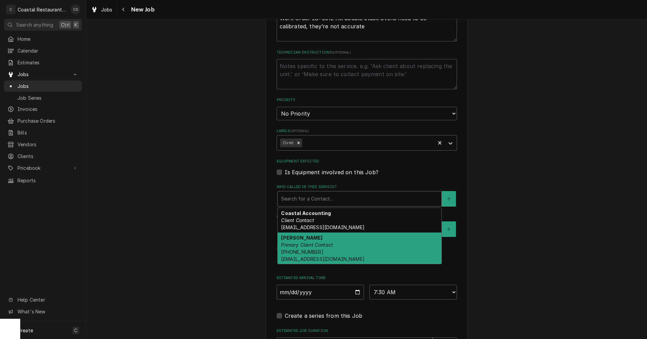
click at [313, 253] on span "(302) 245-7570 DanW@highwatermanagement.com" at bounding box center [322, 255] width 83 height 13
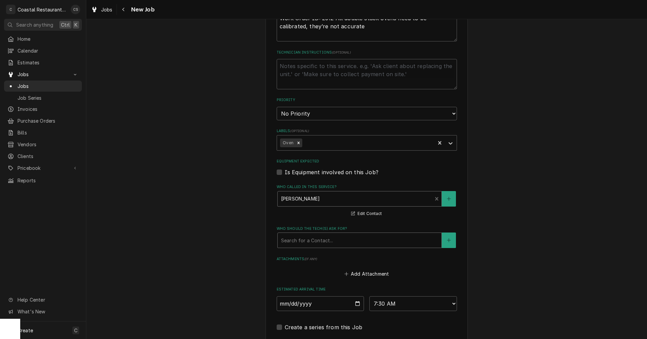
click at [312, 241] on div "Who should the tech(s) ask for?" at bounding box center [359, 240] width 157 height 12
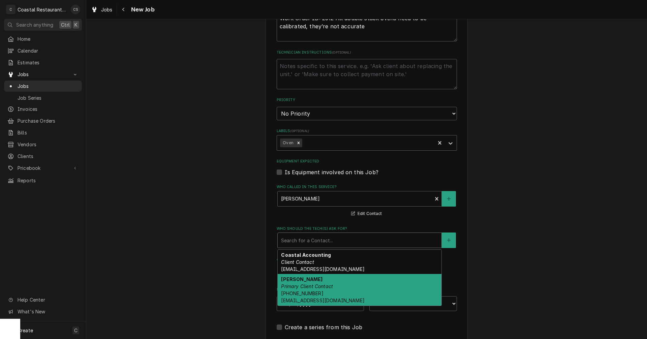
click at [310, 286] on em "Primary Client Contact" at bounding box center [307, 287] width 52 height 6
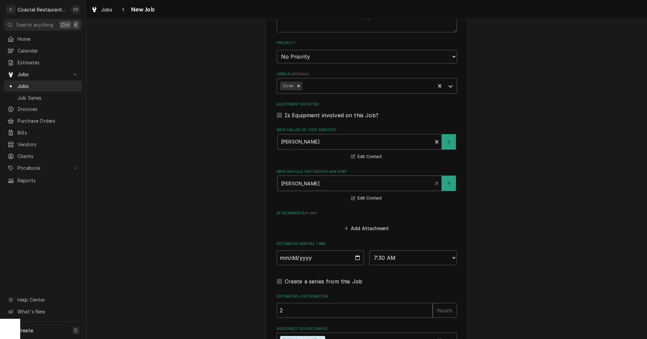
scroll to position [405, 0]
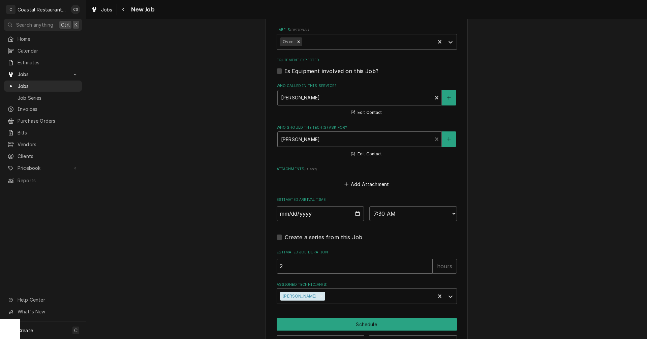
click at [312, 268] on input "2" at bounding box center [355, 266] width 156 height 15
type textarea "x"
type input "1"
type textarea "x"
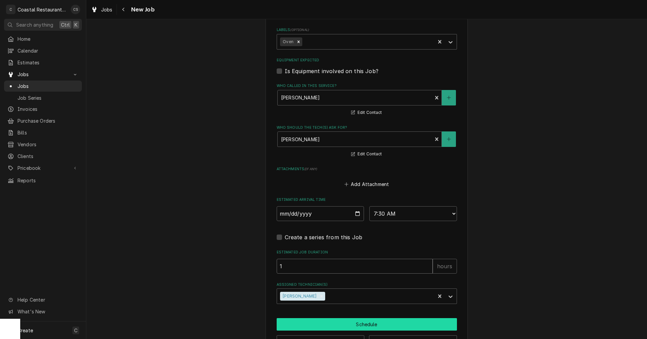
type input "1"
click at [348, 326] on button "Schedule" at bounding box center [367, 324] width 180 height 12
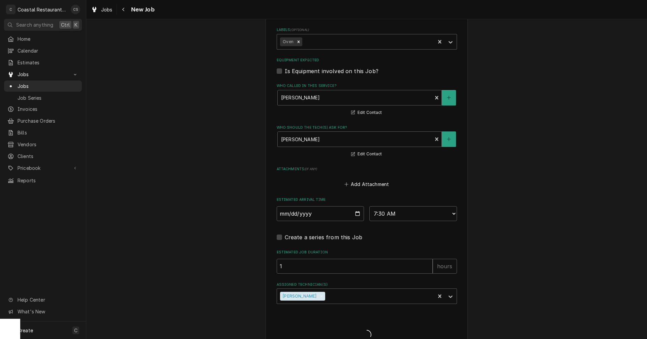
type textarea "x"
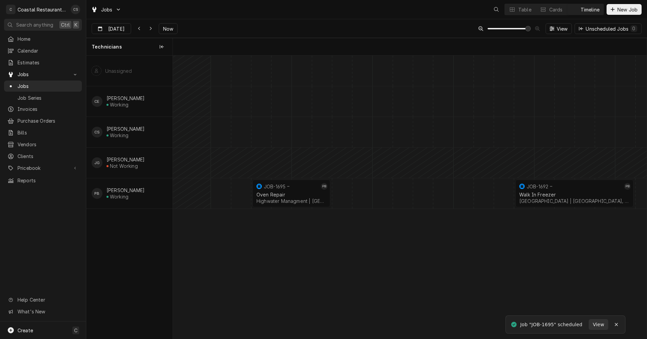
scroll to position [0, 9389]
click at [339, 194] on div "normal" at bounding box center [513, 193] width 19459 height 30
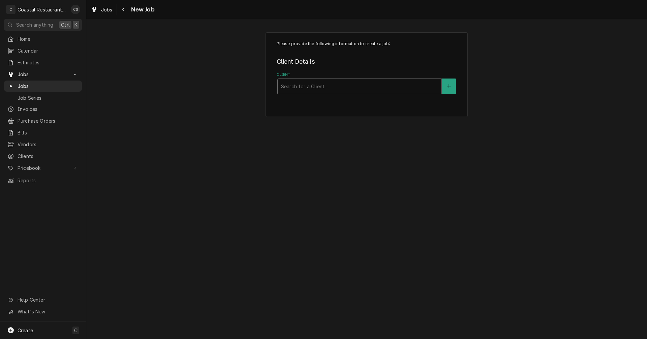
click at [301, 85] on div "Client" at bounding box center [359, 86] width 157 height 12
type input "High"
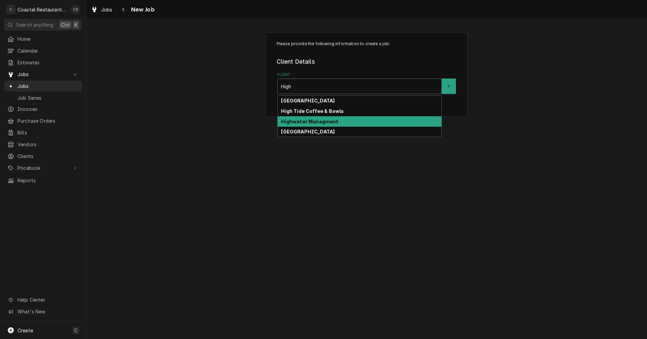
click at [309, 124] on strong "Highwater Managment" at bounding box center [309, 122] width 57 height 6
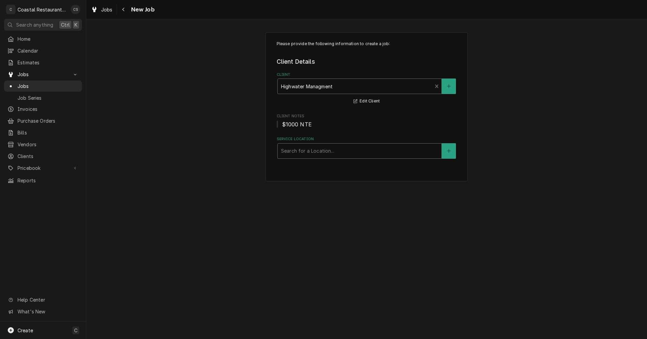
click at [300, 151] on div "Service Location" at bounding box center [359, 151] width 157 height 12
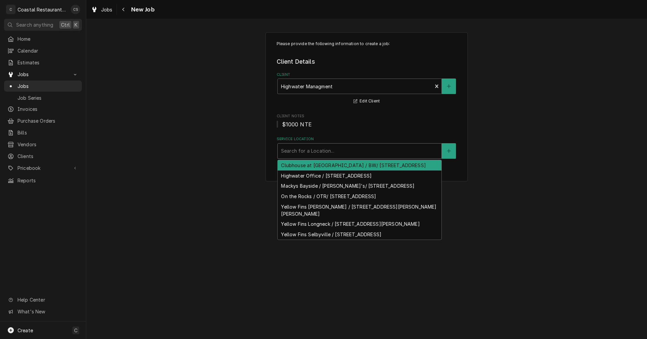
click at [300, 169] on div "Clubhouse at [GEOGRAPHIC_DATA] / BW/ [STREET_ADDRESS]" at bounding box center [360, 165] width 164 height 10
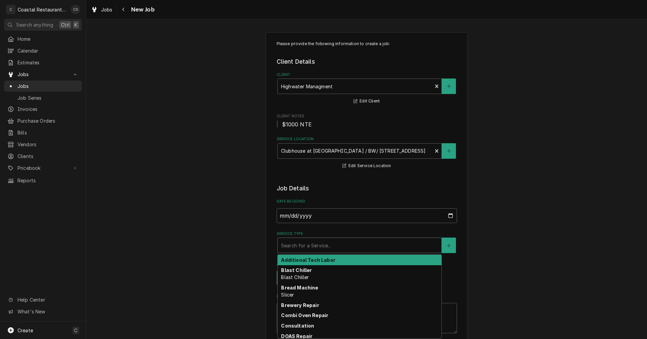
click at [302, 245] on div "Service Type" at bounding box center [359, 245] width 157 height 12
type textarea "x"
type input "O"
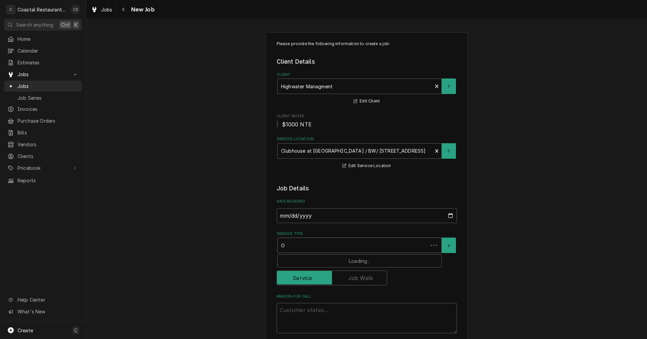
type textarea "x"
type input "Ov"
type textarea "x"
type input "Ove"
type textarea "x"
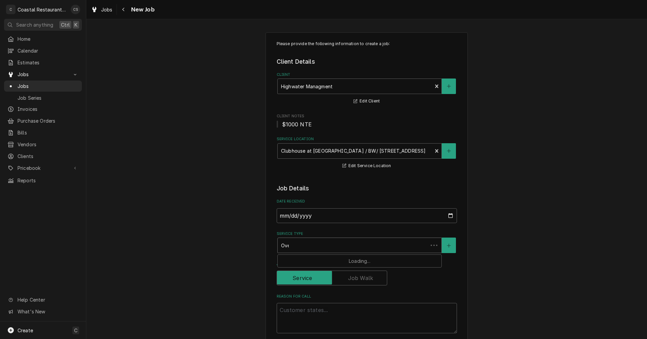
type input "Oven"
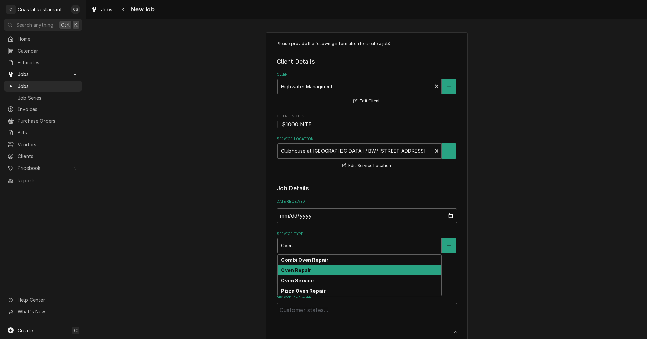
click at [298, 270] on strong "Oven Repair" at bounding box center [296, 270] width 30 height 6
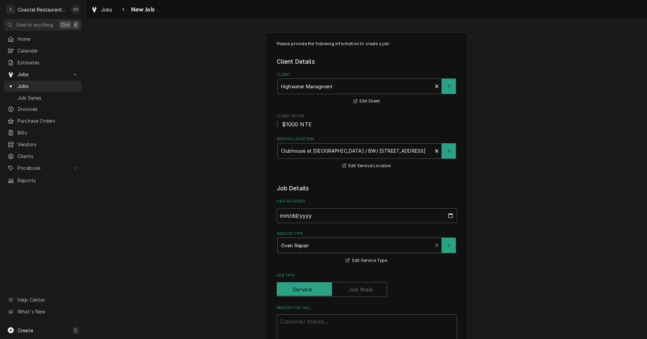
scroll to position [67, 0]
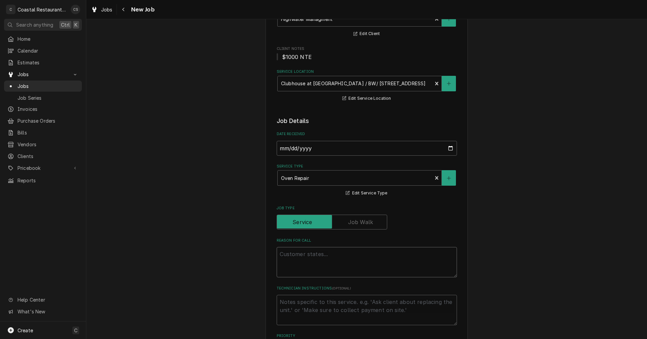
click at [302, 255] on textarea "Reason For Call" at bounding box center [367, 262] width 180 height 30
click at [288, 251] on textarea "Reason For Call" at bounding box center [367, 262] width 180 height 30
paste textarea "Work Order ID: 2613"
type textarea "x"
type textarea "Work Order ID: 2613"
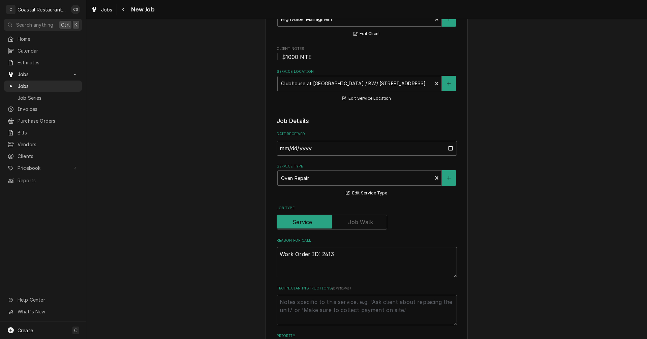
type textarea "x"
type textarea "Work Order ID: 2613"
type textarea "x"
type textarea "Work Order ID: 2613"
click at [350, 256] on textarea "Work Order ID: 2613" at bounding box center [367, 262] width 180 height 30
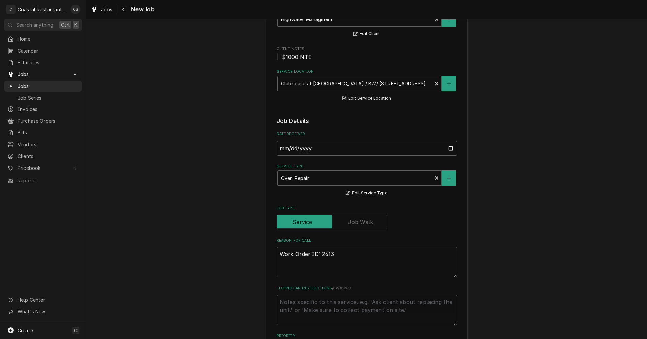
paste textarea "Far right burner in front on 10 burner stove on main line needs to be calibrate…"
type textarea "x"
type textarea "Work Order ID: 2613 Far right burner in front on 10 burner stove on main line n…"
type textarea "x"
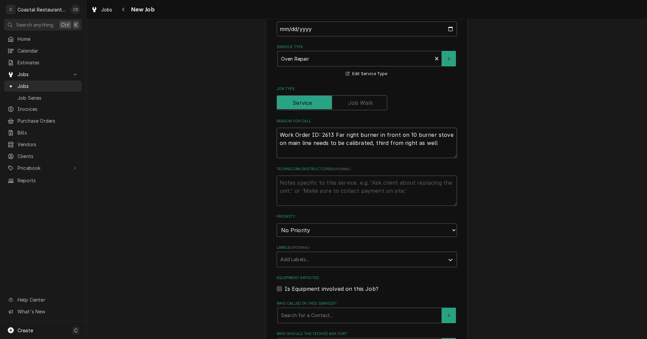
scroll to position [202, 0]
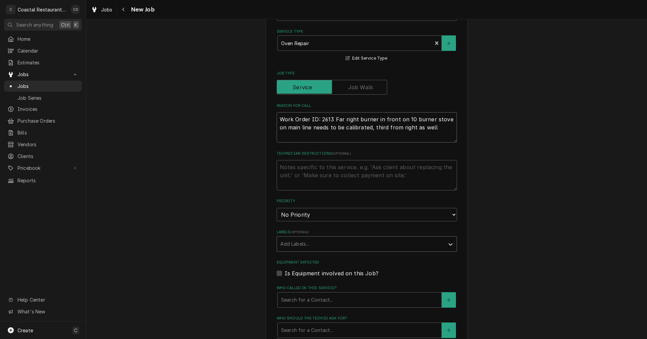
type textarea "Work Order ID: 2613 Far right burner in front on 10 burner stove on main line n…"
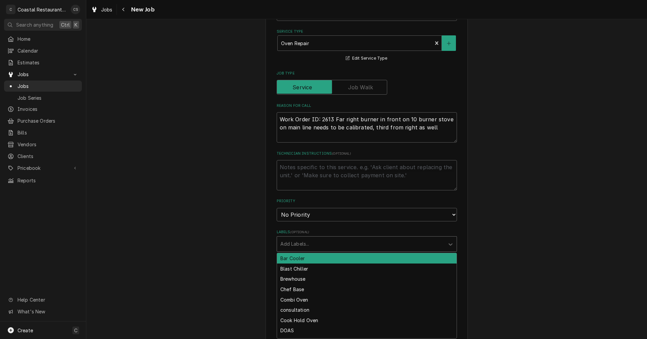
click at [298, 244] on div "Labels" at bounding box center [360, 244] width 161 height 12
type input "Oven"
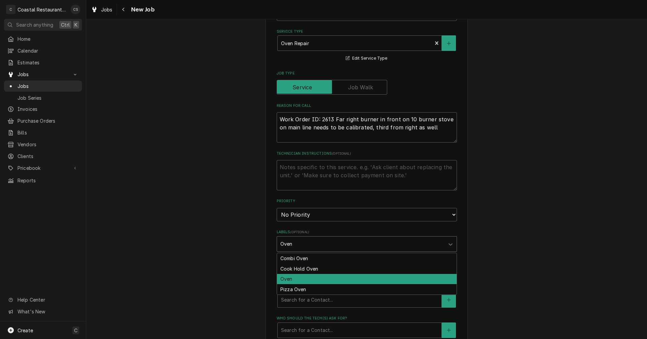
click at [295, 279] on div "Oven" at bounding box center [367, 279] width 180 height 10
type textarea "x"
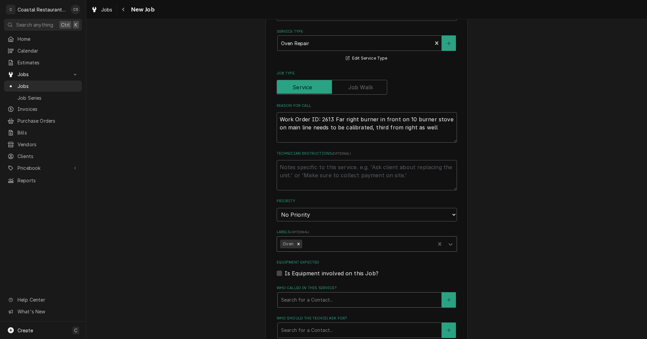
click at [298, 299] on div "Who called in this service?" at bounding box center [359, 300] width 157 height 12
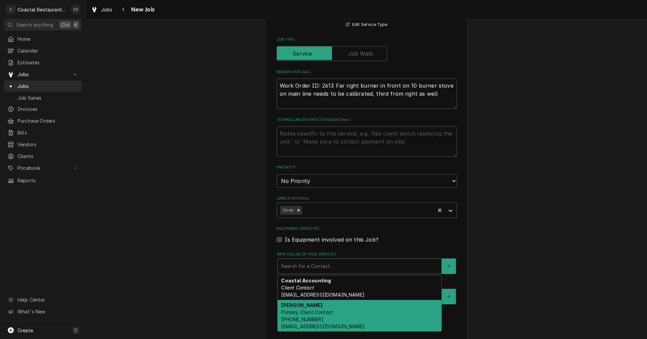
click at [300, 314] on em "Primary Client Contact" at bounding box center [307, 312] width 52 height 6
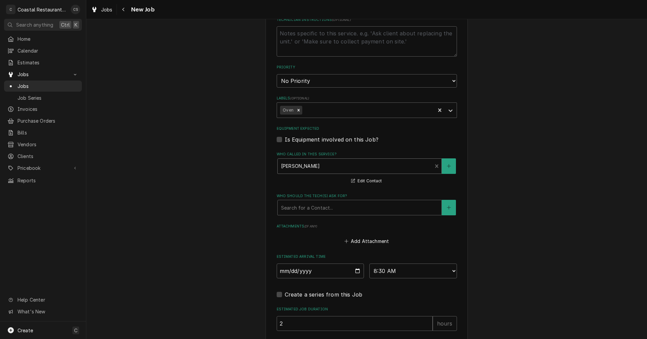
scroll to position [337, 0]
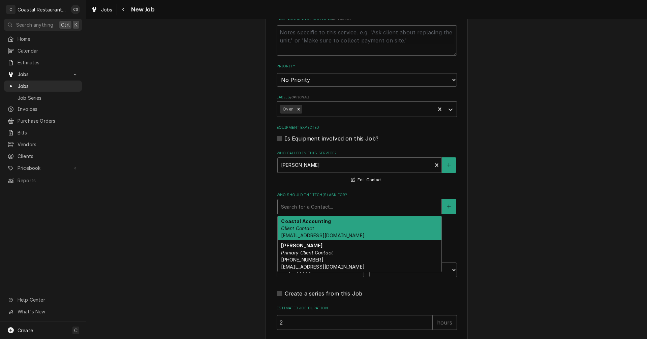
click at [295, 208] on div "Who should the tech(s) ask for?" at bounding box center [359, 207] width 157 height 12
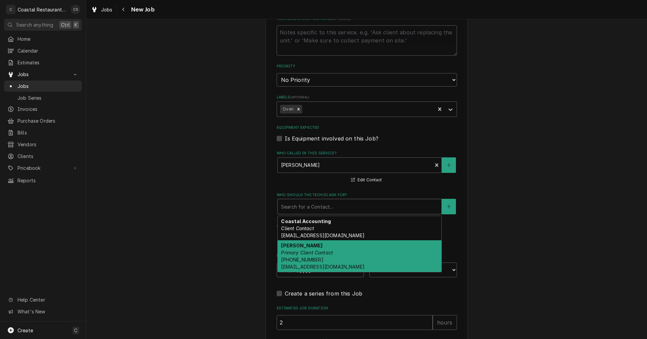
click at [297, 248] on strong "Dan Wheeler" at bounding box center [301, 246] width 41 height 6
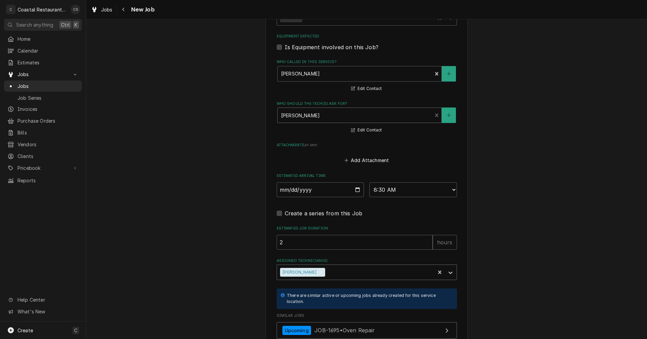
scroll to position [472, 0]
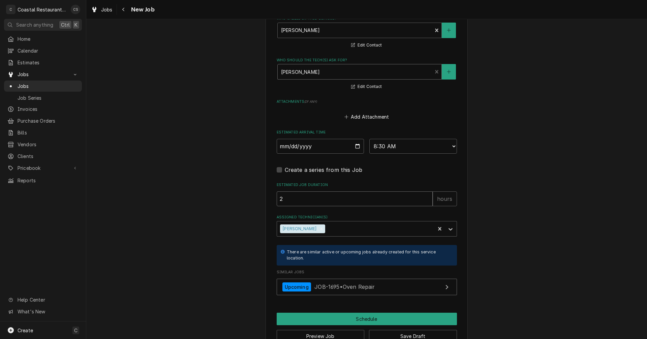
click at [290, 197] on input "2" at bounding box center [355, 198] width 156 height 15
type textarea "x"
type input "1"
type textarea "x"
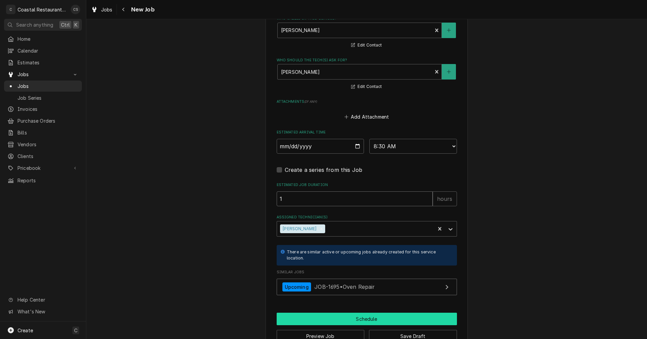
type input "1"
click at [363, 321] on button "Schedule" at bounding box center [367, 319] width 180 height 12
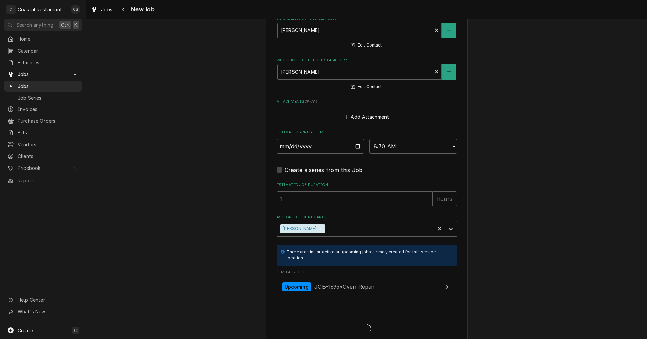
type textarea "x"
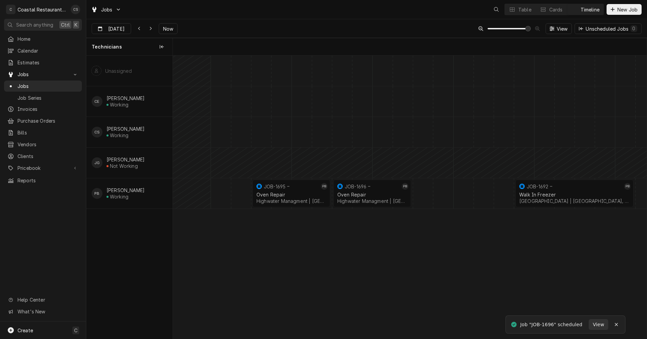
scroll to position [0, 9389]
click at [418, 194] on div "normal" at bounding box center [513, 193] width 19459 height 30
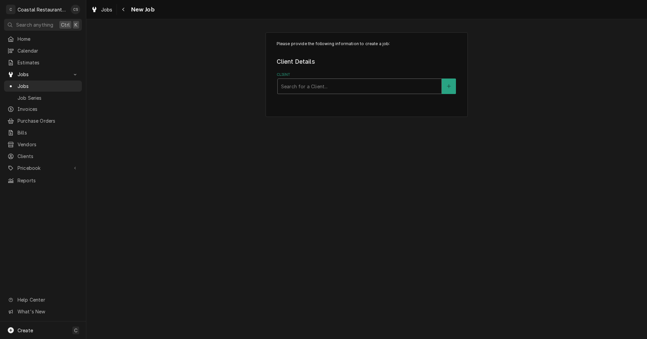
click at [298, 86] on div "Client" at bounding box center [359, 86] width 157 height 12
type input "High"
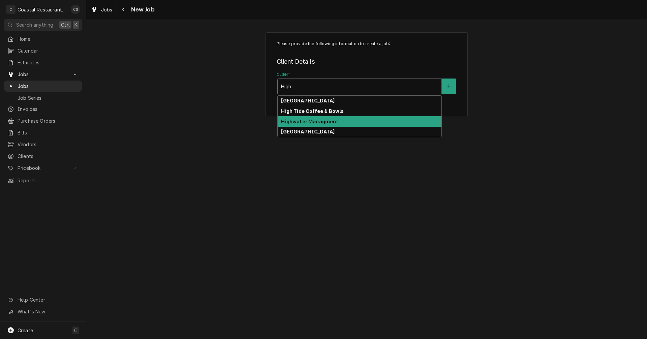
click at [292, 122] on strong "Highwater Managment" at bounding box center [309, 122] width 57 height 6
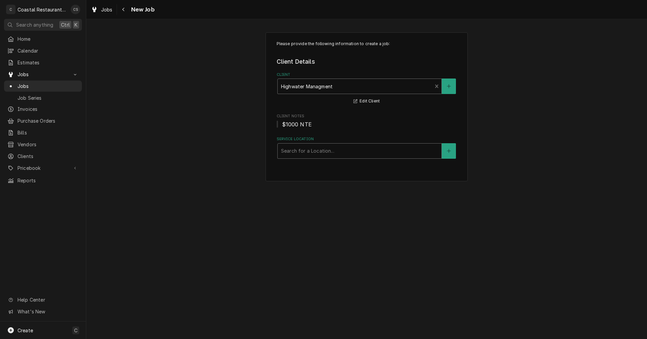
click at [299, 153] on div "Service Location" at bounding box center [359, 151] width 157 height 12
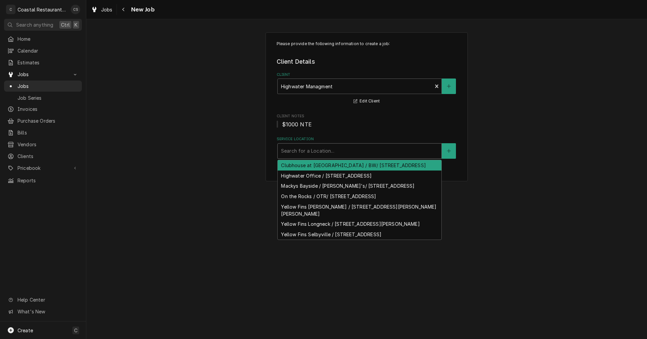
click at [307, 171] on div "Clubhouse at [GEOGRAPHIC_DATA] / BW/ [STREET_ADDRESS]" at bounding box center [360, 165] width 164 height 10
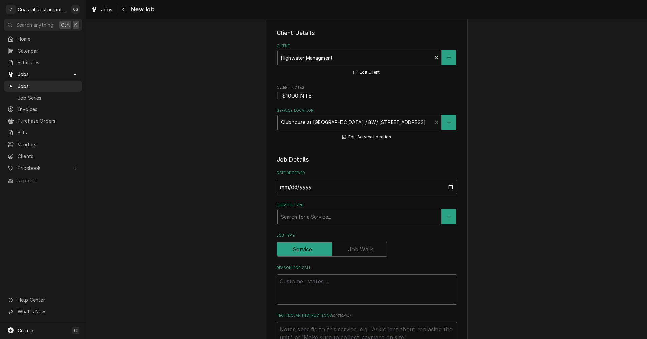
scroll to position [67, 0]
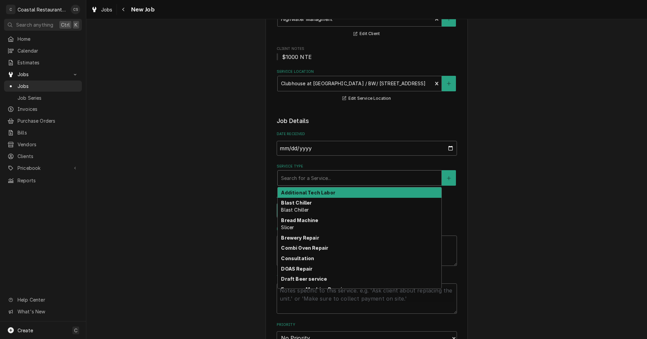
click at [303, 178] on div "Service Type" at bounding box center [359, 178] width 157 height 12
type textarea "x"
type input "T"
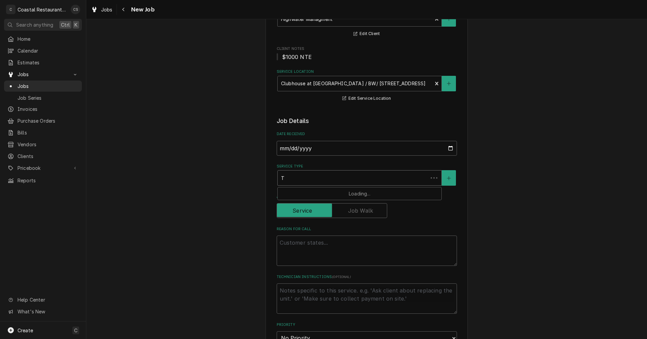
type textarea "x"
type input "Ti"
type textarea "x"
type input "Til"
type textarea "x"
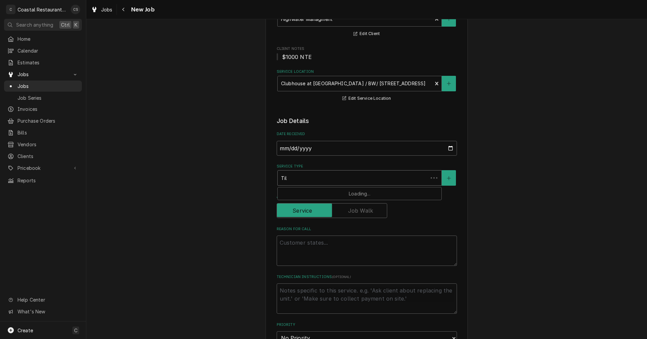
type input "Tilt"
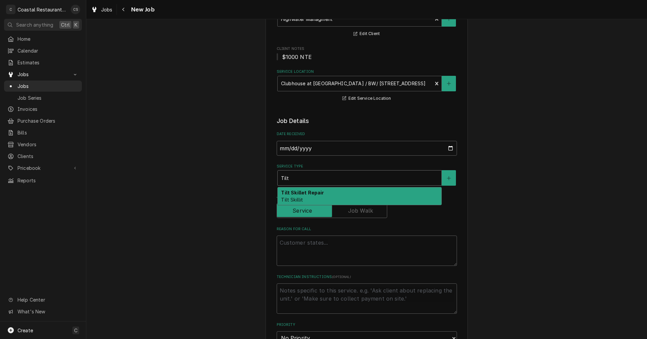
click at [298, 191] on strong "Tilt Skillet Repair" at bounding box center [302, 193] width 43 height 6
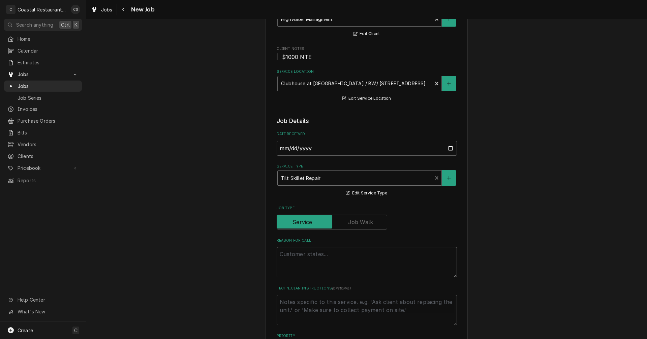
click at [301, 256] on textarea "Reason For Call" at bounding box center [367, 262] width 180 height 30
click at [289, 254] on textarea "Reason For Call" at bounding box center [367, 262] width 180 height 30
paste textarea "Work Order ID: 2614"
type textarea "x"
type textarea "Work Order ID: 2614"
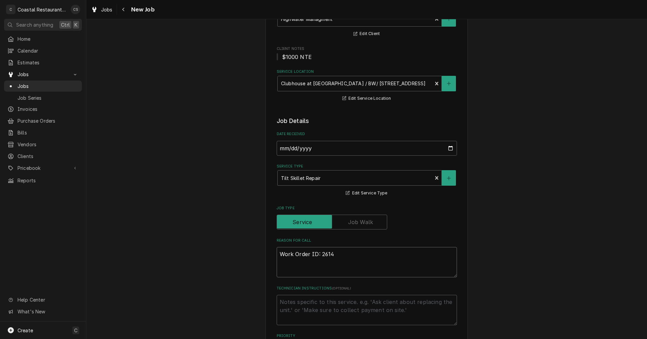
type textarea "x"
type textarea "Work Order ID: 2614"
type textarea "x"
type textarea "Work Order ID: 2614"
click at [347, 254] on textarea "Work Order ID: 2614" at bounding box center [367, 262] width 180 height 30
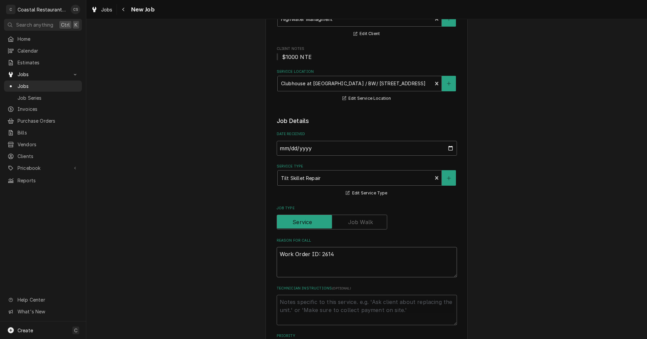
paste textarea "tilt skillet thermostat- it’s not working correctly and is worse than before (h…"
type textarea "x"
type textarea "Work Order ID: 2614 tilt skillet thermostat- it’s not working correctly and is …"
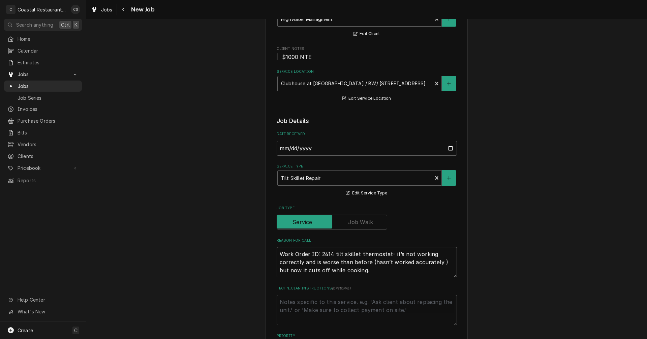
type textarea "x"
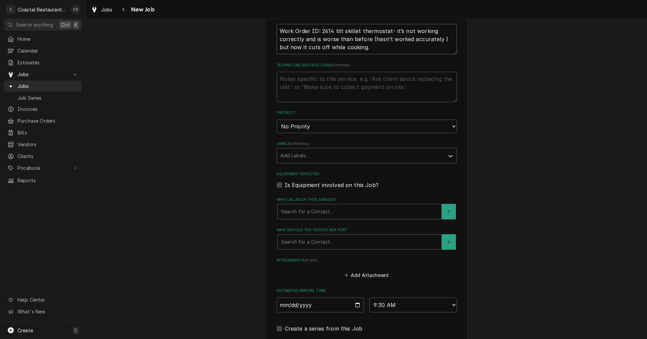
scroll to position [303, 0]
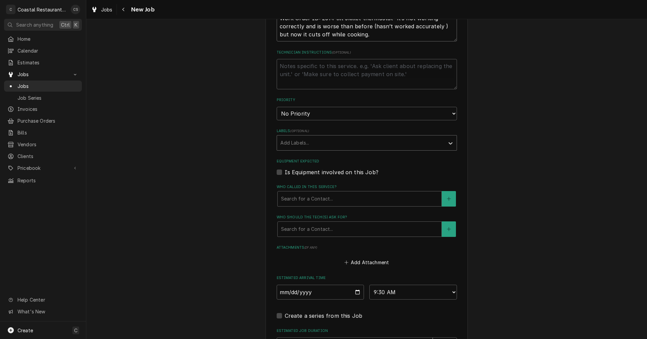
type textarea "Work Order ID: 2614 tilt skillet thermostat- it’s not working correctly and is …"
click at [301, 143] on div "Labels" at bounding box center [360, 143] width 161 height 12
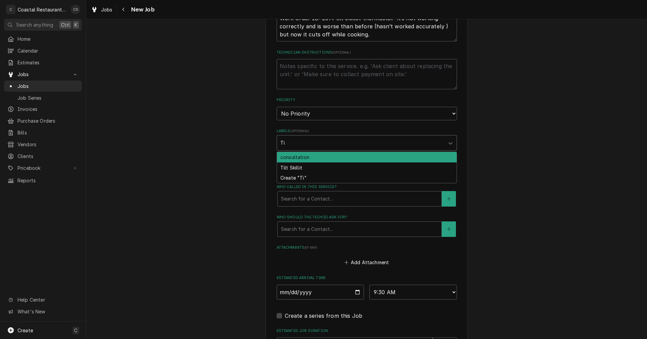
type input "Til"
click at [300, 156] on div "Tilt Skillit" at bounding box center [367, 157] width 180 height 10
type textarea "x"
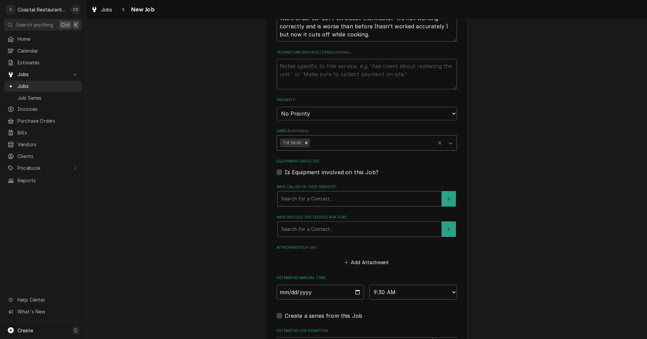
click at [296, 200] on div "Who called in this service?" at bounding box center [359, 199] width 157 height 12
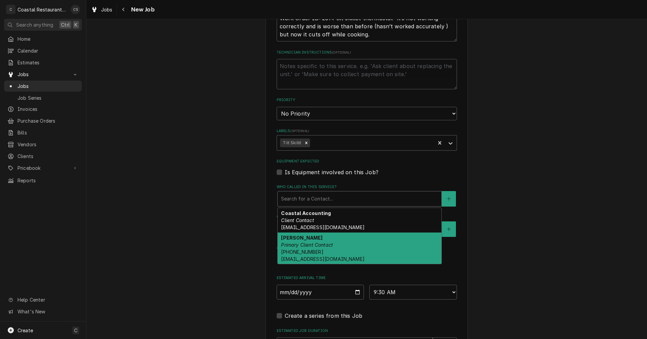
click at [298, 245] on em "Primary Client Contact" at bounding box center [307, 245] width 52 height 6
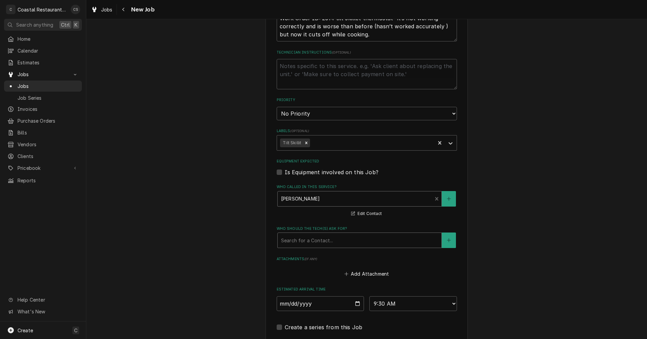
click at [302, 245] on div "Who should the tech(s) ask for?" at bounding box center [359, 240] width 157 height 12
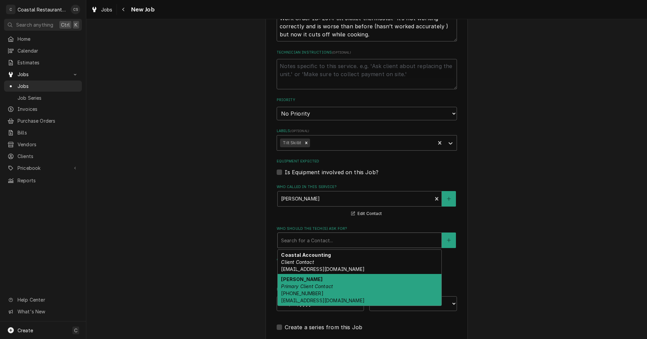
click at [308, 286] on em "Primary Client Contact" at bounding box center [307, 287] width 52 height 6
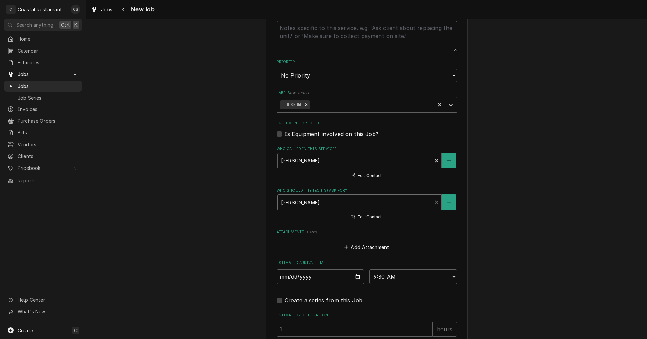
scroll to position [428, 0]
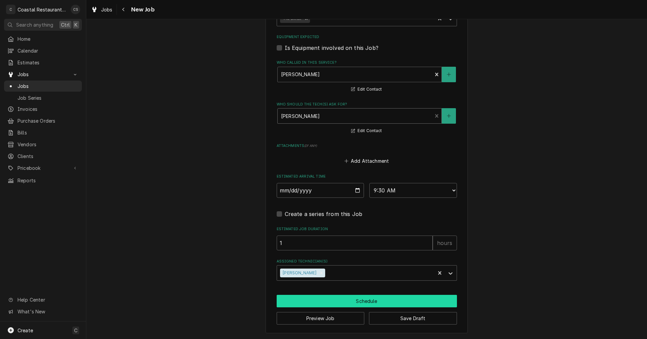
click at [345, 302] on button "Schedule" at bounding box center [367, 301] width 180 height 12
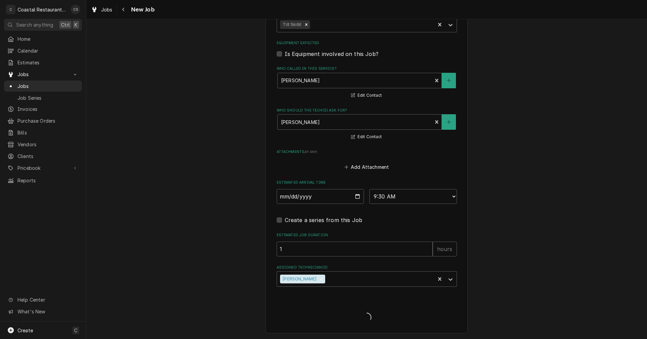
scroll to position [422, 0]
type textarea "x"
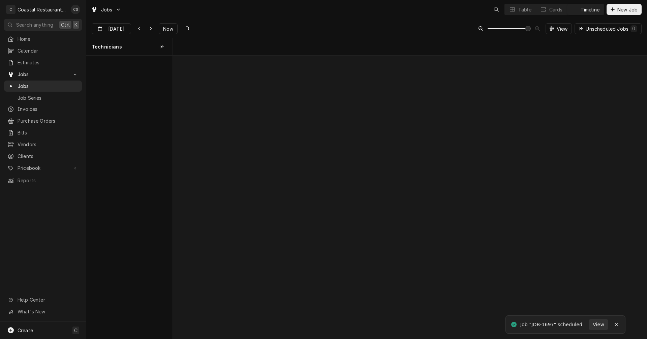
scroll to position [0, 9389]
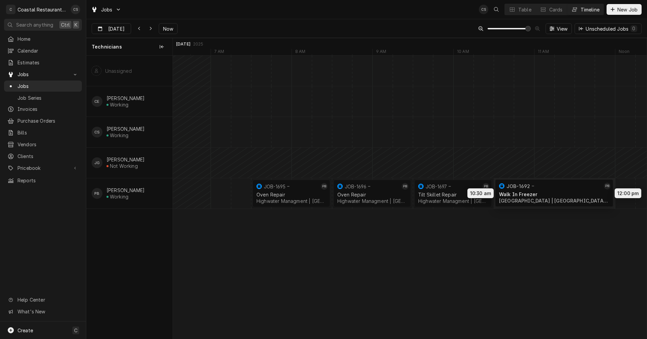
drag, startPoint x: 545, startPoint y: 193, endPoint x: 534, endPoint y: 192, distance: 11.1
click at [534, 192] on div "7:30 AM 8:30 AM JOB-1695 PB Oven Repair Highwater Managment | [GEOGRAPHIC_DATA]…" at bounding box center [410, 197] width 474 height 283
drag, startPoint x: 534, startPoint y: 192, endPoint x: 541, endPoint y: 194, distance: 7.2
click at [541, 194] on div "7:30 AM 8:30 AM JOB-1695 PB Oven Repair Highwater Managment | [GEOGRAPHIC_DATA]…" at bounding box center [410, 197] width 474 height 283
